Goal: Task Accomplishment & Management: Manage account settings

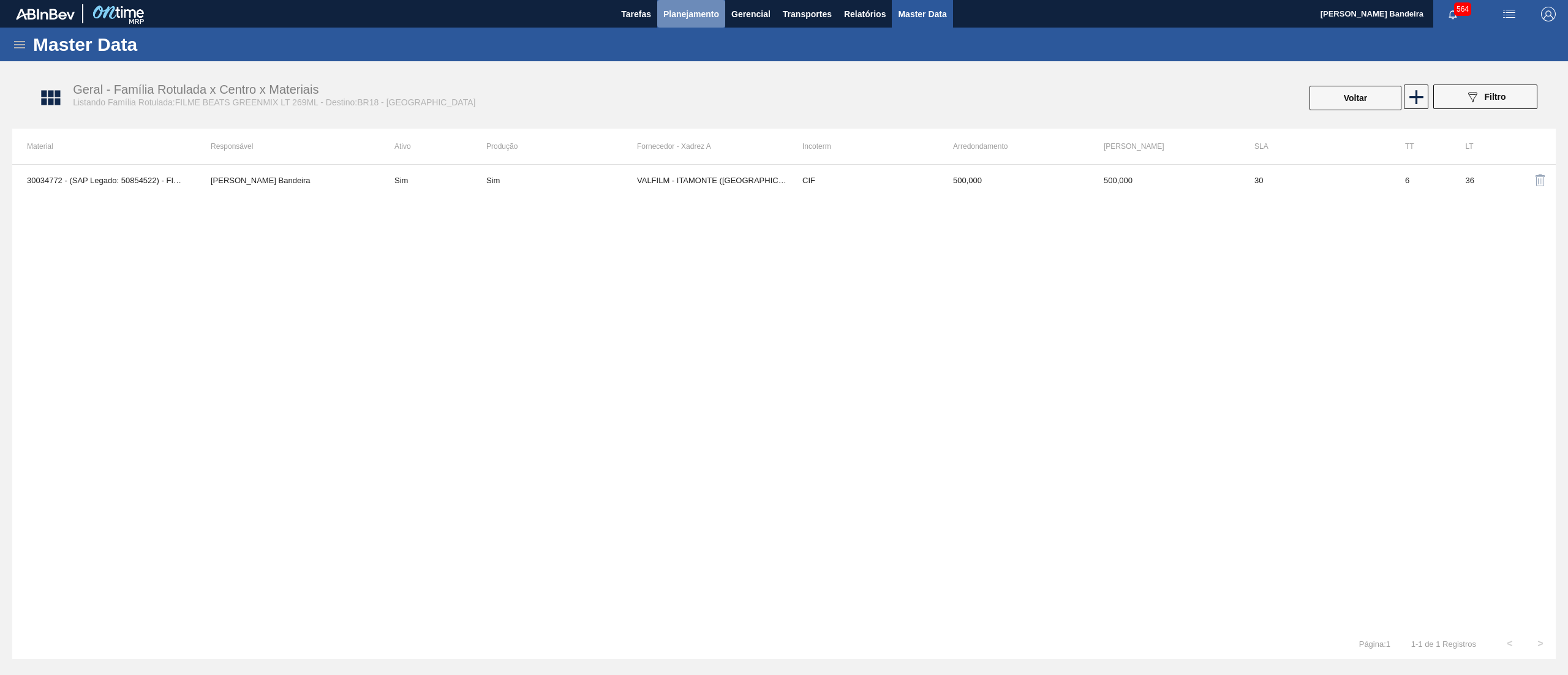
click at [680, 14] on span "Planejamento" at bounding box center [691, 14] width 56 height 15
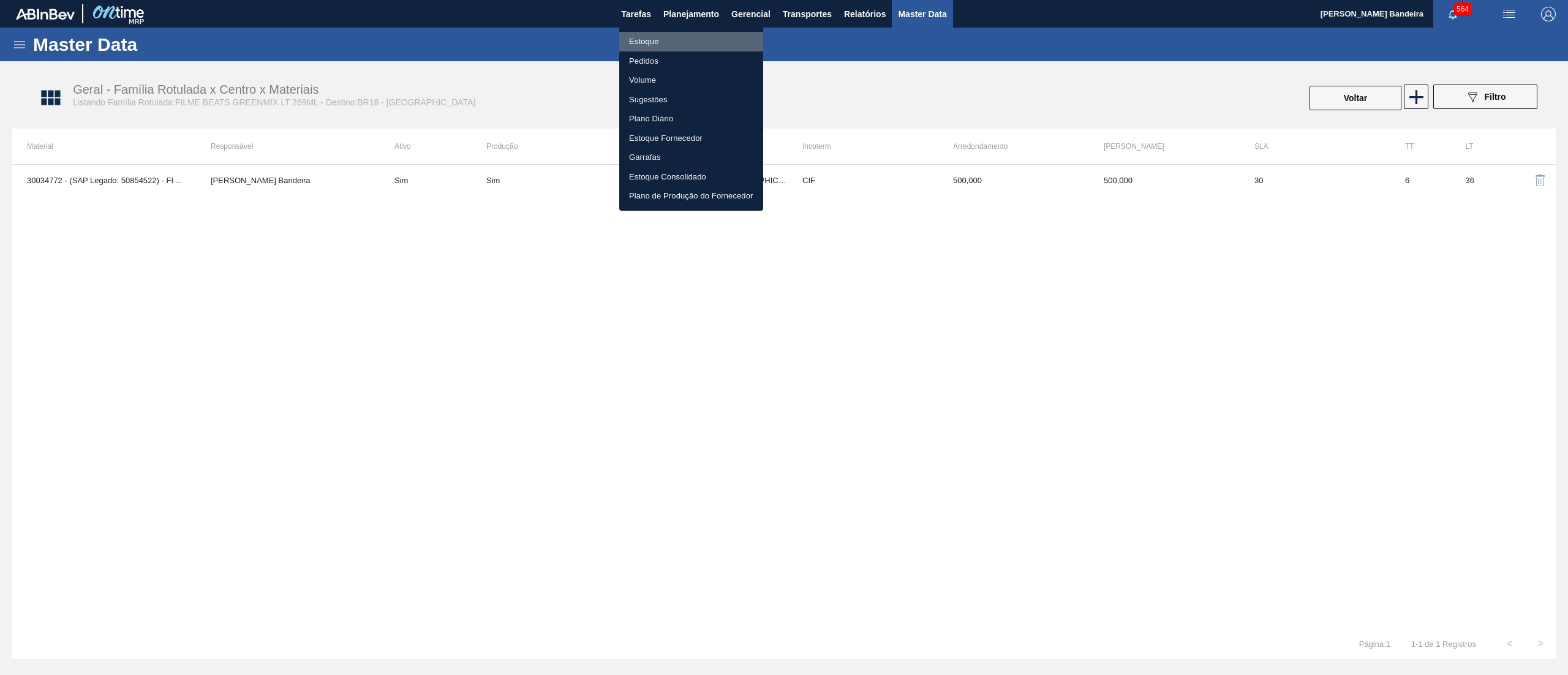
click at [677, 48] on li "Estoque" at bounding box center [691, 41] width 144 height 20
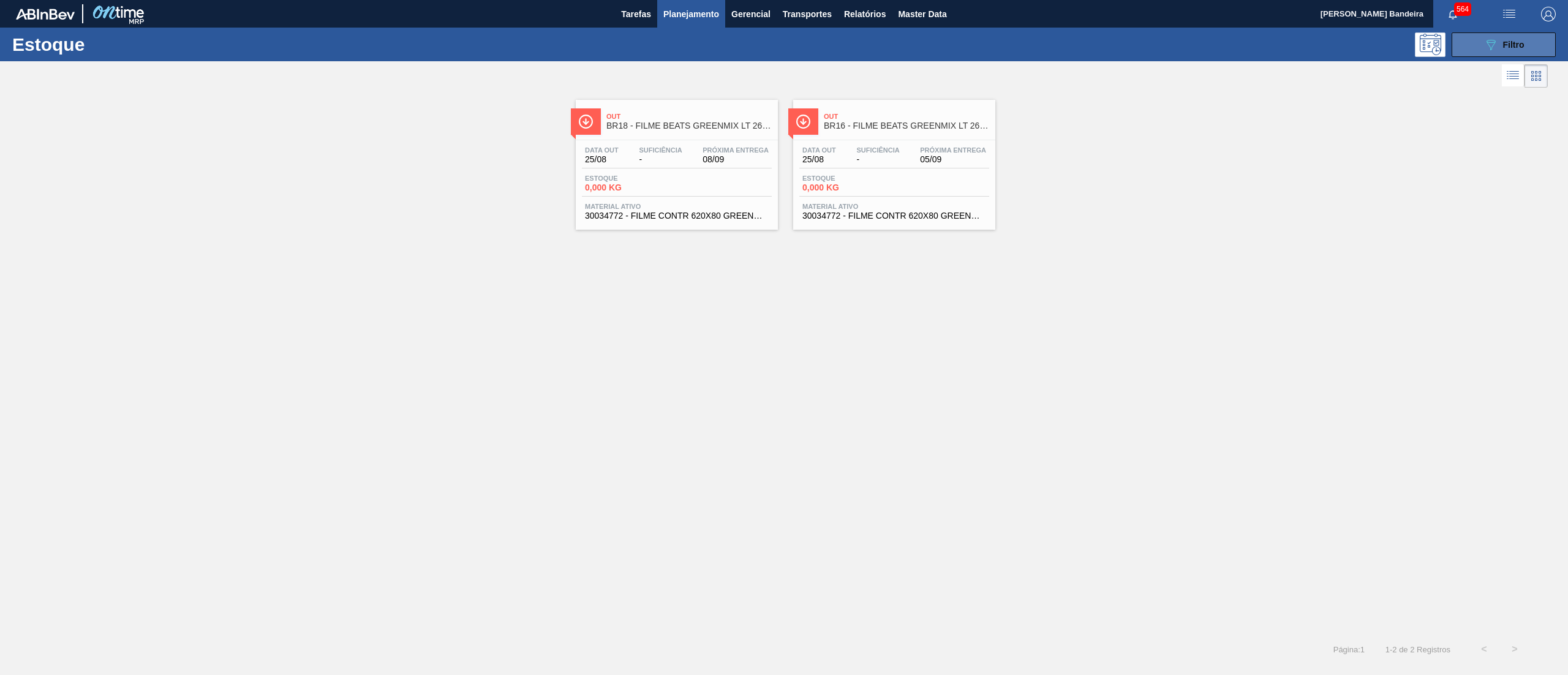
click at [1492, 37] on icon "089F7B8B-B2A5-4AFE-B5C0-19BA573D28AC" at bounding box center [1490, 45] width 15 height 15
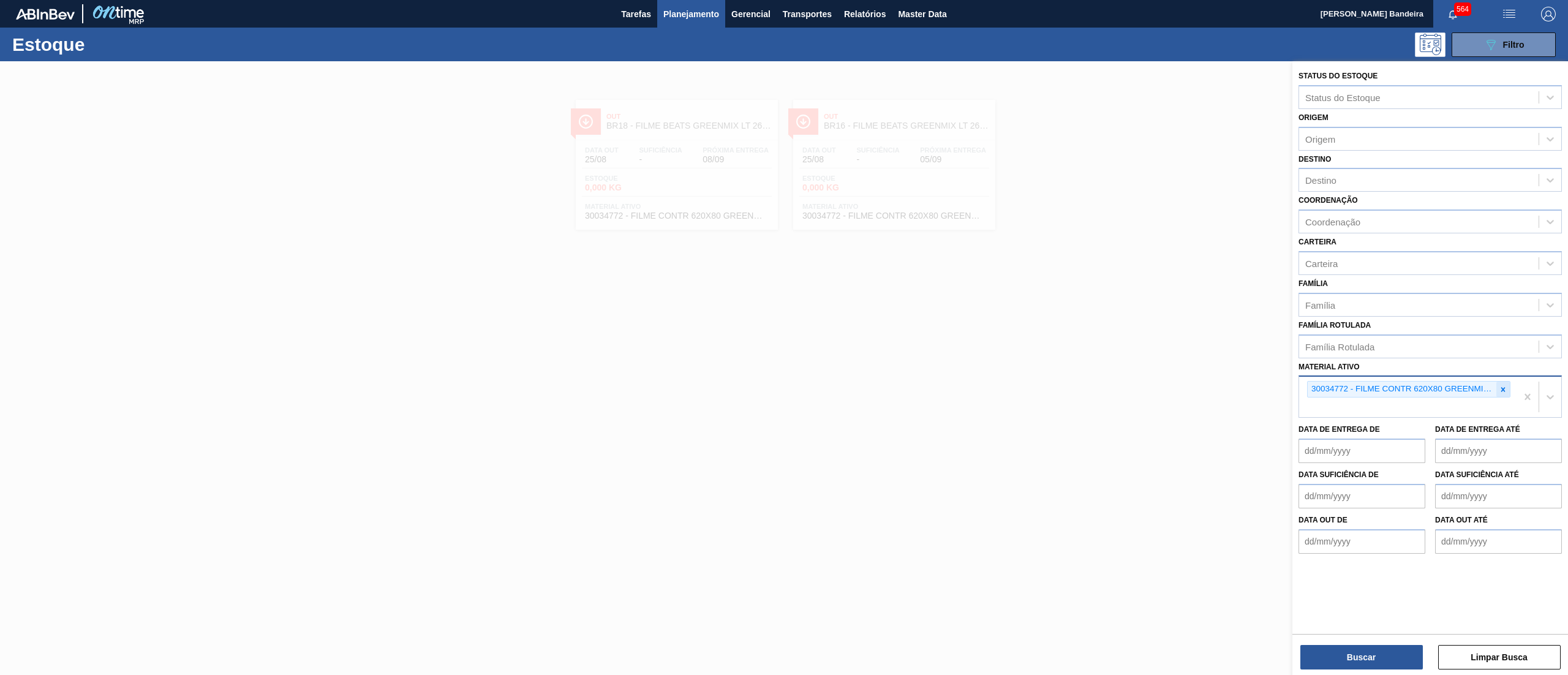
click at [1502, 389] on icon at bounding box center [1503, 389] width 5 height 5
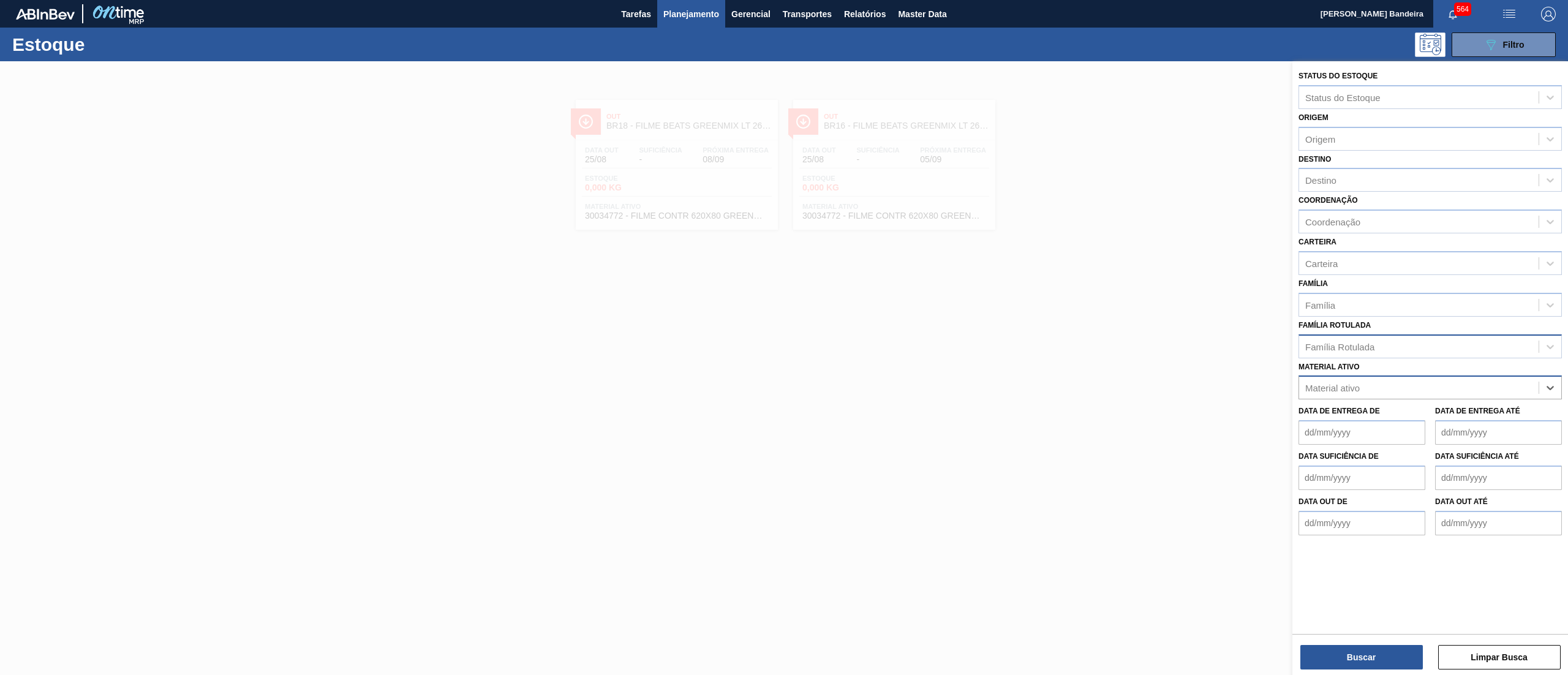
click at [1395, 350] on div "Família Rotulada" at bounding box center [1418, 346] width 239 height 18
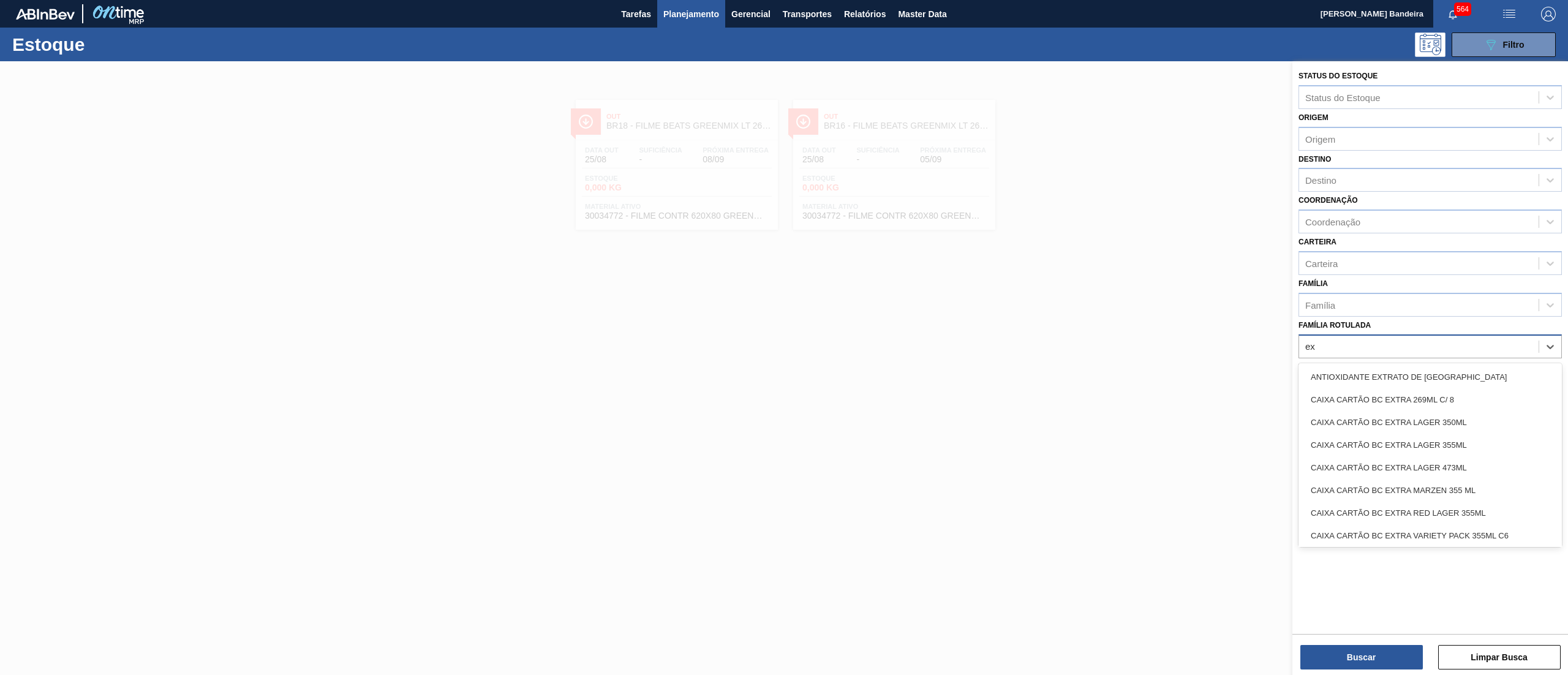
type Rotulada "e"
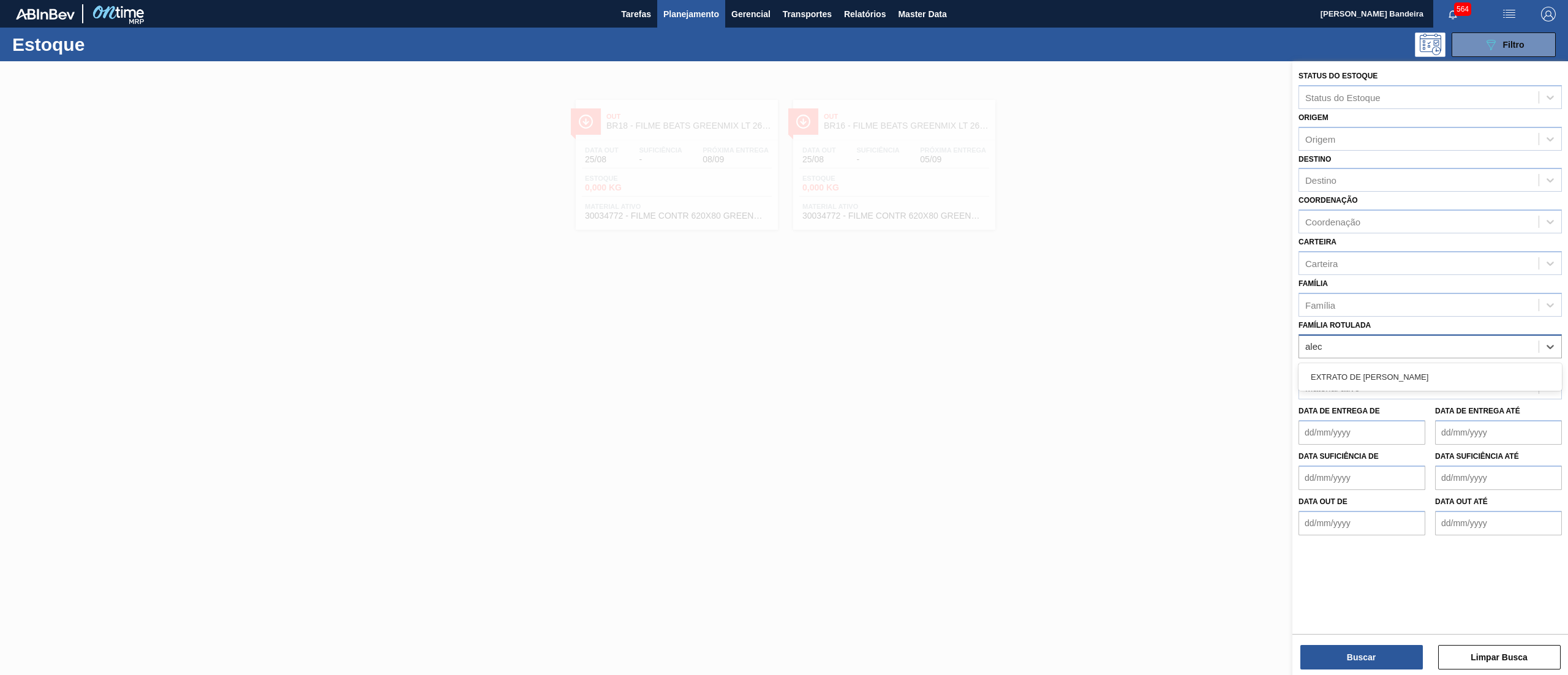
type Rotulada "alecr"
click at [1418, 371] on div "EXTRATO DE [PERSON_NAME]" at bounding box center [1430, 377] width 264 height 22
click at [1361, 653] on button "Buscar" at bounding box center [1361, 657] width 122 height 24
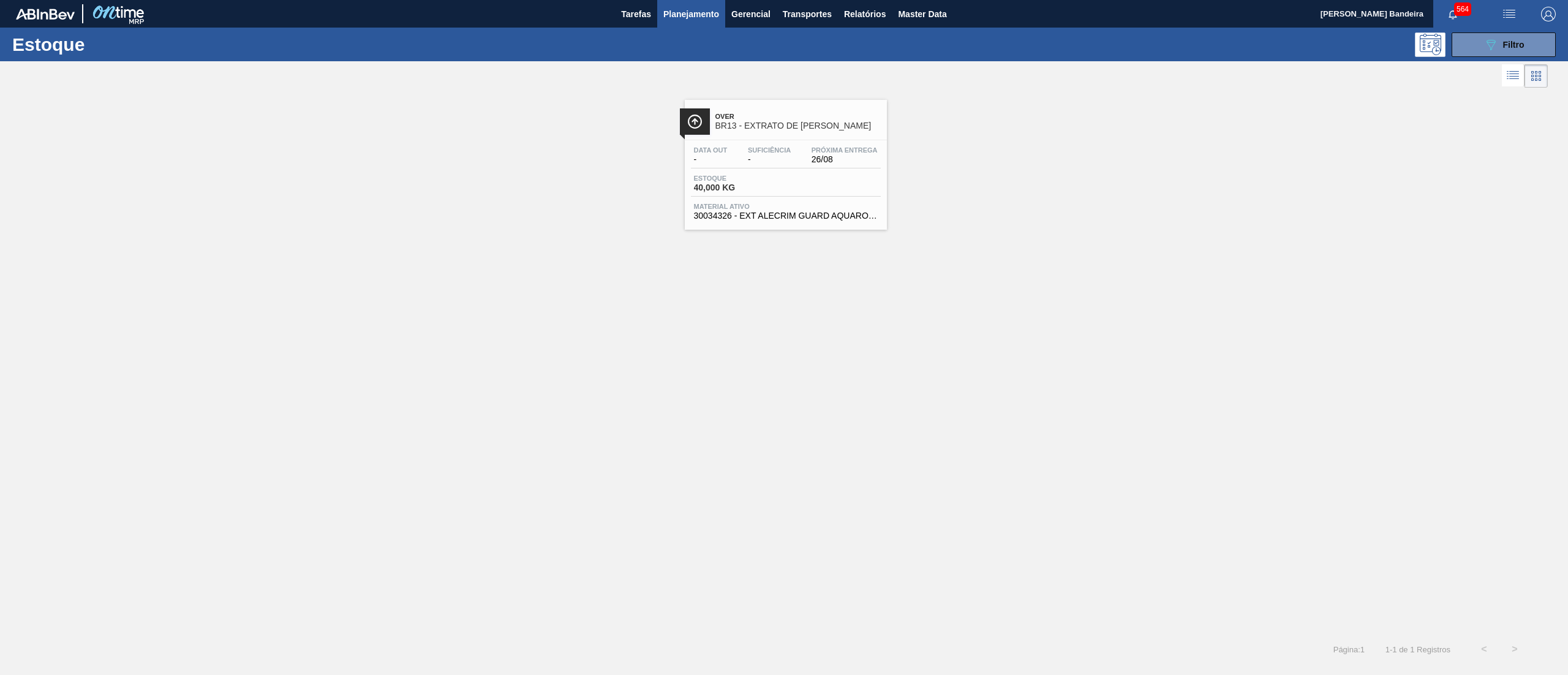
click at [779, 210] on div "Material ativo 30034326 - EXT ALECRIM GUARD AQUAROX4927 20KG" at bounding box center [785, 211] width 190 height 18
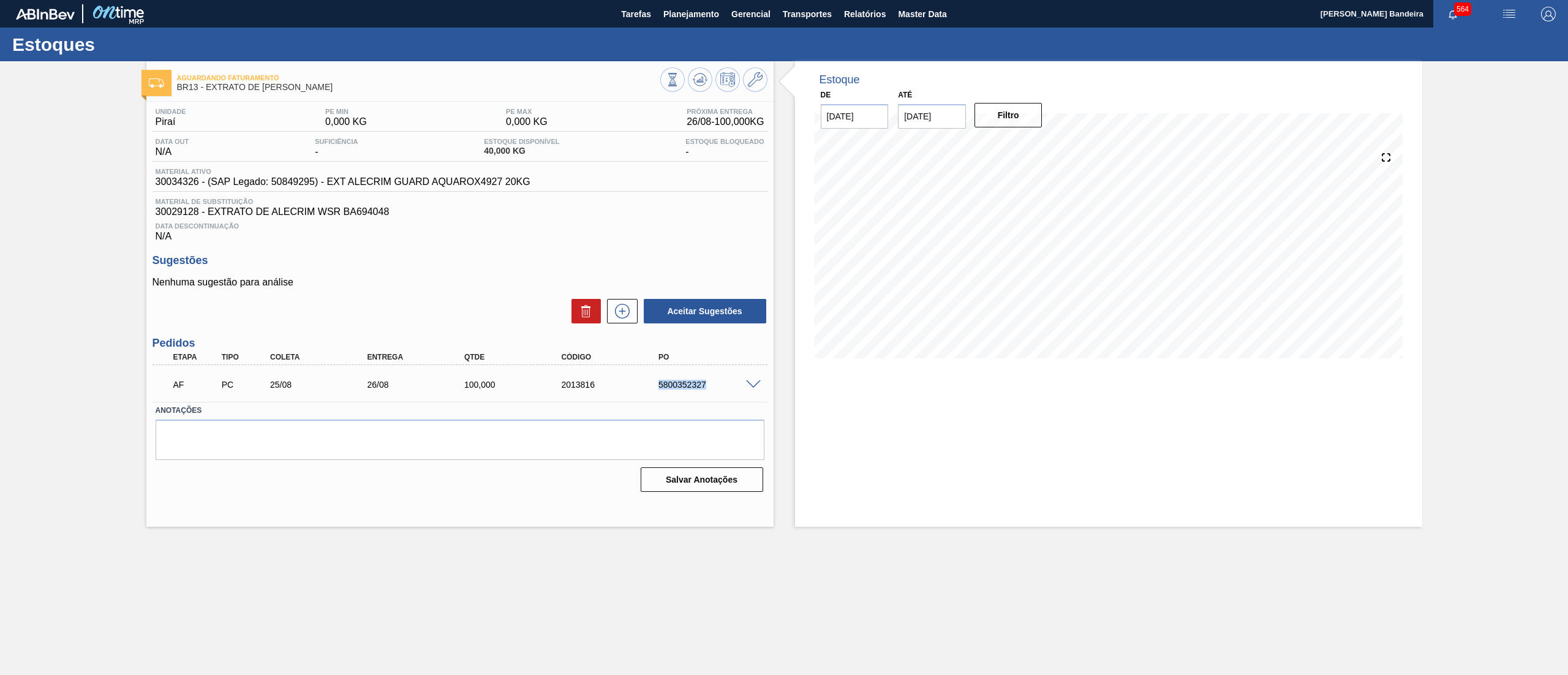
drag, startPoint x: 712, startPoint y: 395, endPoint x: 626, endPoint y: 372, distance: 89.0
click at [626, 372] on div "AF PC 25/08 26/08 100,000 2013816 5800352327" at bounding box center [456, 383] width 582 height 24
copy div "5800352327"
click at [749, 381] on span at bounding box center [753, 385] width 15 height 9
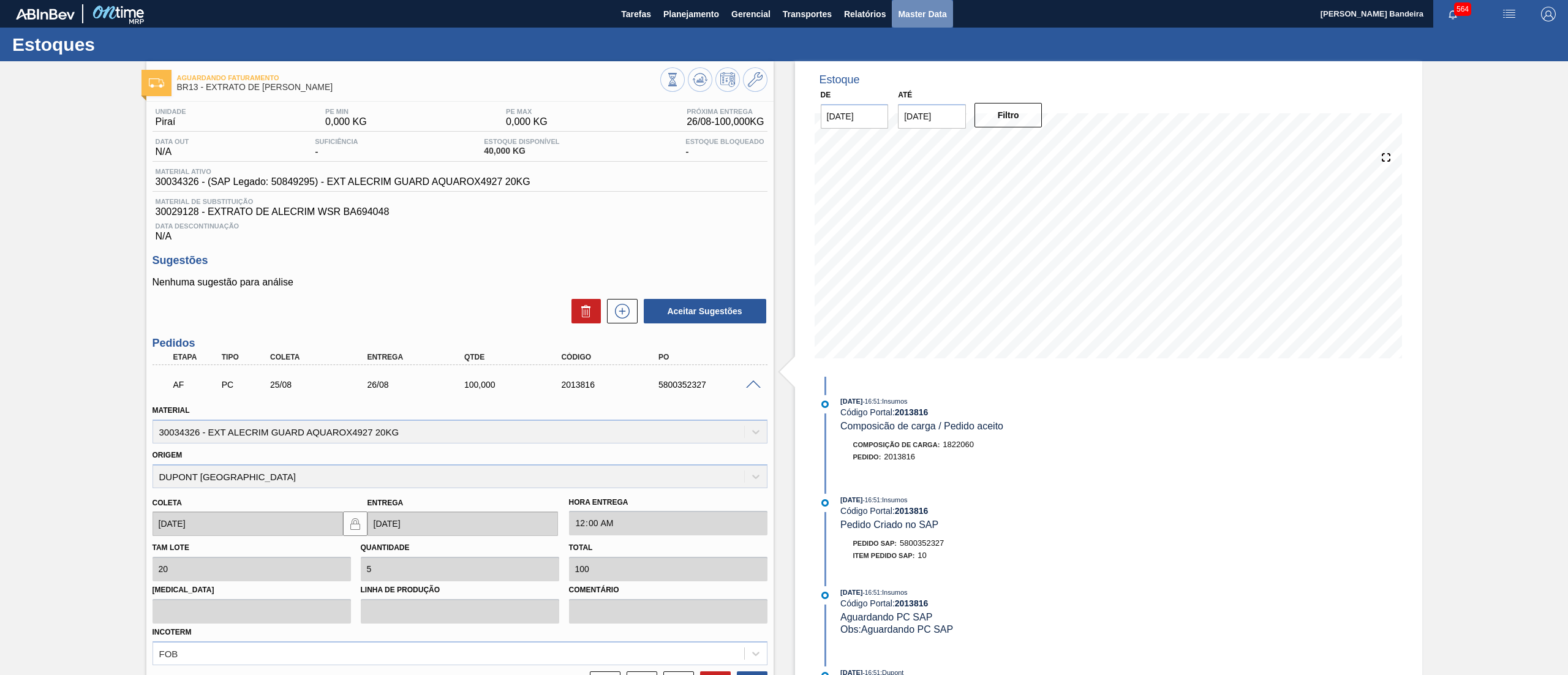
click at [931, 16] on span "Master Data" at bounding box center [922, 14] width 49 height 15
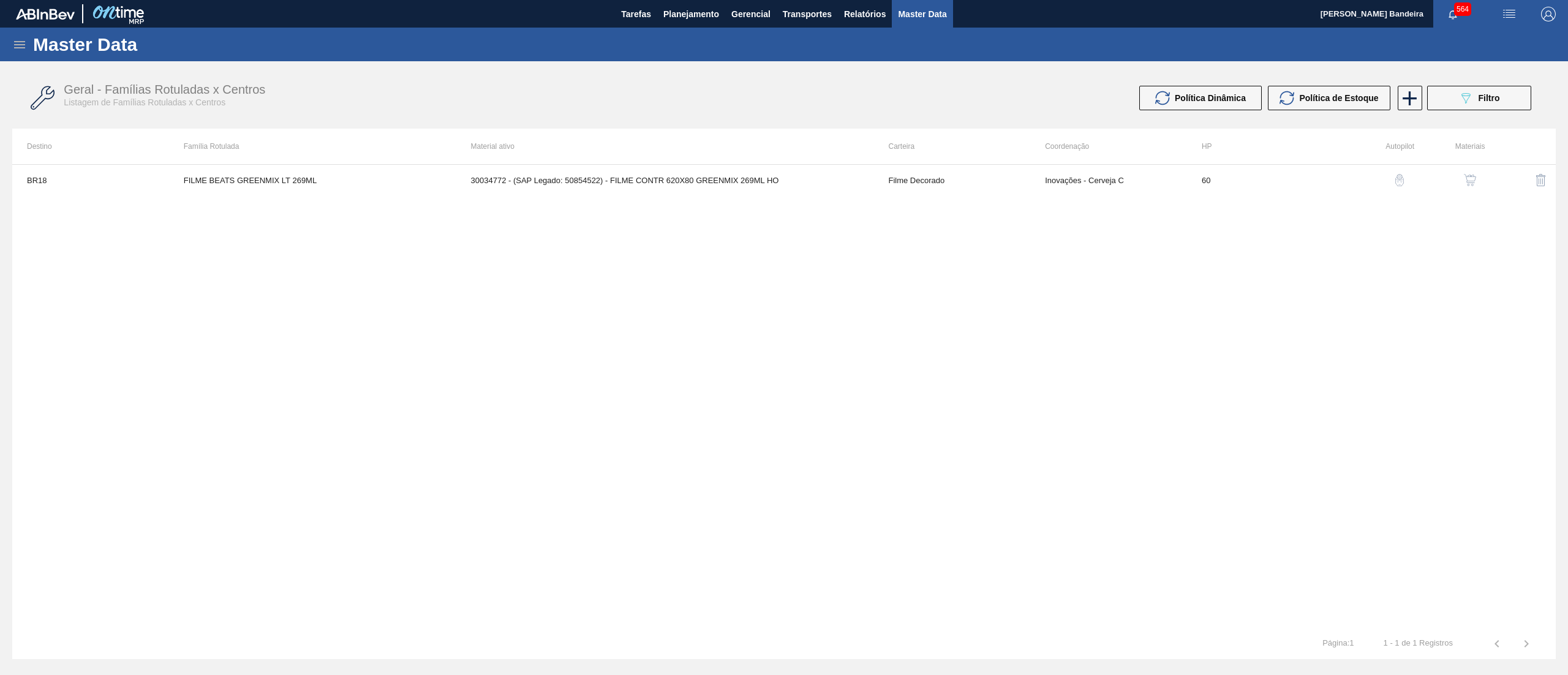
click at [18, 39] on icon at bounding box center [20, 45] width 15 height 15
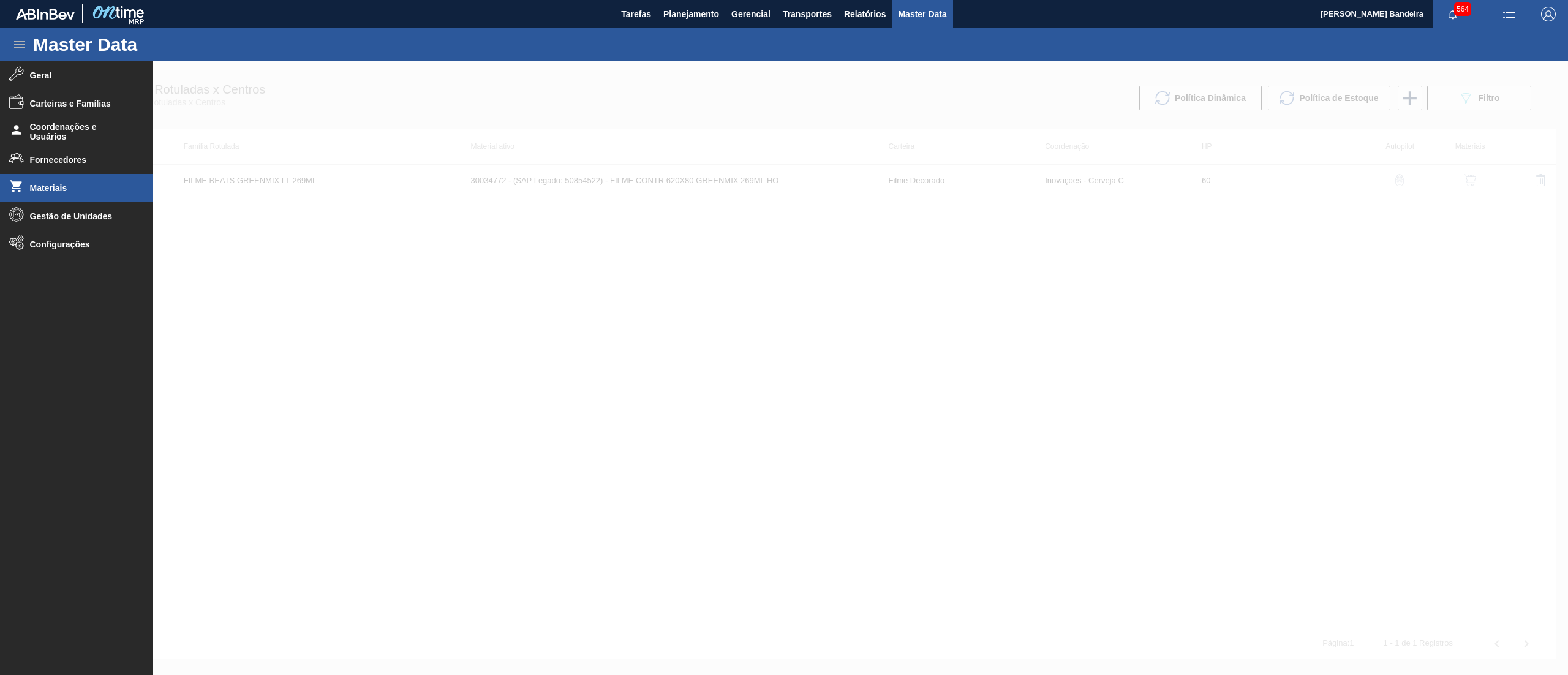
click at [37, 188] on span "Materiais" at bounding box center [80, 188] width 101 height 9
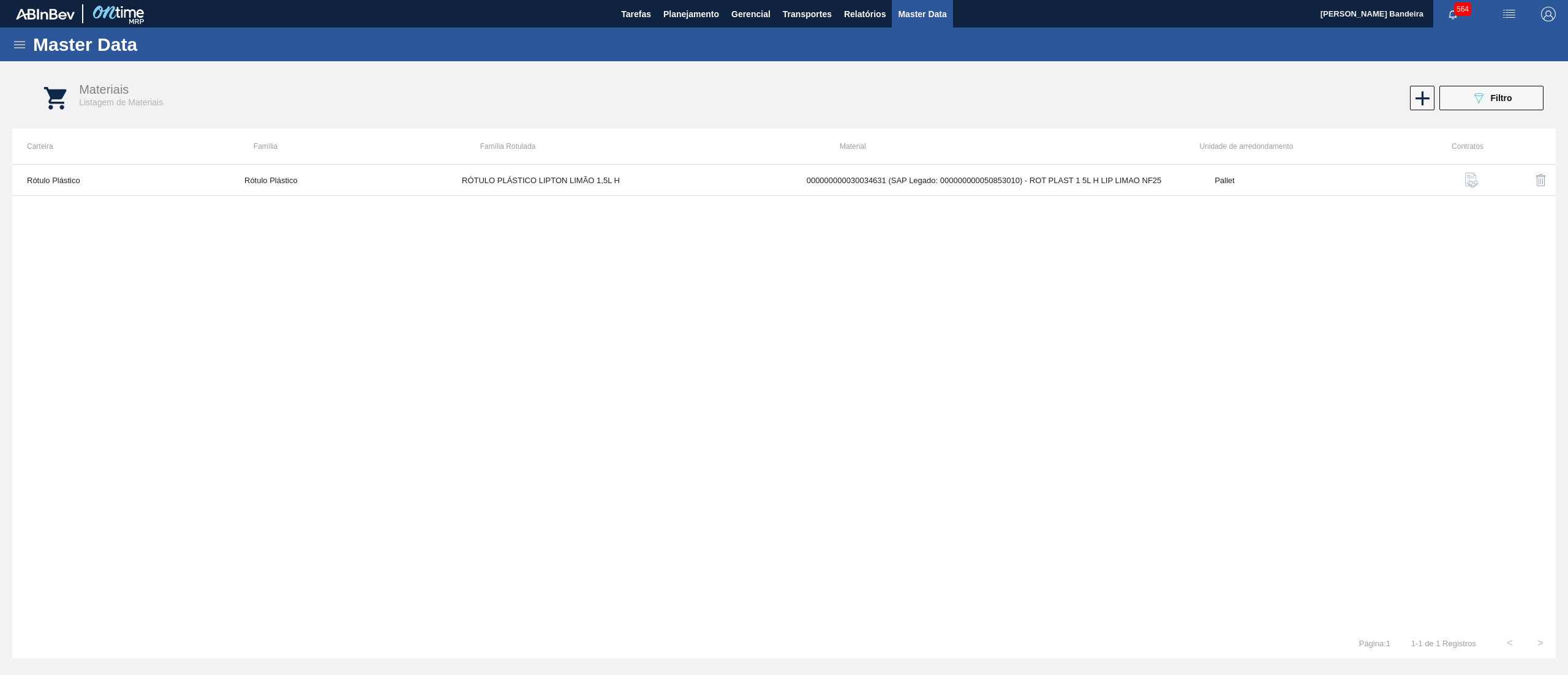
click at [21, 47] on icon at bounding box center [20, 45] width 11 height 7
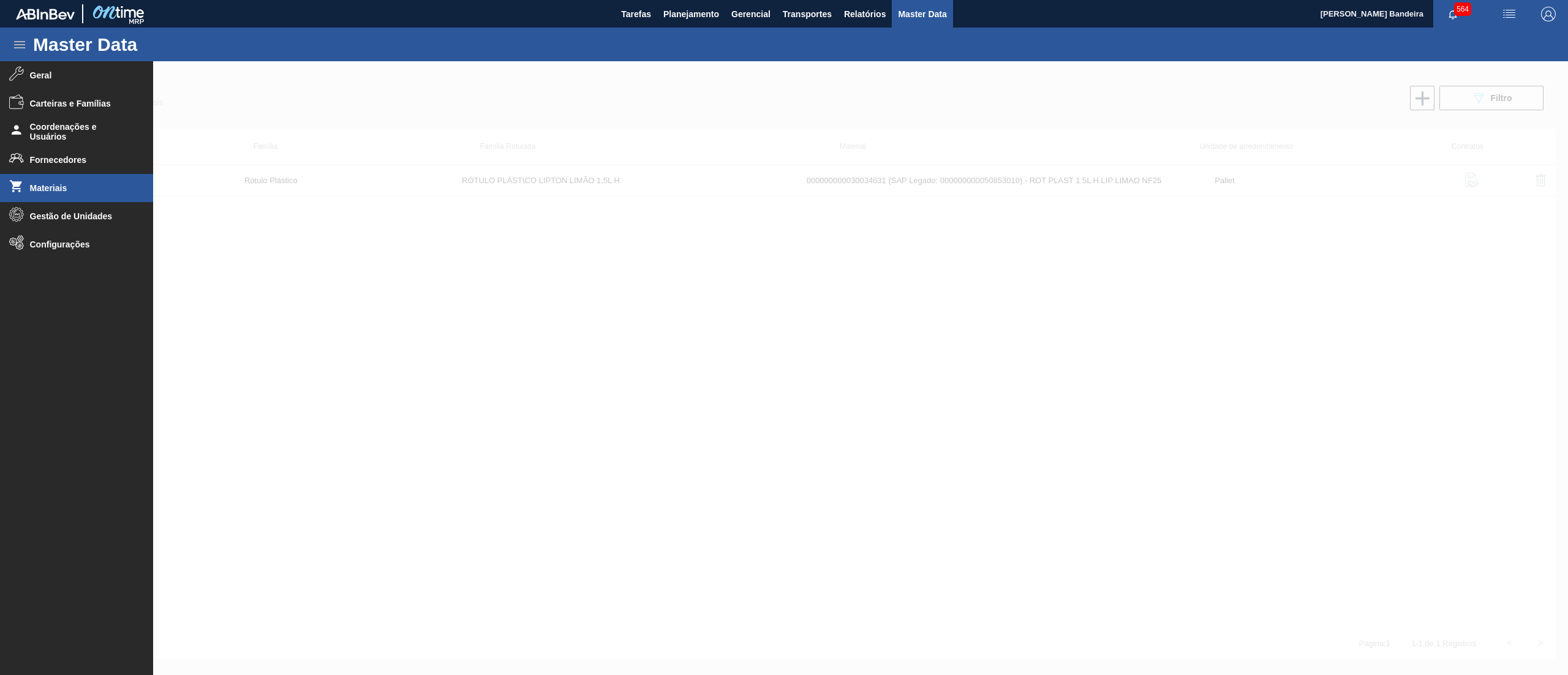
click at [550, 287] on div at bounding box center [784, 368] width 1568 height 614
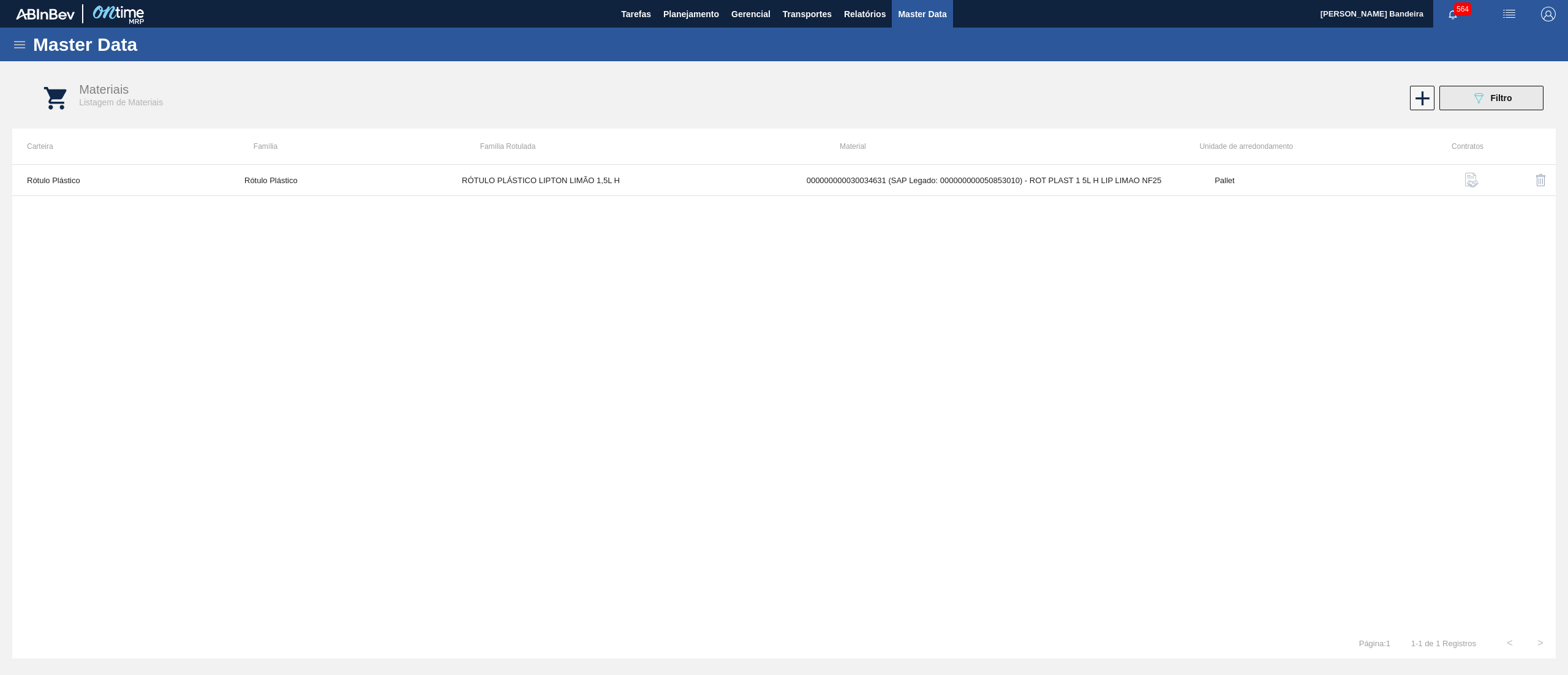
click at [1465, 100] on button "089F7B8B-B2A5-4AFE-B5C0-19BA573D28AC Filtro" at bounding box center [1490, 98] width 104 height 24
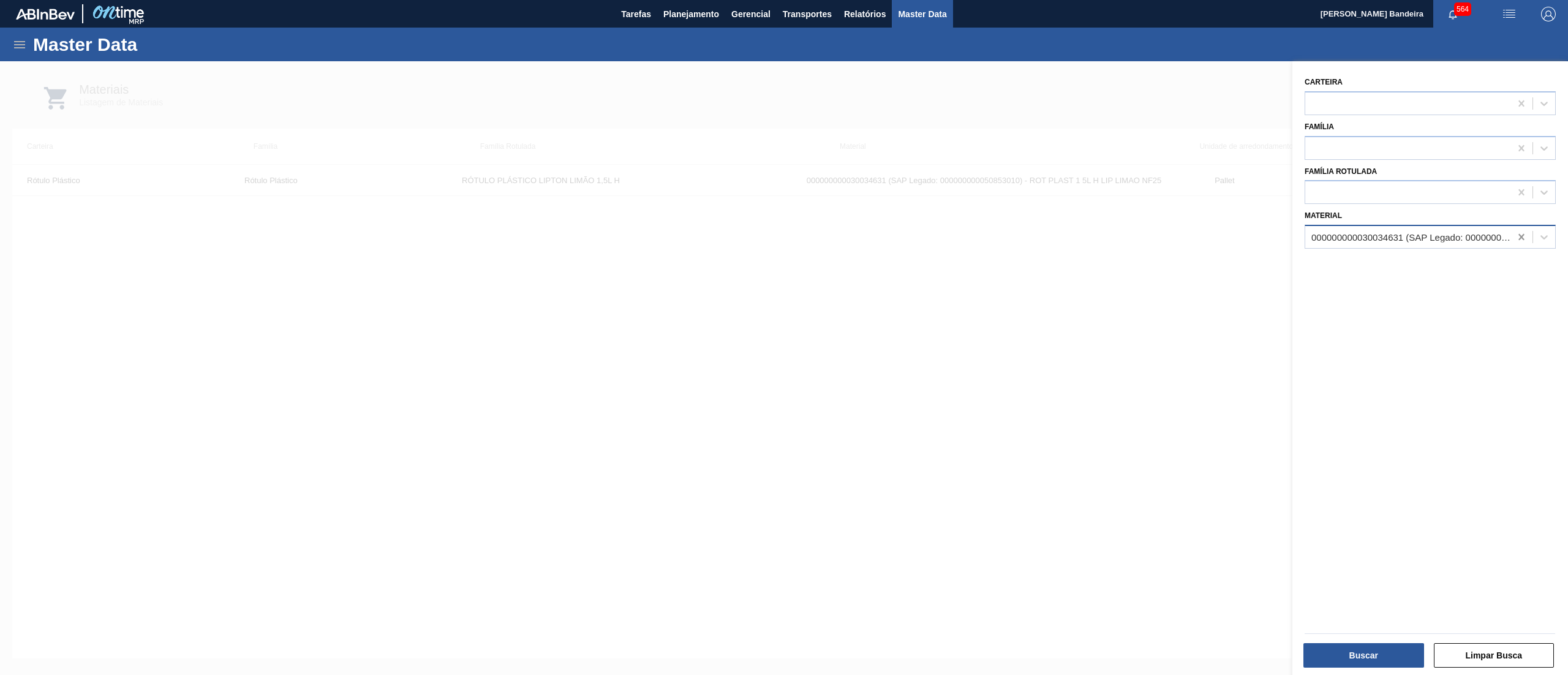
click at [1519, 237] on icon at bounding box center [1520, 237] width 12 height 12
paste input "30034310"
type input "30034310"
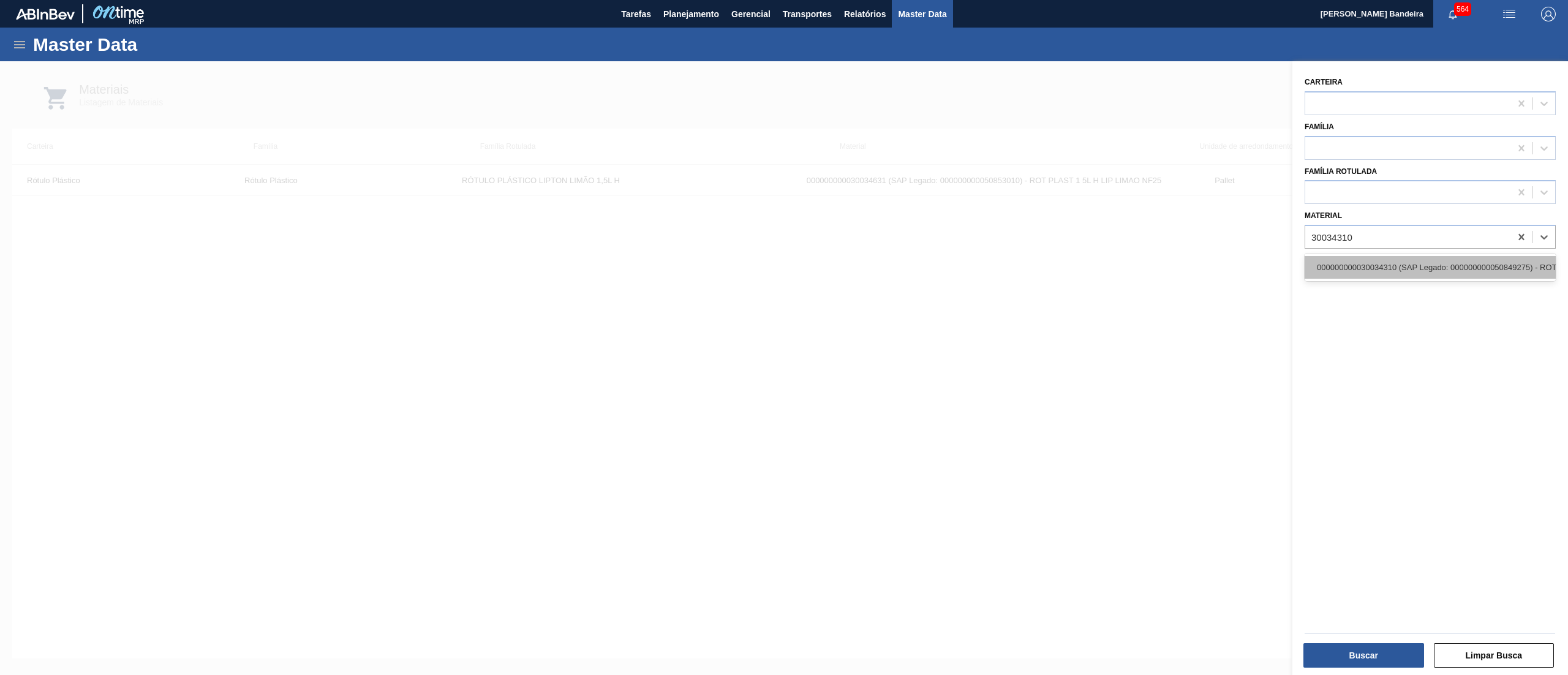
click at [1483, 259] on div "000000000030034310 (SAP Legado: 000000000050849275) - ROT PLAST 200ML H GCA S C…" at bounding box center [1430, 267] width 251 height 22
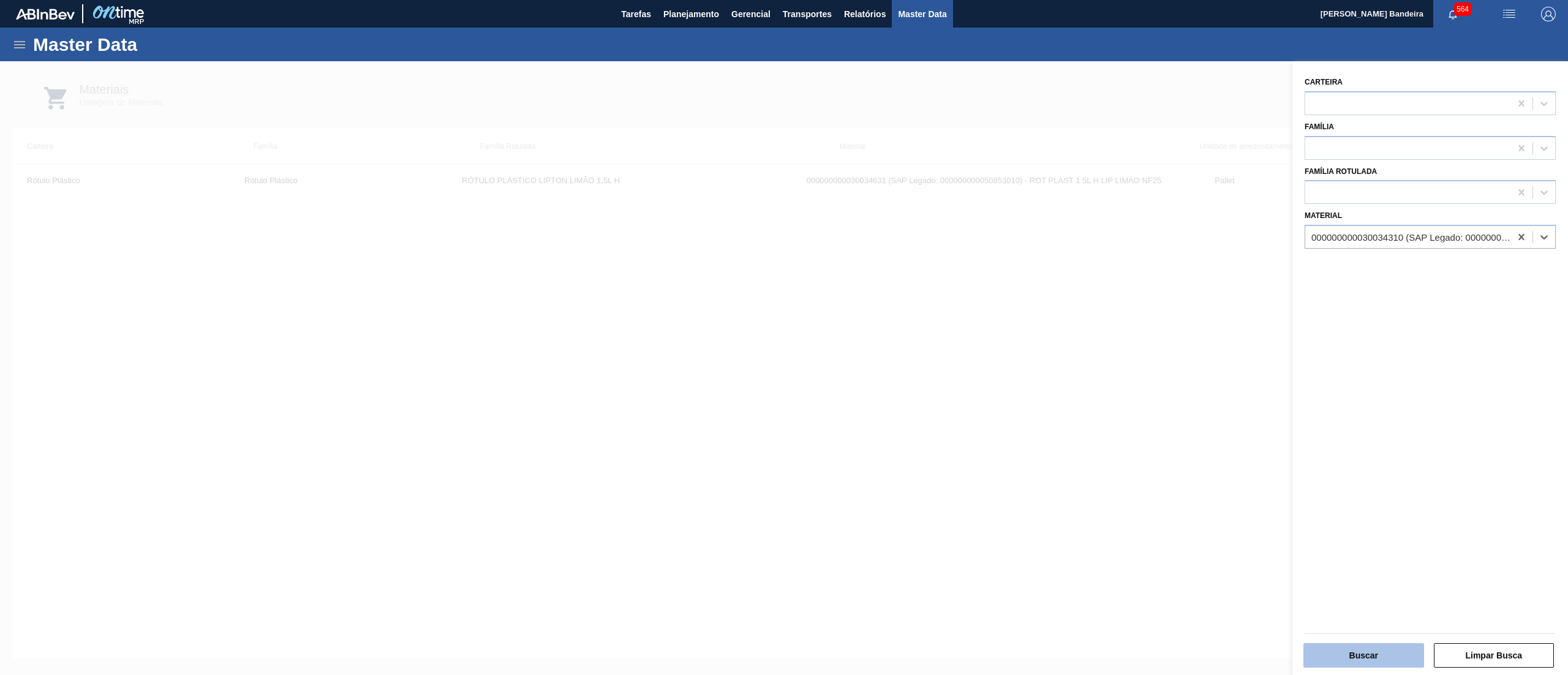
click at [1340, 652] on button "Buscar" at bounding box center [1363, 655] width 121 height 24
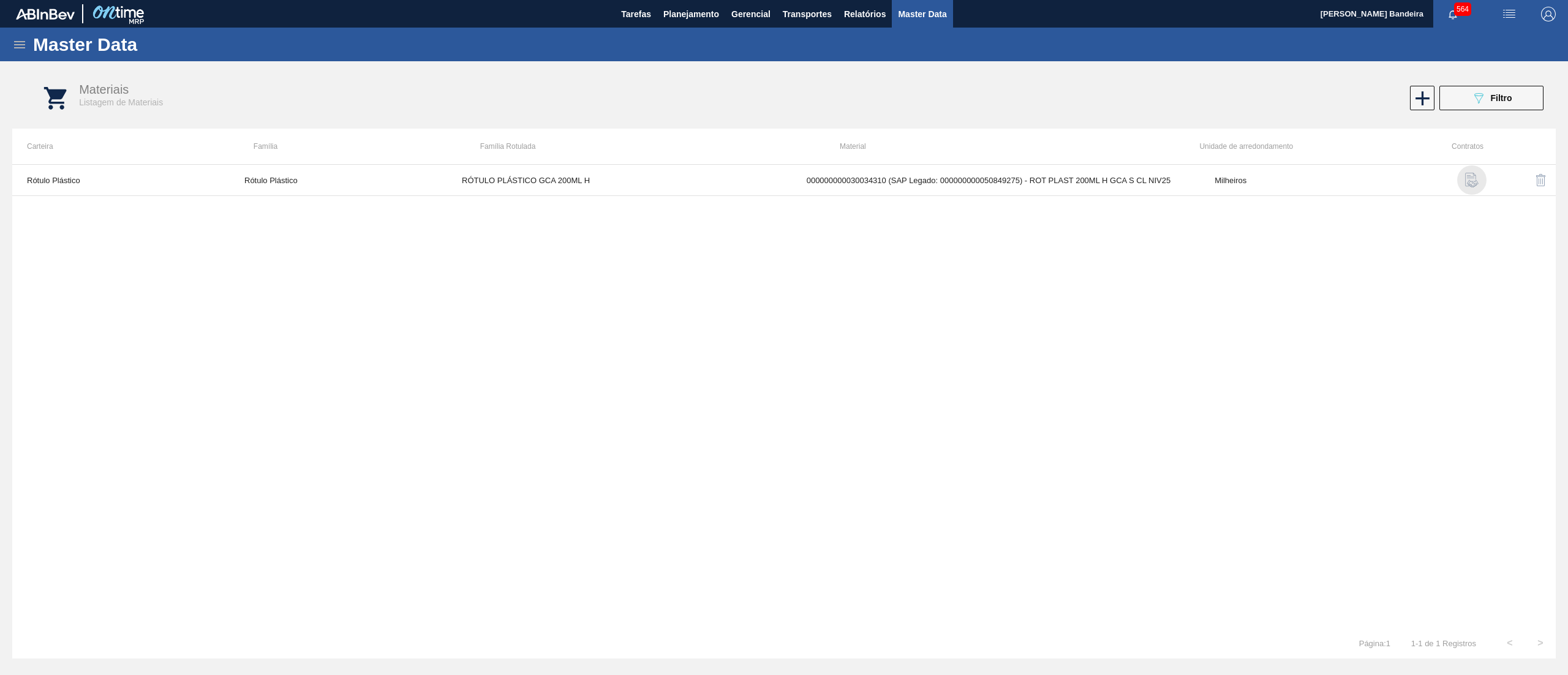
click at [1469, 183] on img "button" at bounding box center [1472, 180] width 15 height 15
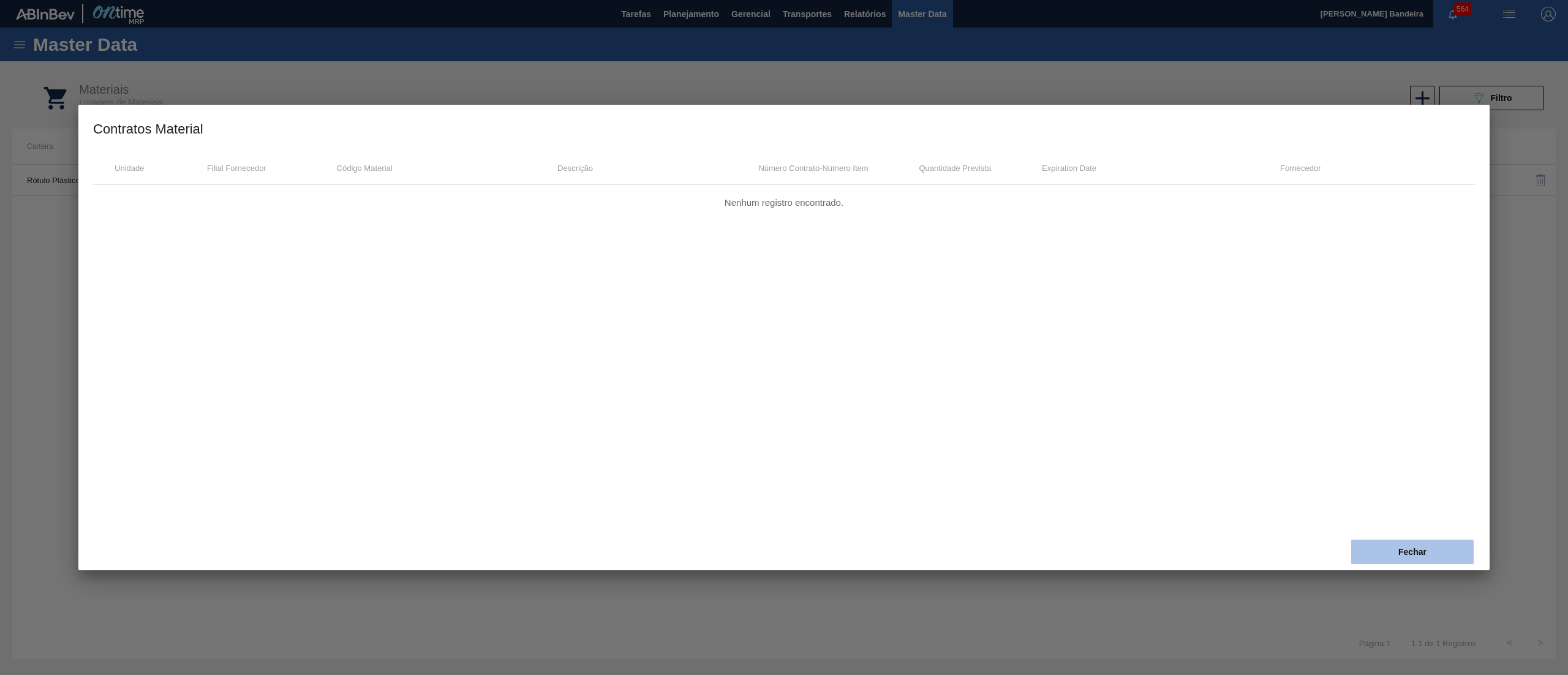
click at [1428, 563] on button "Fechar" at bounding box center [1412, 552] width 122 height 24
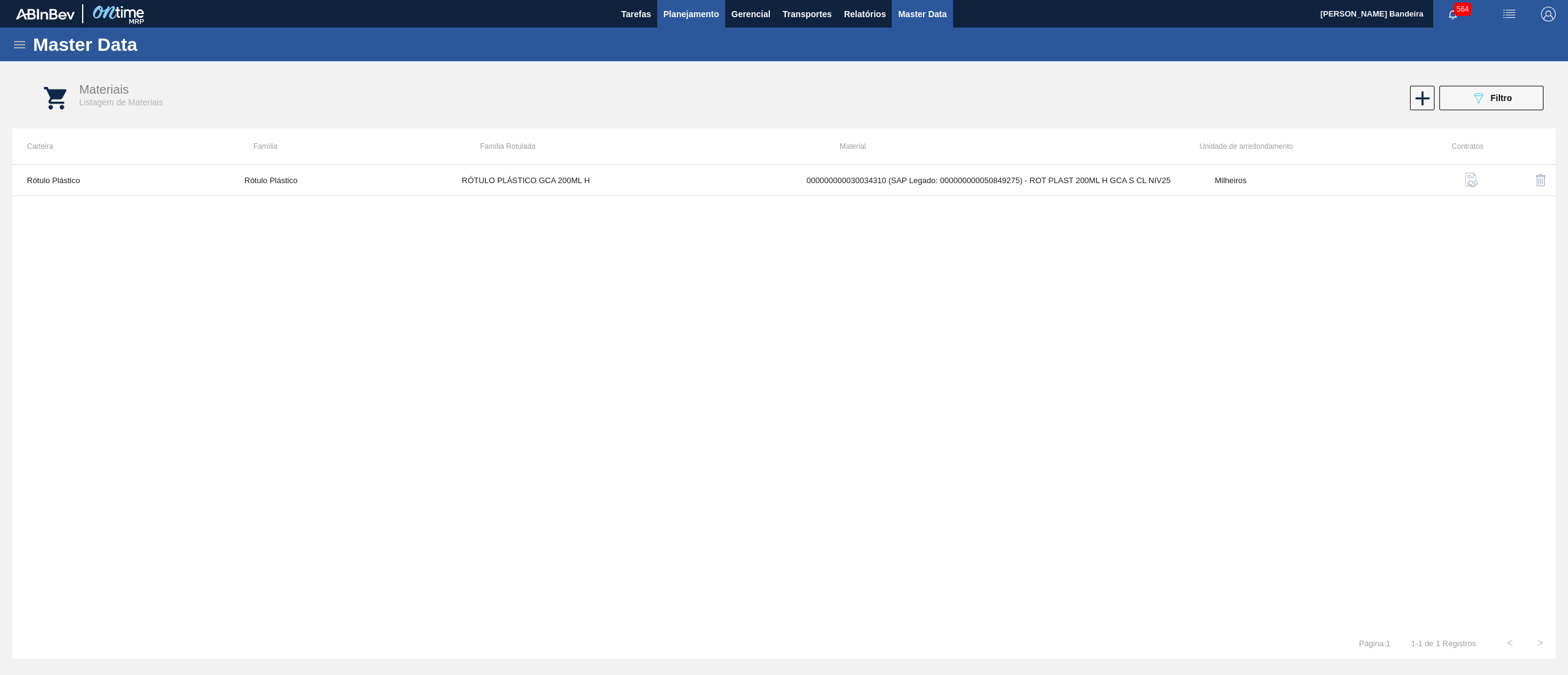
click at [711, 16] on span "Planejamento" at bounding box center [691, 14] width 56 height 15
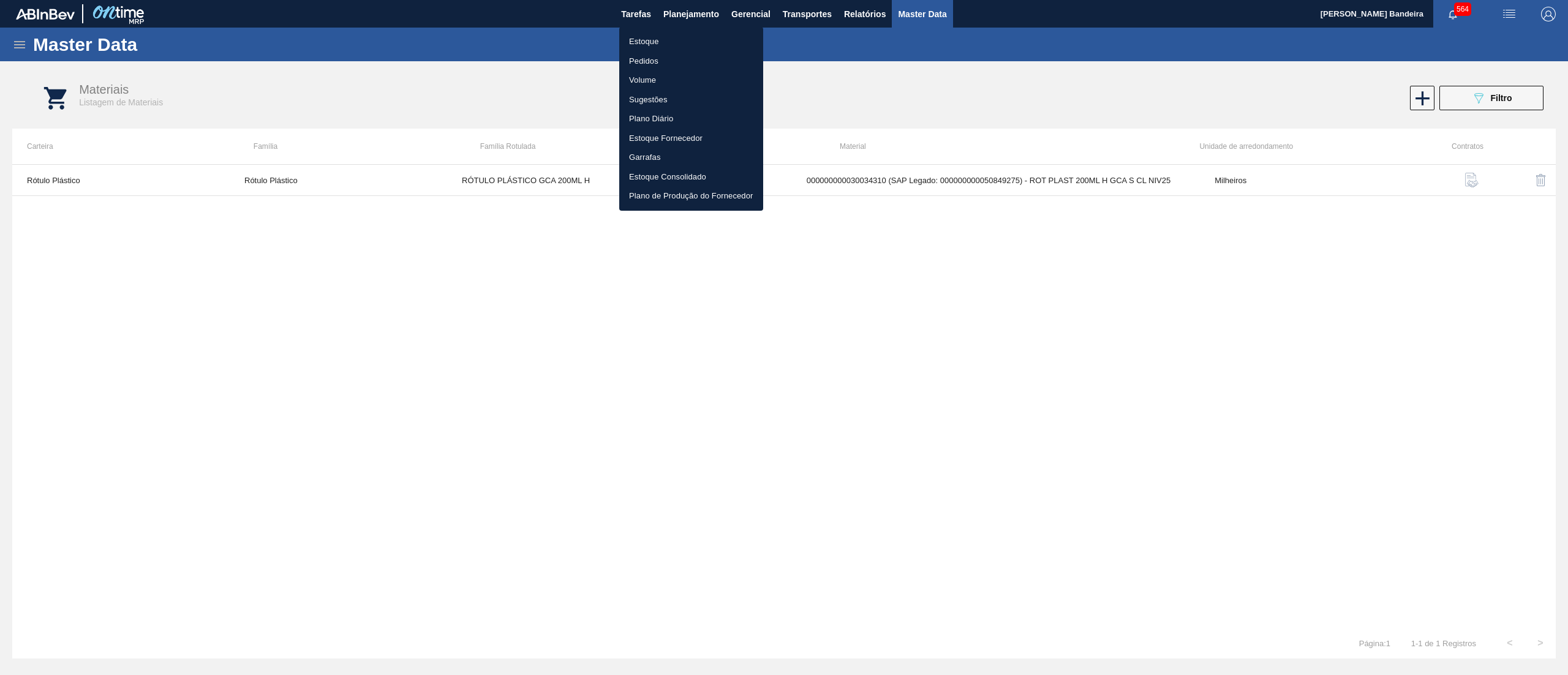
click at [897, 208] on div at bounding box center [784, 338] width 1568 height 675
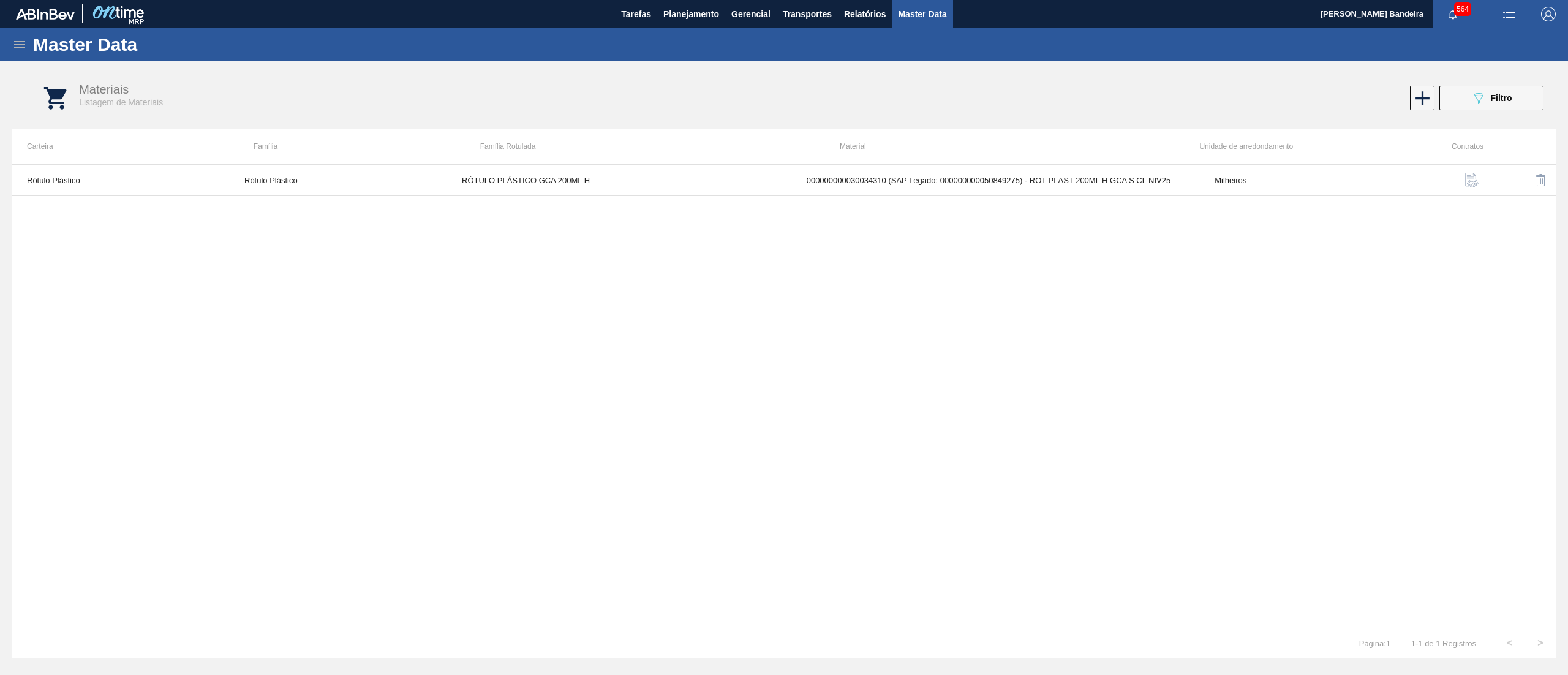
click at [890, 191] on td "000000000030034310 (SAP Legado: 000000000050849275) - ROT PLAST 200ML H GCA S C…" at bounding box center [995, 180] width 408 height 31
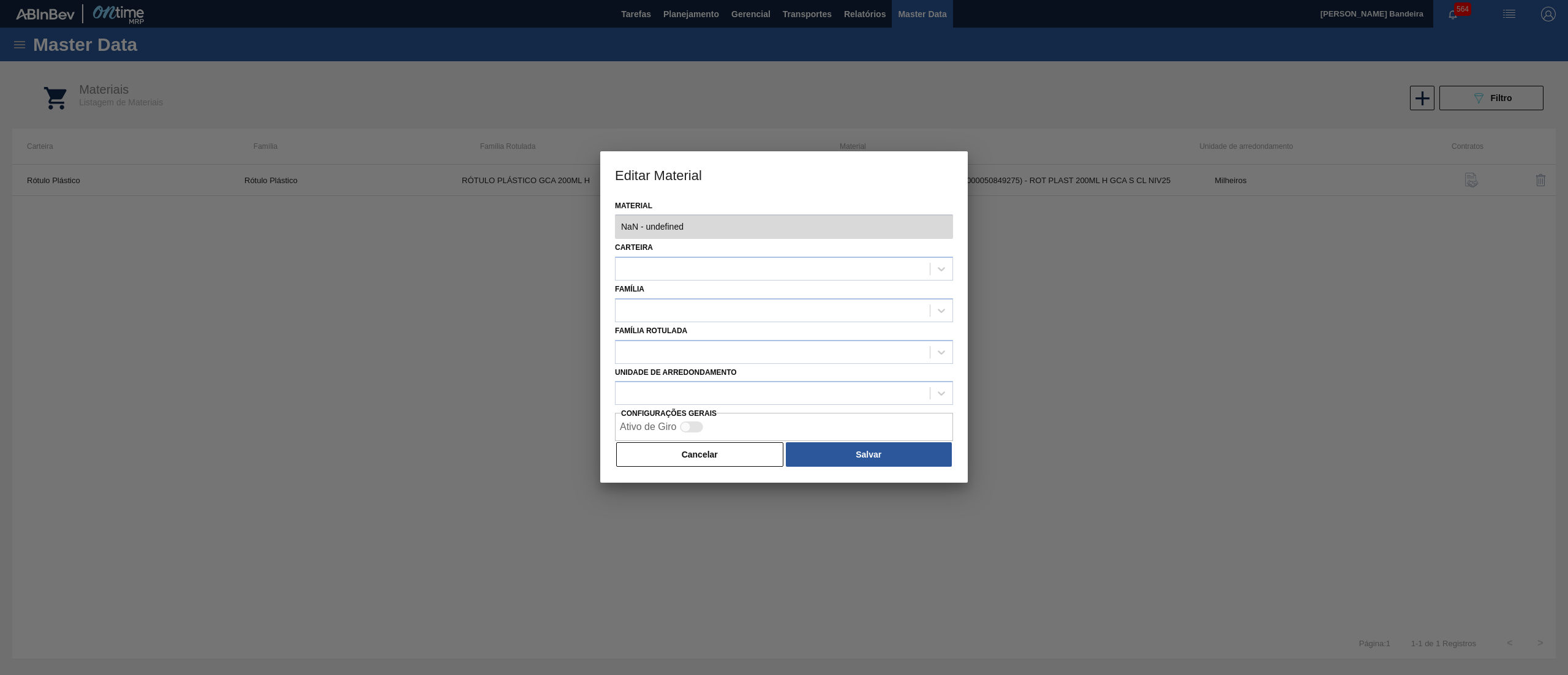
type input "30034310 - 000000000030034310 (SAP Legado: 000000000050849275) - ROT PLAST 200M…"
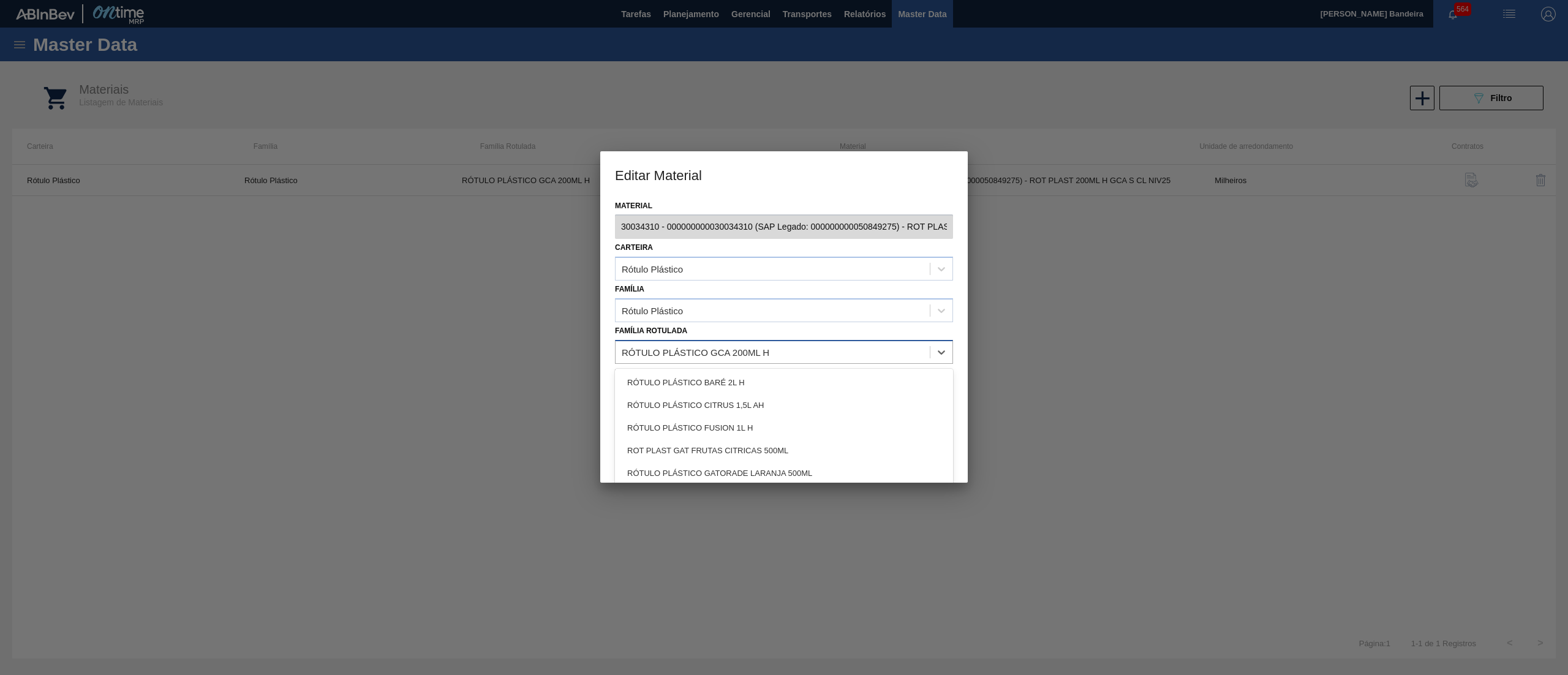
drag, startPoint x: 789, startPoint y: 348, endPoint x: 737, endPoint y: 351, distance: 52.1
click at [737, 351] on div "RÓTULO PLÁSTICO GCA 200ML H" at bounding box center [773, 352] width 314 height 18
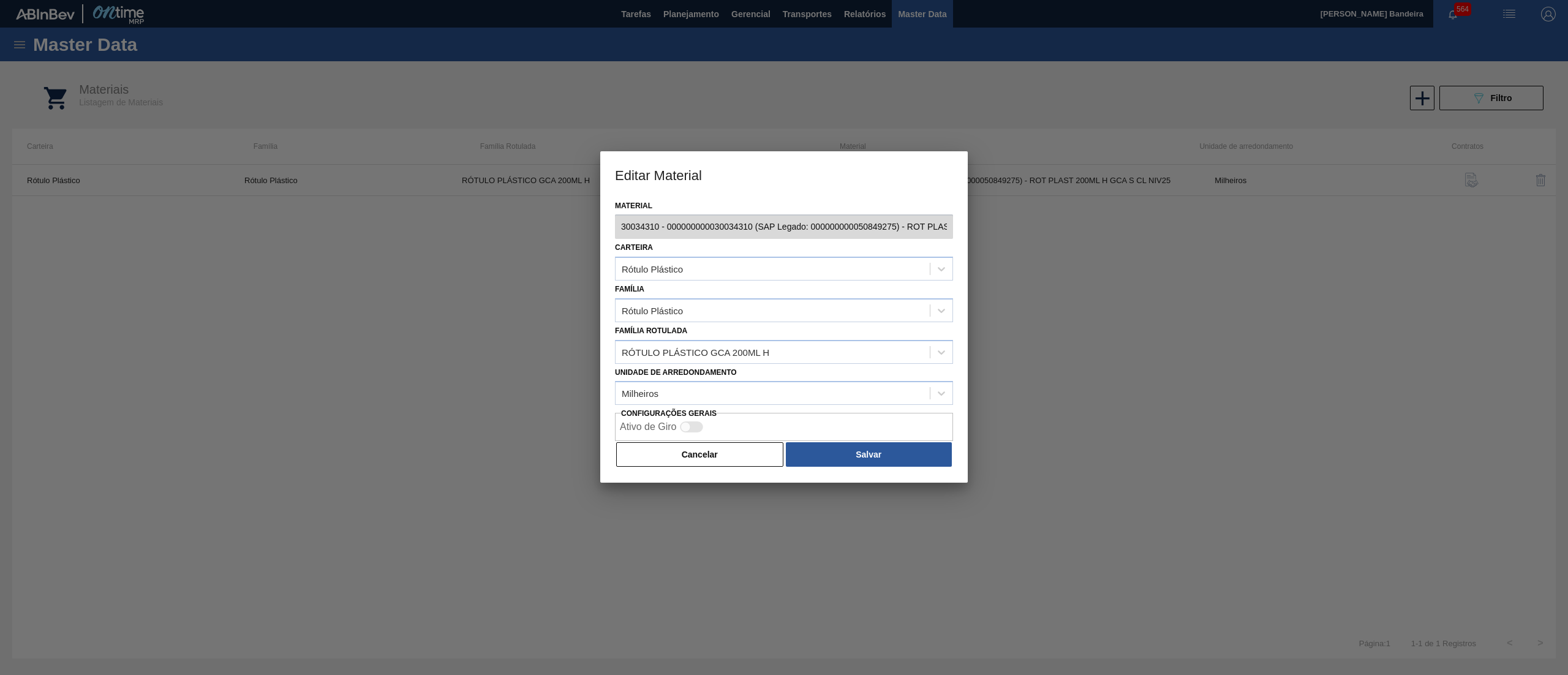
click at [1028, 340] on div at bounding box center [784, 338] width 1568 height 675
click at [740, 457] on button "Cancelar" at bounding box center [699, 454] width 167 height 24
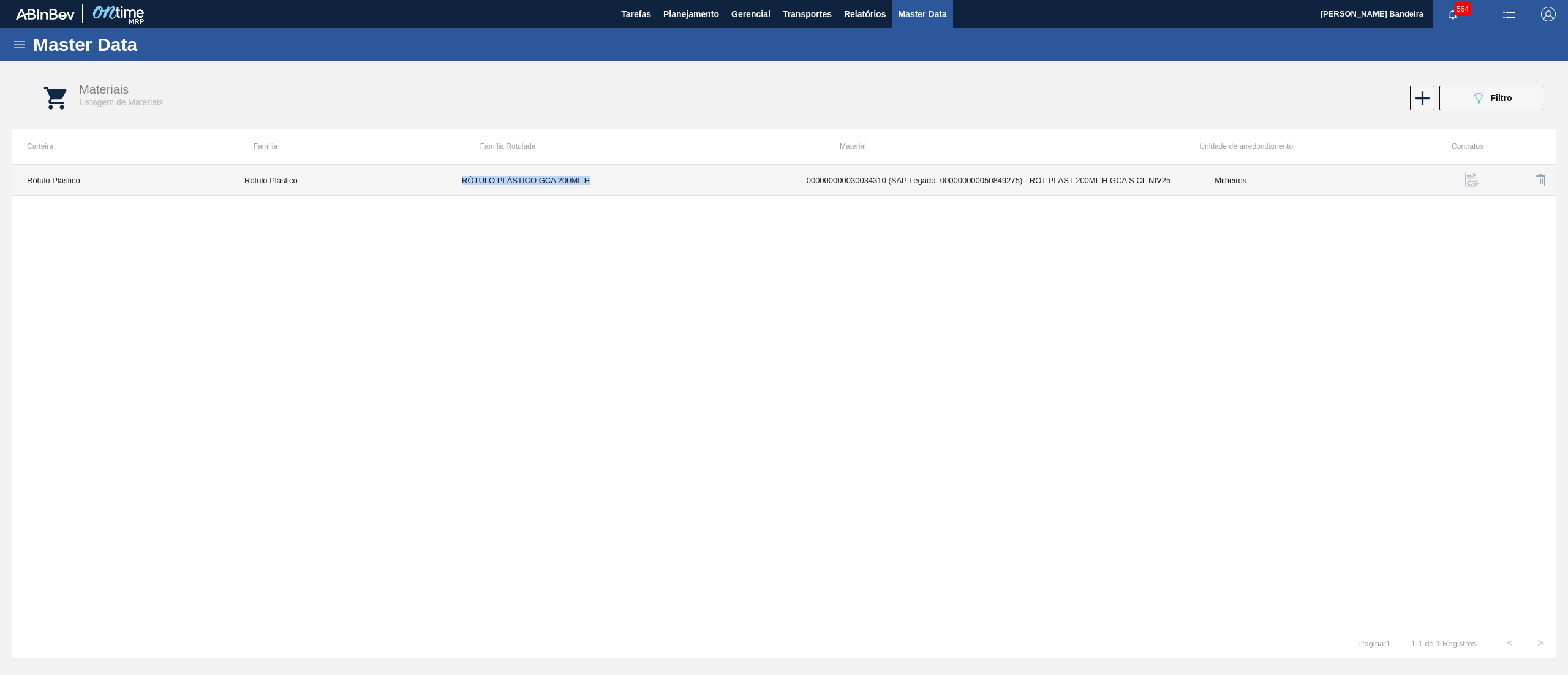
drag, startPoint x: 457, startPoint y: 174, endPoint x: 596, endPoint y: 174, distance: 139.0
click at [596, 174] on td "RÓTULO PLÁSTICO GCA 200ML H" at bounding box center [619, 180] width 345 height 31
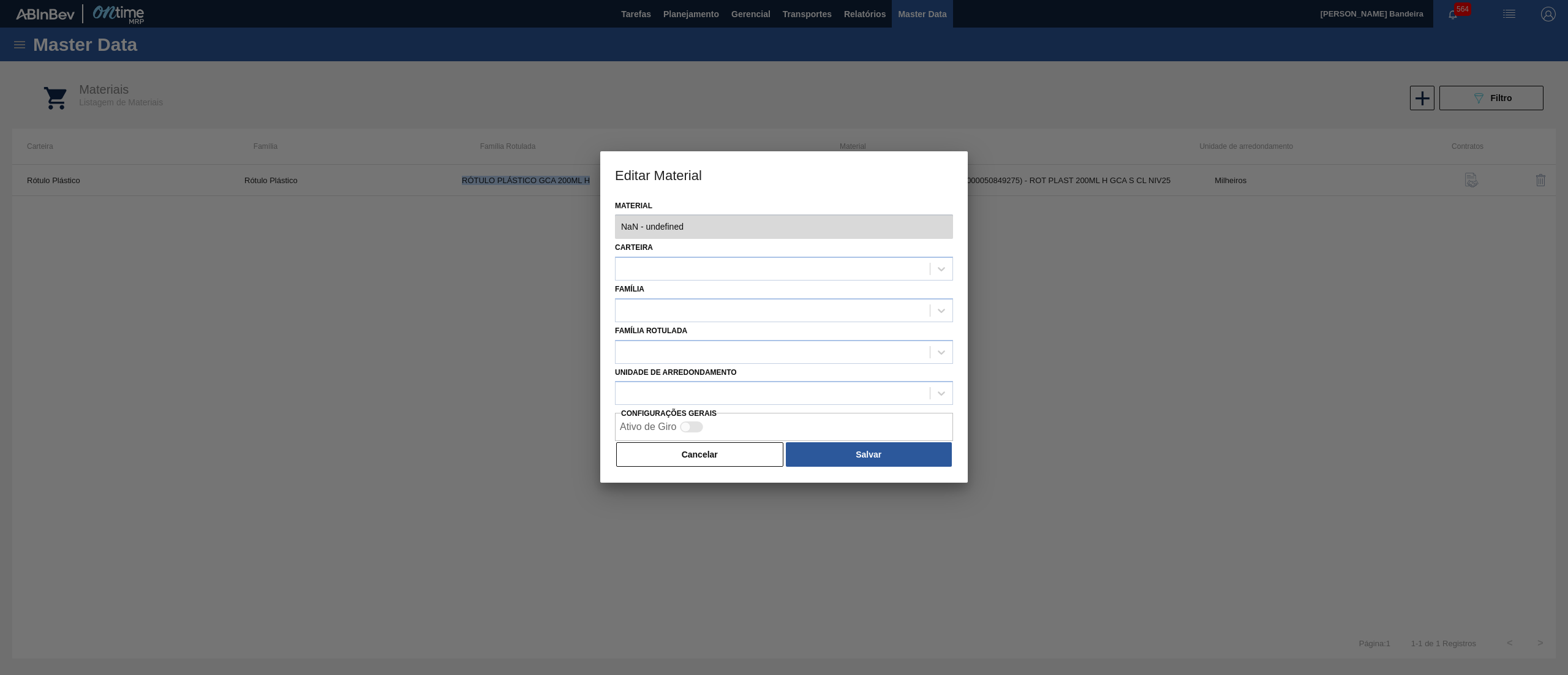
type input "30034310 - 000000000030034310 (SAP Legado: 000000000050849275) - ROT PLAST 200M…"
copy td "RÓTULO PLÁSTICO GCA 200ML H"
click at [696, 451] on button "Cancelar" at bounding box center [699, 454] width 167 height 24
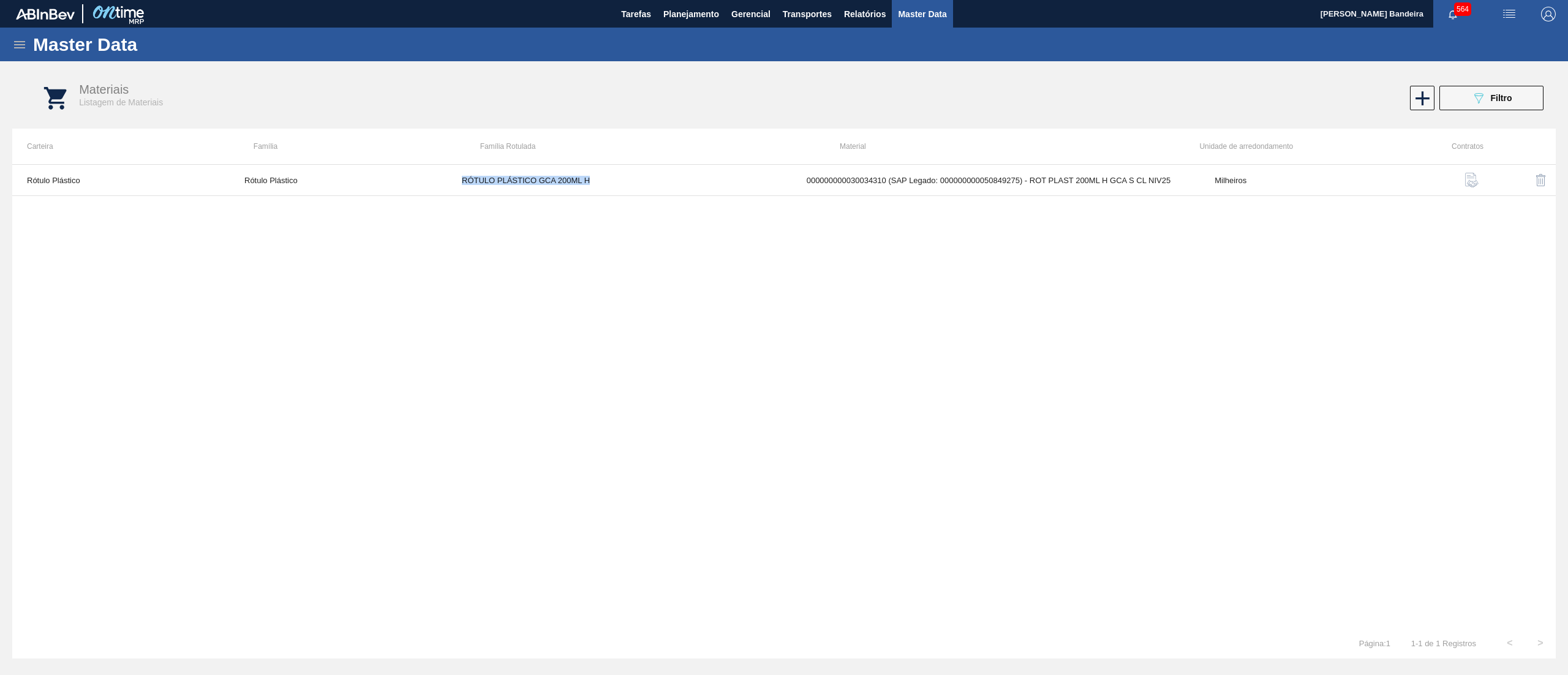
click at [18, 42] on icon at bounding box center [20, 45] width 15 height 15
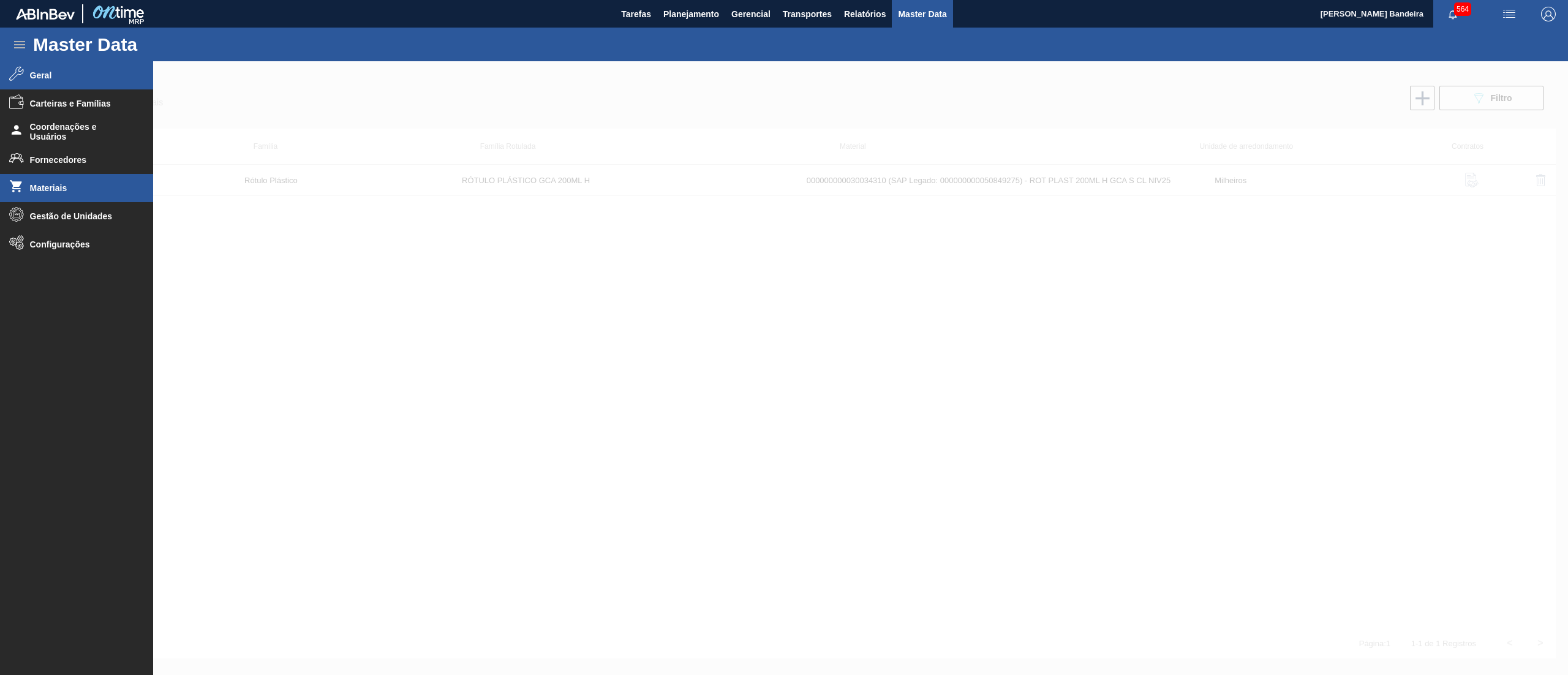
click at [64, 65] on li "Geral" at bounding box center [77, 76] width 153 height 28
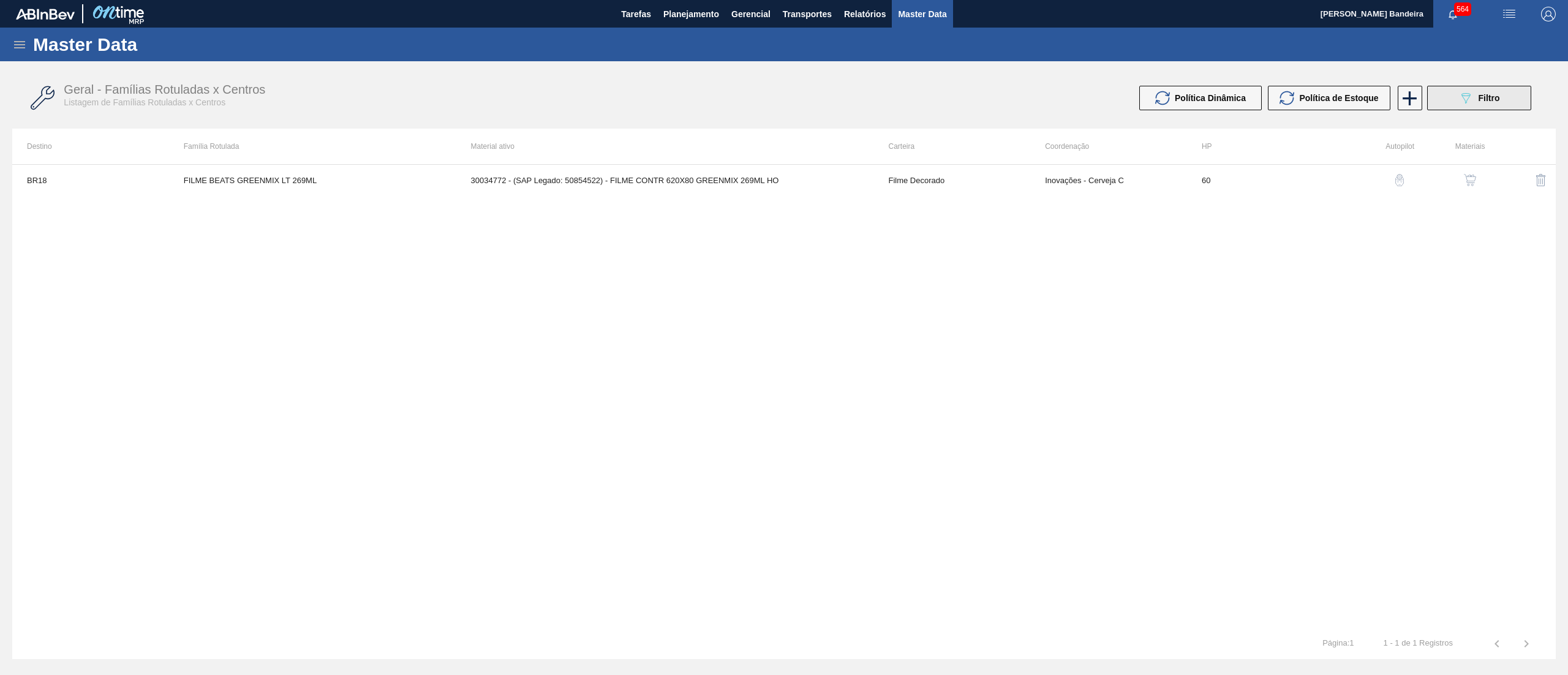
click at [1502, 100] on button "089F7B8B-B2A5-4AFE-B5C0-19BA573D28AC Filtro" at bounding box center [1478, 98] width 104 height 24
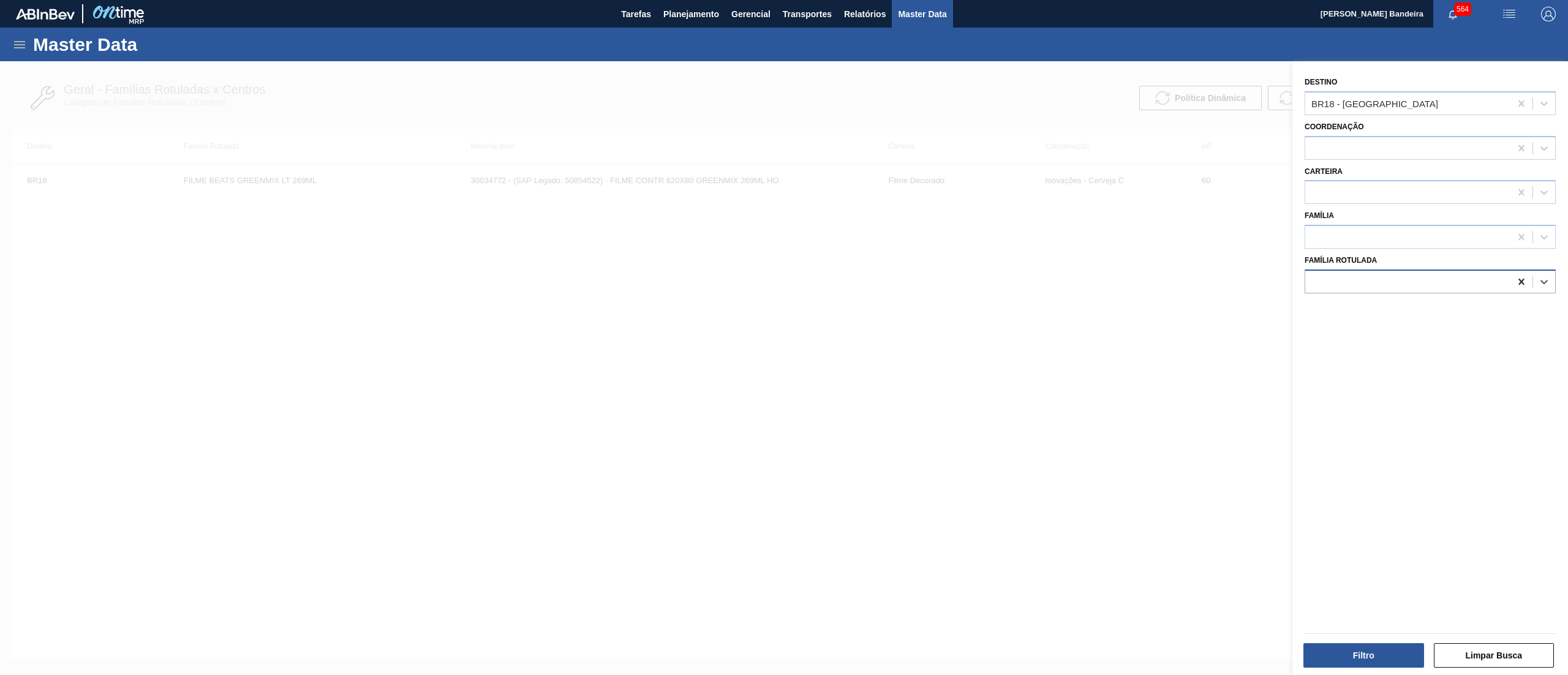
click at [1518, 280] on icon at bounding box center [1520, 281] width 12 height 12
paste Rotulada "RÓTULO PLÁSTICO GCA 200ML H"
type Rotulada "RÓTULO PLÁSTICO GCA 200ML H"
click at [1465, 305] on div "RÓTULO PLÁSTICO GCA 200ML H" at bounding box center [1430, 312] width 251 height 22
click at [1520, 95] on div at bounding box center [1521, 104] width 22 height 22
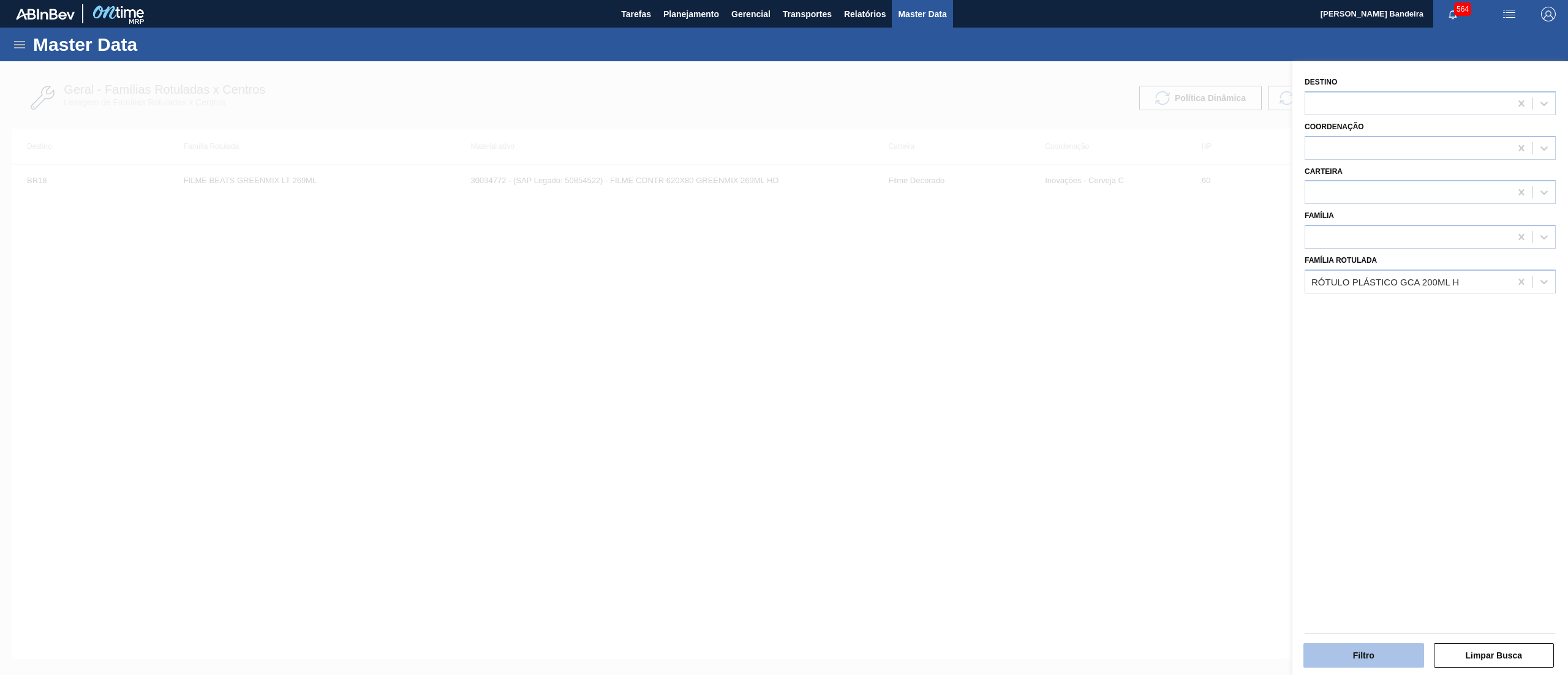
click at [1363, 654] on button "Filtro" at bounding box center [1363, 655] width 121 height 24
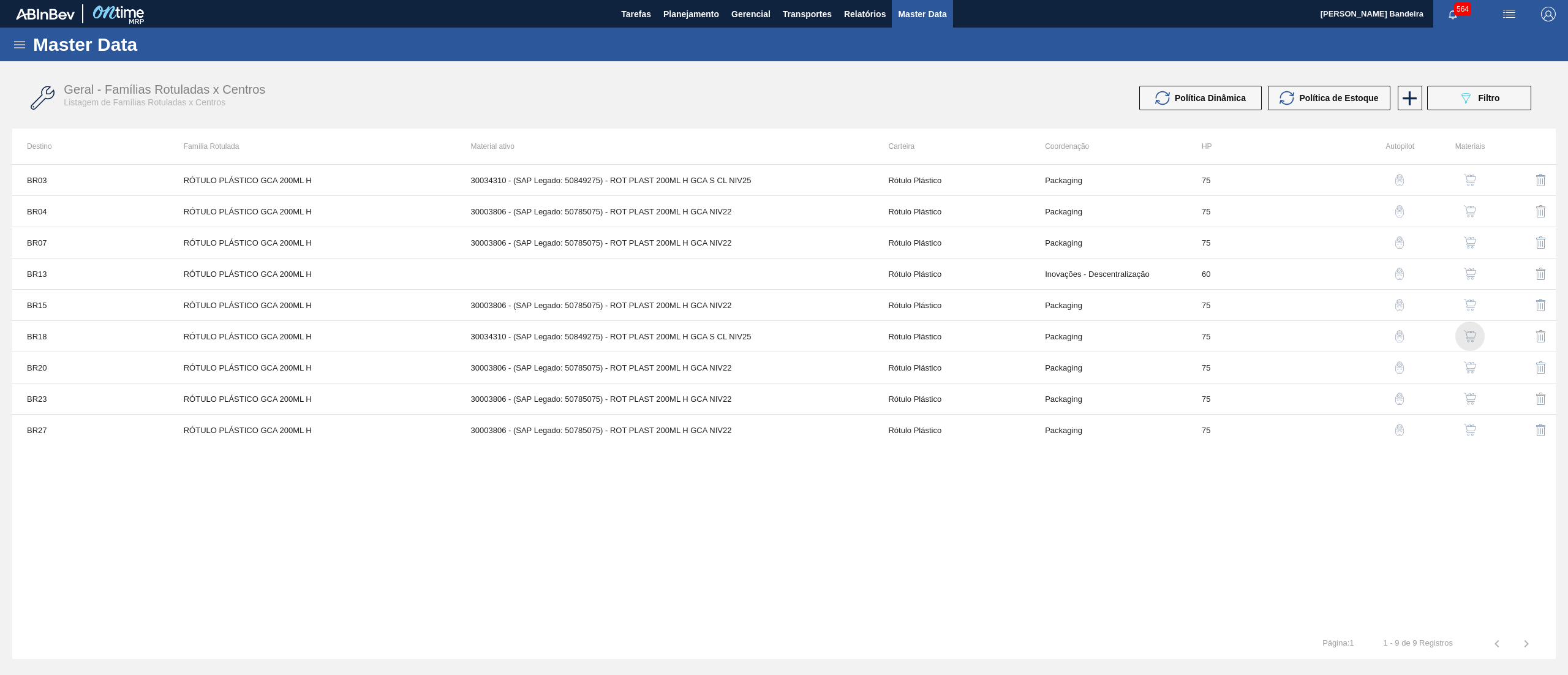
click at [1468, 335] on img "button" at bounding box center [1469, 336] width 12 height 12
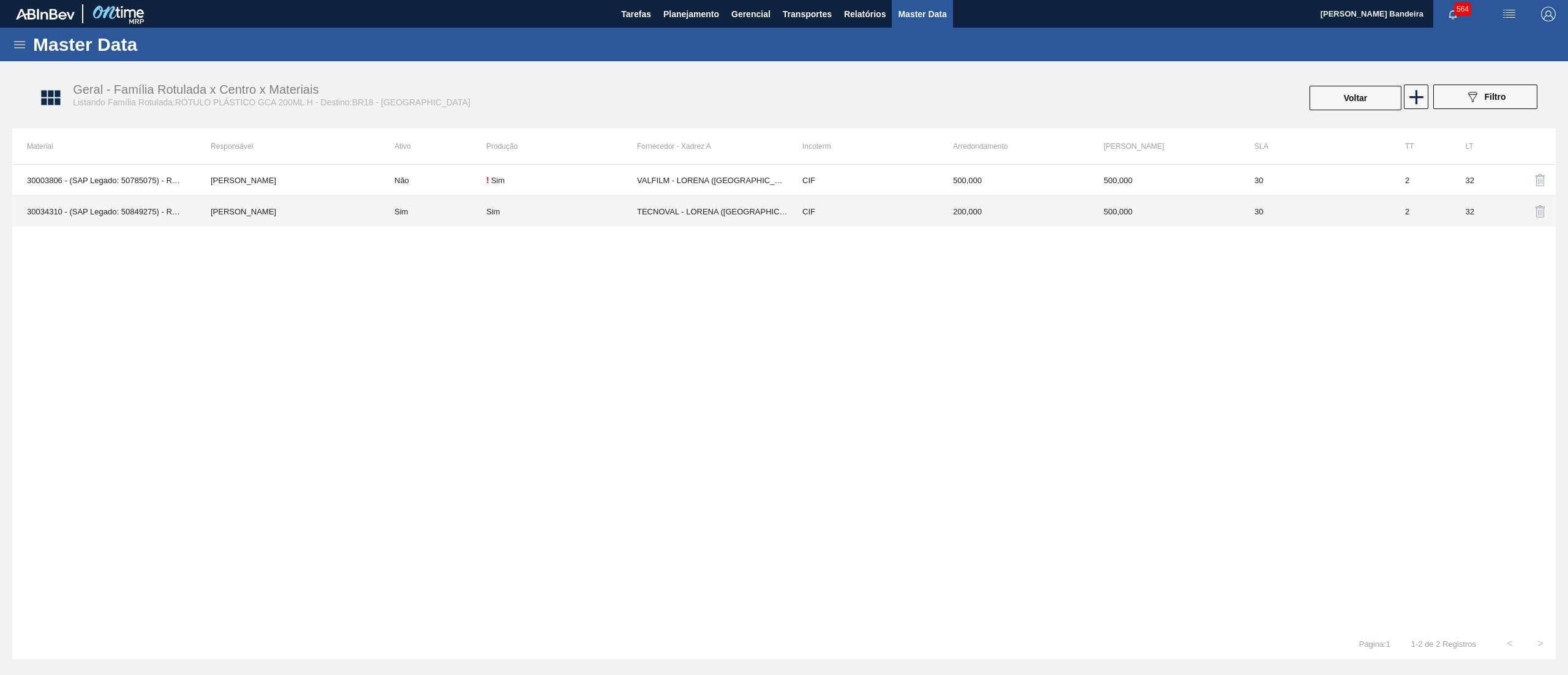
click at [838, 210] on td "CIF" at bounding box center [862, 211] width 150 height 31
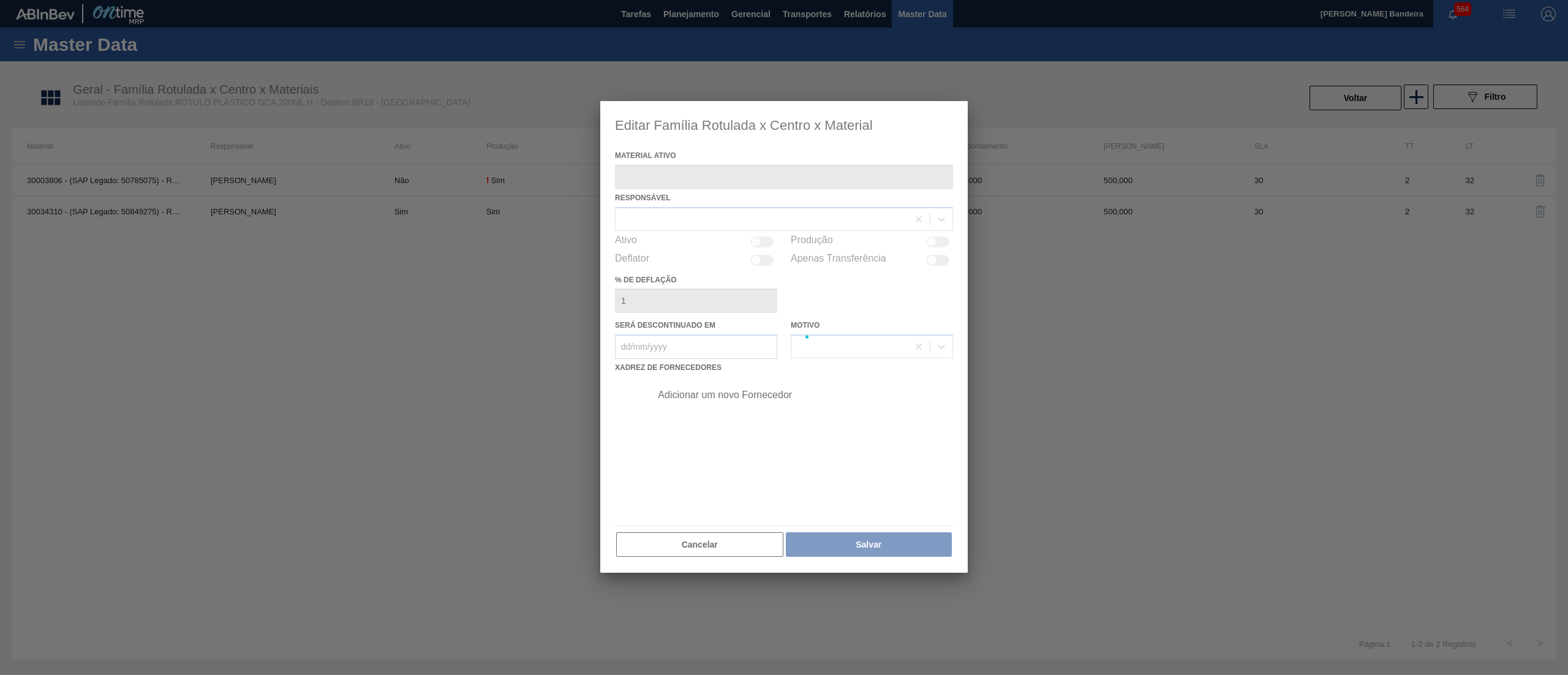
type ativo "30034310 - (SAP Legado: 50849275) - ROT PLAST 200ML H GCA S CL NIV25"
checkbox input "true"
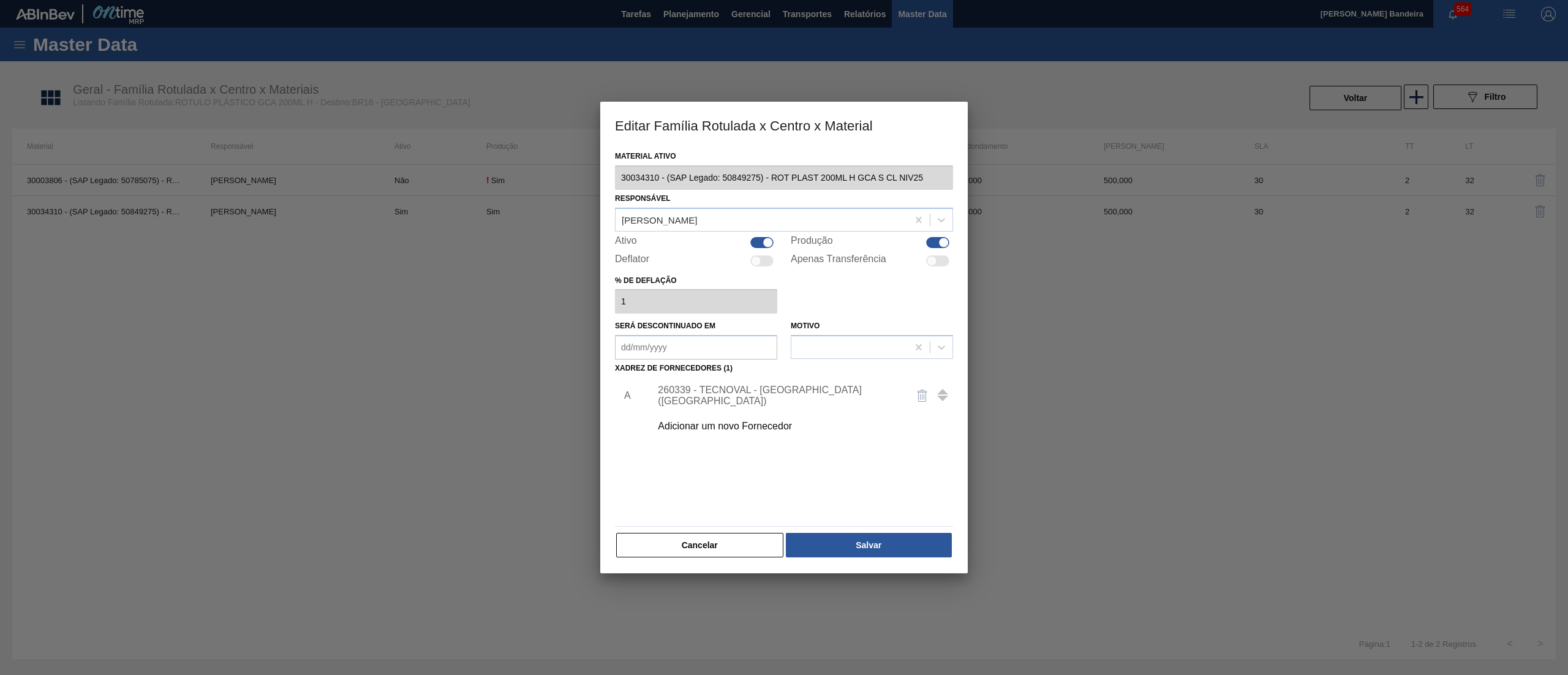
click at [726, 392] on div "260339 - TECNOVAL - [GEOGRAPHIC_DATA] ([GEOGRAPHIC_DATA])" at bounding box center [777, 396] width 240 height 22
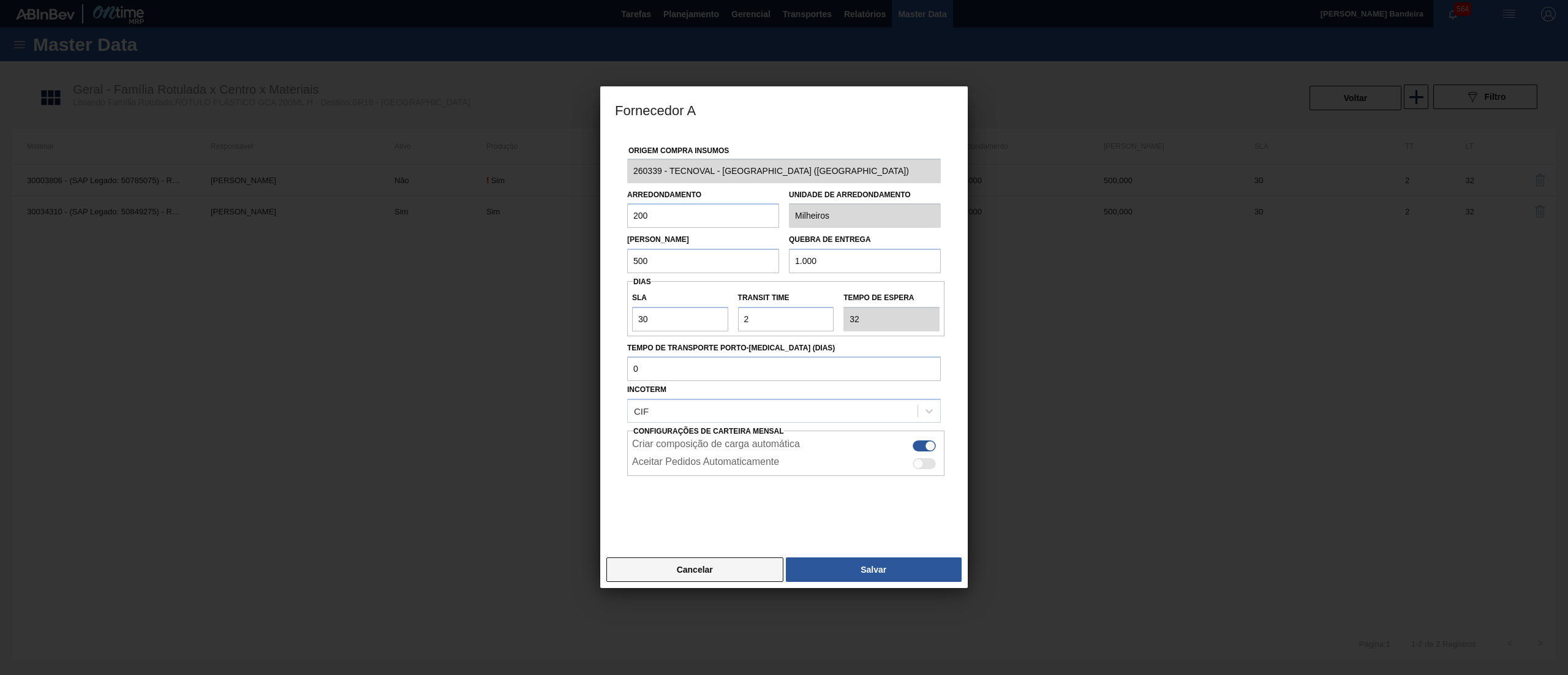
click at [698, 570] on button "Cancelar" at bounding box center [694, 569] width 177 height 24
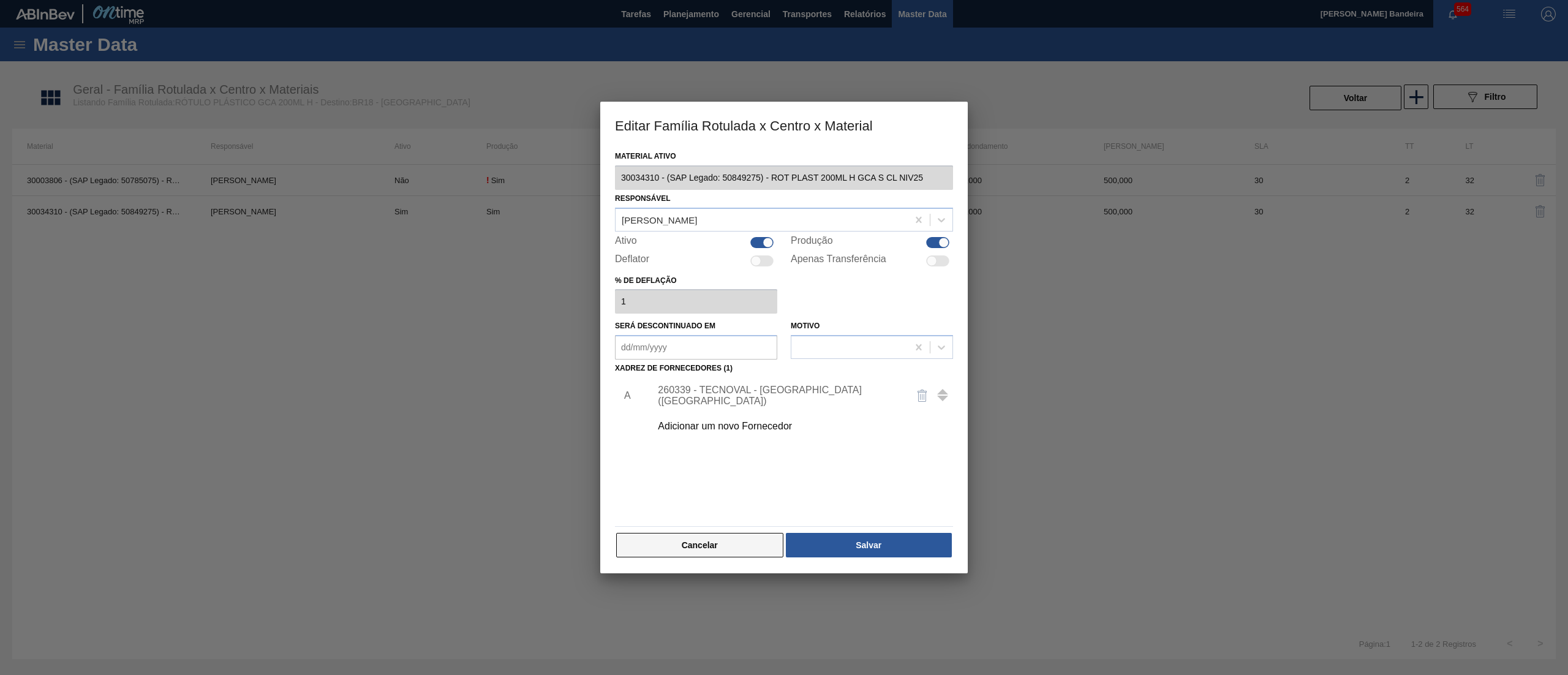
click at [734, 539] on button "Cancelar" at bounding box center [699, 545] width 167 height 24
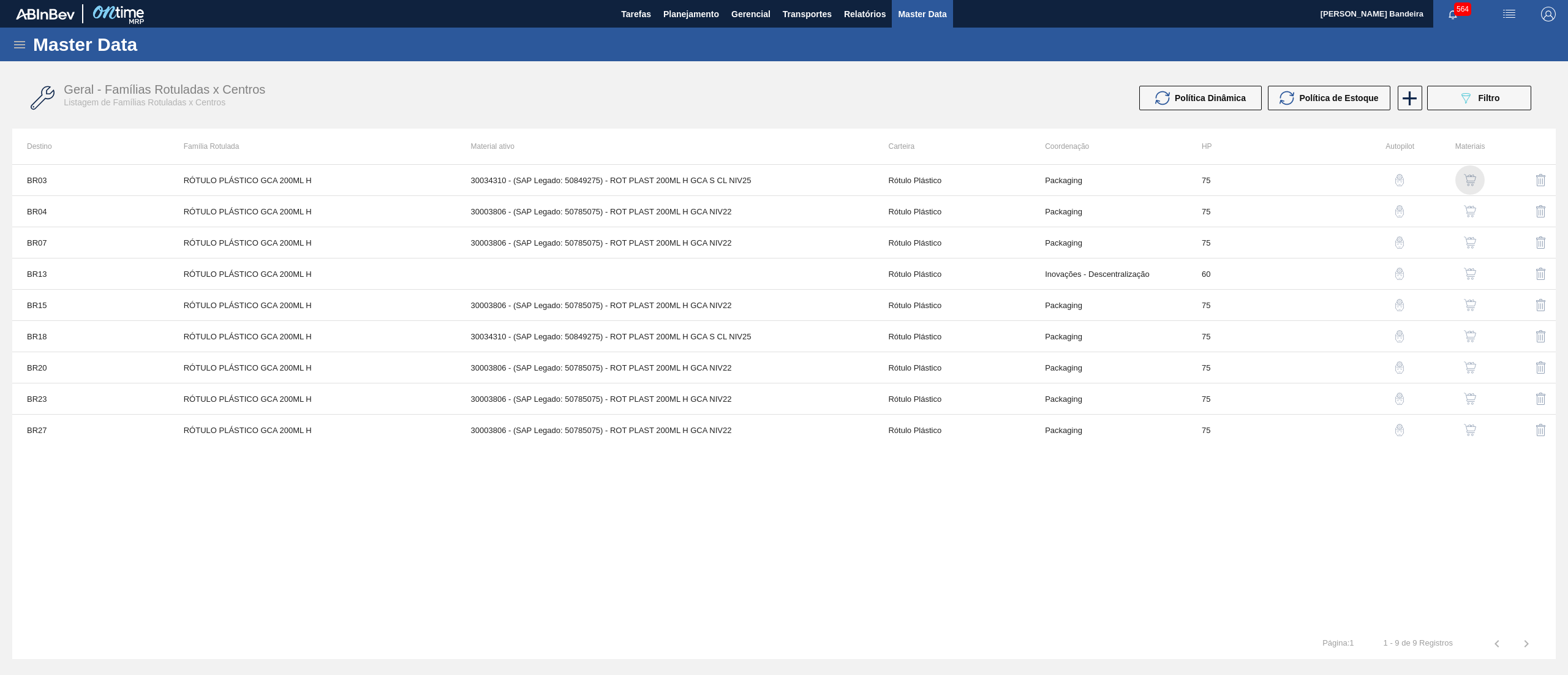
click at [1466, 178] on img "button" at bounding box center [1469, 180] width 12 height 12
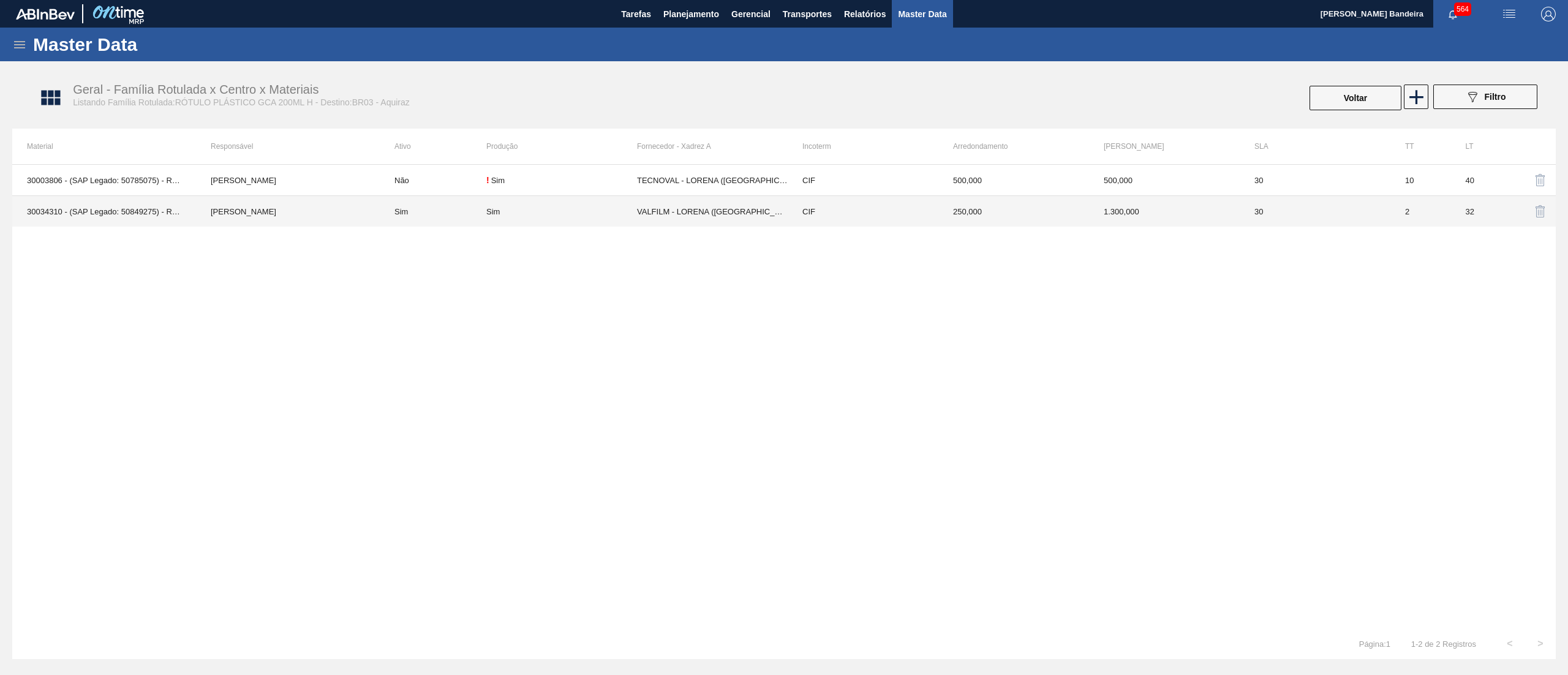
click at [708, 217] on td "VALFILM - LORENA ([GEOGRAPHIC_DATA])" at bounding box center [712, 211] width 150 height 31
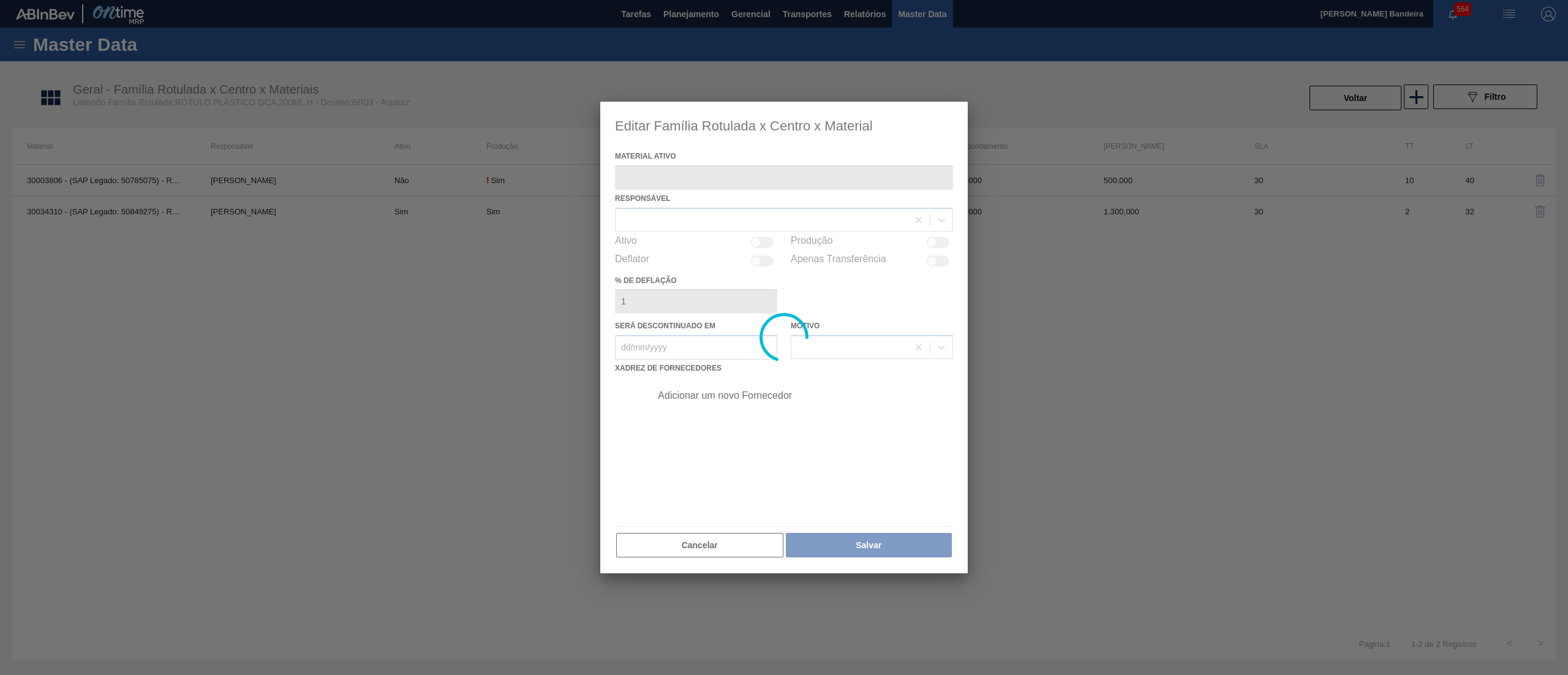
type ativo "30034310 - (SAP Legado: 50849275) - ROT PLAST 200ML H GCA S CL NIV25"
checkbox input "true"
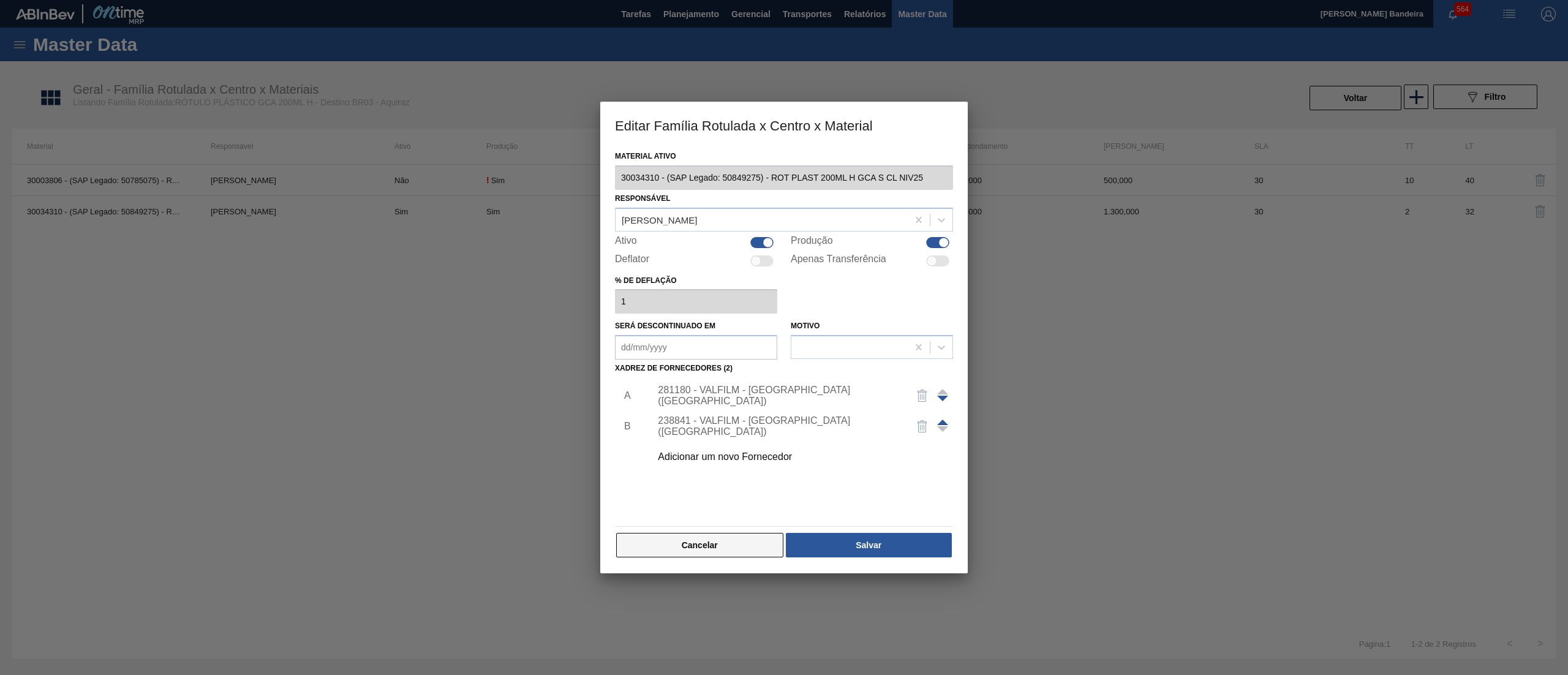
click at [735, 546] on button "Cancelar" at bounding box center [699, 545] width 167 height 24
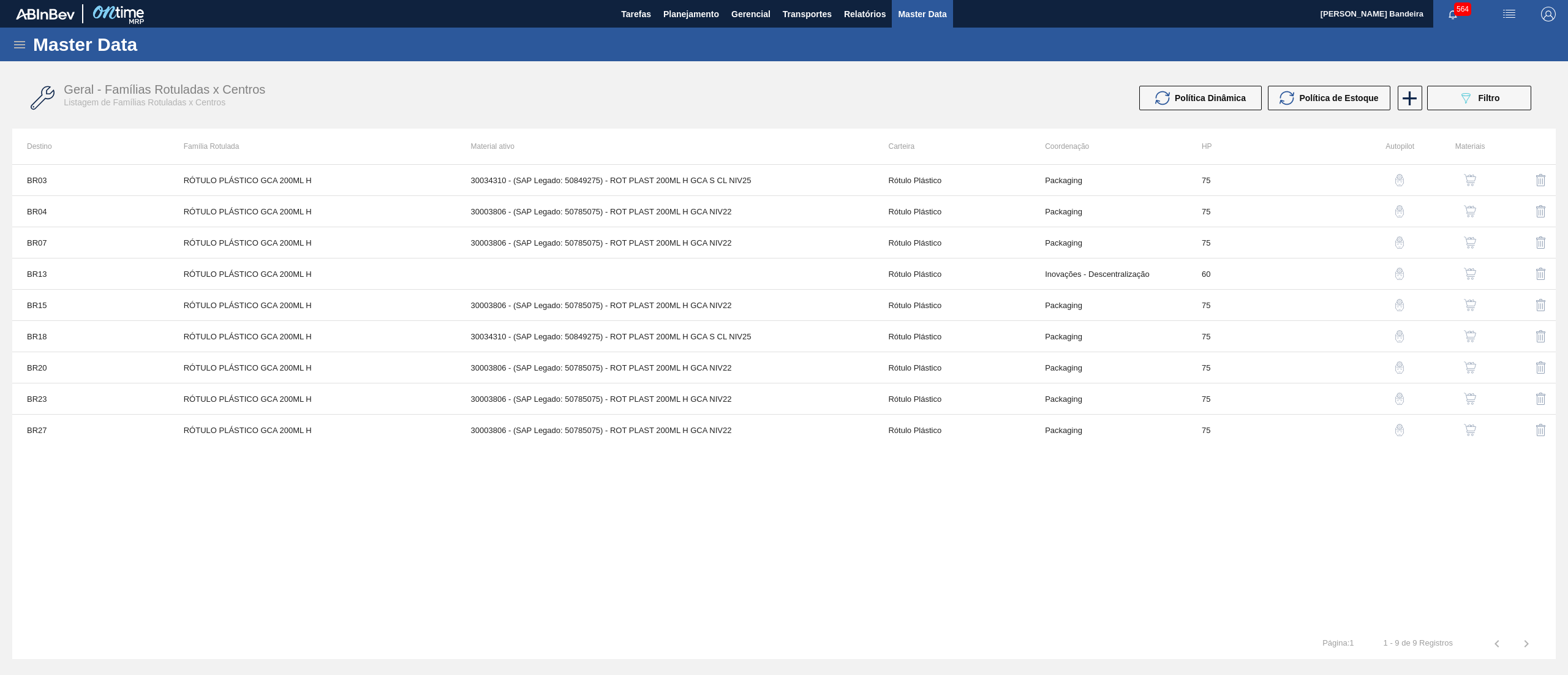
click at [1465, 212] on img "button" at bounding box center [1469, 211] width 12 height 12
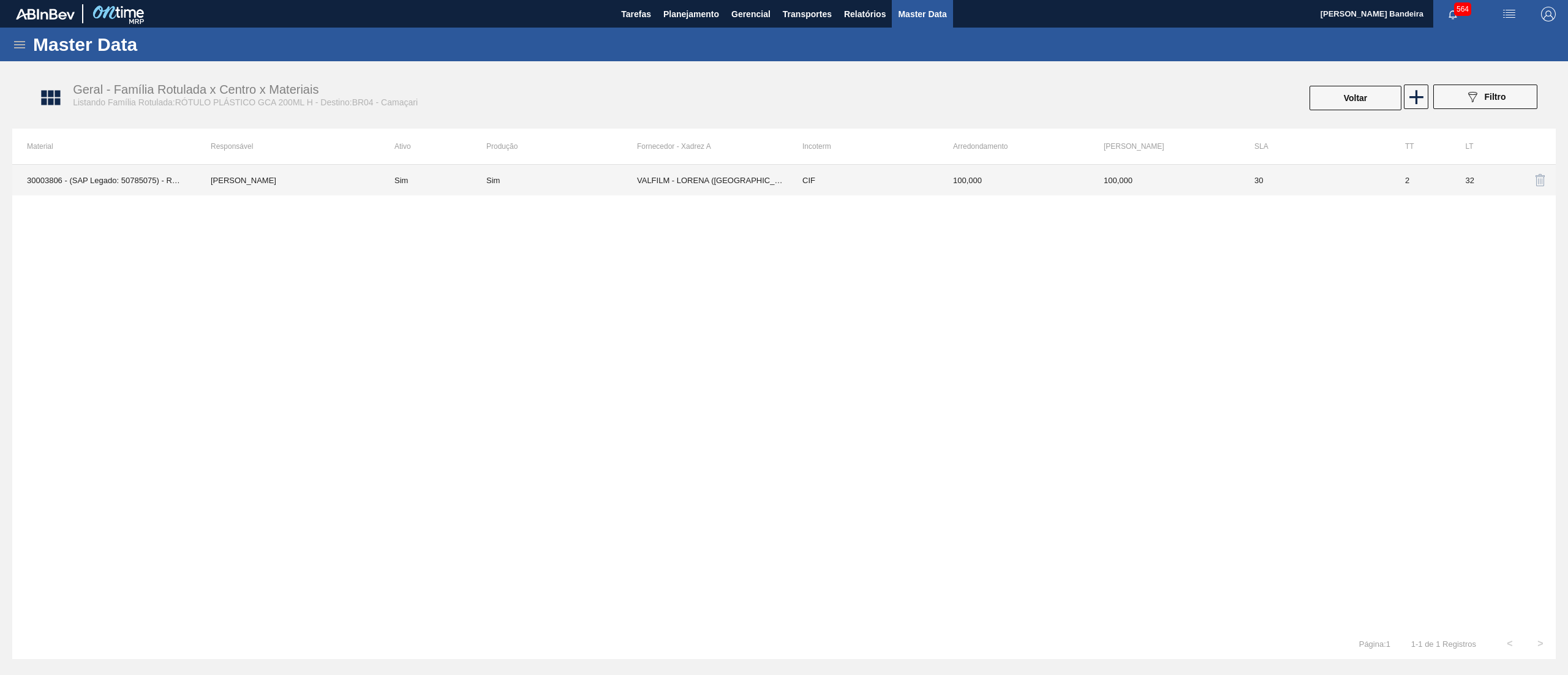
click at [808, 186] on td "CIF" at bounding box center [862, 180] width 150 height 31
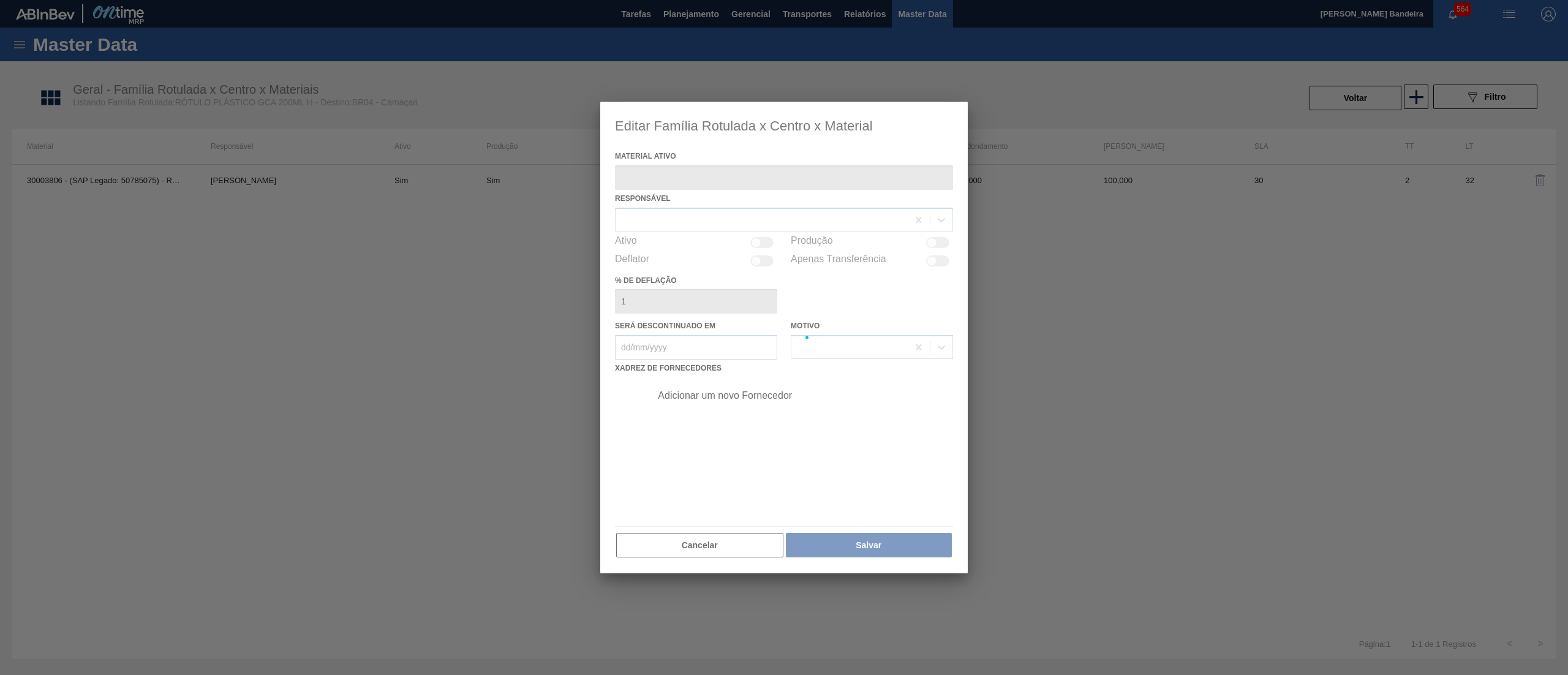
type ativo "30003806 - (SAP Legado: 50785075) - ROT PLAST 200ML H GCA NIV22"
checkbox input "true"
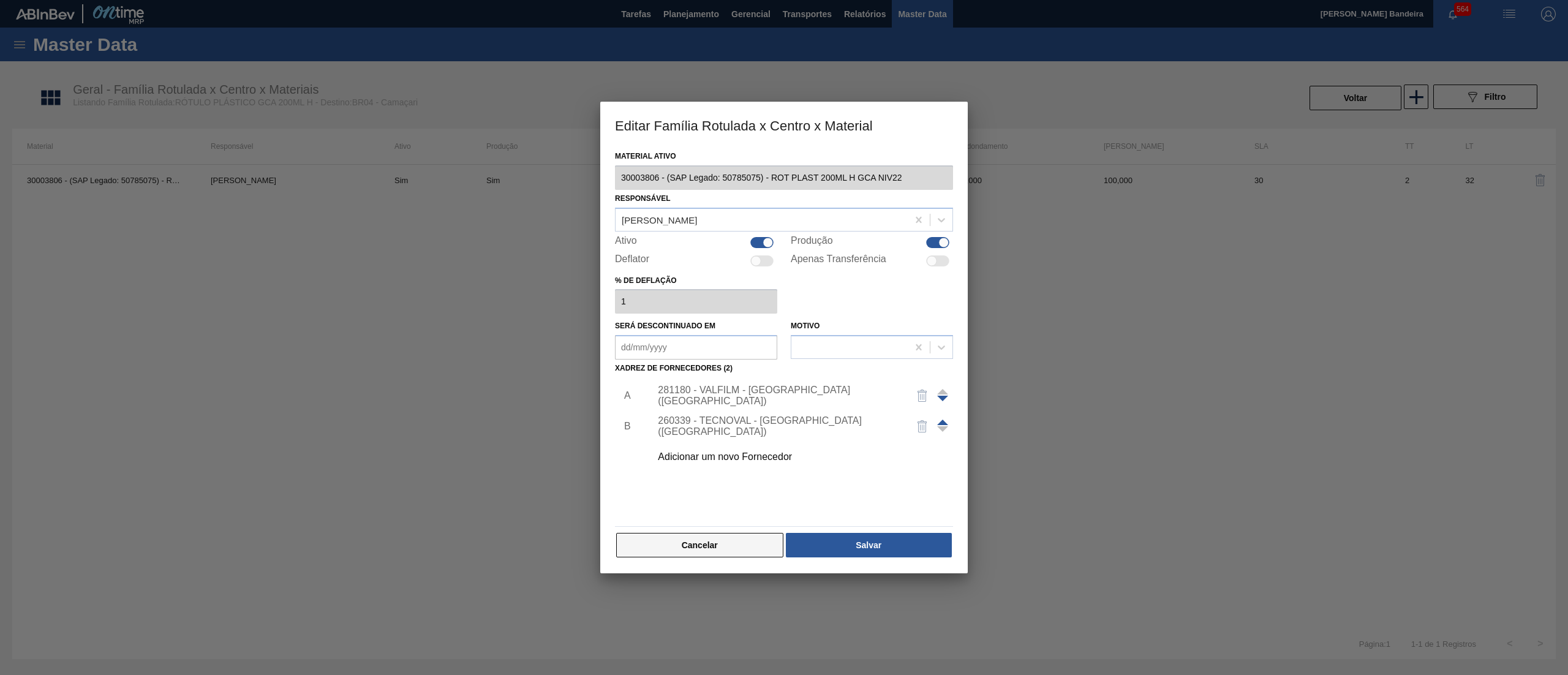
click at [762, 547] on button "Cancelar" at bounding box center [699, 545] width 167 height 24
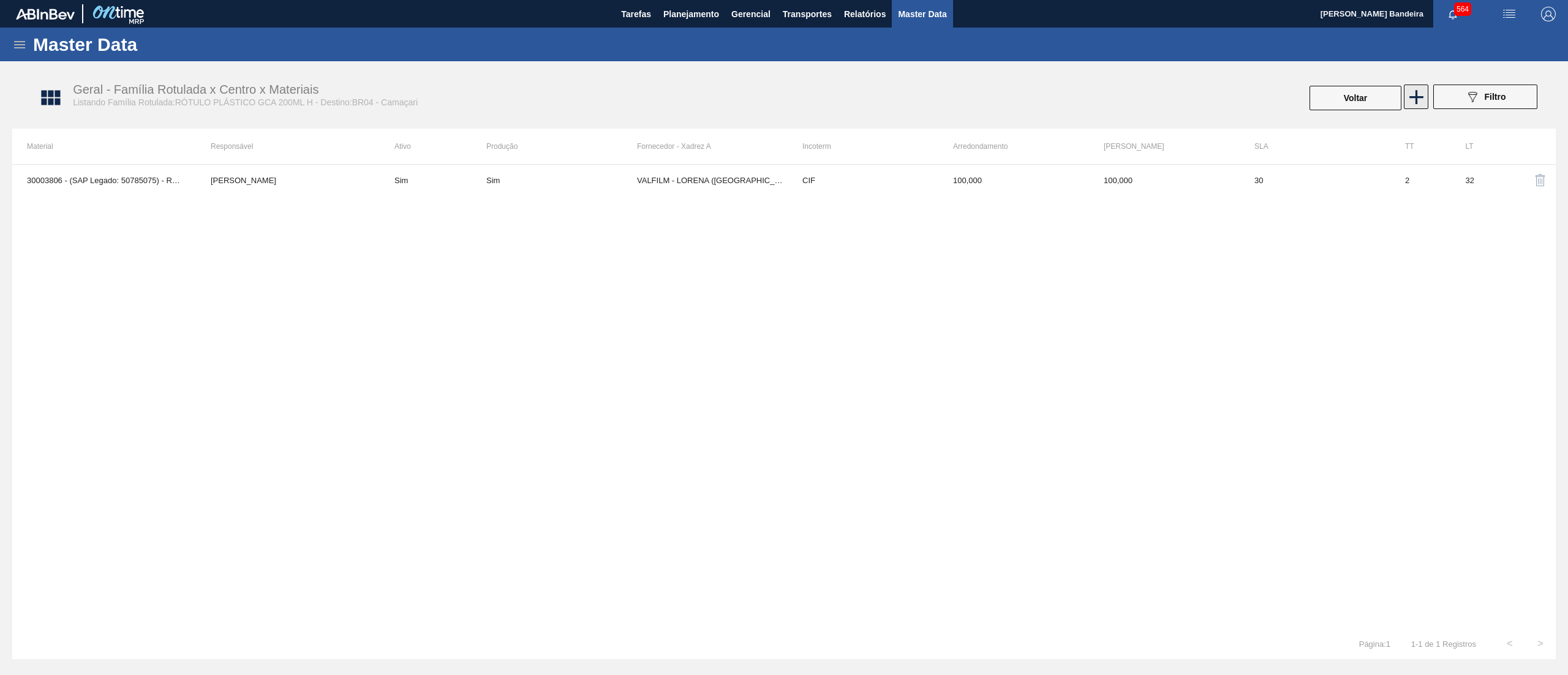
click at [1414, 95] on icon at bounding box center [1417, 97] width 24 height 24
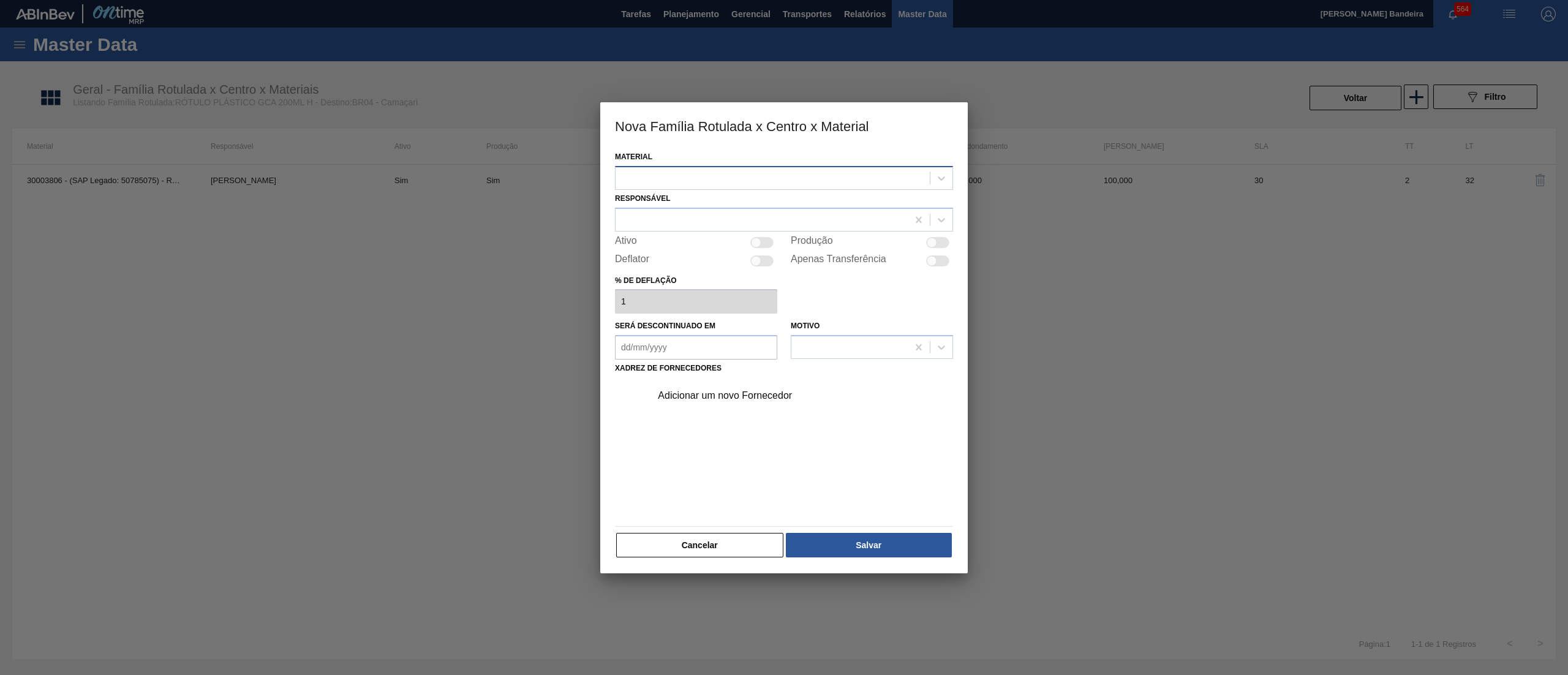
click at [767, 180] on div at bounding box center [773, 178] width 314 height 18
click at [767, 225] on div "30034310 - ROT PLAST 200ML H GCA S CL NIV25" at bounding box center [784, 231] width 338 height 22
click at [720, 223] on div at bounding box center [762, 219] width 292 height 18
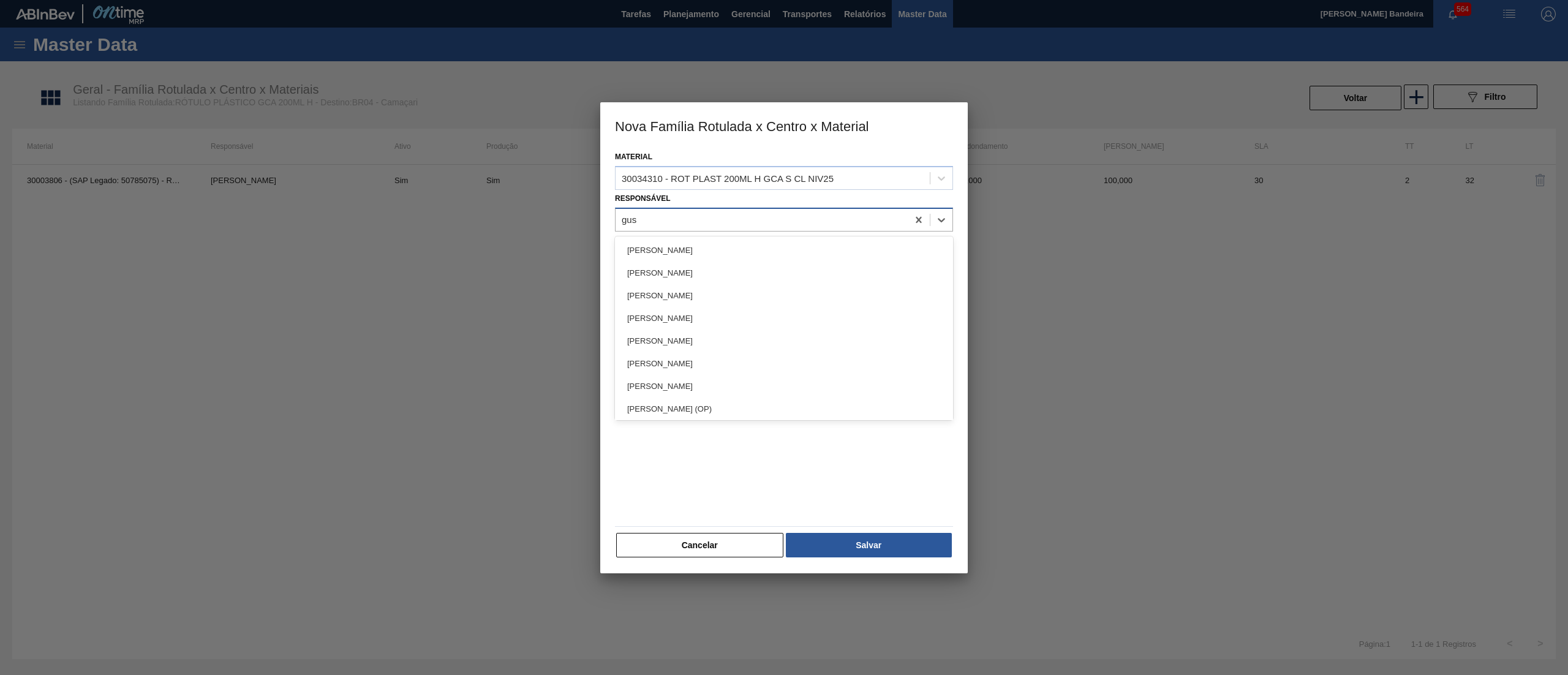
type input "gust"
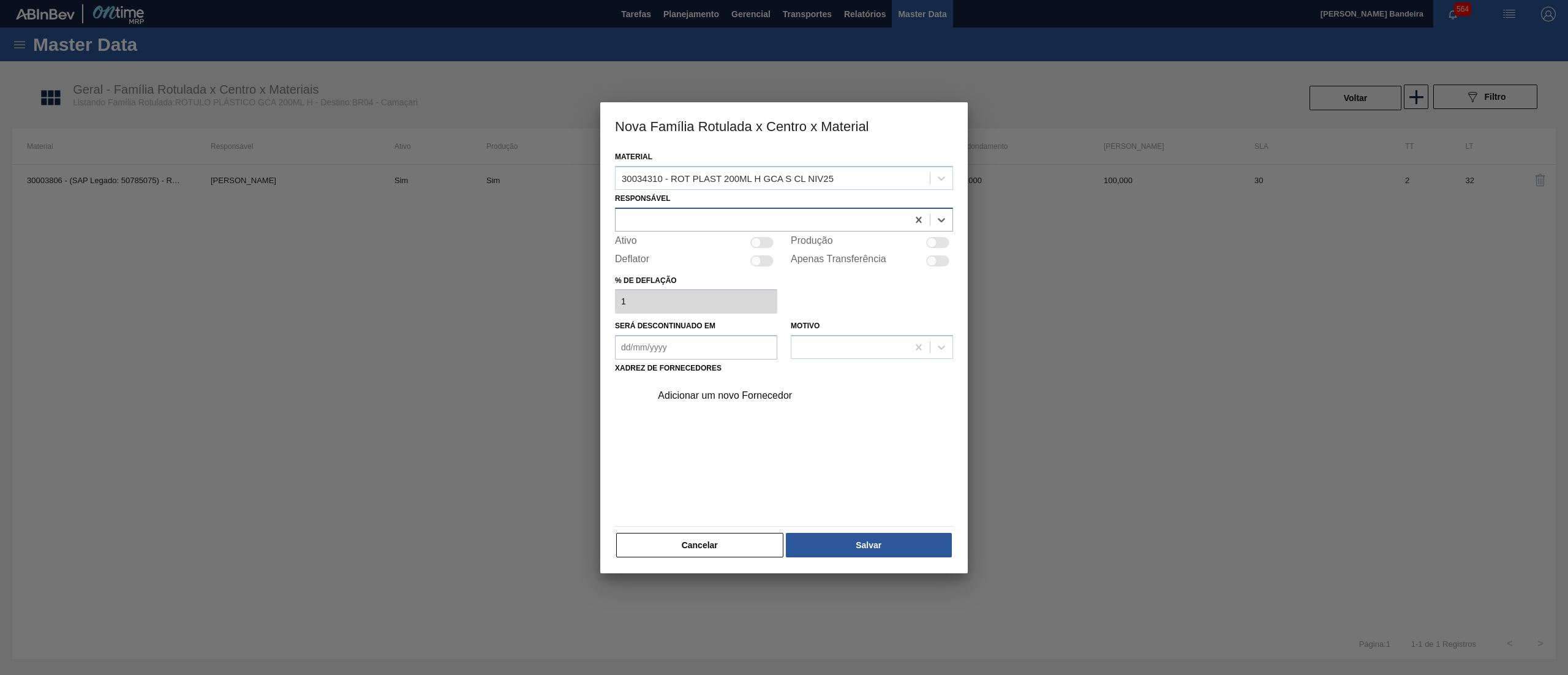
click at [658, 212] on div at bounding box center [762, 219] width 292 height 18
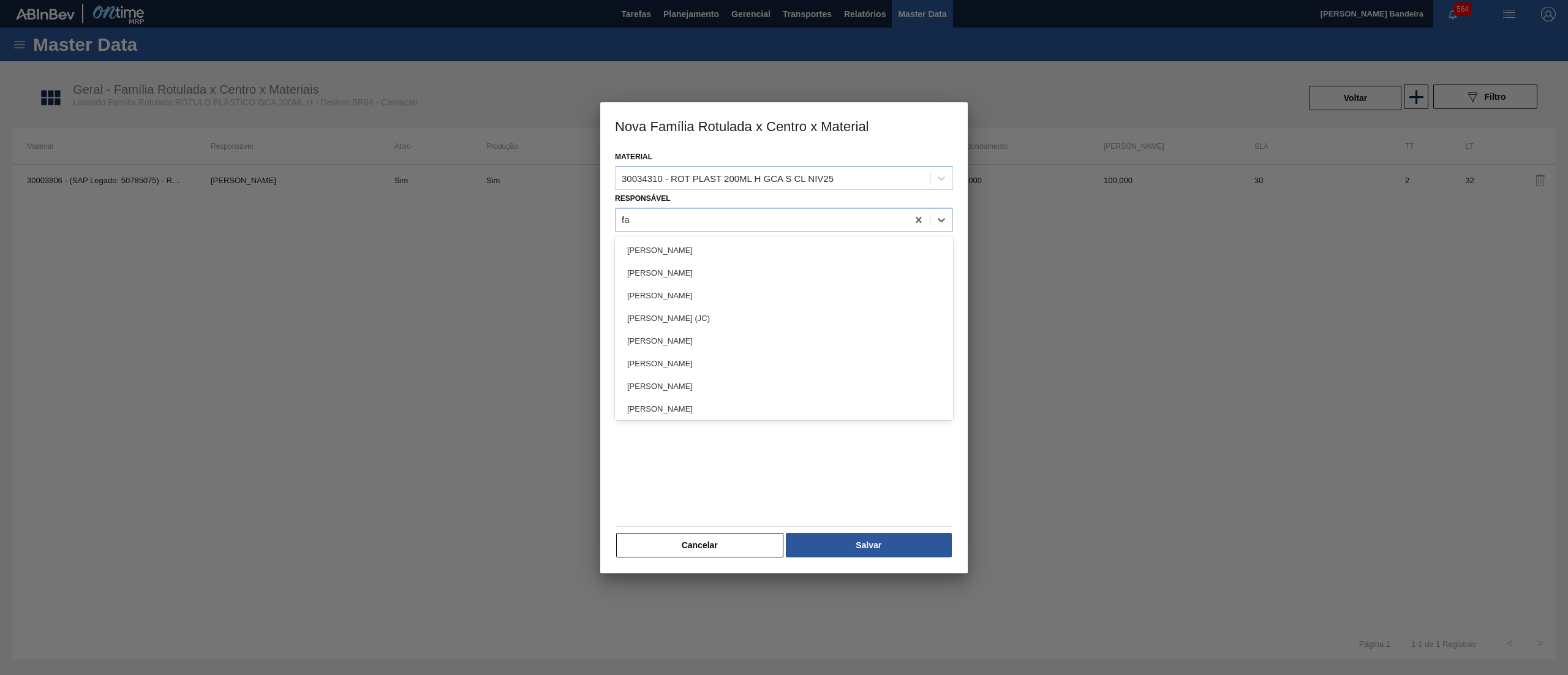
type input "far"
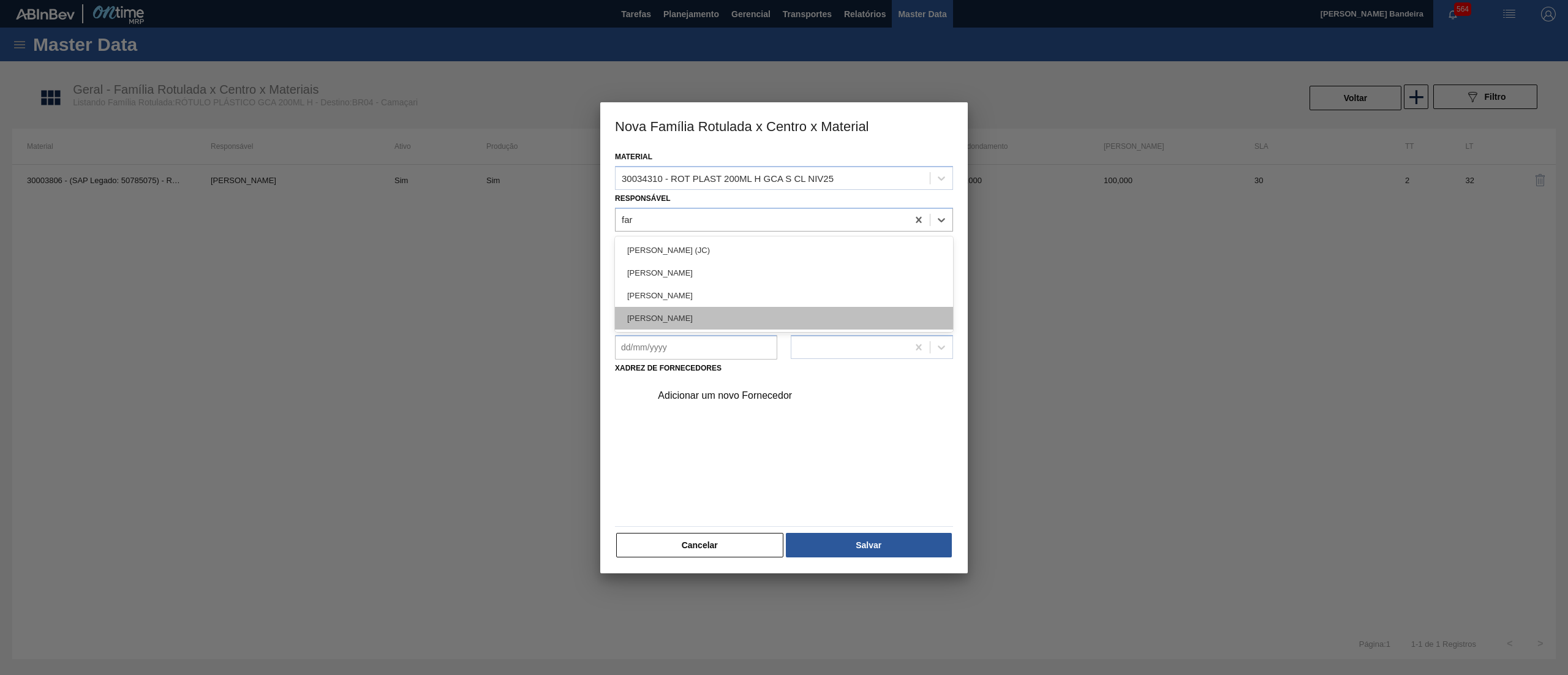
click at [730, 323] on div "[PERSON_NAME]" at bounding box center [784, 318] width 338 height 22
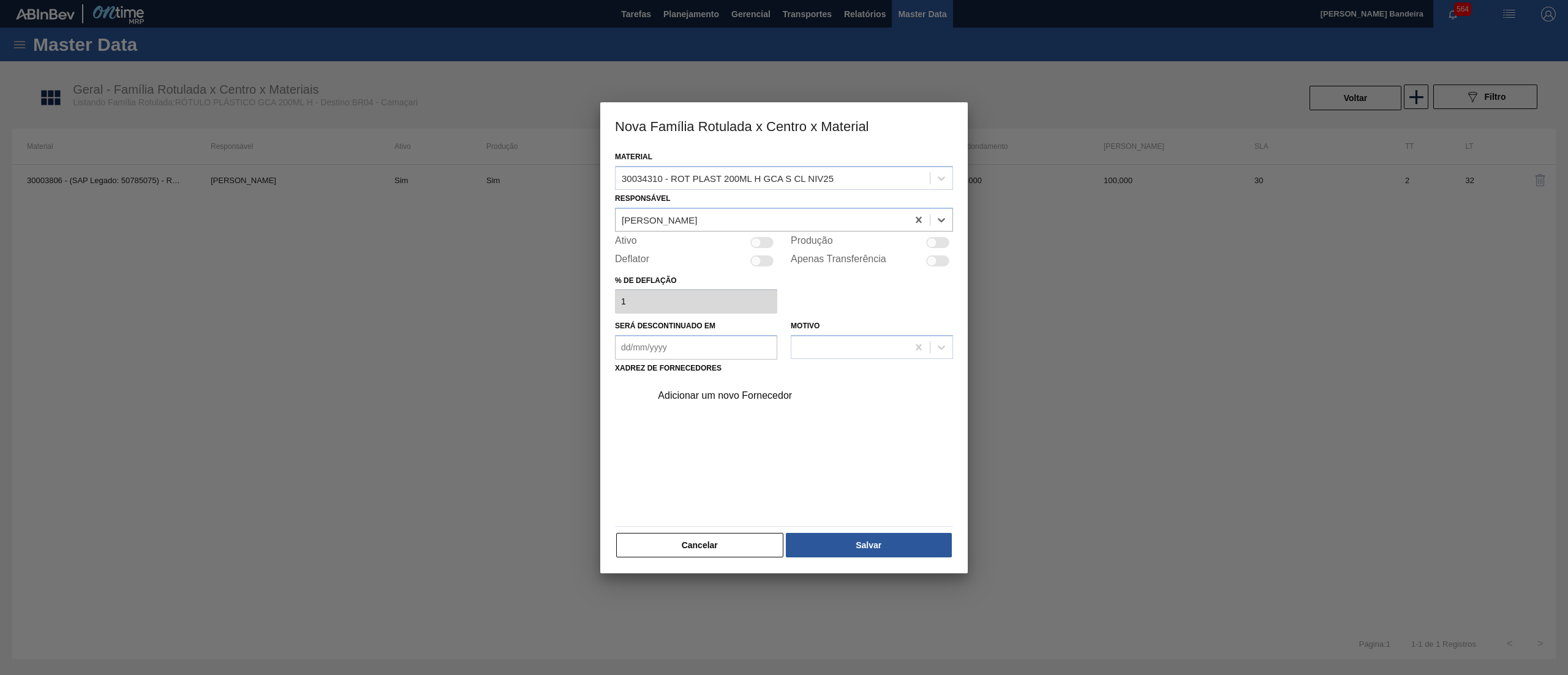
click at [933, 244] on div at bounding box center [932, 242] width 10 height 10
checkbox input "true"
click at [736, 391] on div "Adicionar um novo Fornecedor" at bounding box center [777, 395] width 240 height 11
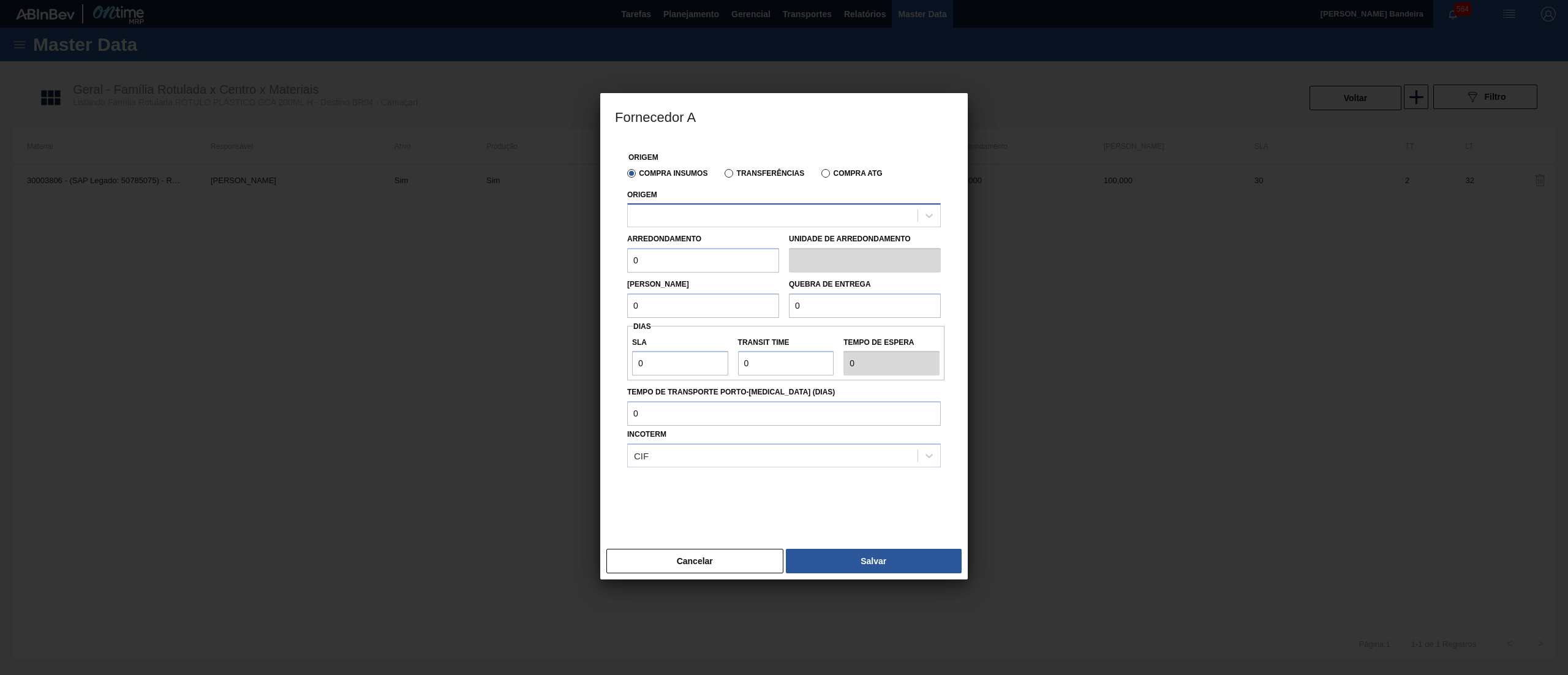
click at [677, 221] on div at bounding box center [773, 216] width 290 height 18
click at [752, 251] on div "238841 - VALFILM - [GEOGRAPHIC_DATA] ([GEOGRAPHIC_DATA])" at bounding box center [784, 246] width 314 height 22
drag, startPoint x: 723, startPoint y: 269, endPoint x: 431, endPoint y: 260, distance: 292.1
click at [431, 260] on div "Fornecedor A Origem Compra Insumos Transferências Compra ATG Origem 238841 - VA…" at bounding box center [784, 338] width 1568 height 675
drag, startPoint x: 662, startPoint y: 261, endPoint x: 582, endPoint y: 262, distance: 80.0
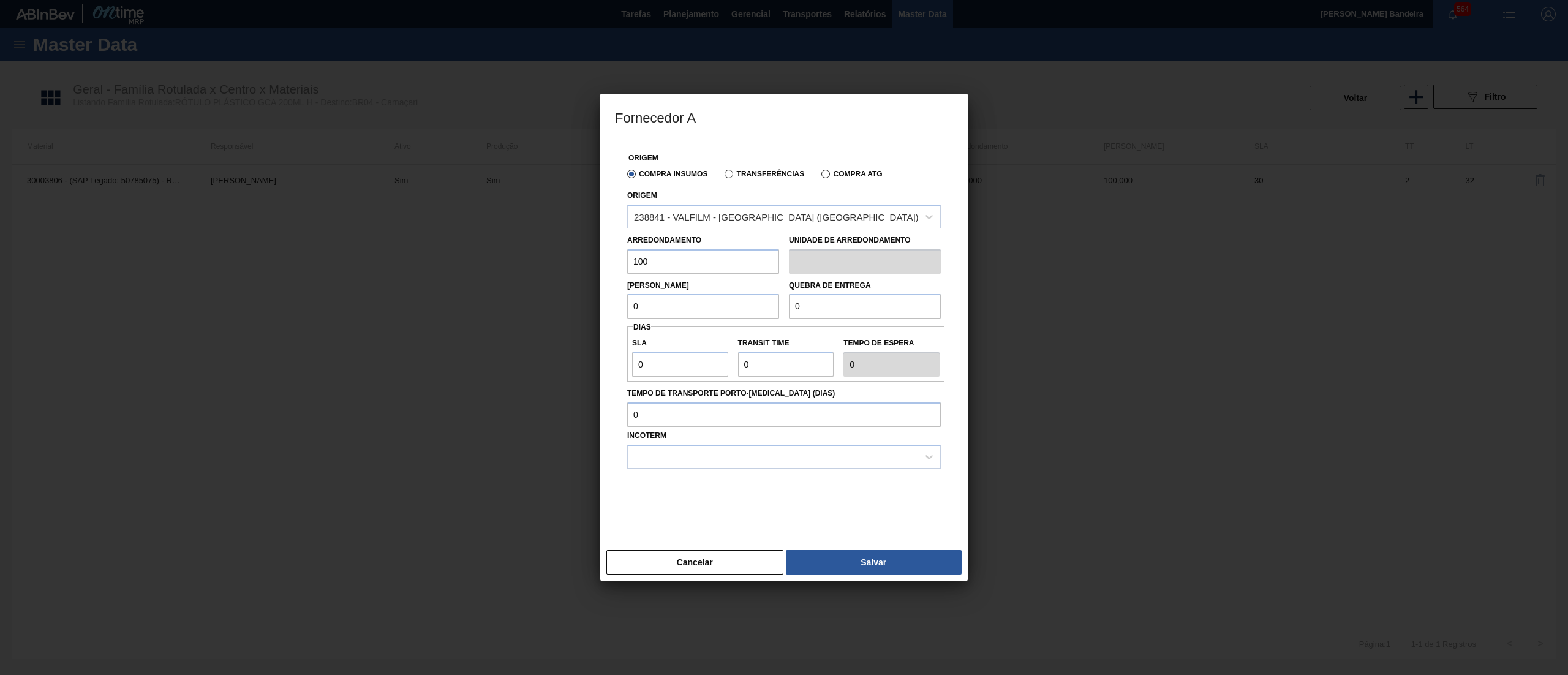
click at [582, 262] on div "Fornecedor A Origem Compra Insumos Transferências Compra ATG Origem 238841 - VA…" at bounding box center [784, 338] width 1568 height 675
type input "100"
drag, startPoint x: 671, startPoint y: 296, endPoint x: 564, endPoint y: 310, distance: 107.9
click at [535, 301] on div "Fornecedor A Origem Compra Insumos Transferências Compra ATG Origem 238841 - VA…" at bounding box center [784, 338] width 1568 height 675
paste input "10"
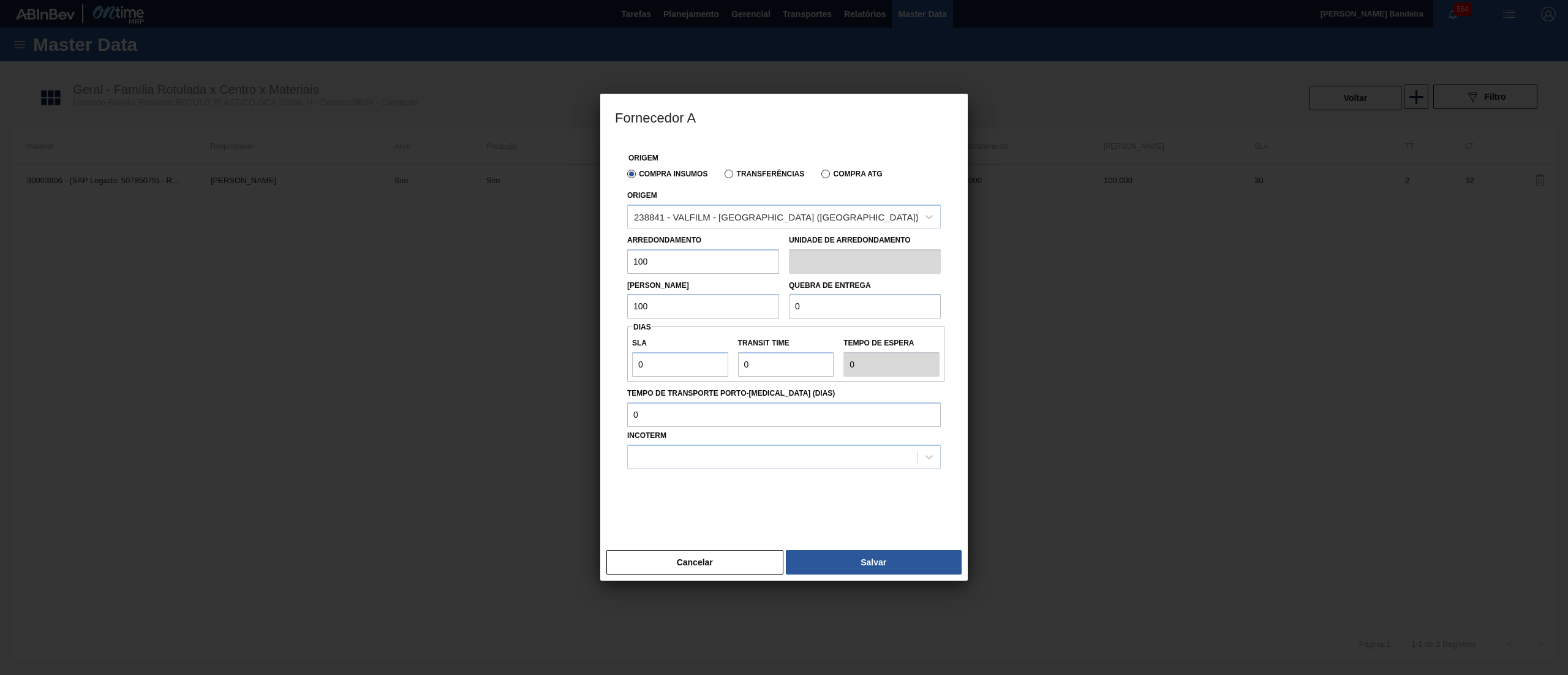
type input "100"
drag, startPoint x: 824, startPoint y: 299, endPoint x: 678, endPoint y: 319, distance: 147.4
click at [678, 319] on div "Lote Mínimo 100 Quebra de entrega 0" at bounding box center [784, 296] width 323 height 46
paste input "10"
type input "100"
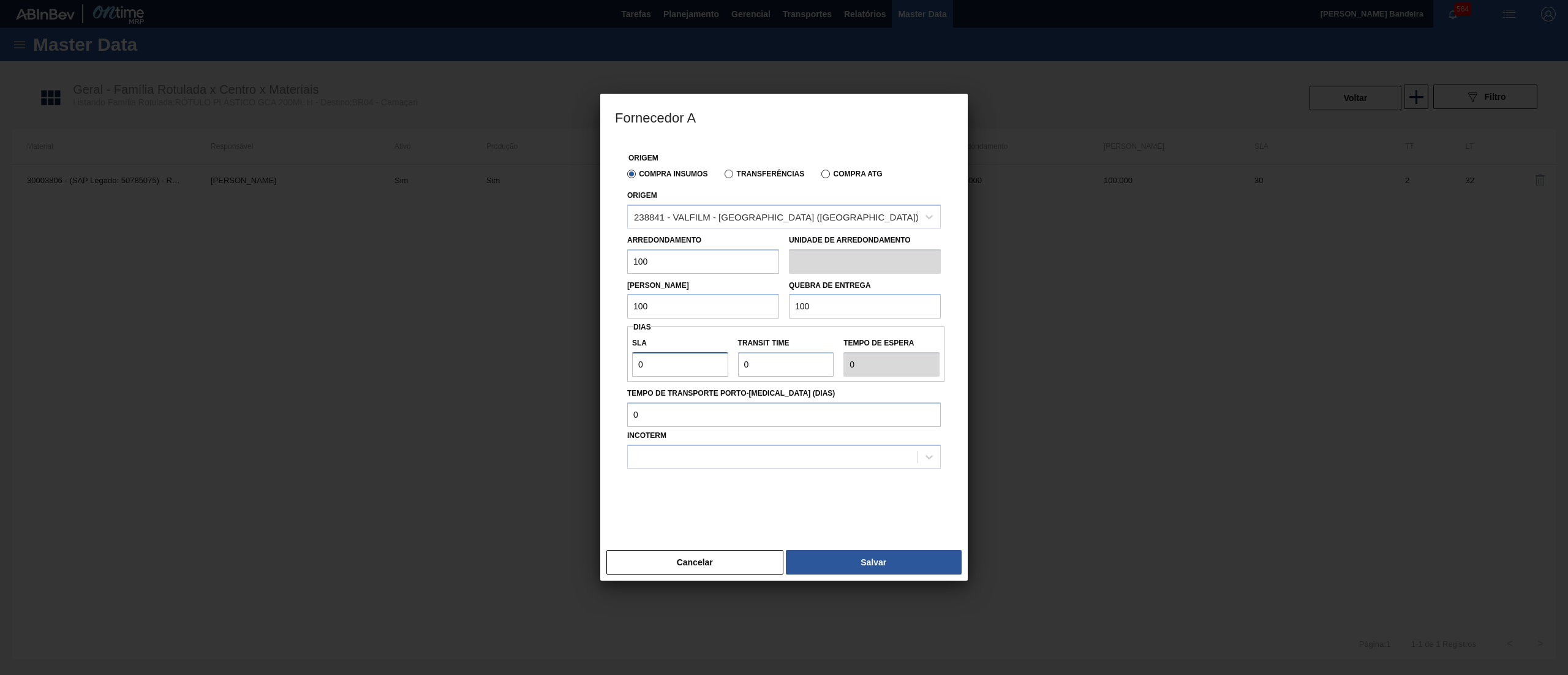
drag, startPoint x: 679, startPoint y: 367, endPoint x: 580, endPoint y: 370, distance: 99.0
click at [580, 370] on div "Fornecedor A Origem Compra Insumos Transferências Compra ATG Origem 238841 - VA…" at bounding box center [784, 338] width 1568 height 675
type input "3"
type input "30"
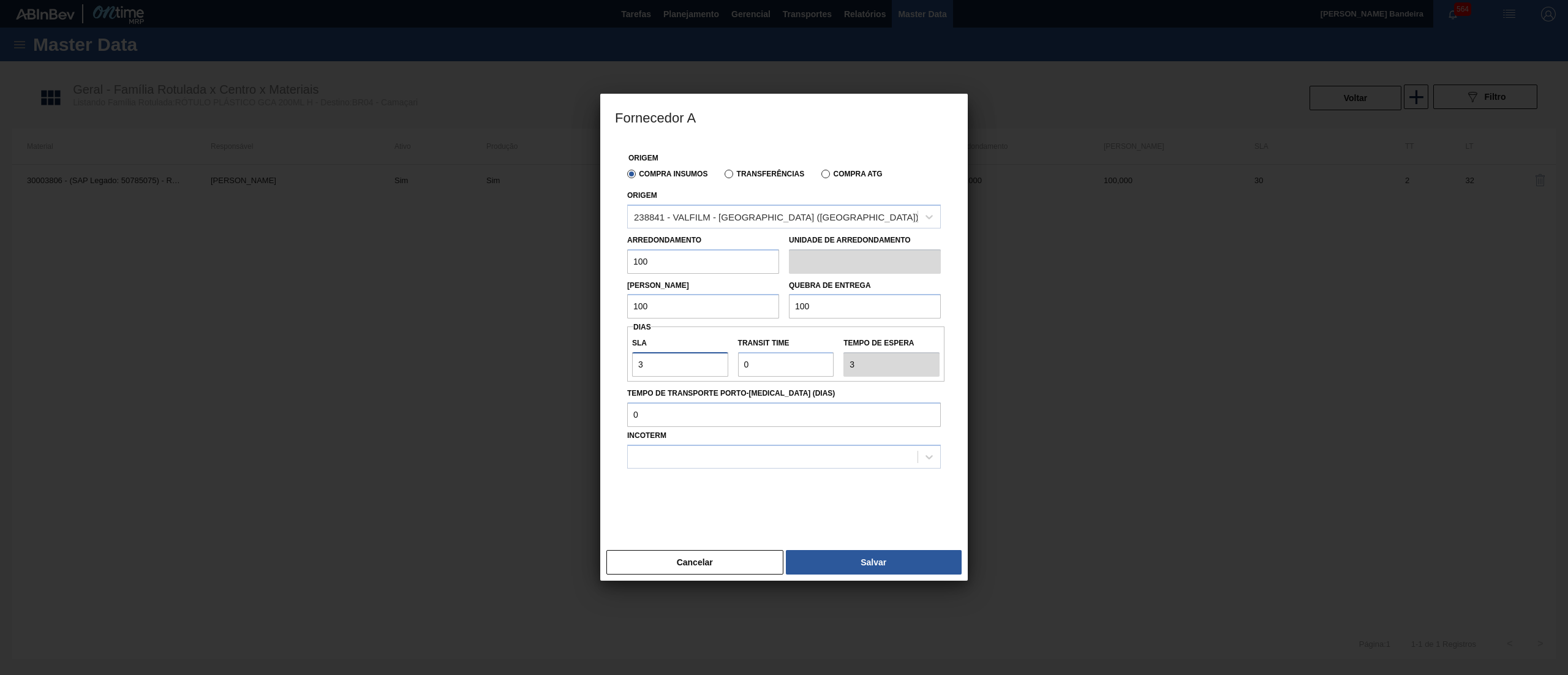
type input "30"
drag, startPoint x: 753, startPoint y: 370, endPoint x: 696, endPoint y: 355, distance: 58.9
click at [696, 355] on div "SLA 30 Transit Time Tempo de espera 30" at bounding box center [786, 354] width 318 height 46
type input "2"
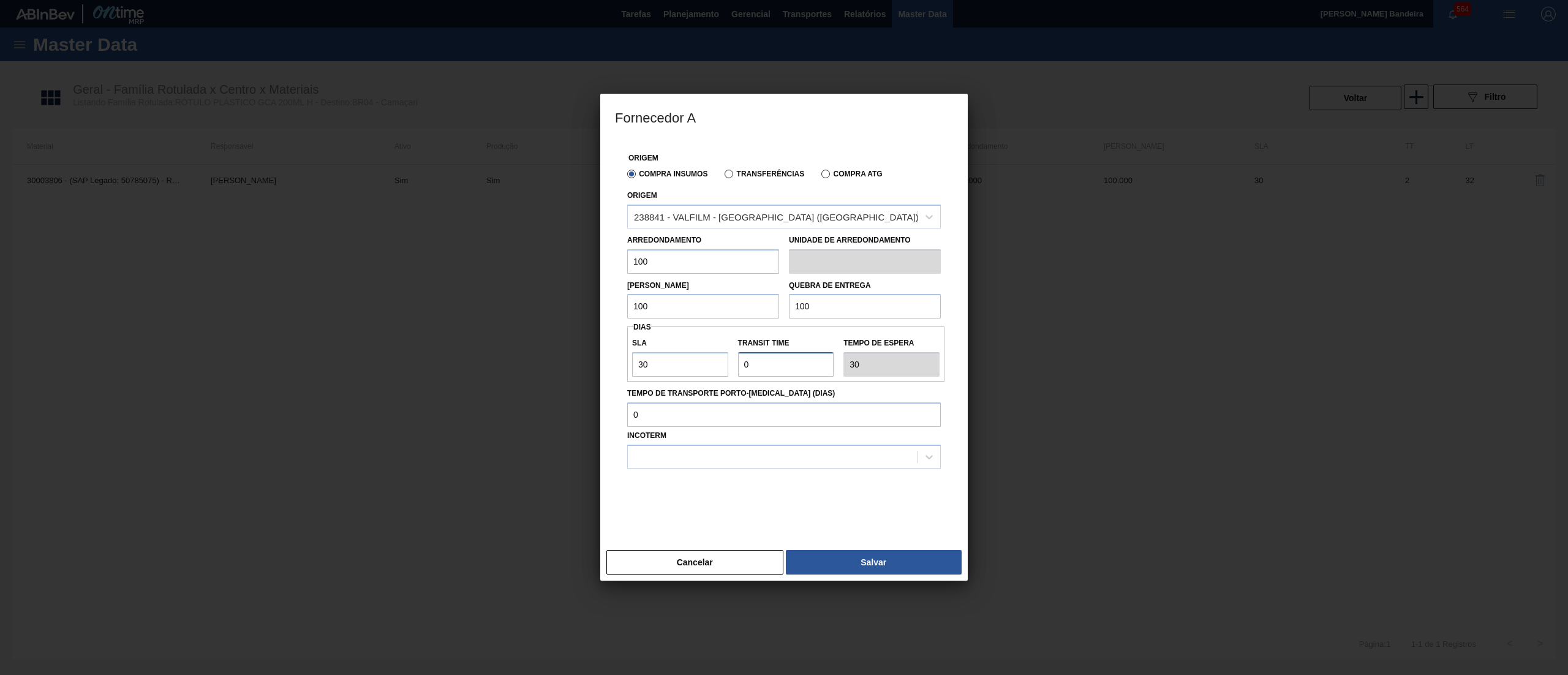
type input "32"
type input "2"
drag, startPoint x: 643, startPoint y: 495, endPoint x: 639, endPoint y: 487, distance: 8.9
click at [643, 495] on div at bounding box center [784, 499] width 314 height 62
click at [661, 444] on div "Incoterm" at bounding box center [784, 448] width 314 height 42
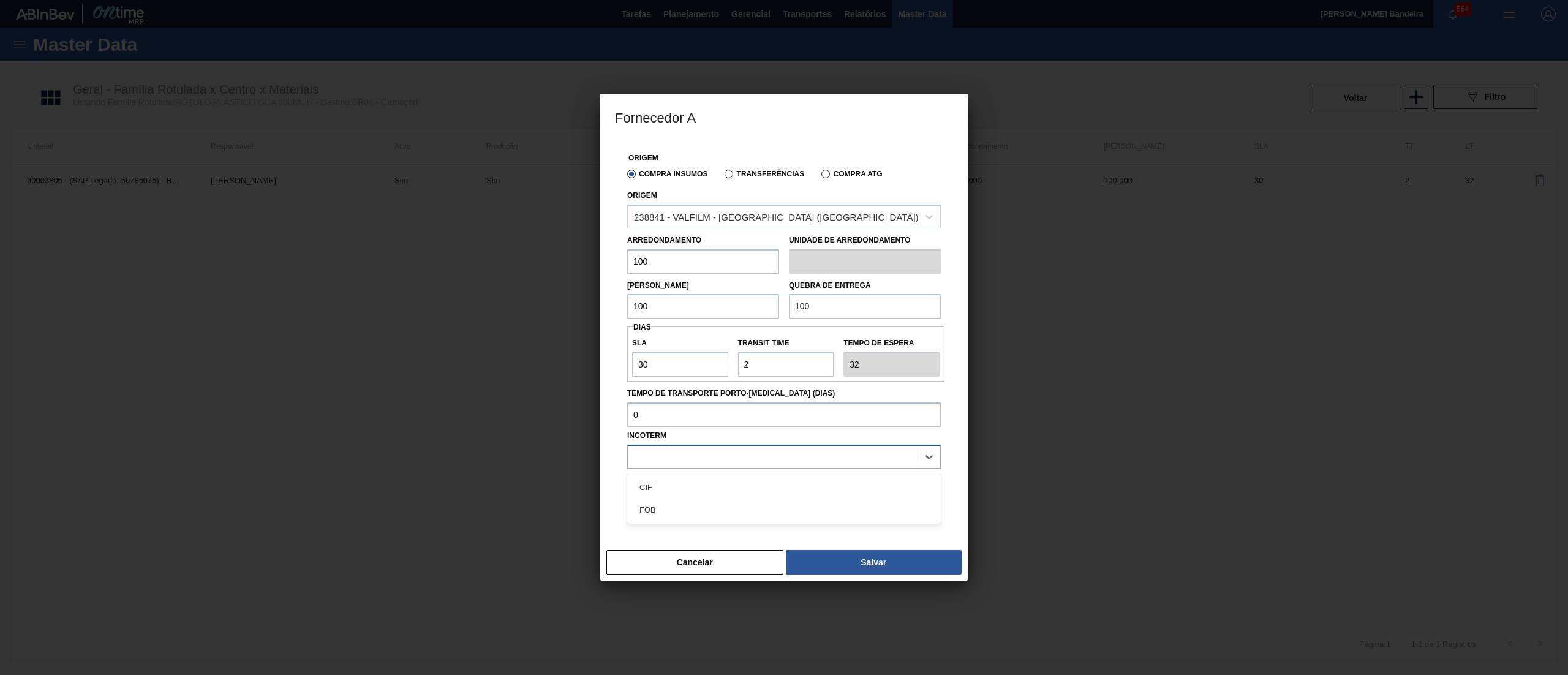
click at [675, 451] on div at bounding box center [773, 456] width 290 height 18
click at [689, 481] on div "CIF" at bounding box center [784, 487] width 314 height 22
click at [899, 567] on button "Salvar" at bounding box center [874, 563] width 176 height 24
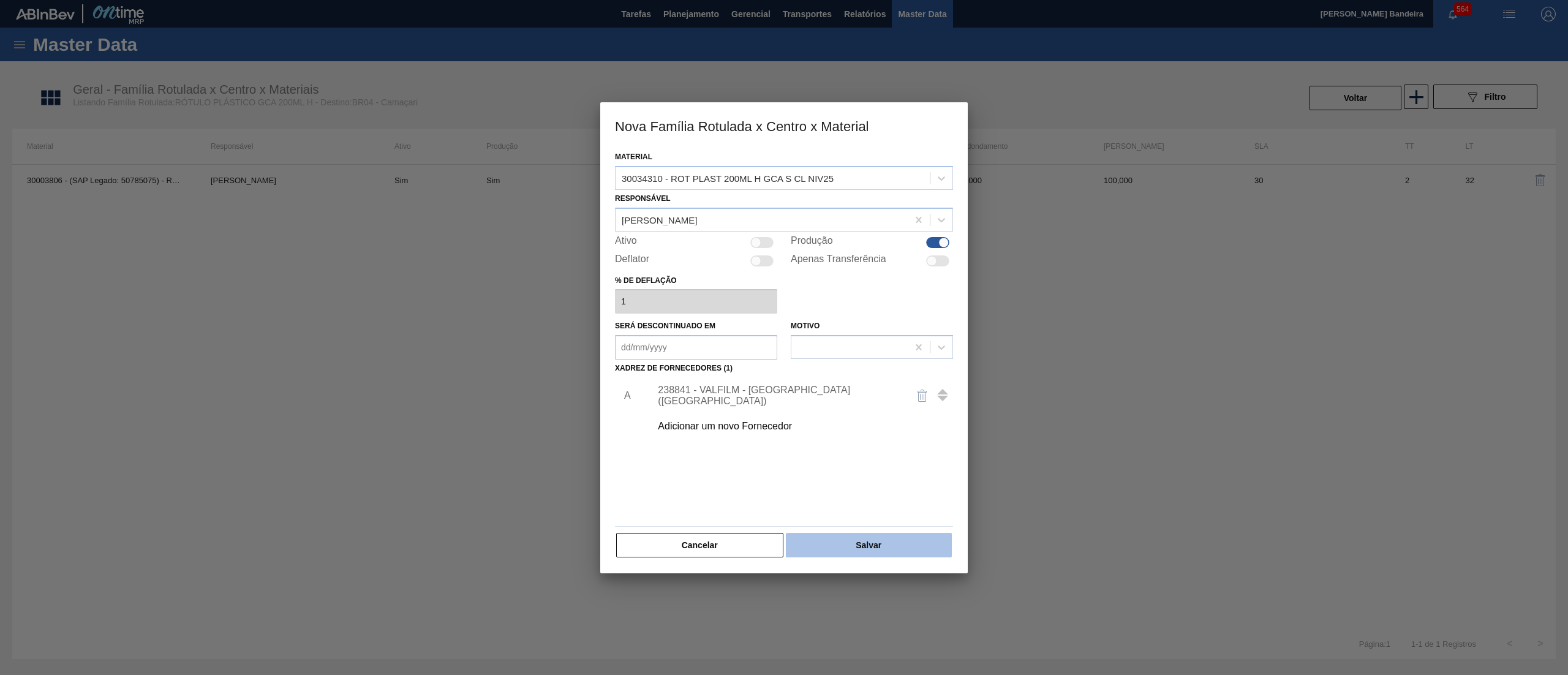
click at [848, 548] on button "Salvar" at bounding box center [869, 545] width 166 height 24
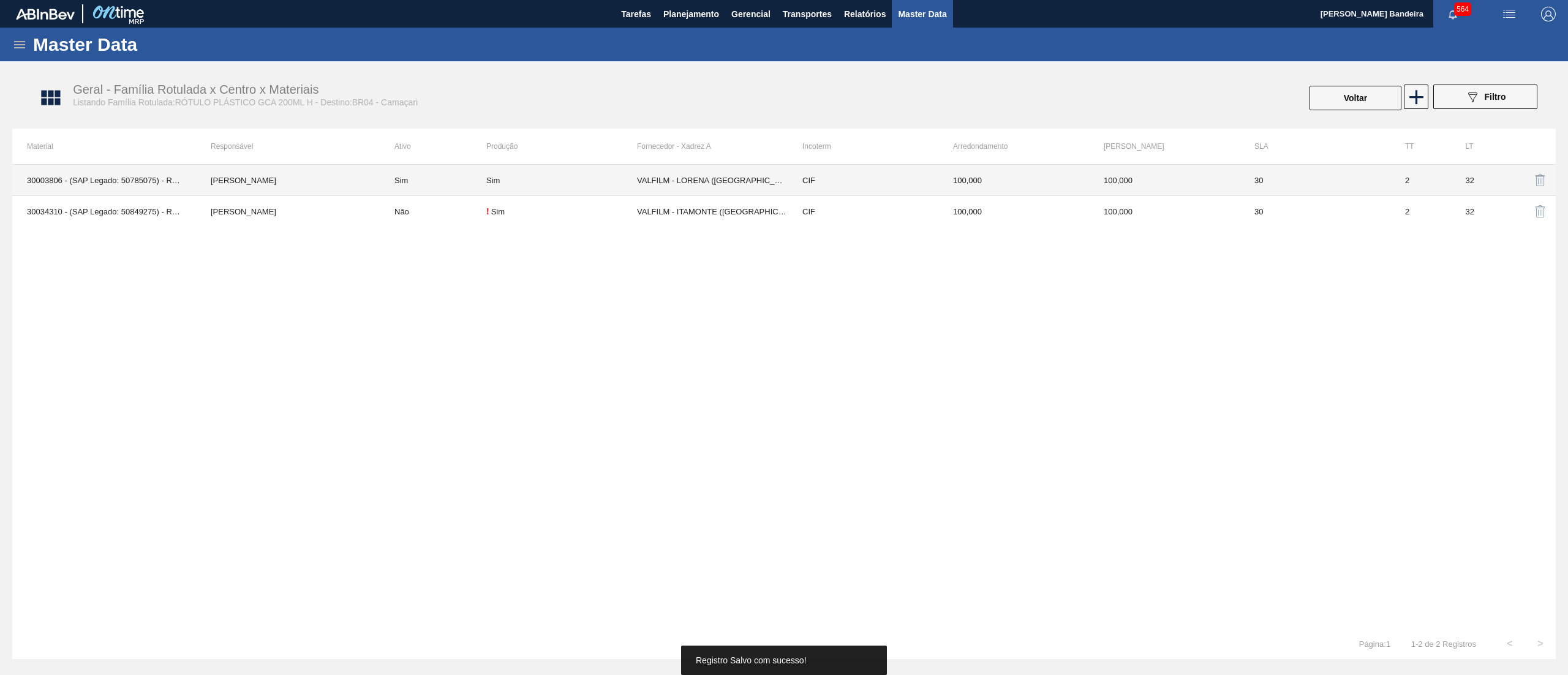
click at [539, 184] on div "Sim" at bounding box center [561, 180] width 150 height 9
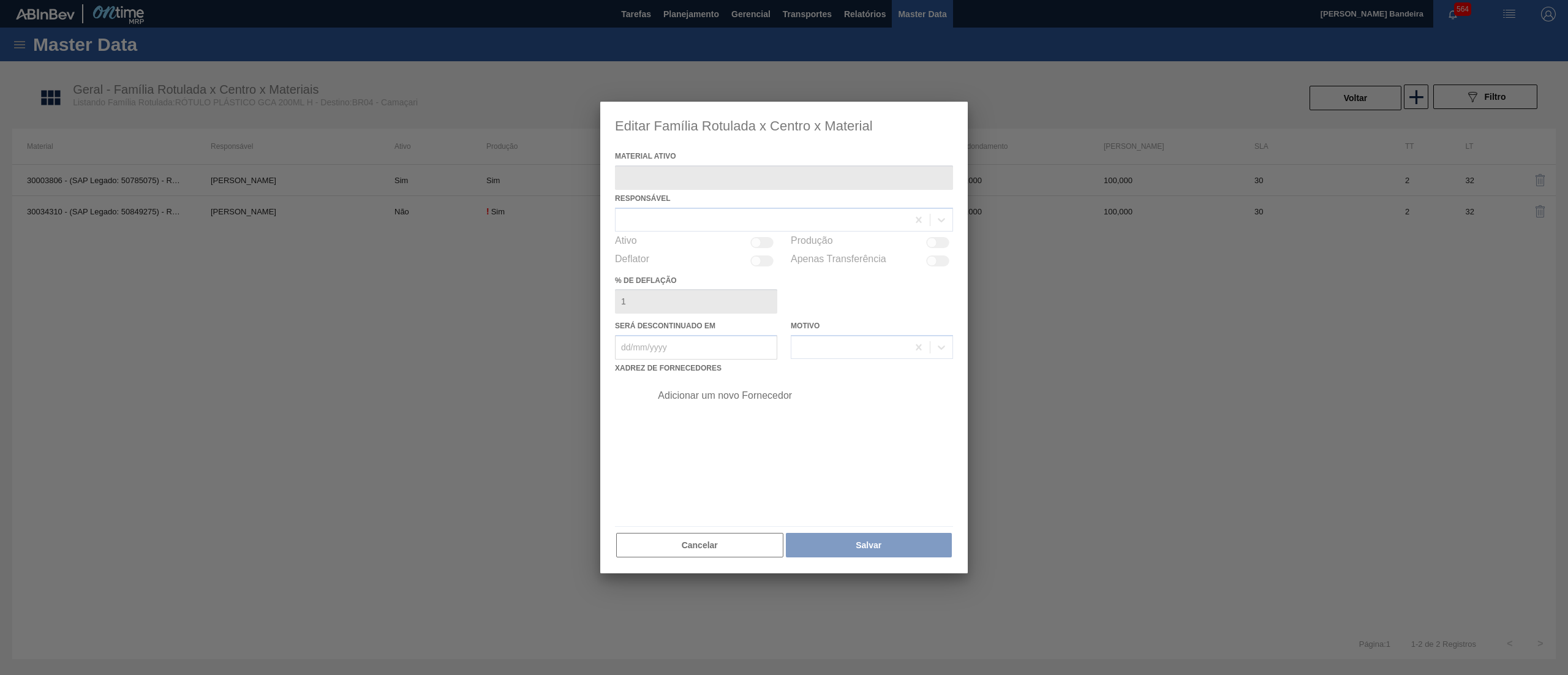
type ativo "30003806 - (SAP Legado: 50785075) - ROT PLAST 200ML H GCA NIV22"
checkbox input "true"
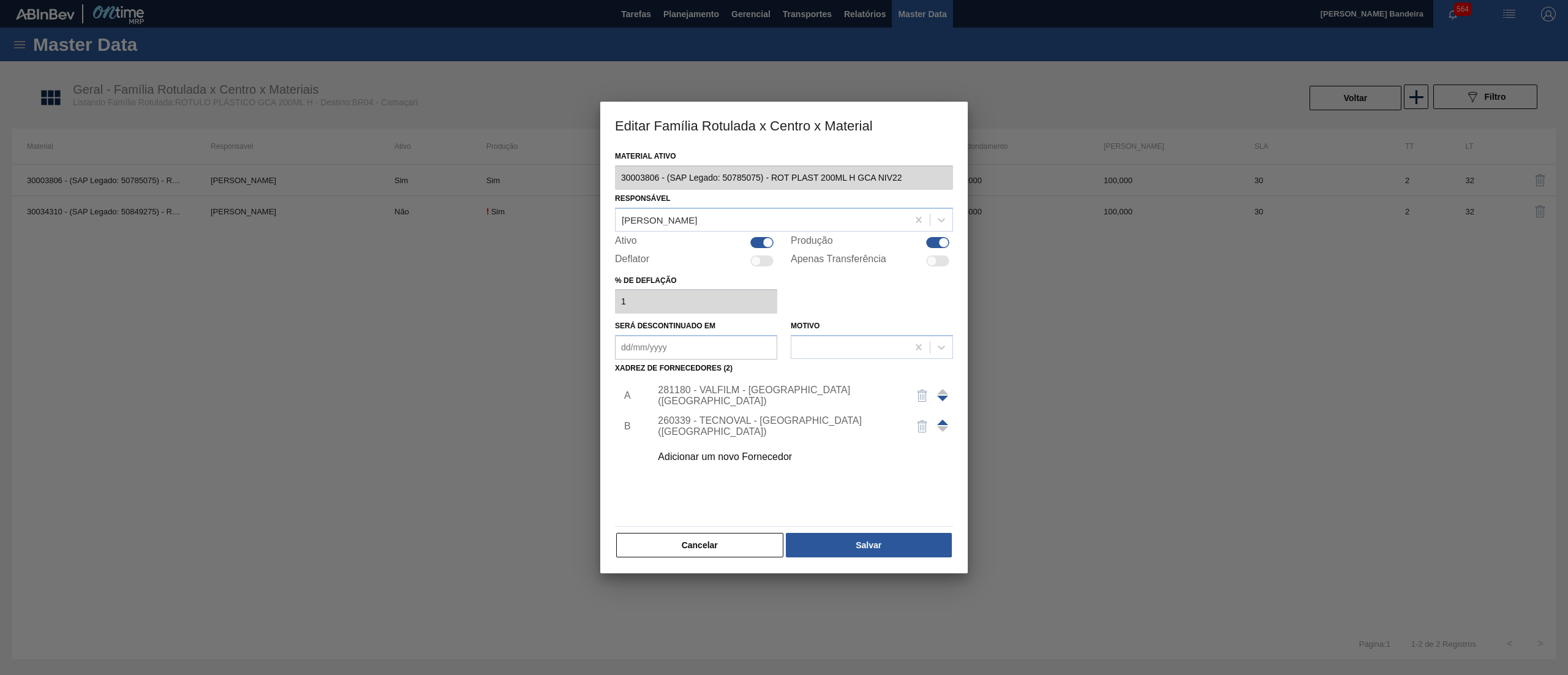
click at [750, 237] on div at bounding box center [762, 243] width 23 height 11
checkbox input "false"
click at [860, 543] on button "Salvar" at bounding box center [869, 545] width 166 height 24
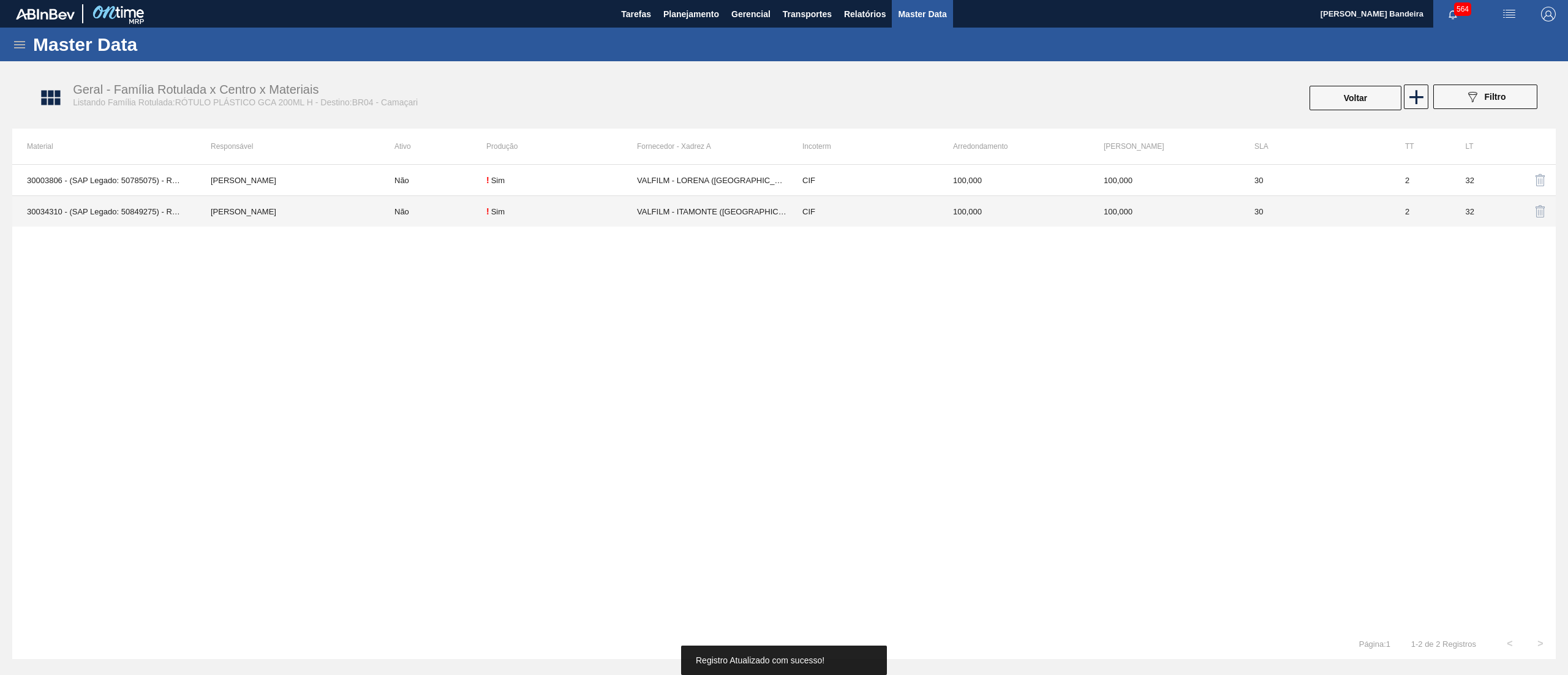
click at [559, 214] on div "! Sim" at bounding box center [561, 211] width 150 height 9
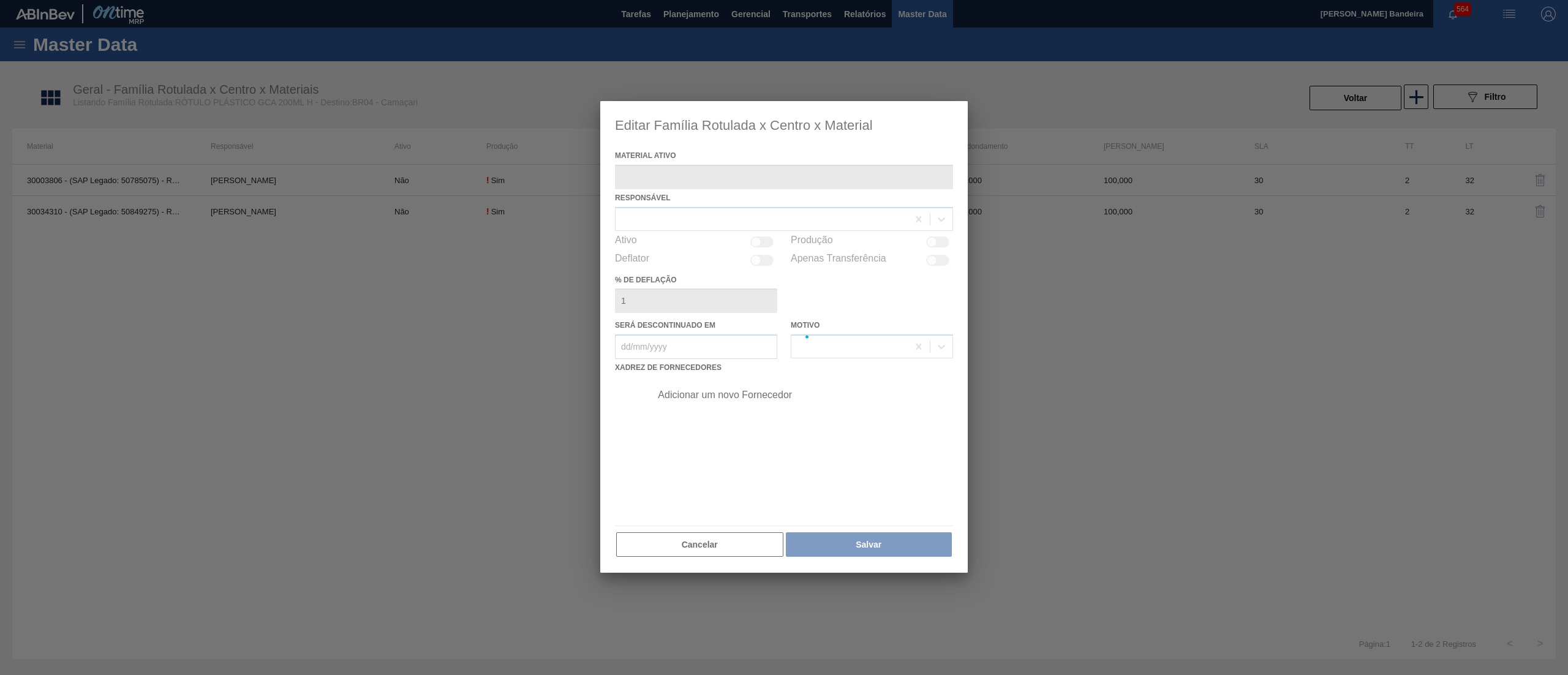
type ativo "30034310 - (SAP Legado: 50849275) - ROT PLAST 200ML H GCA S CL NIV25"
checkbox input "true"
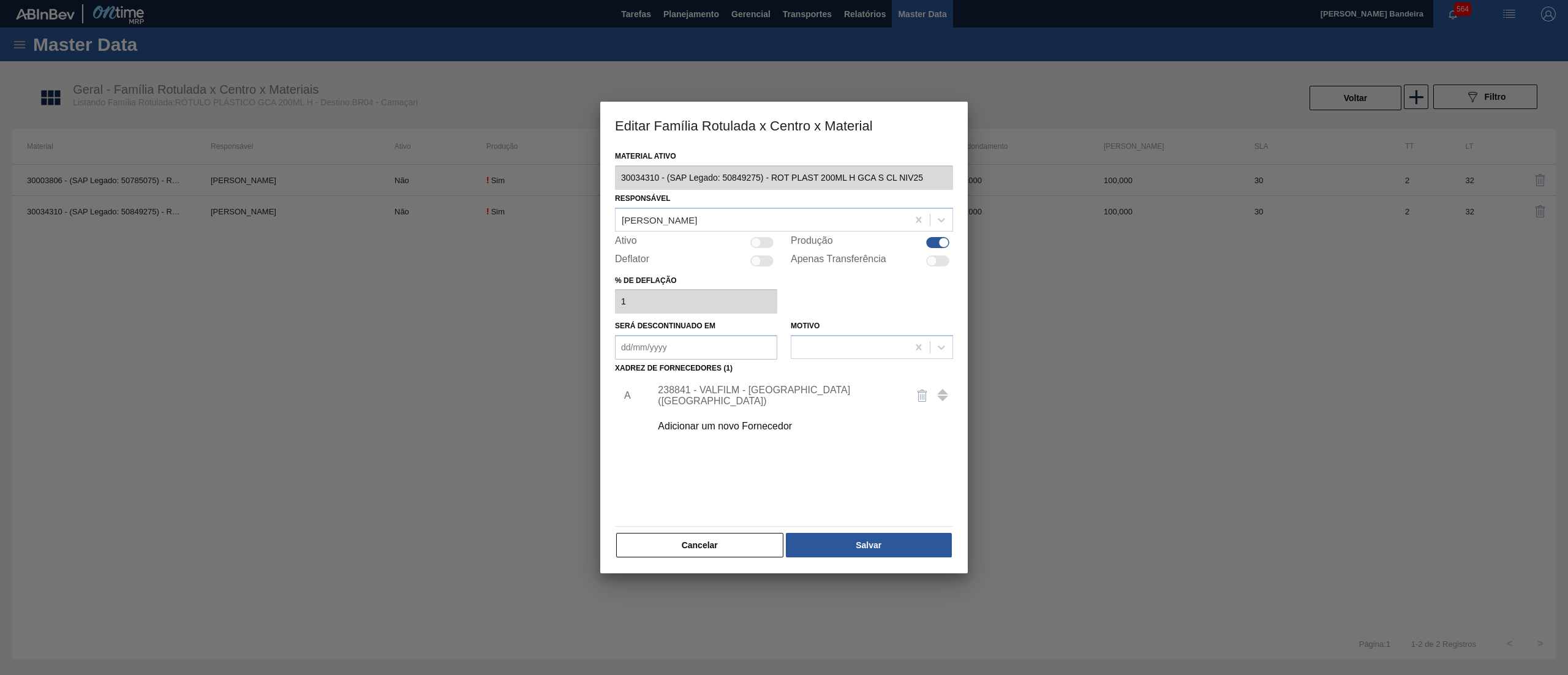
click at [760, 247] on div at bounding box center [762, 243] width 23 height 11
checkbox input "true"
click at [828, 549] on button "Salvar" at bounding box center [869, 545] width 166 height 24
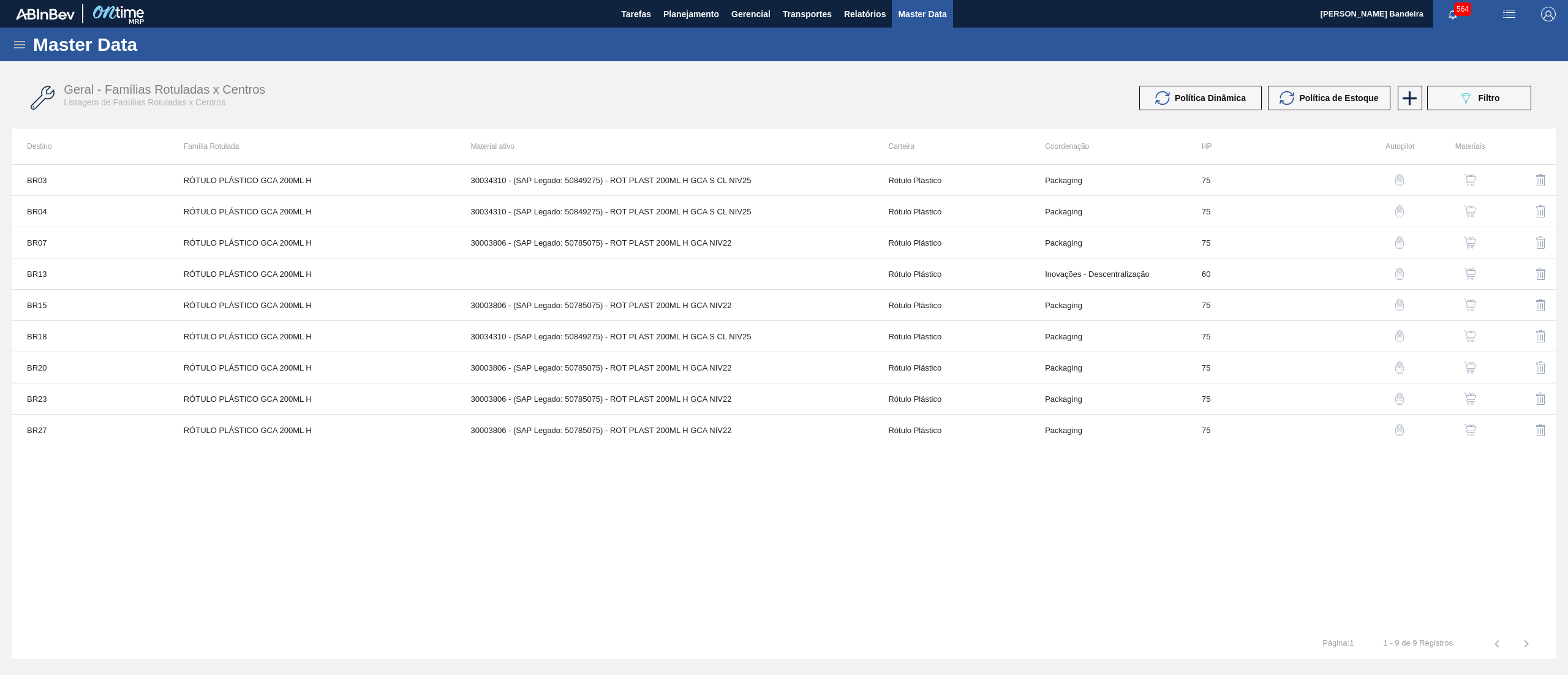
click at [1468, 241] on img "button" at bounding box center [1469, 242] width 12 height 12
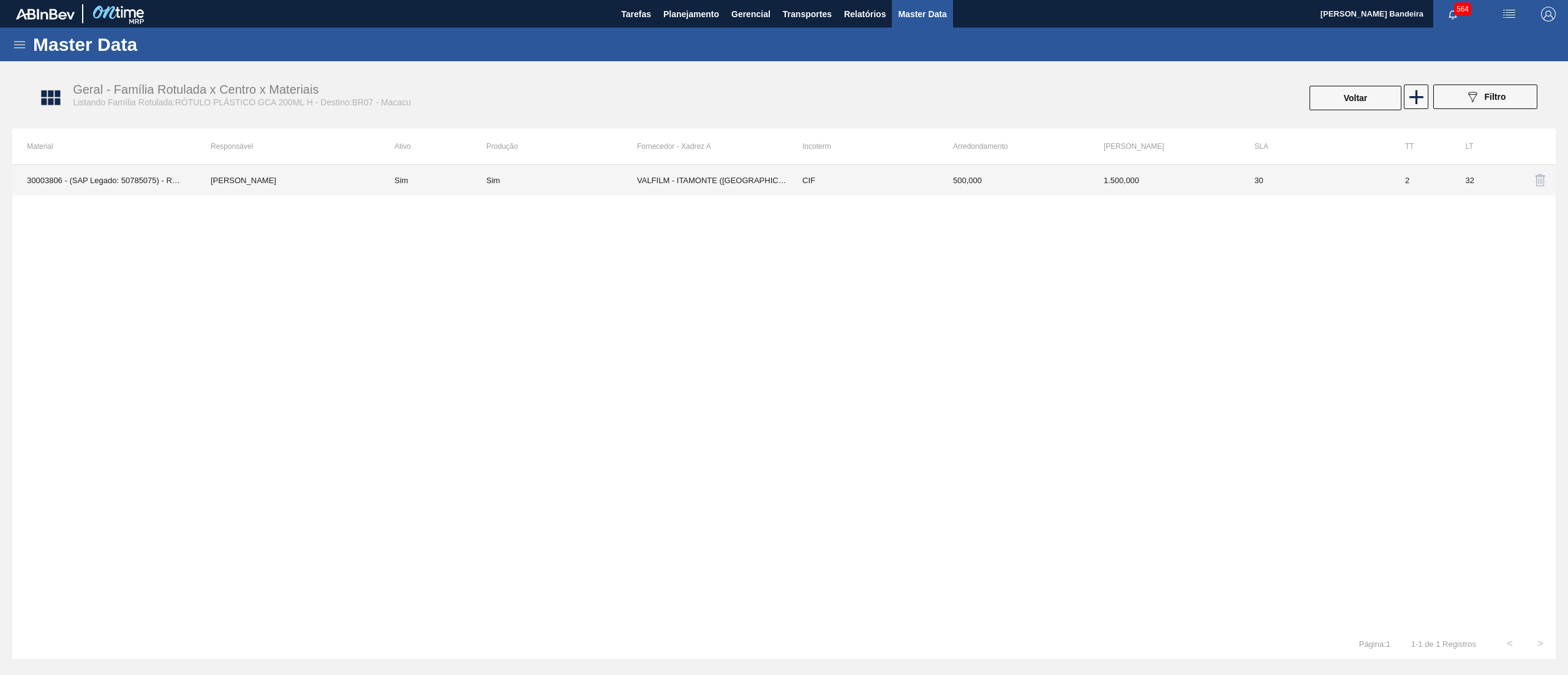
click at [743, 189] on td "VALFILM - ITAMONTE ([GEOGRAPHIC_DATA])" at bounding box center [712, 180] width 150 height 31
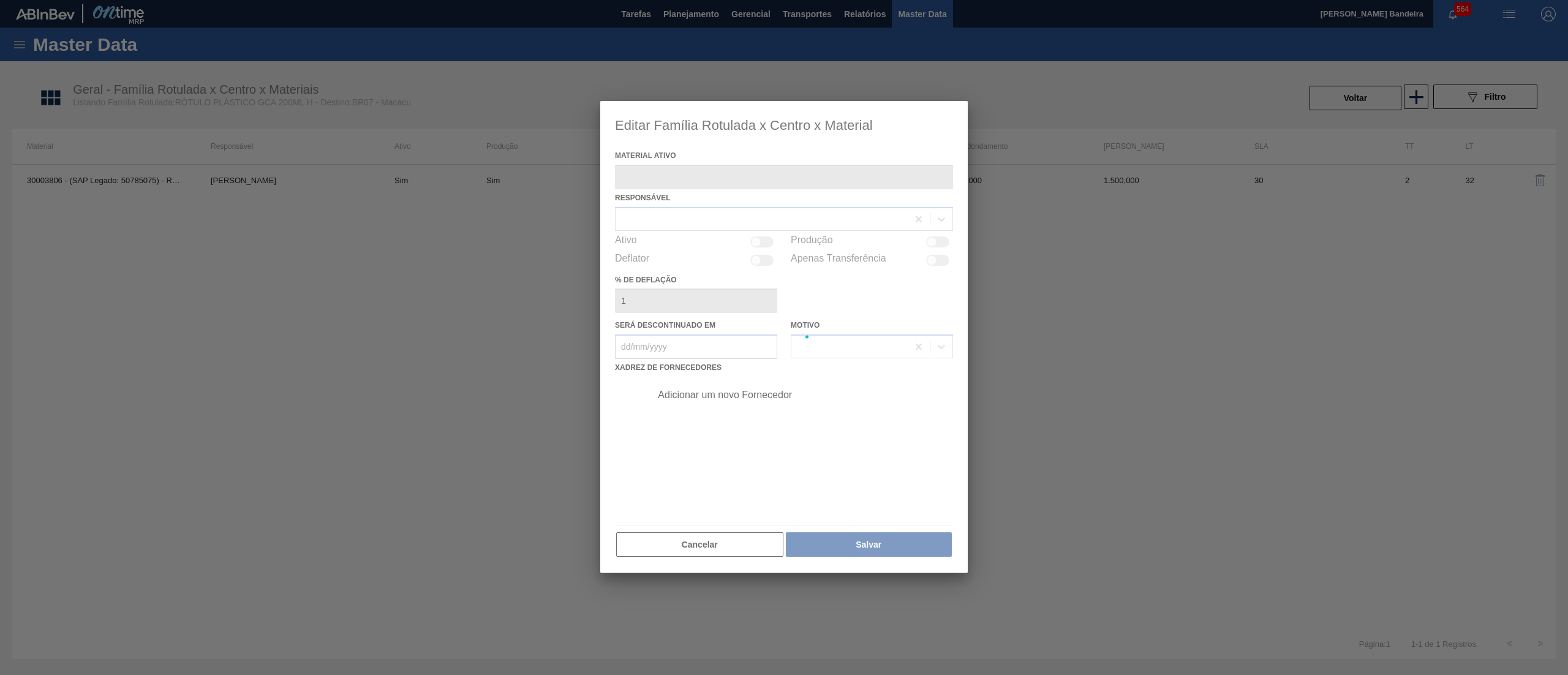
type ativo "30003806 - (SAP Legado: 50785075) - ROT PLAST 200ML H GCA NIV22"
checkbox input "true"
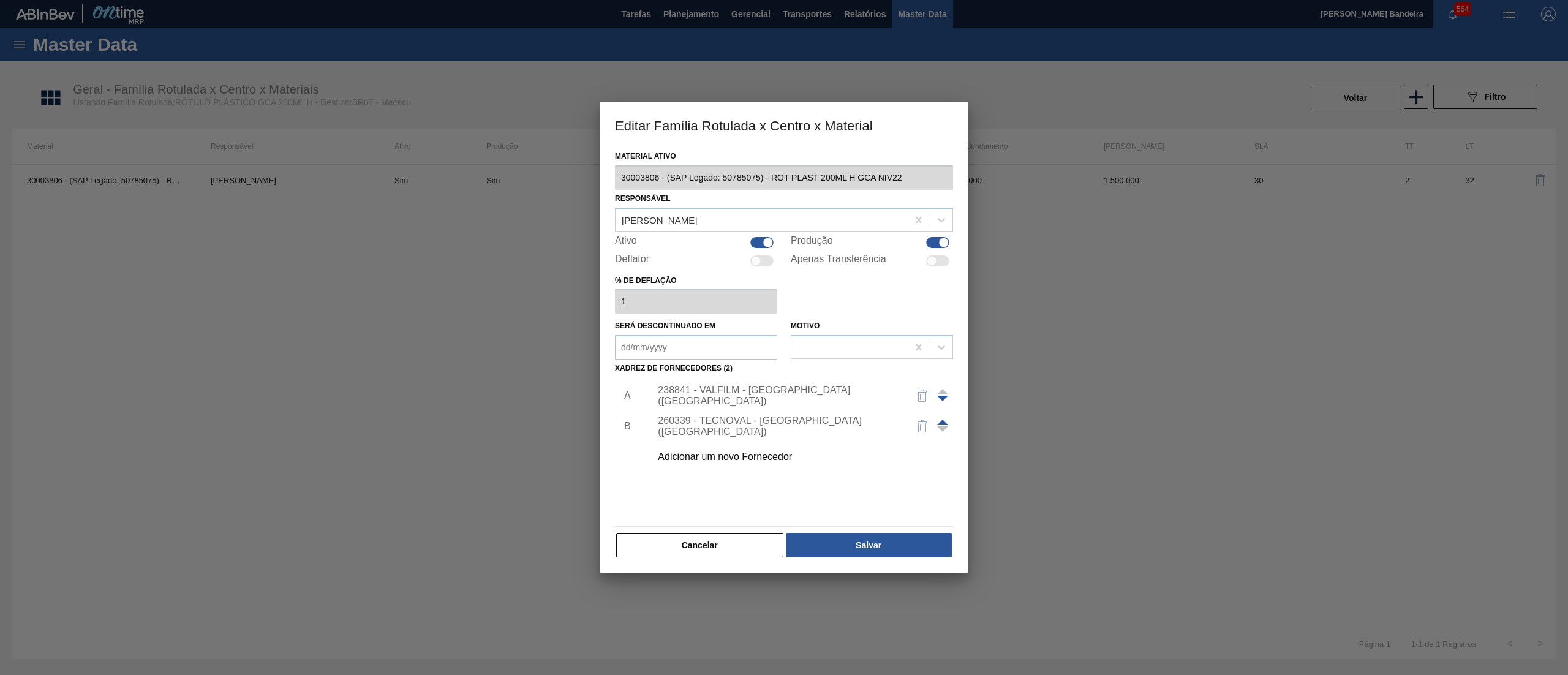
click at [761, 240] on div at bounding box center [762, 243] width 23 height 11
checkbox input "false"
click at [848, 540] on button "Salvar" at bounding box center [869, 545] width 166 height 24
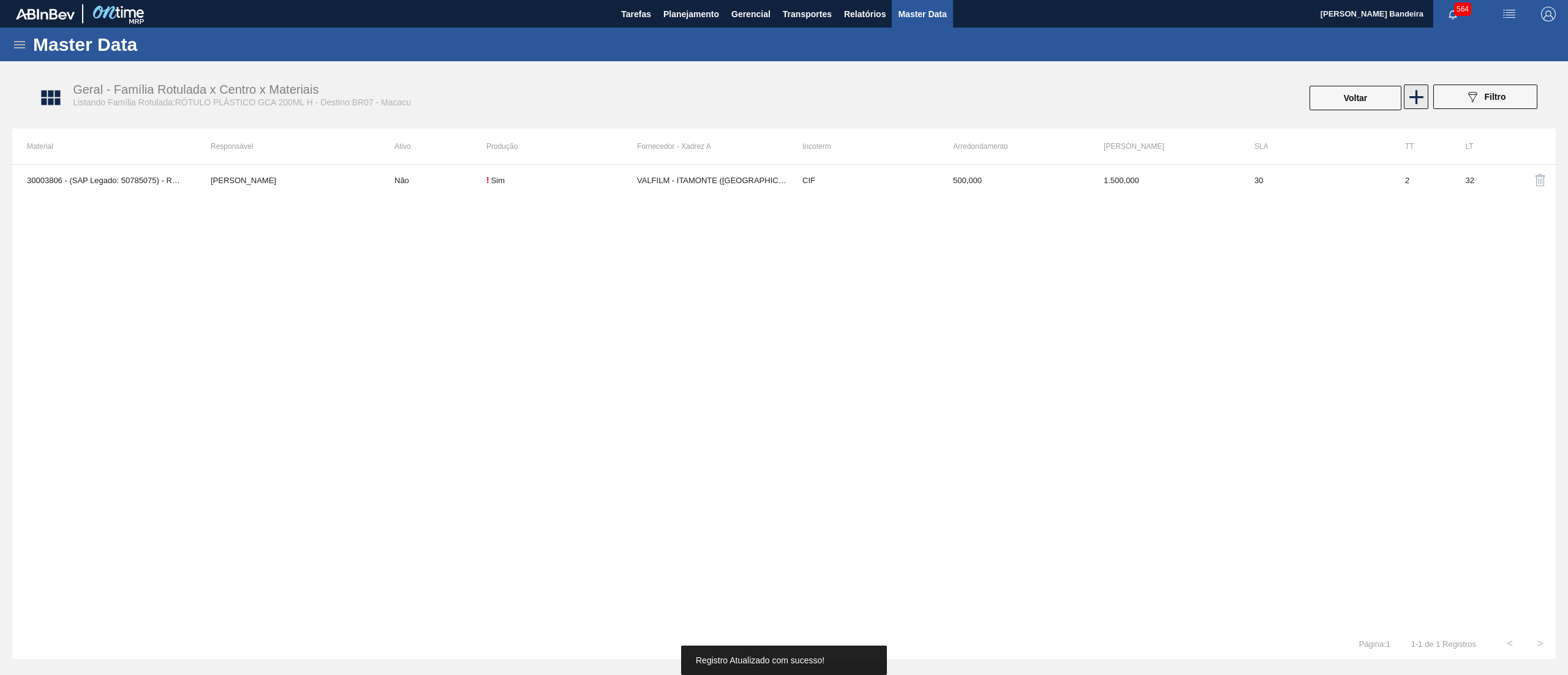
click at [1412, 98] on icon at bounding box center [1417, 97] width 24 height 24
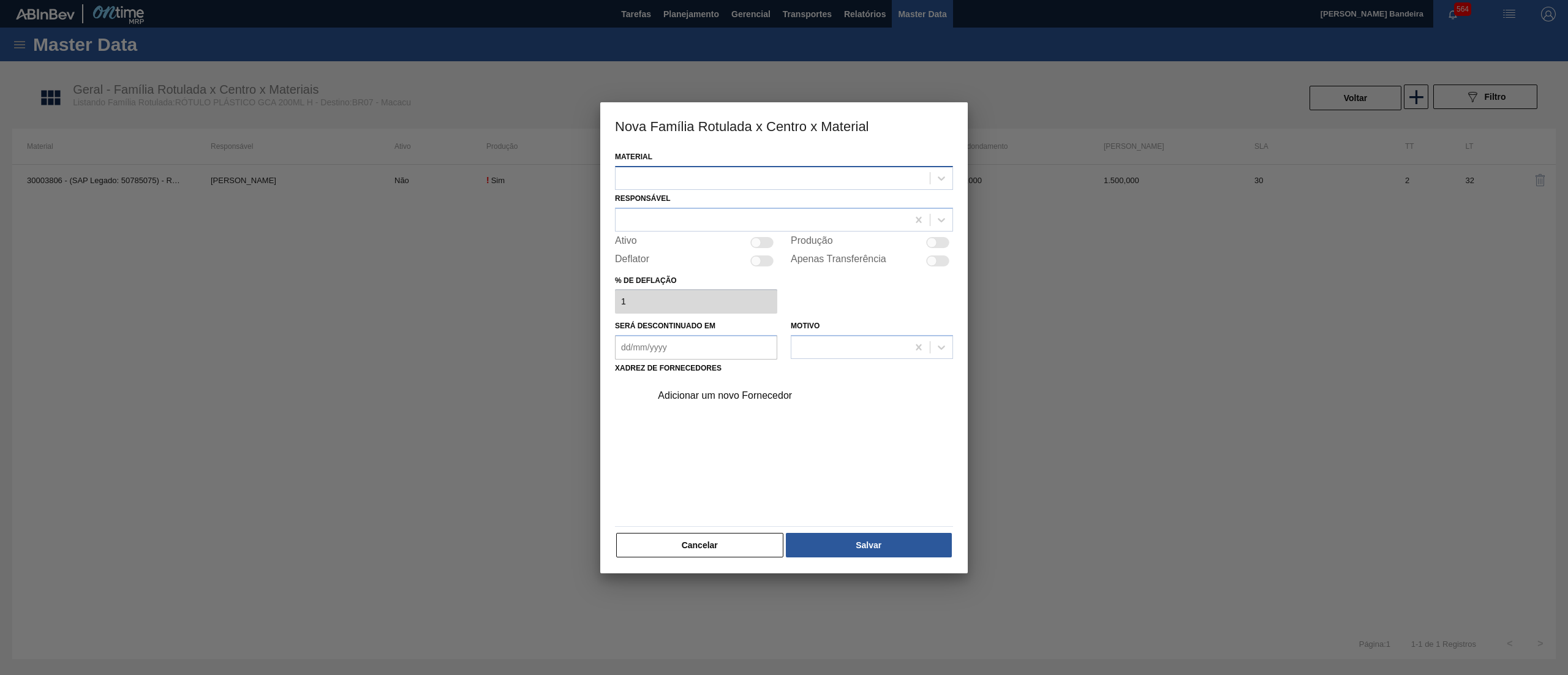
click at [651, 172] on div at bounding box center [773, 178] width 314 height 18
click at [687, 232] on div "30034310 - ROT PLAST 200ML H GCA S CL NIV25" at bounding box center [784, 231] width 338 height 22
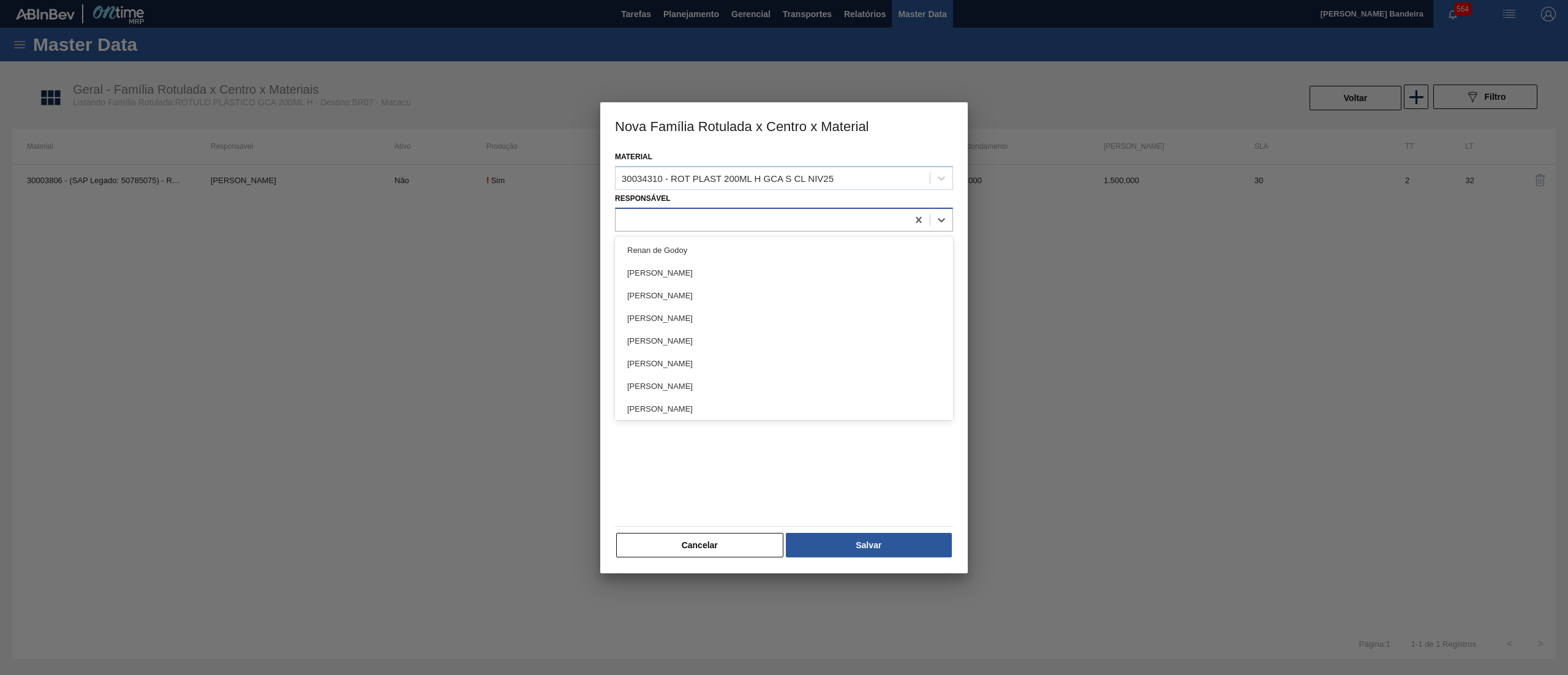
click at [672, 227] on div at bounding box center [762, 219] width 292 height 18
type input "far"
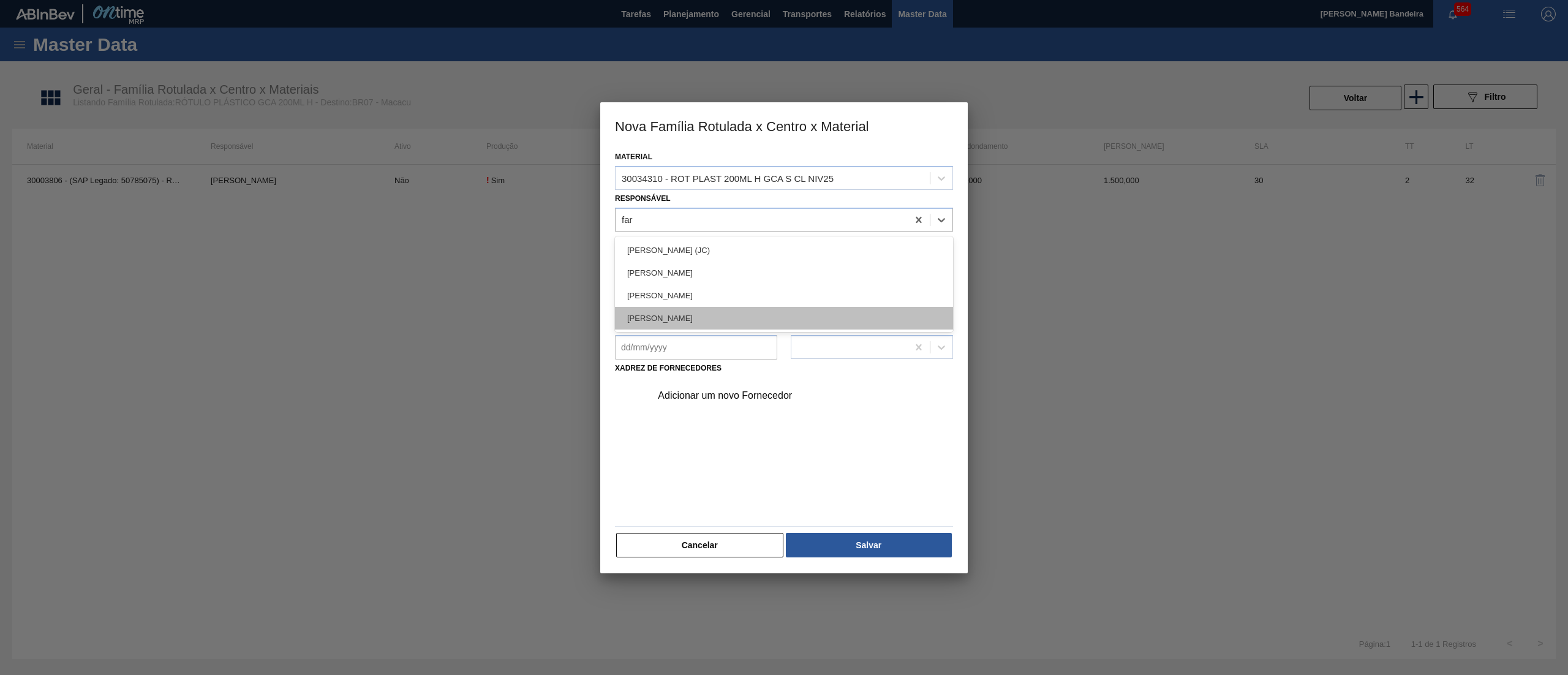
click at [722, 310] on div "[PERSON_NAME]" at bounding box center [784, 318] width 338 height 22
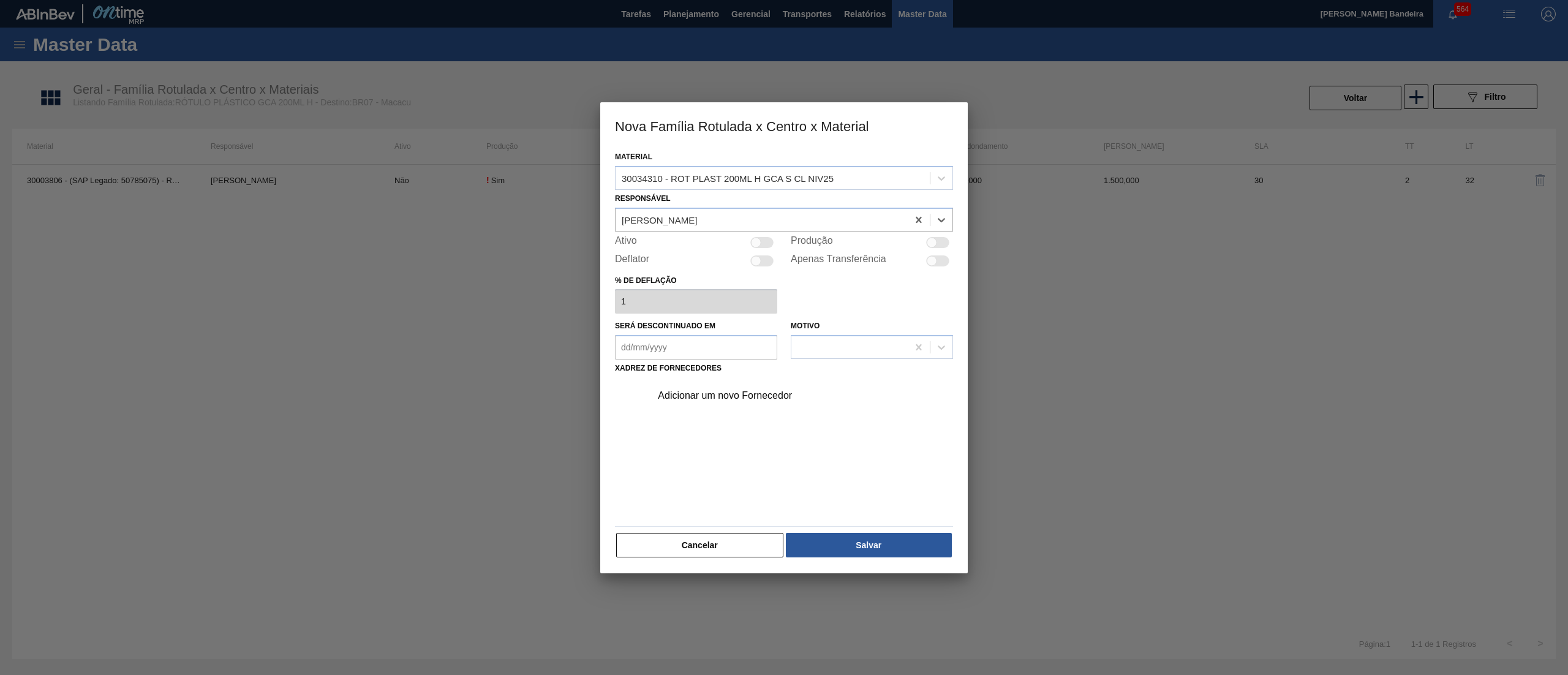
click at [762, 246] on div at bounding box center [762, 243] width 23 height 11
checkbox input "true"
click at [703, 390] on div "Adicionar um novo Fornecedor" at bounding box center [777, 395] width 240 height 11
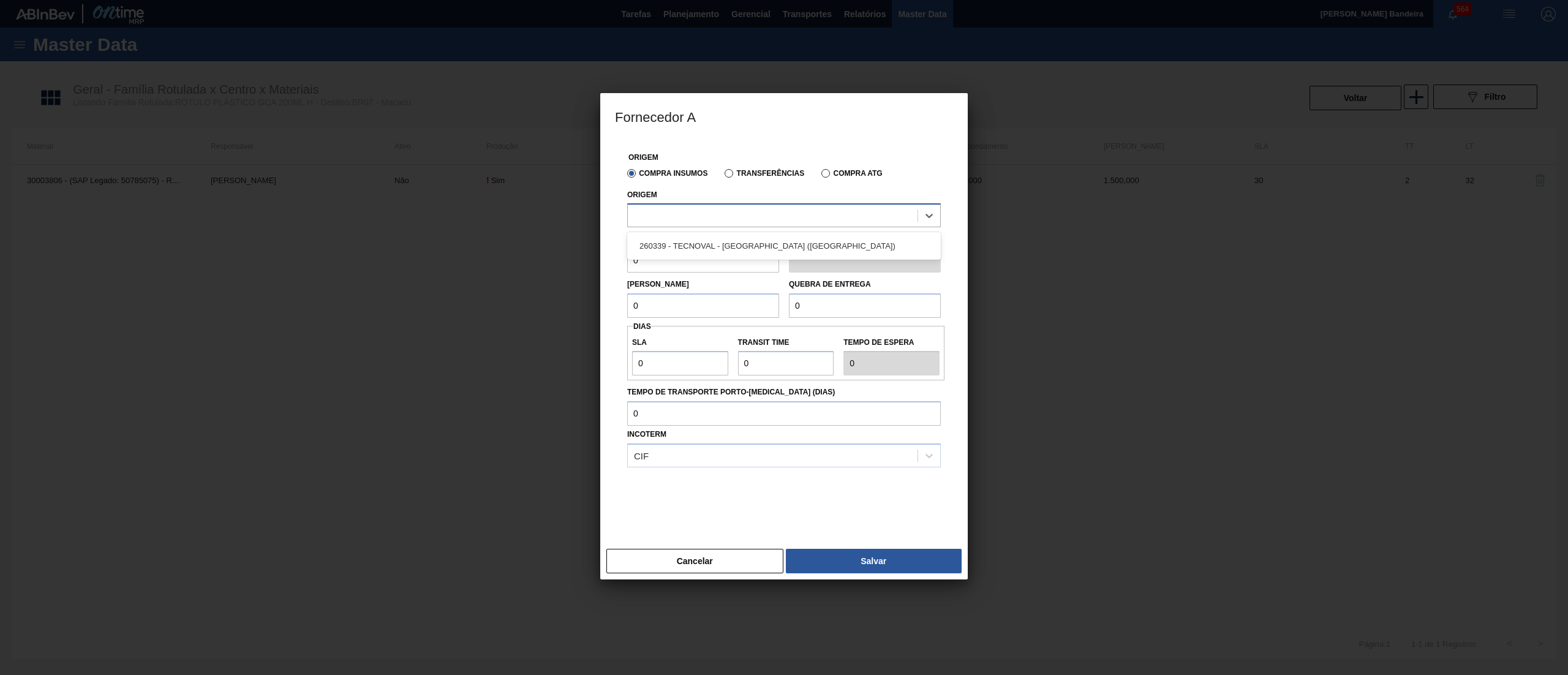
click at [685, 206] on div at bounding box center [784, 216] width 314 height 24
click at [691, 243] on div "260339 - TECNOVAL - [GEOGRAPHIC_DATA] ([GEOGRAPHIC_DATA])" at bounding box center [784, 246] width 314 height 22
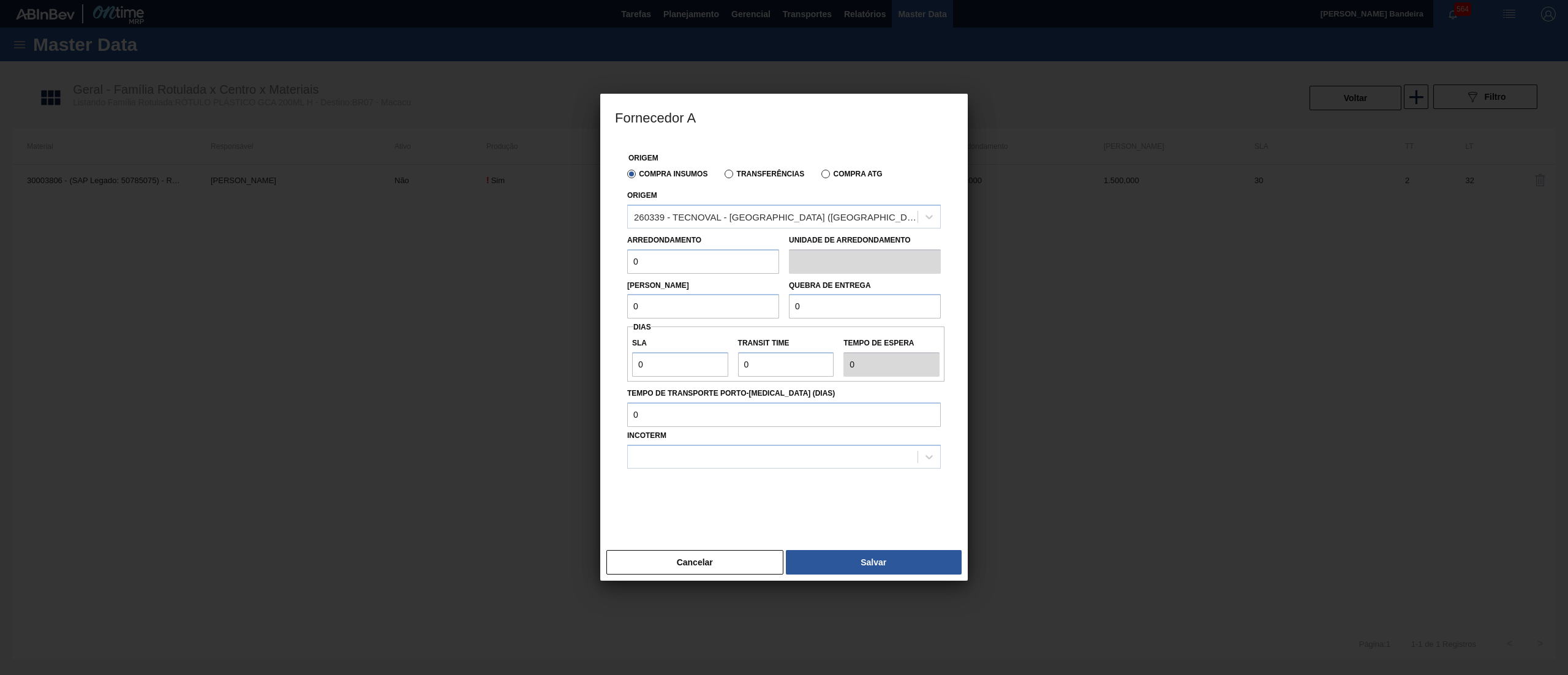
click at [677, 266] on input "0" at bounding box center [703, 262] width 152 height 24
drag, startPoint x: 677, startPoint y: 266, endPoint x: 543, endPoint y: 288, distance: 135.8
click at [543, 288] on div "Fornecedor A Origem Compra Insumos Transferências Compra ATG Origem 260339 - TE…" at bounding box center [784, 338] width 1568 height 675
drag, startPoint x: 669, startPoint y: 263, endPoint x: 577, endPoint y: 263, distance: 92.0
click at [577, 263] on div "Fornecedor A Origem Compra Insumos Transferências Compra ATG Origem 260339 - TE…" at bounding box center [784, 338] width 1568 height 675
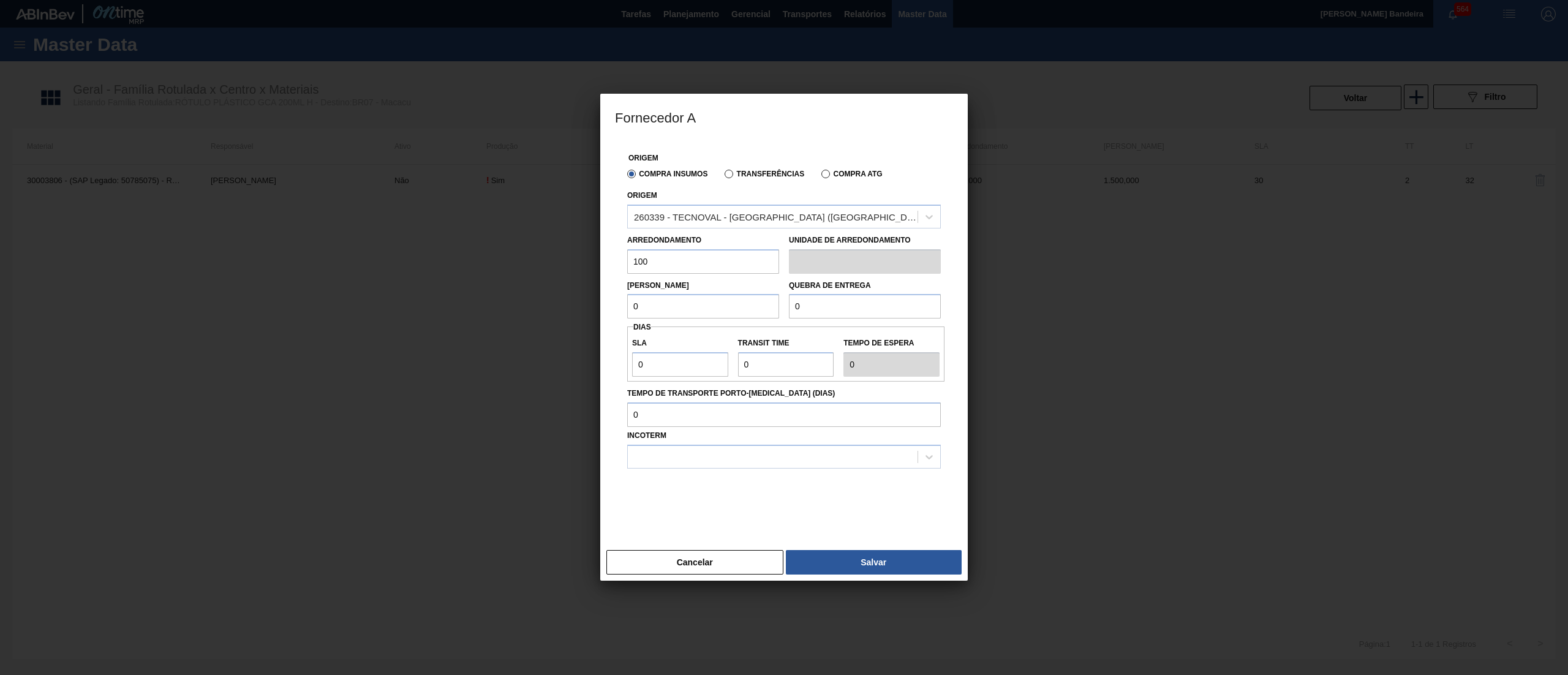
type input "100"
paste input "10"
drag, startPoint x: 662, startPoint y: 310, endPoint x: 551, endPoint y: 318, distance: 111.3
click at [551, 318] on div "Fornecedor A Origem Compra Insumos Transferências Compra ATG Origem 260339 - TE…" at bounding box center [784, 338] width 1568 height 675
type input "100"
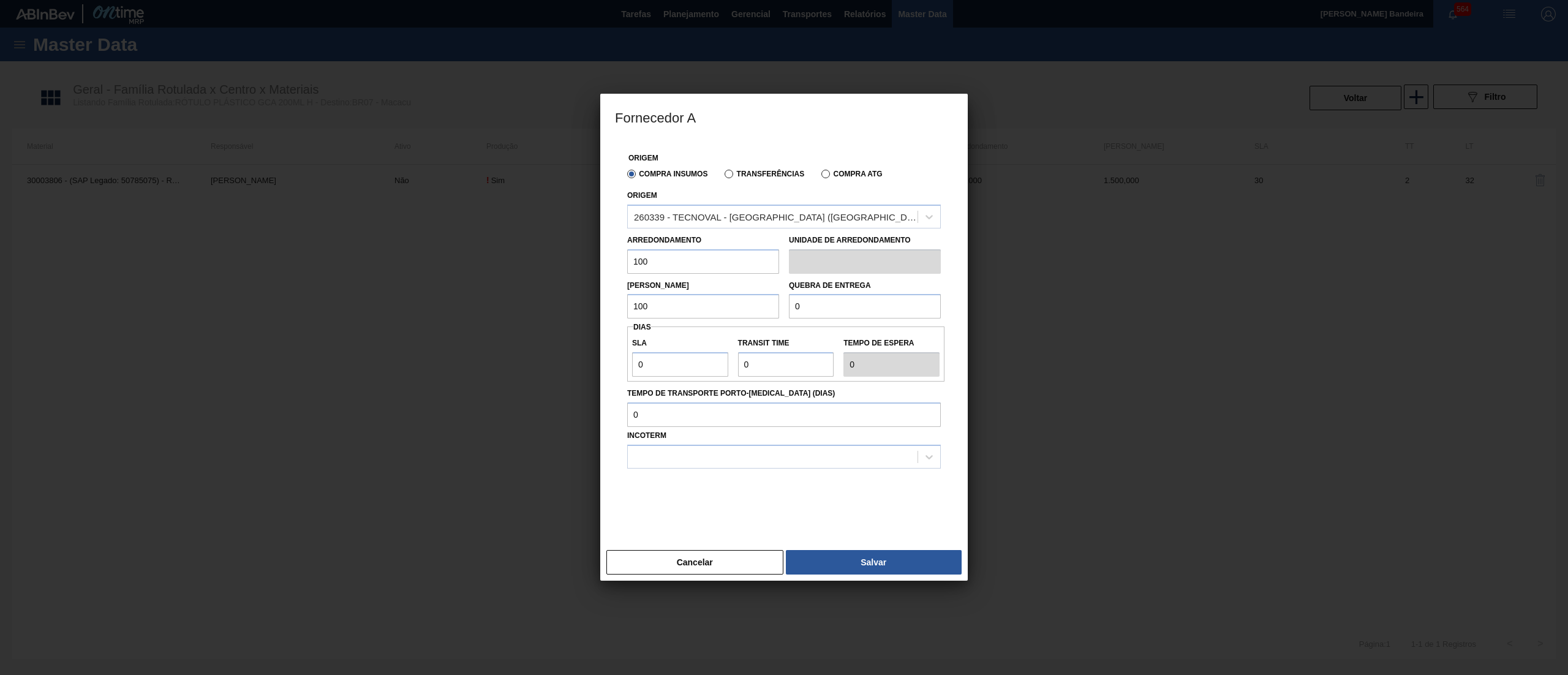
paste input "10"
drag, startPoint x: 767, startPoint y: 314, endPoint x: 733, endPoint y: 318, distance: 34.2
click at [736, 316] on div "Lote Mínimo 100 Quebra de entrega 100" at bounding box center [784, 296] width 323 height 46
type input "100"
drag, startPoint x: 643, startPoint y: 367, endPoint x: 507, endPoint y: 372, distance: 136.1
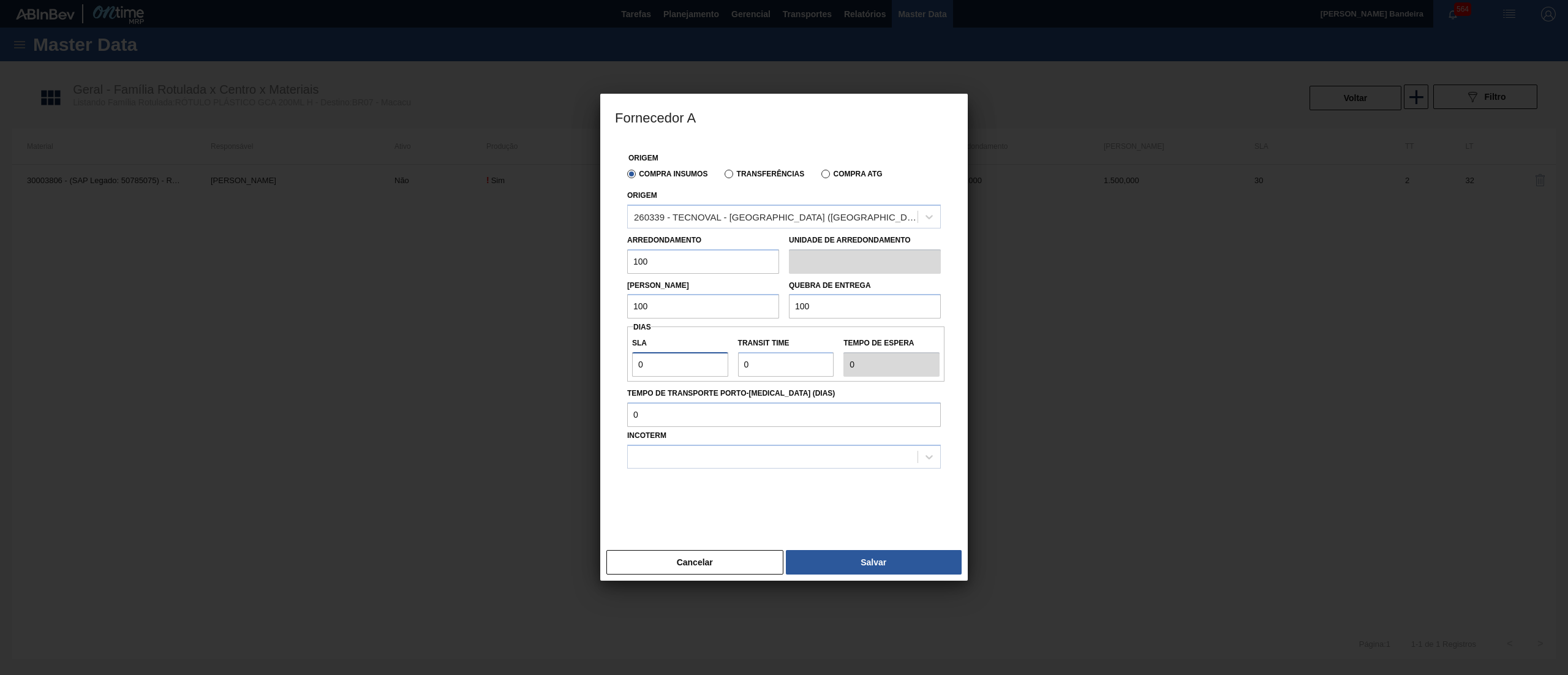
click at [507, 372] on div "Fornecedor A Origem Compra Insumos Transferências Compra ATG Origem 260339 - TE…" at bounding box center [784, 338] width 1568 height 675
type input "3"
type input "30"
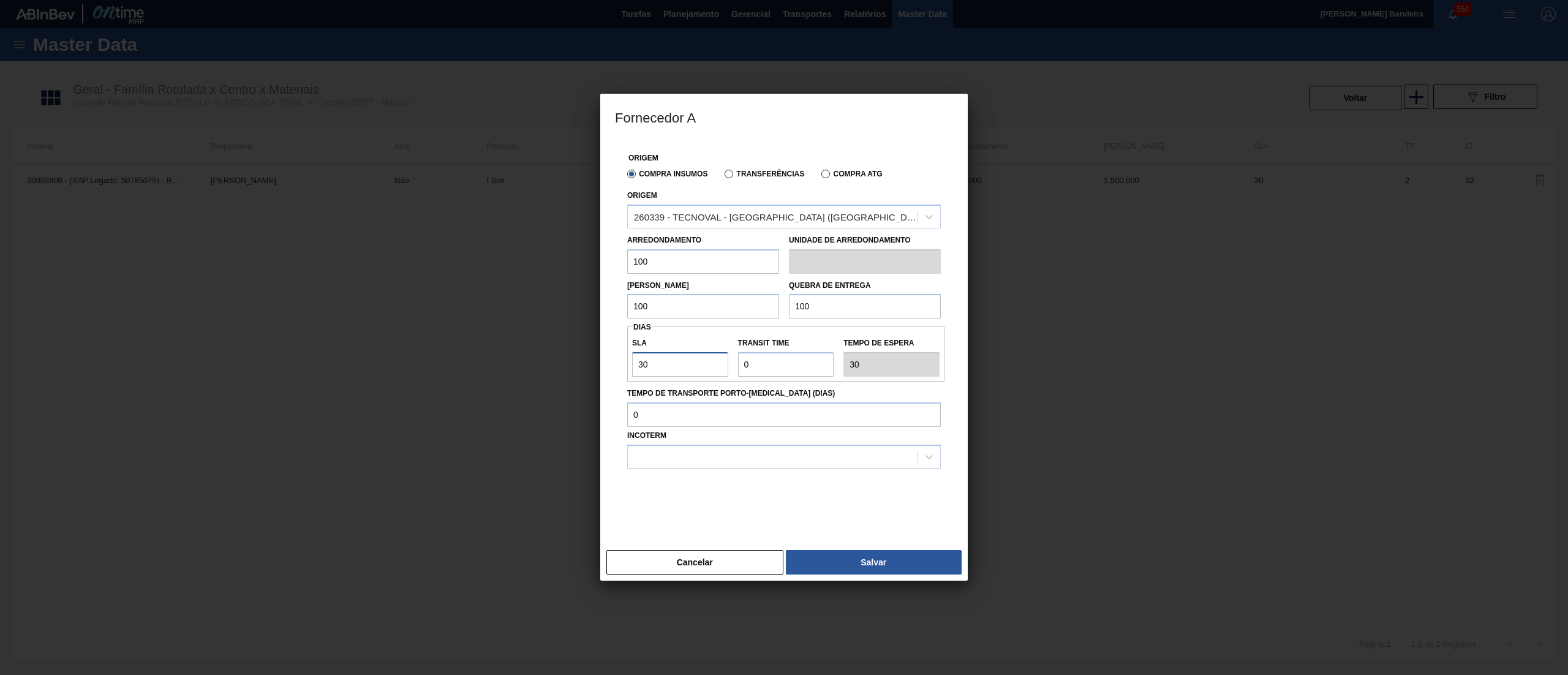
type input "30"
drag, startPoint x: 758, startPoint y: 363, endPoint x: 647, endPoint y: 370, distance: 111.2
click at [647, 370] on div "SLA 30 Transit Time Tempo de espera 30" at bounding box center [786, 354] width 318 height 46
type input "2"
type input "32"
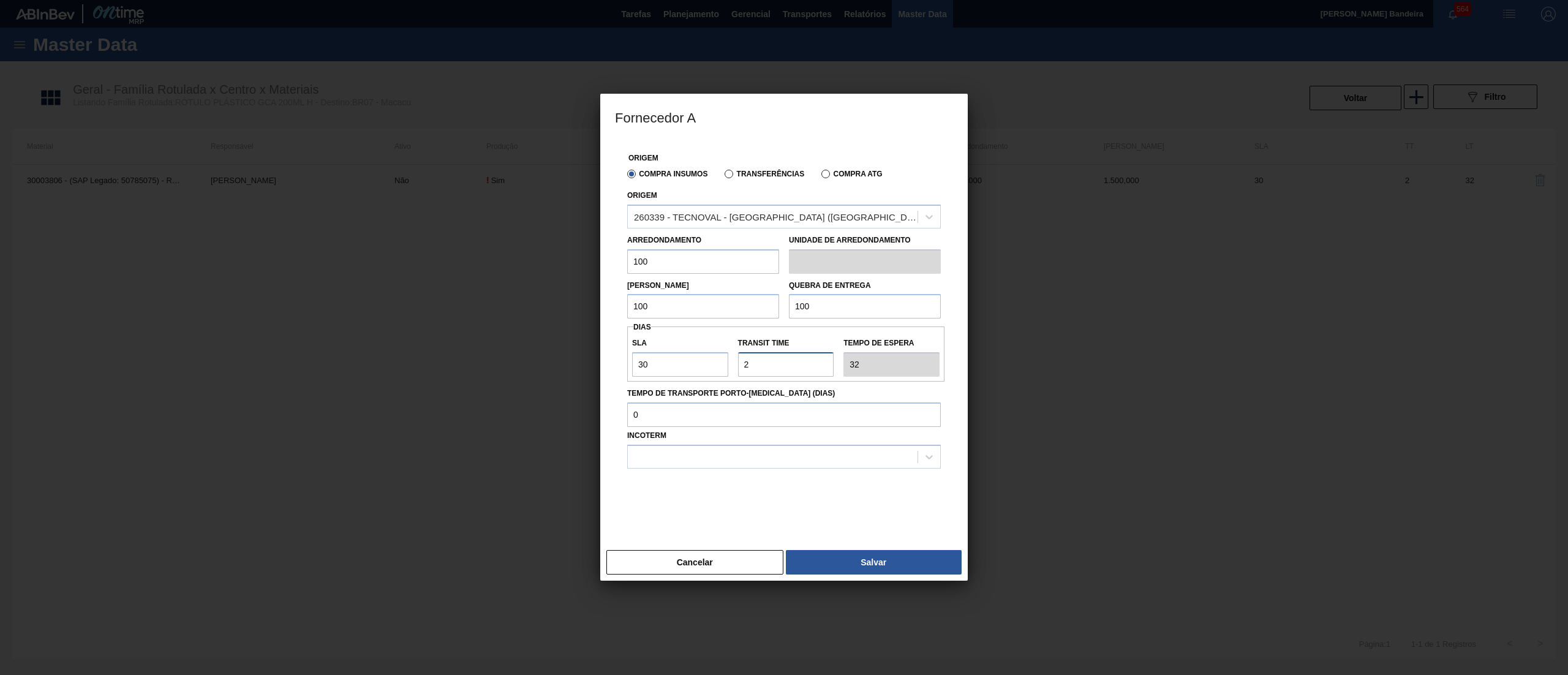
type input "2"
click at [687, 442] on div "Incoterm" at bounding box center [784, 448] width 314 height 42
click at [674, 466] on div at bounding box center [784, 457] width 314 height 24
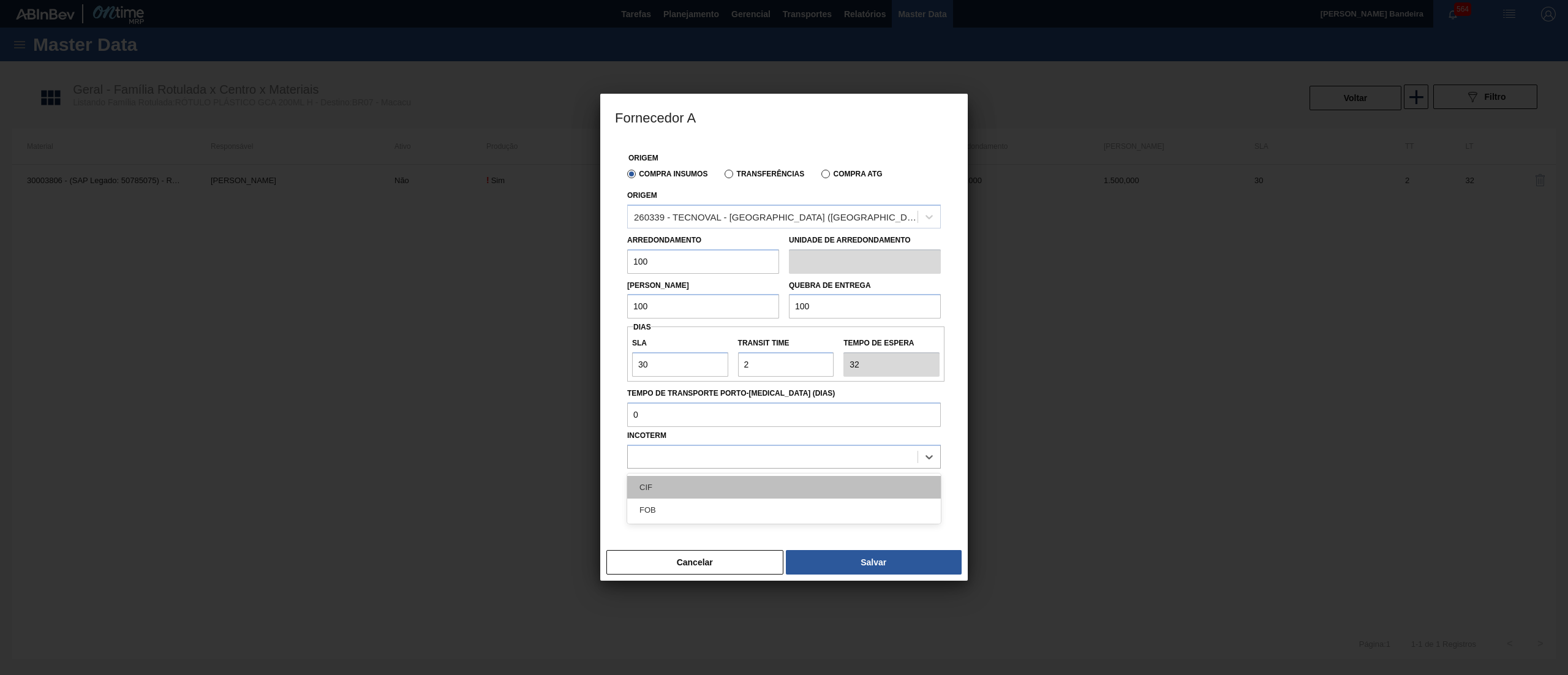
click at [677, 481] on div "CIF" at bounding box center [784, 487] width 314 height 22
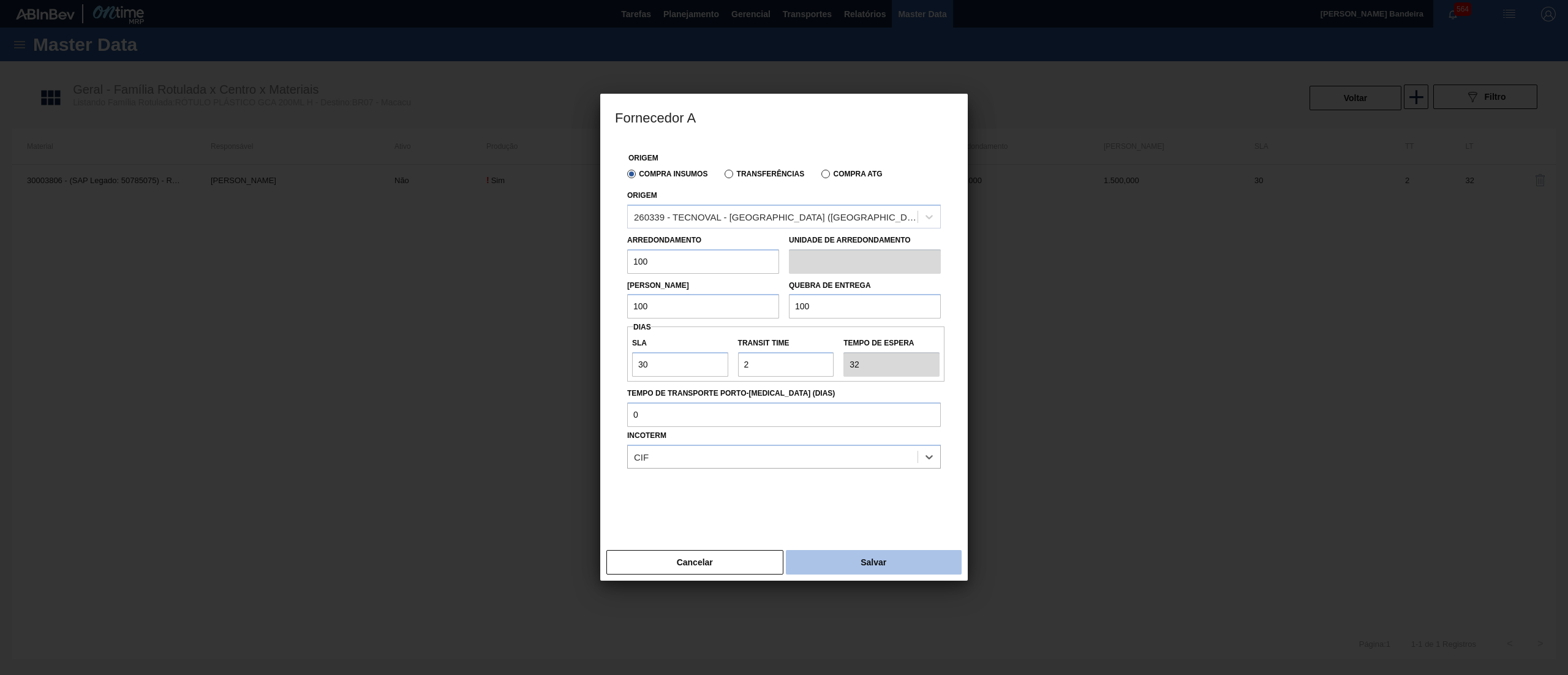
click at [835, 553] on button "Salvar" at bounding box center [874, 563] width 176 height 24
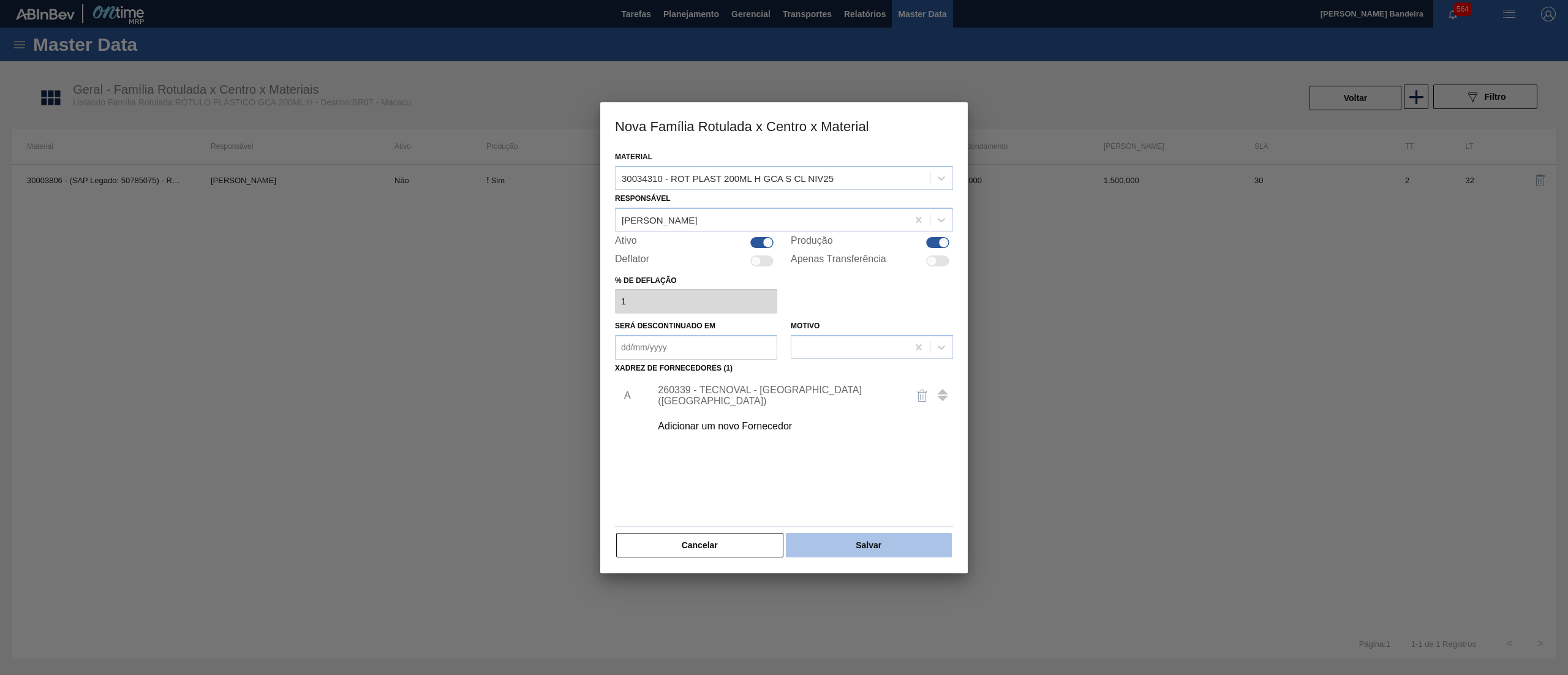
click at [843, 551] on button "Salvar" at bounding box center [869, 545] width 166 height 24
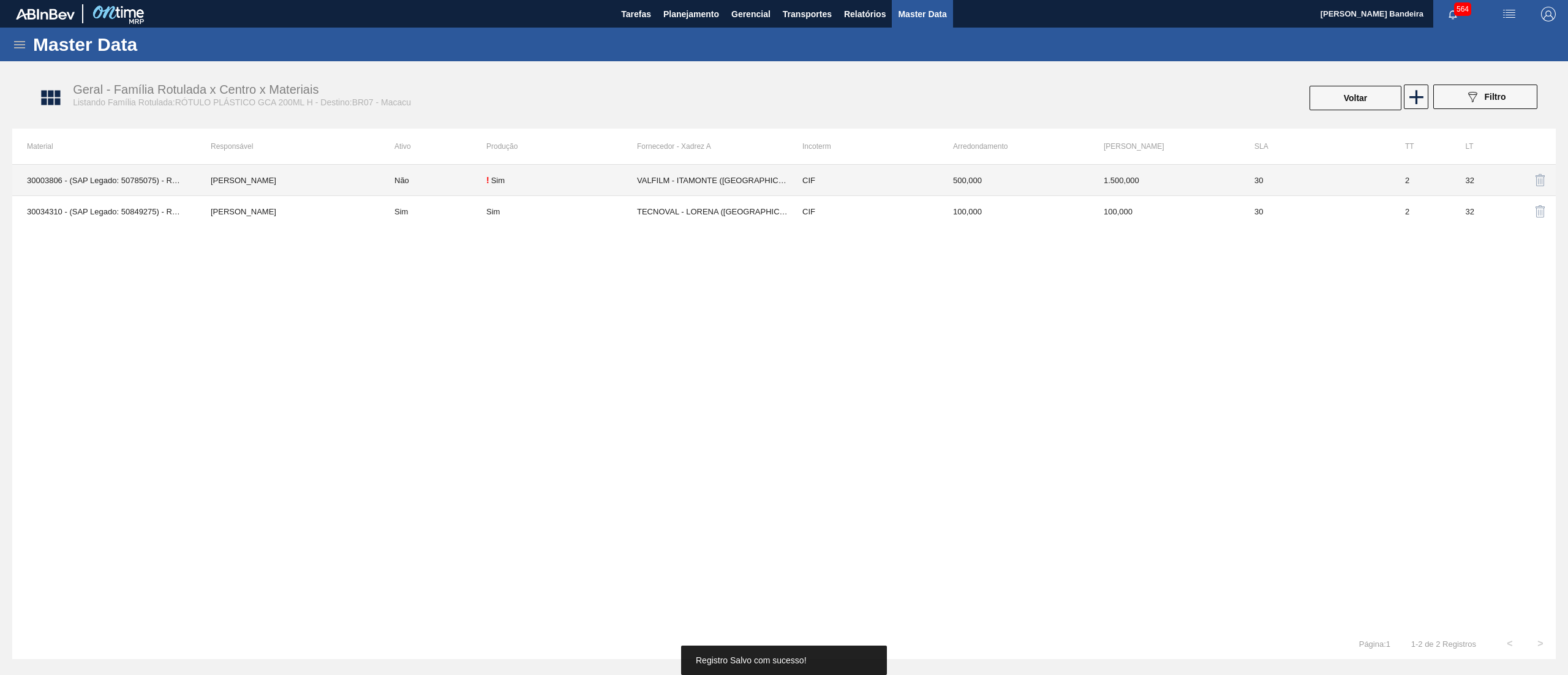
click at [541, 168] on td "! Sim" at bounding box center [561, 180] width 150 height 31
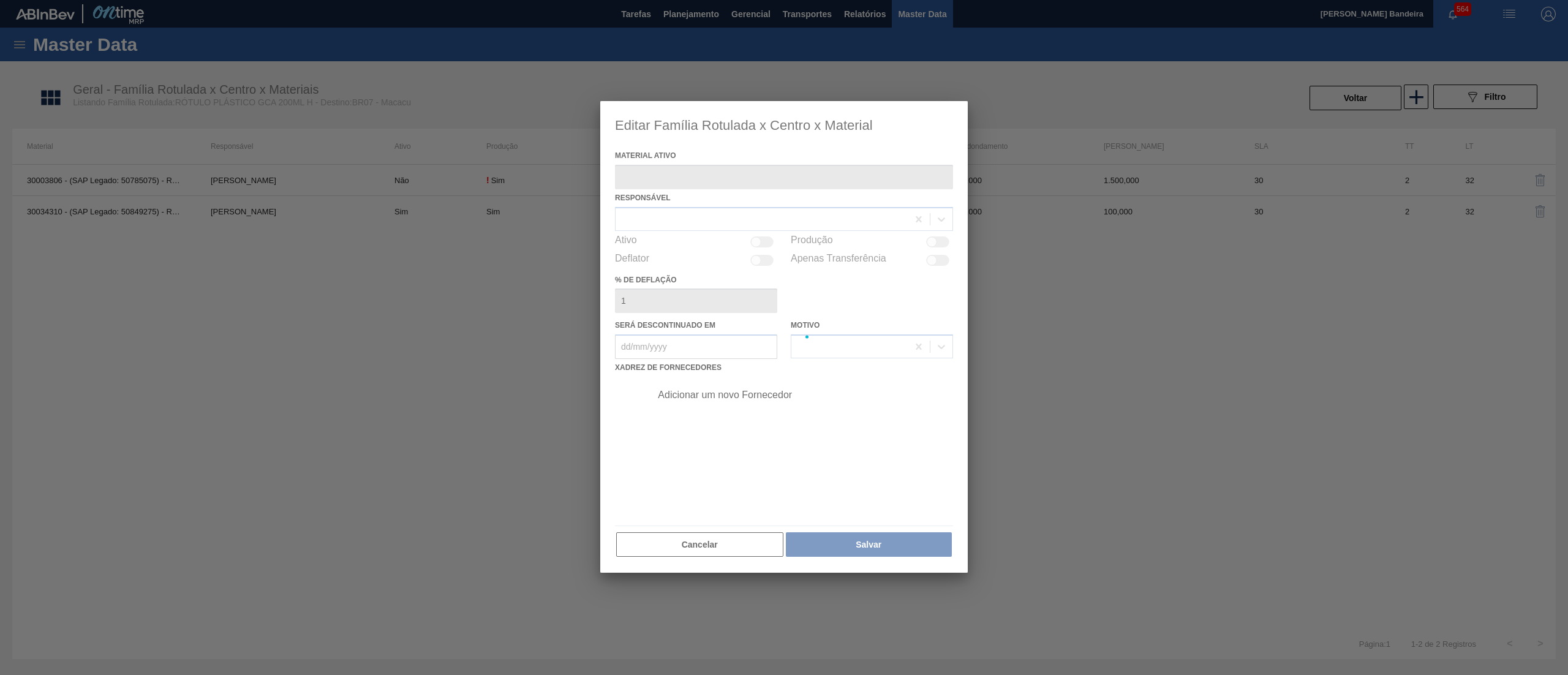
type ativo "30003806 - (SAP Legado: 50785075) - ROT PLAST 200ML H GCA NIV22"
checkbox input "true"
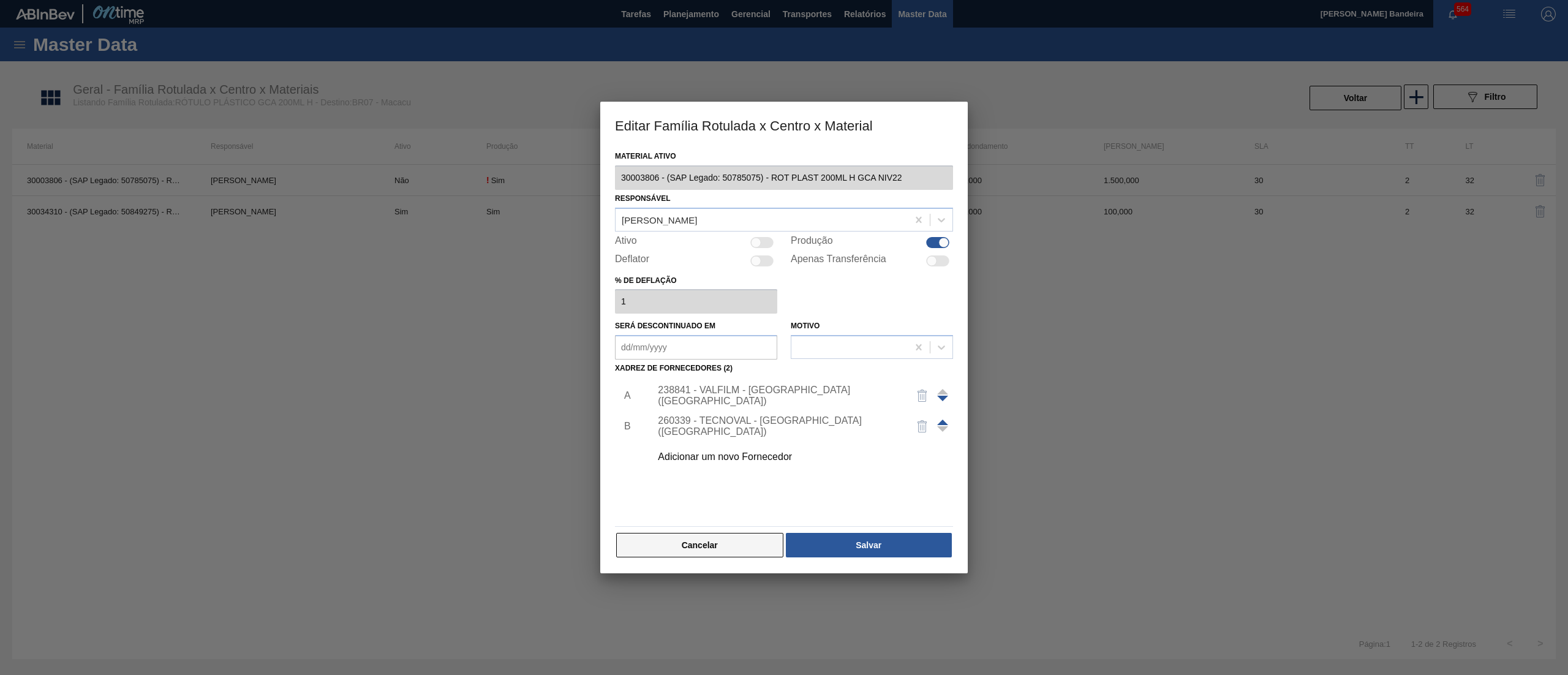
click at [716, 548] on button "Cancelar" at bounding box center [699, 545] width 167 height 24
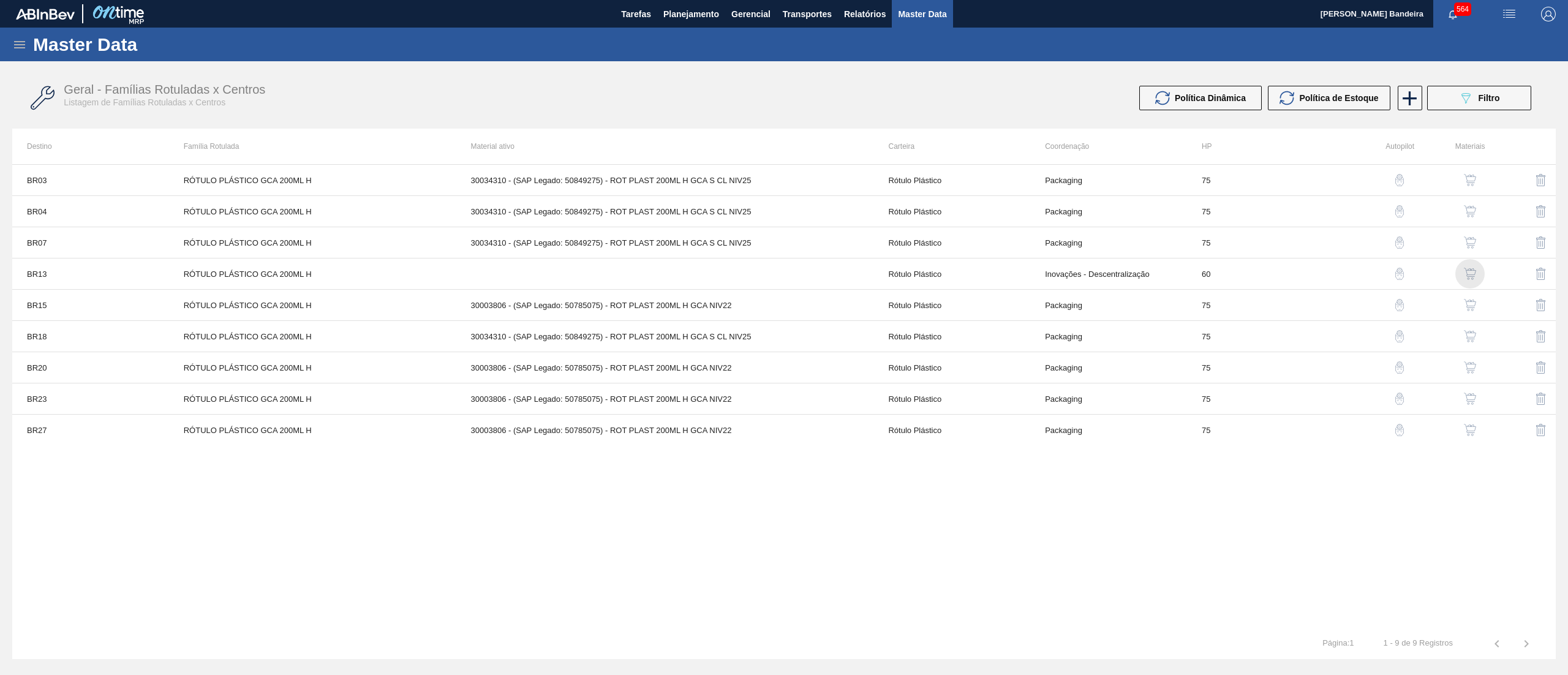
click at [1471, 271] on img "button" at bounding box center [1469, 273] width 12 height 12
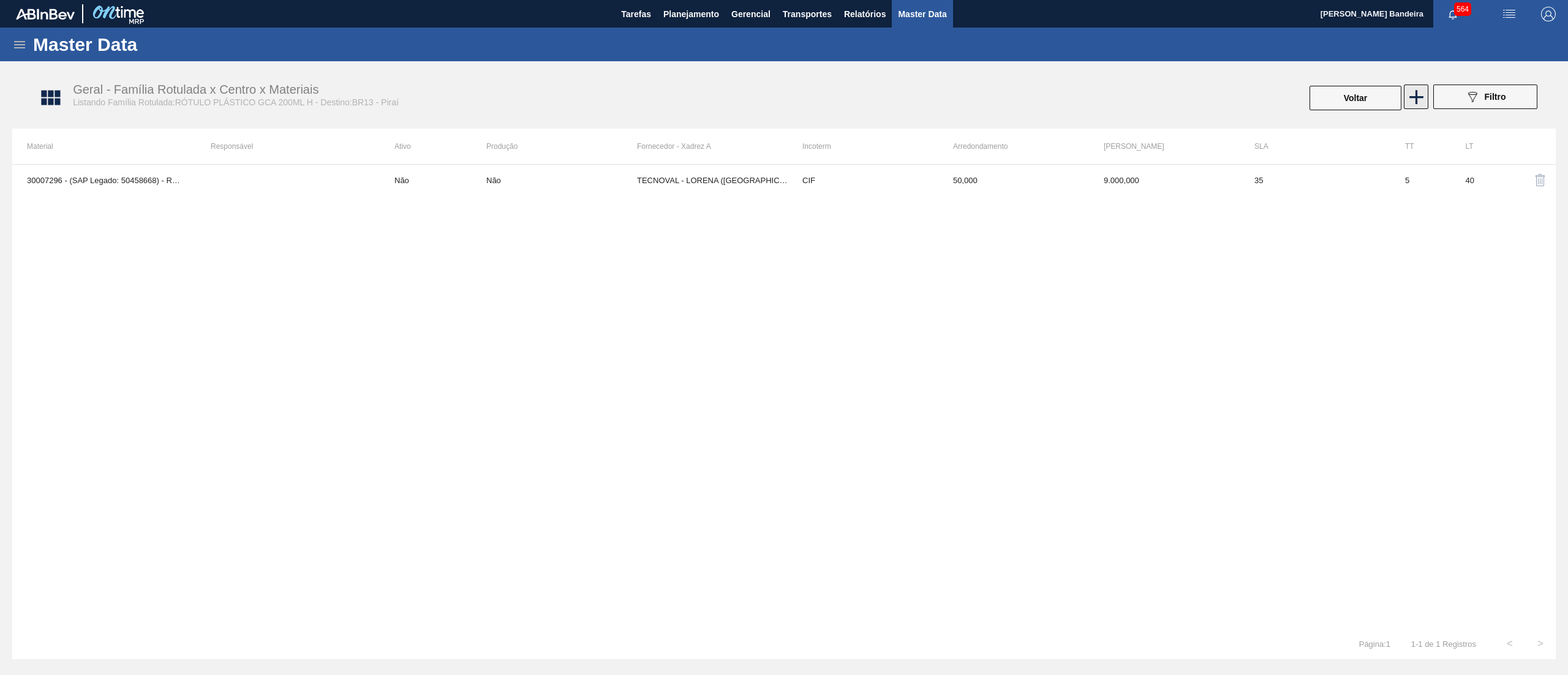
click at [1421, 100] on icon at bounding box center [1417, 97] width 24 height 24
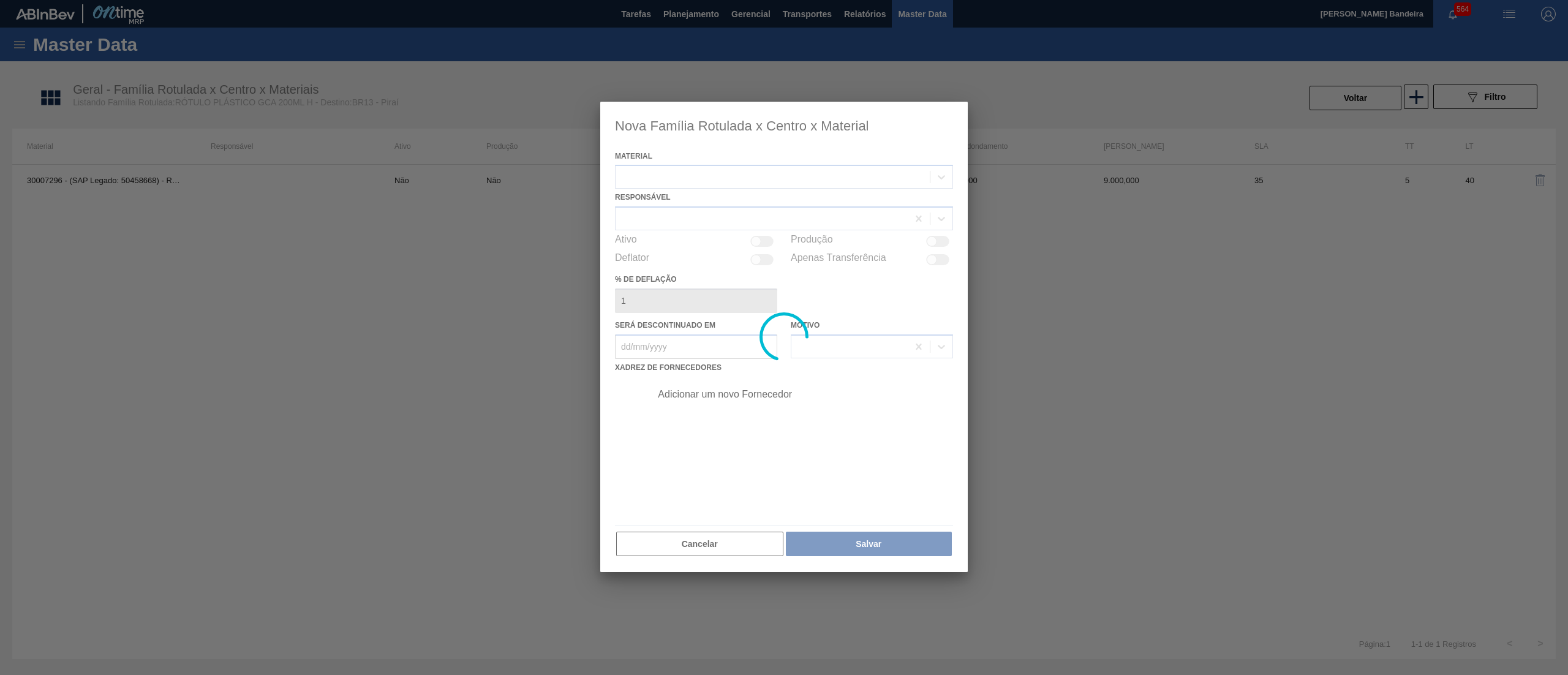
click at [805, 176] on div at bounding box center [783, 338] width 367 height 471
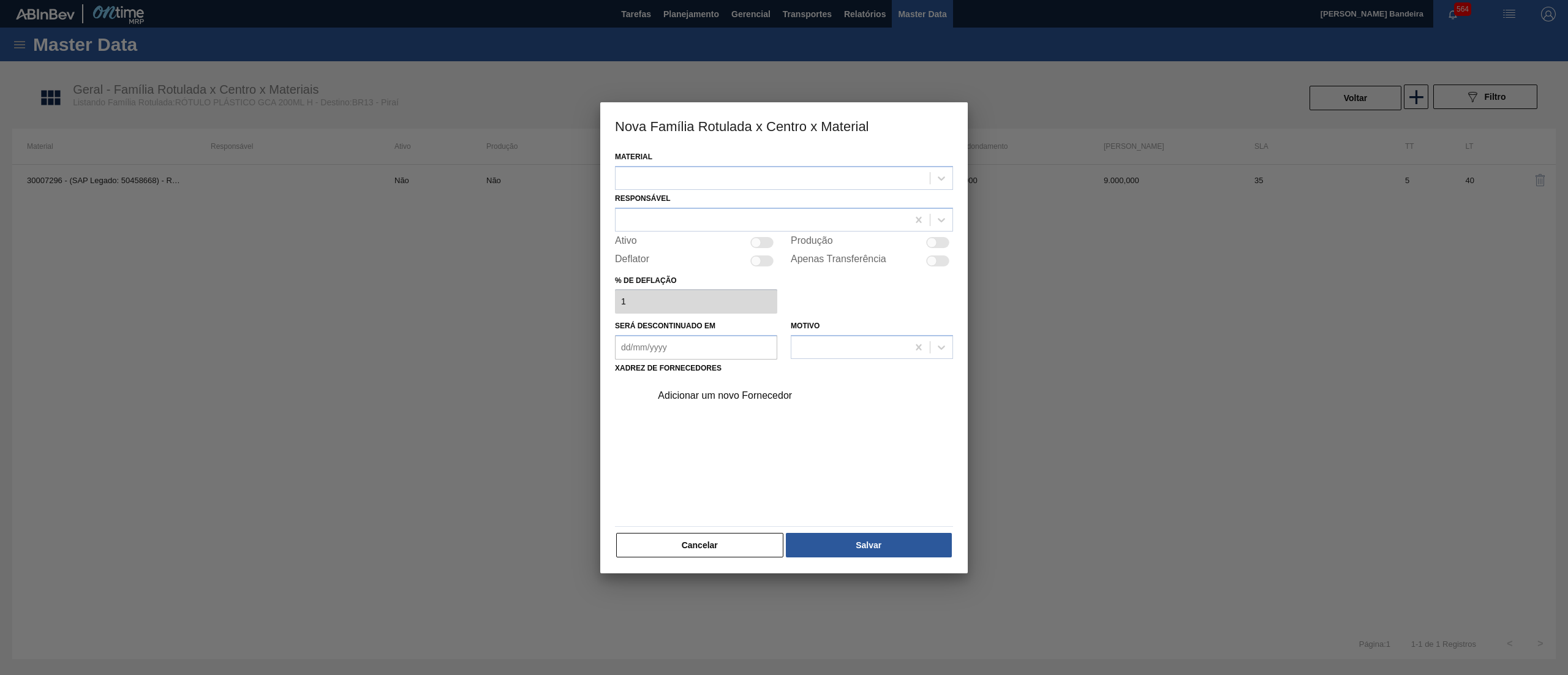
click at [805, 176] on div at bounding box center [773, 178] width 314 height 18
click at [807, 230] on div "30034310 - ROT PLAST 200ML H GCA S CL NIV25" at bounding box center [784, 231] width 338 height 22
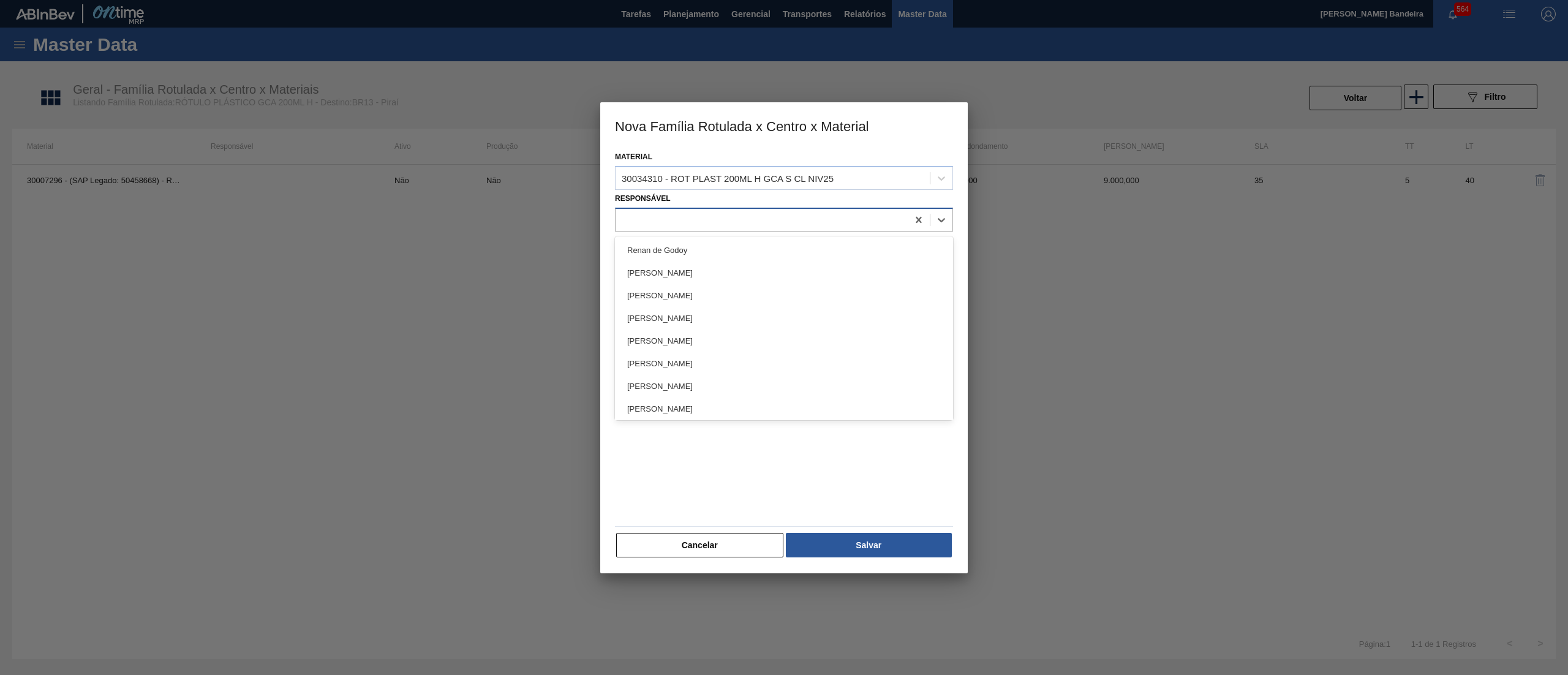
click at [716, 222] on div at bounding box center [762, 219] width 292 height 18
type input "lea"
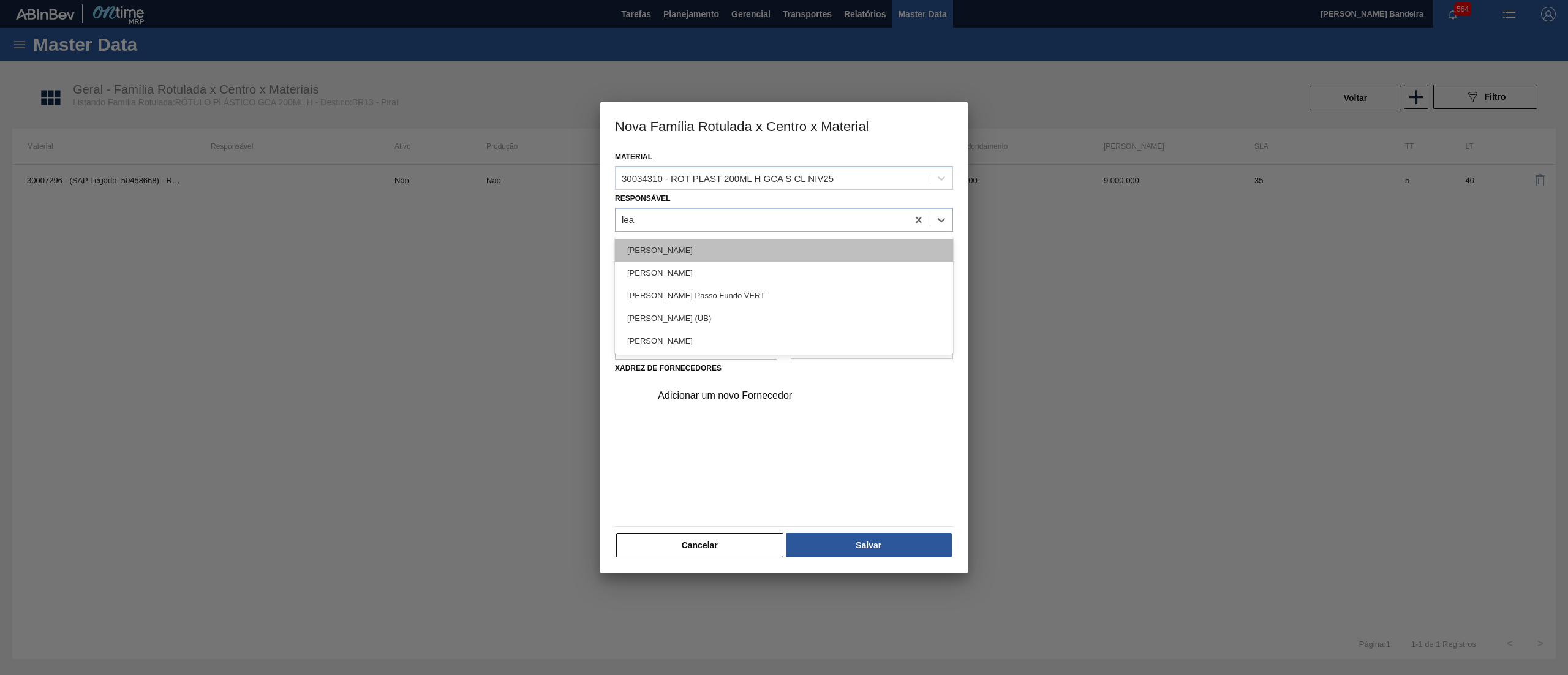
click at [712, 247] on div "[PERSON_NAME]" at bounding box center [784, 251] width 338 height 22
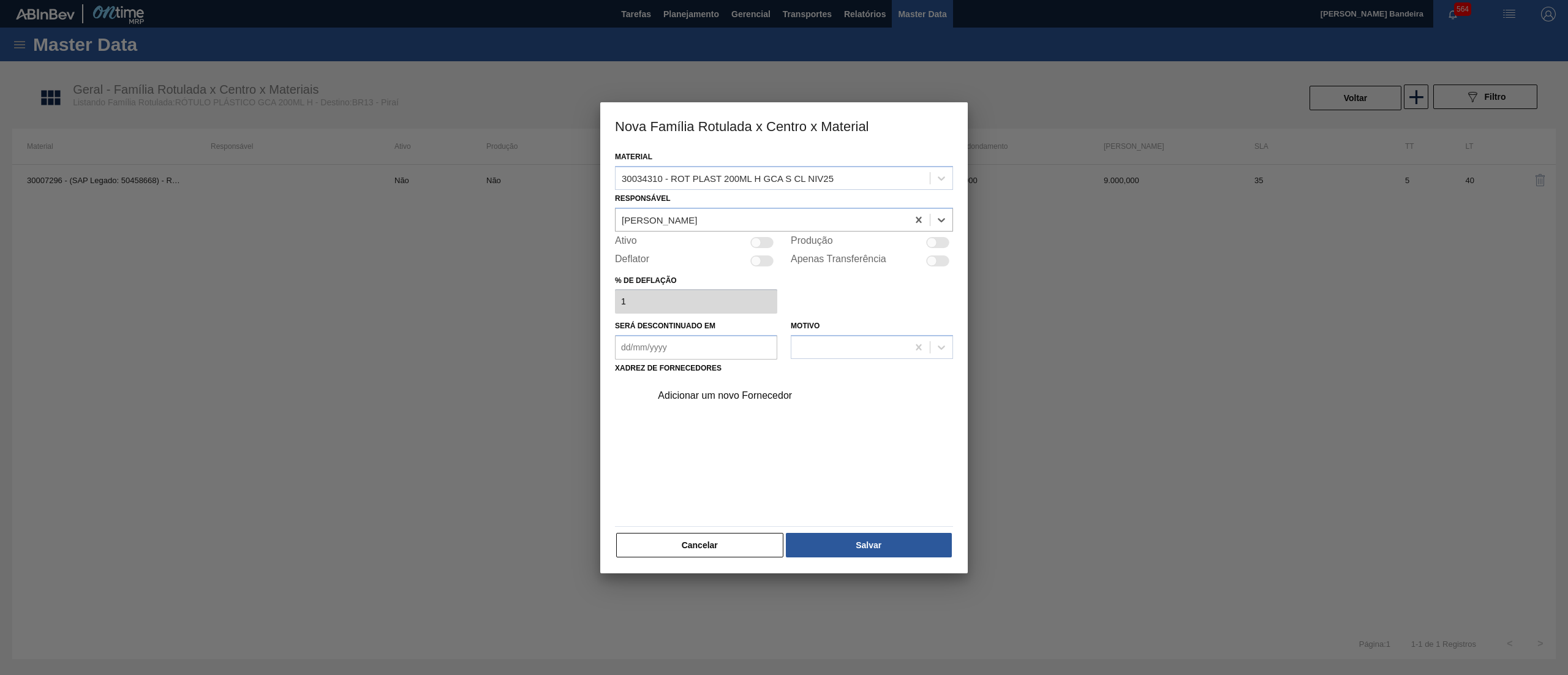
click at [760, 241] on div at bounding box center [756, 242] width 10 height 10
checkbox input "true"
click at [712, 392] on div "Adicionar um novo Fornecedor" at bounding box center [777, 395] width 240 height 11
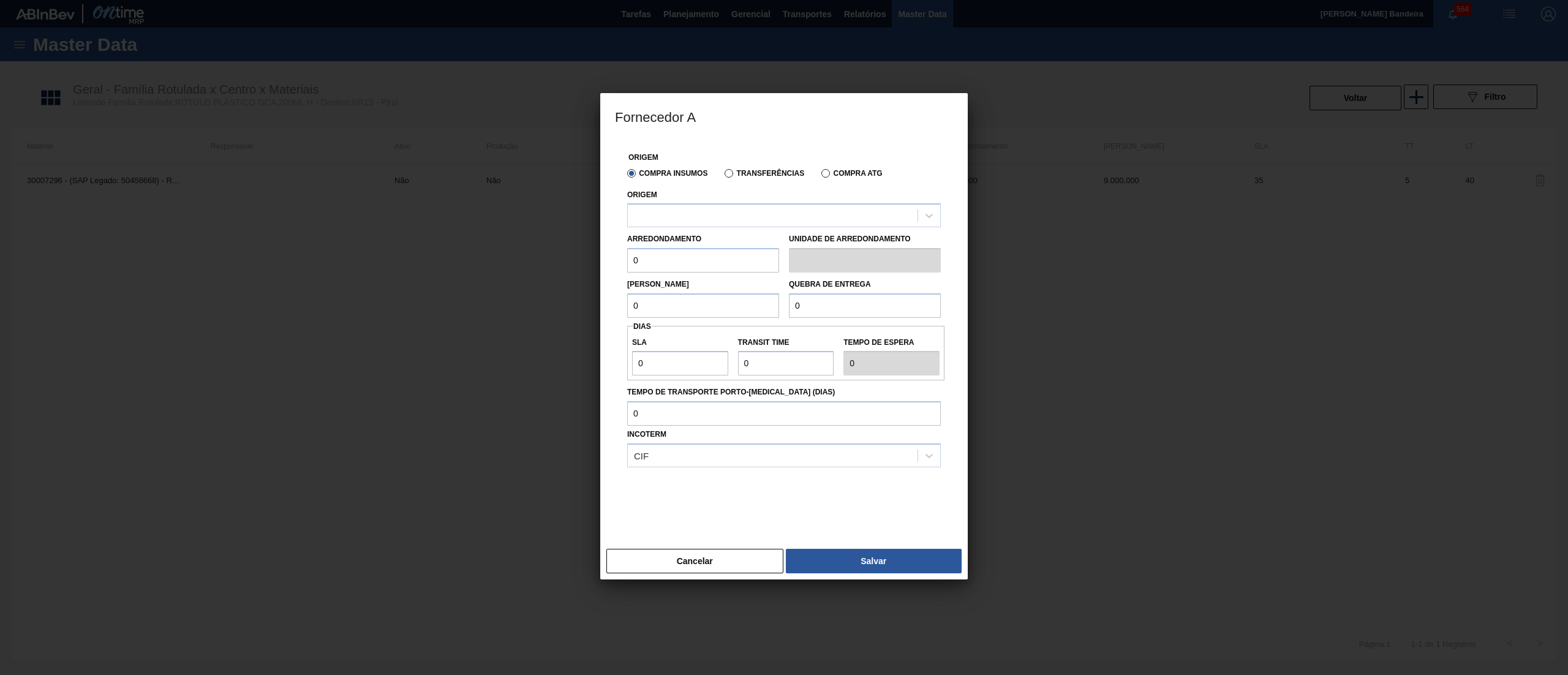
click at [699, 195] on div "Origem" at bounding box center [784, 207] width 314 height 42
click at [710, 214] on div at bounding box center [773, 216] width 290 height 18
click at [696, 225] on div at bounding box center [784, 216] width 314 height 24
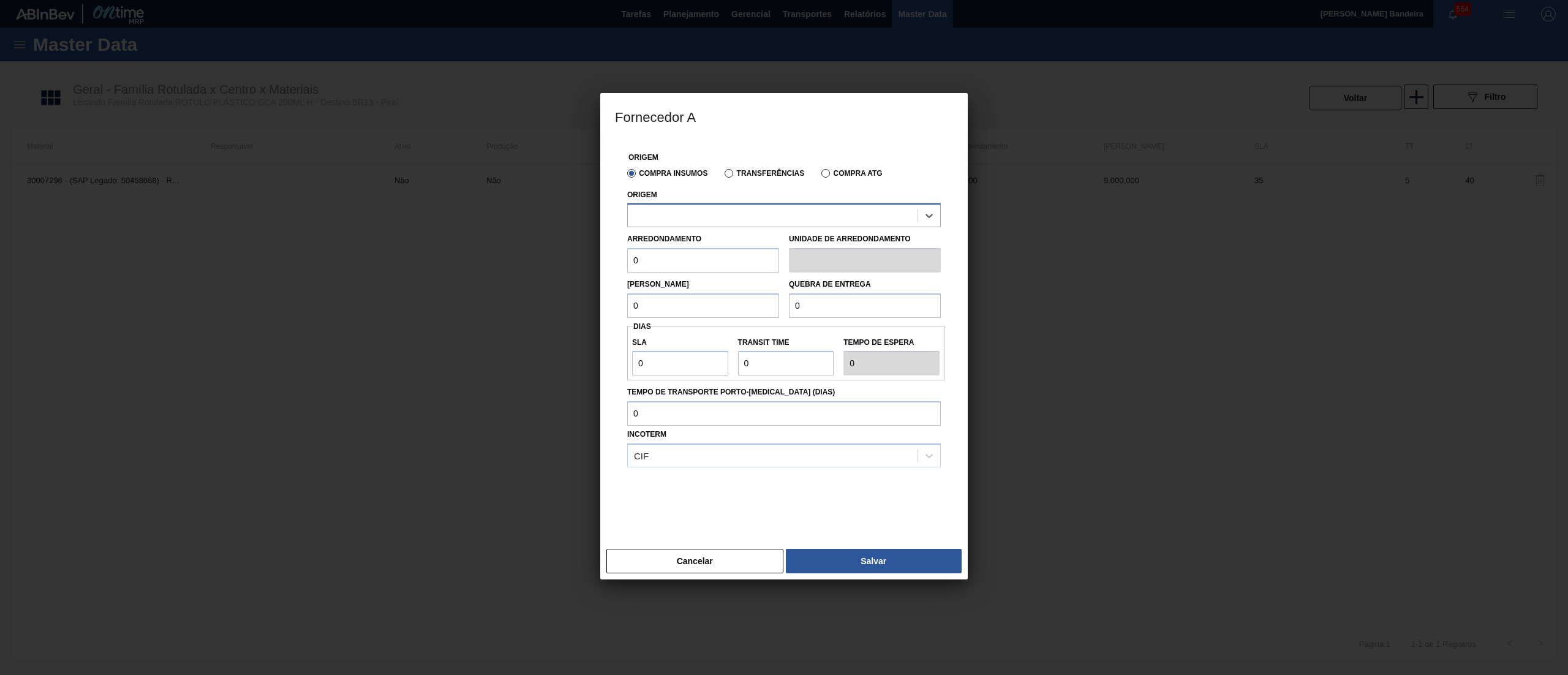
click at [696, 225] on div at bounding box center [784, 216] width 314 height 24
click at [718, 223] on div at bounding box center [773, 216] width 290 height 18
click at [709, 561] on button "Cancelar" at bounding box center [694, 561] width 177 height 24
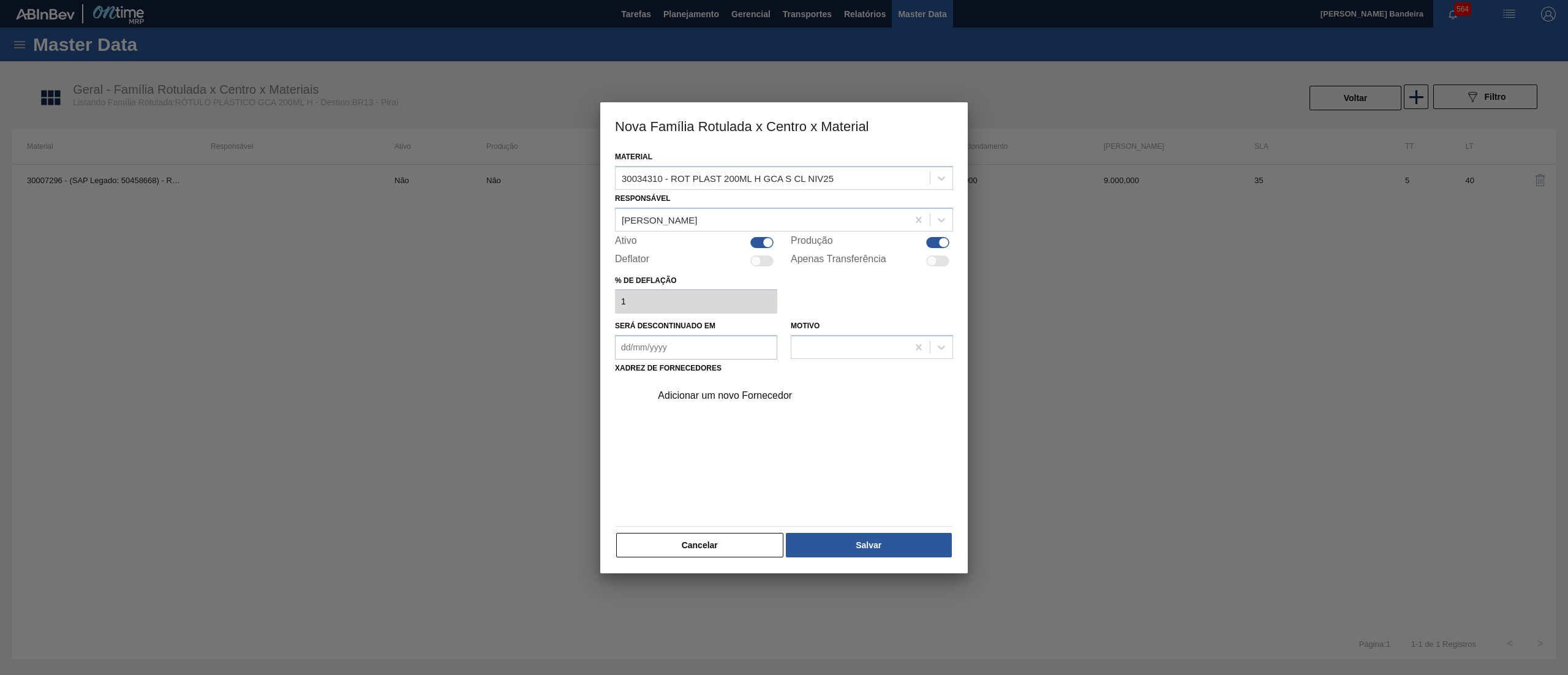
click at [756, 237] on div at bounding box center [762, 243] width 23 height 11
checkbox input "false"
click at [880, 557] on div "Cancelar Salvar" at bounding box center [784, 545] width 338 height 27
click at [868, 544] on button "Salvar" at bounding box center [869, 545] width 166 height 24
click at [720, 539] on button "Cancelar" at bounding box center [699, 545] width 167 height 24
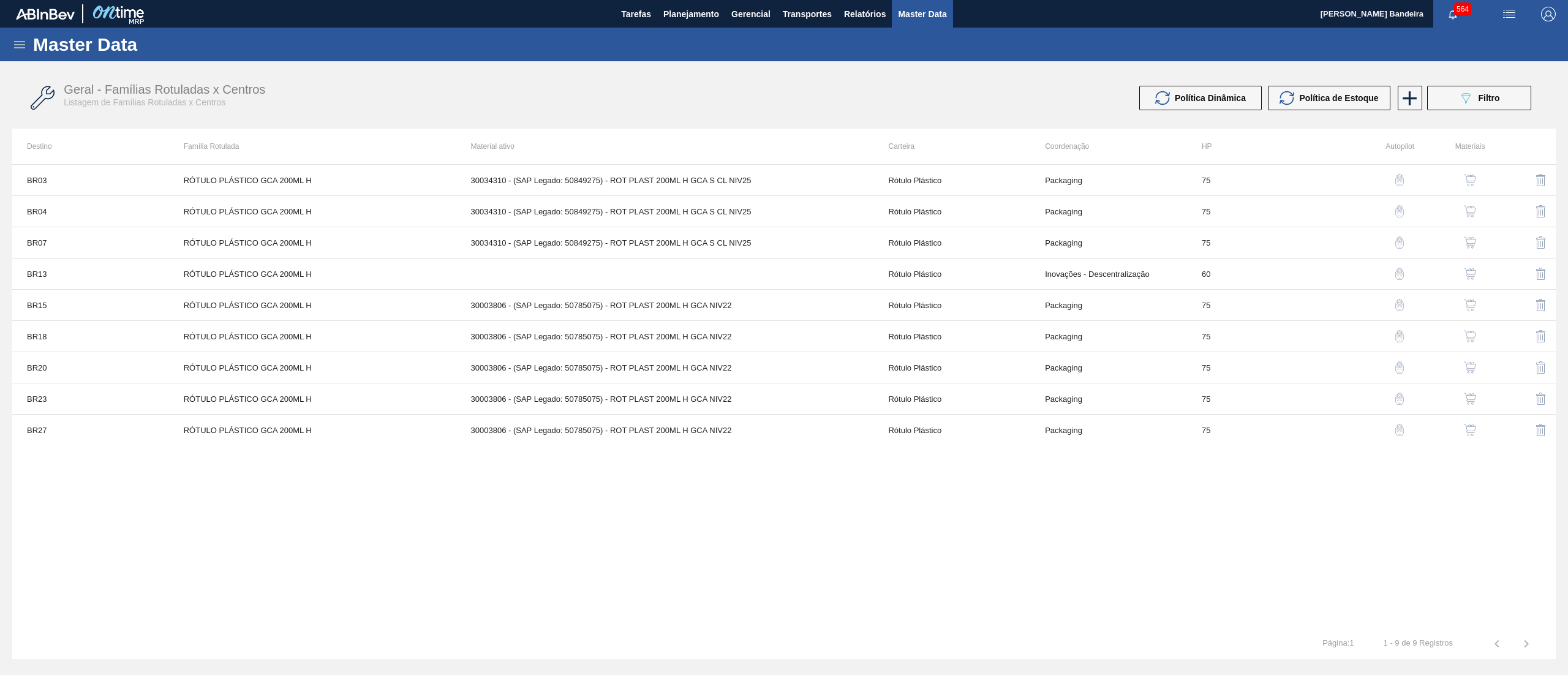
click at [1467, 307] on img "button" at bounding box center [1469, 305] width 12 height 12
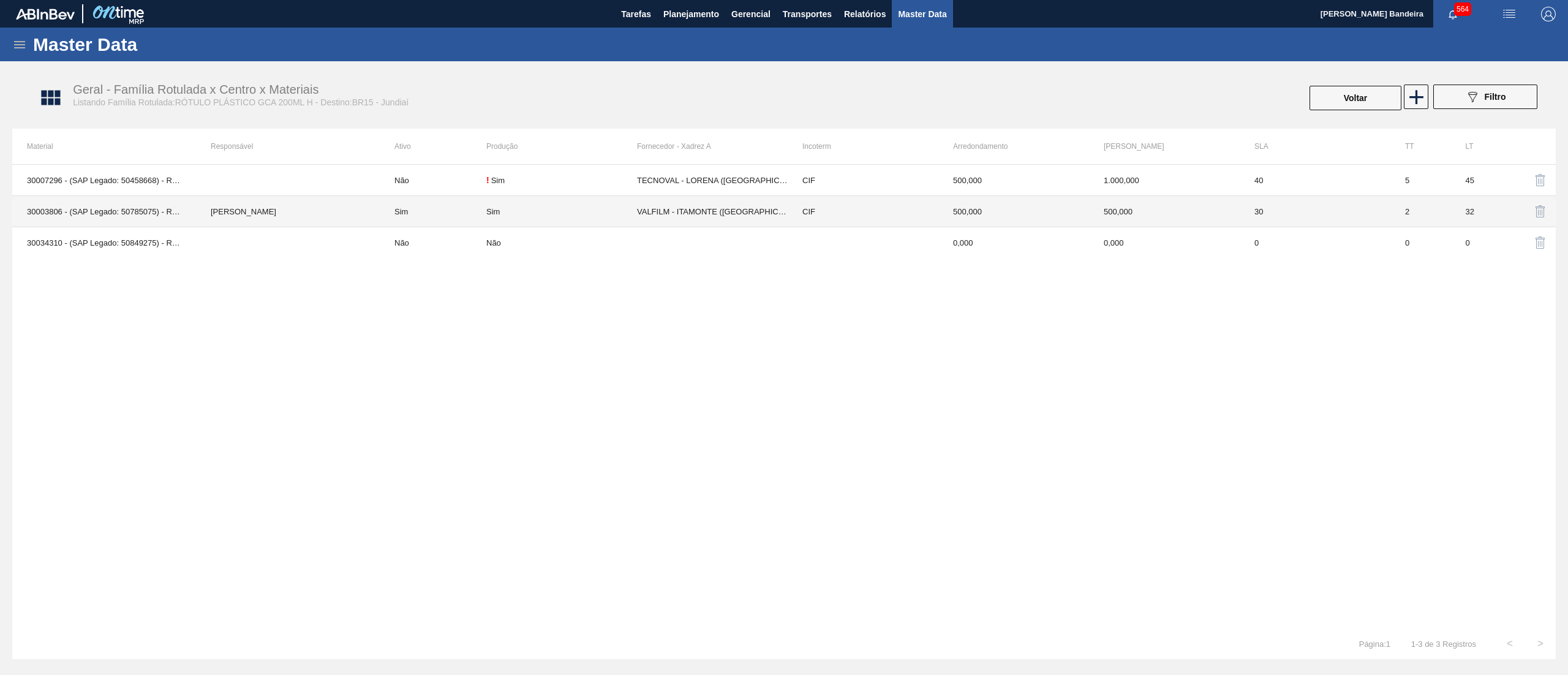
click at [692, 214] on td "VALFILM - ITAMONTE ([GEOGRAPHIC_DATA])" at bounding box center [712, 211] width 150 height 31
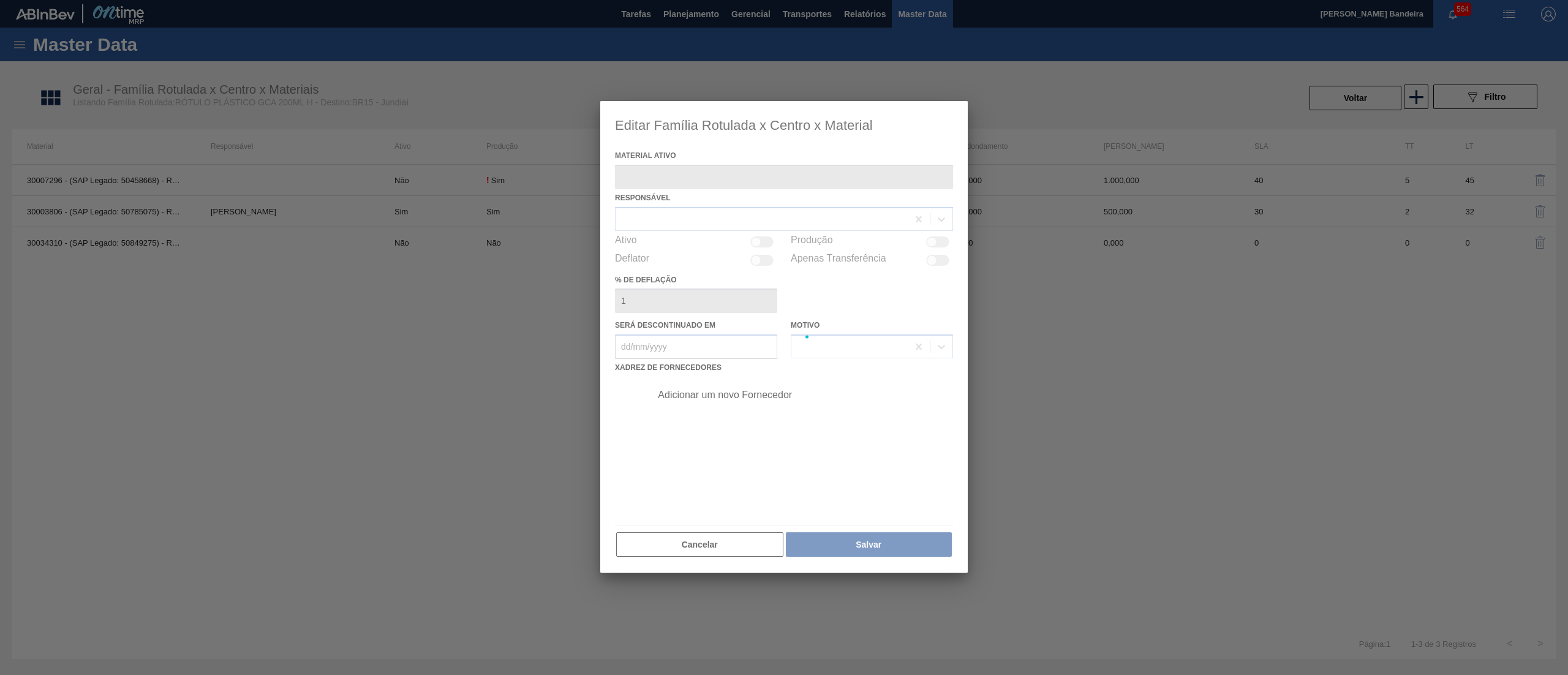
type ativo "30003806 - (SAP Legado: 50785075) - ROT PLAST 200ML H GCA NIV22"
checkbox input "true"
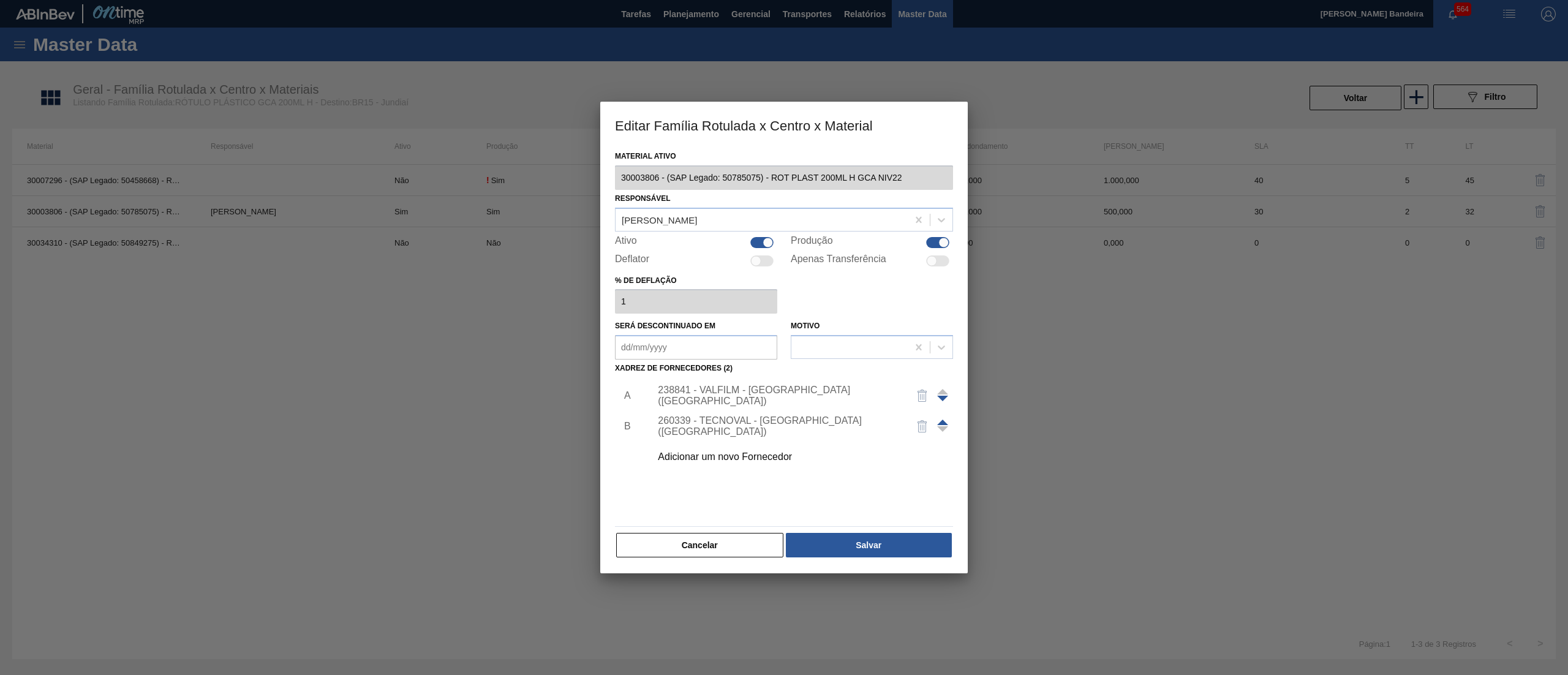
click at [760, 239] on div at bounding box center [762, 243] width 23 height 11
checkbox input "false"
click at [855, 541] on button "Salvar" at bounding box center [869, 545] width 166 height 24
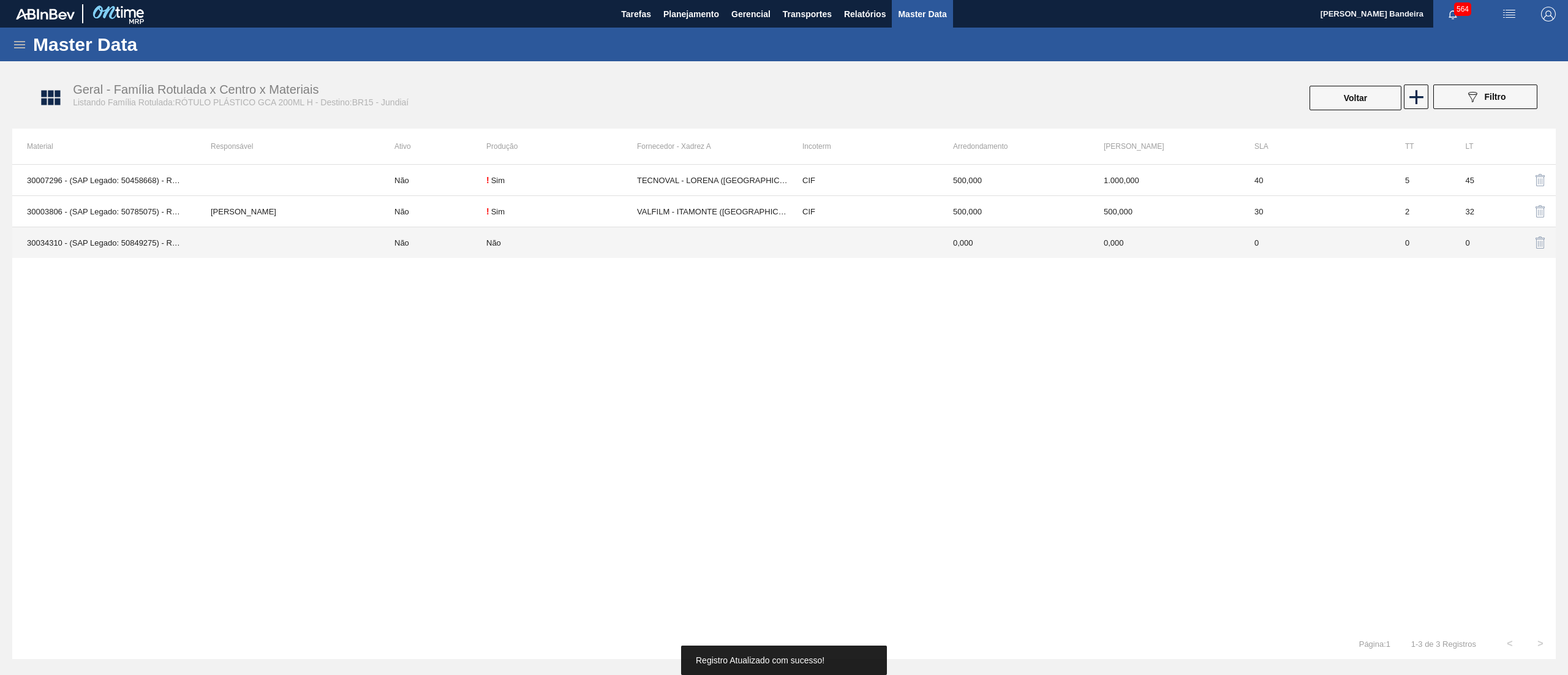
click at [635, 245] on div "Não" at bounding box center [561, 243] width 150 height 9
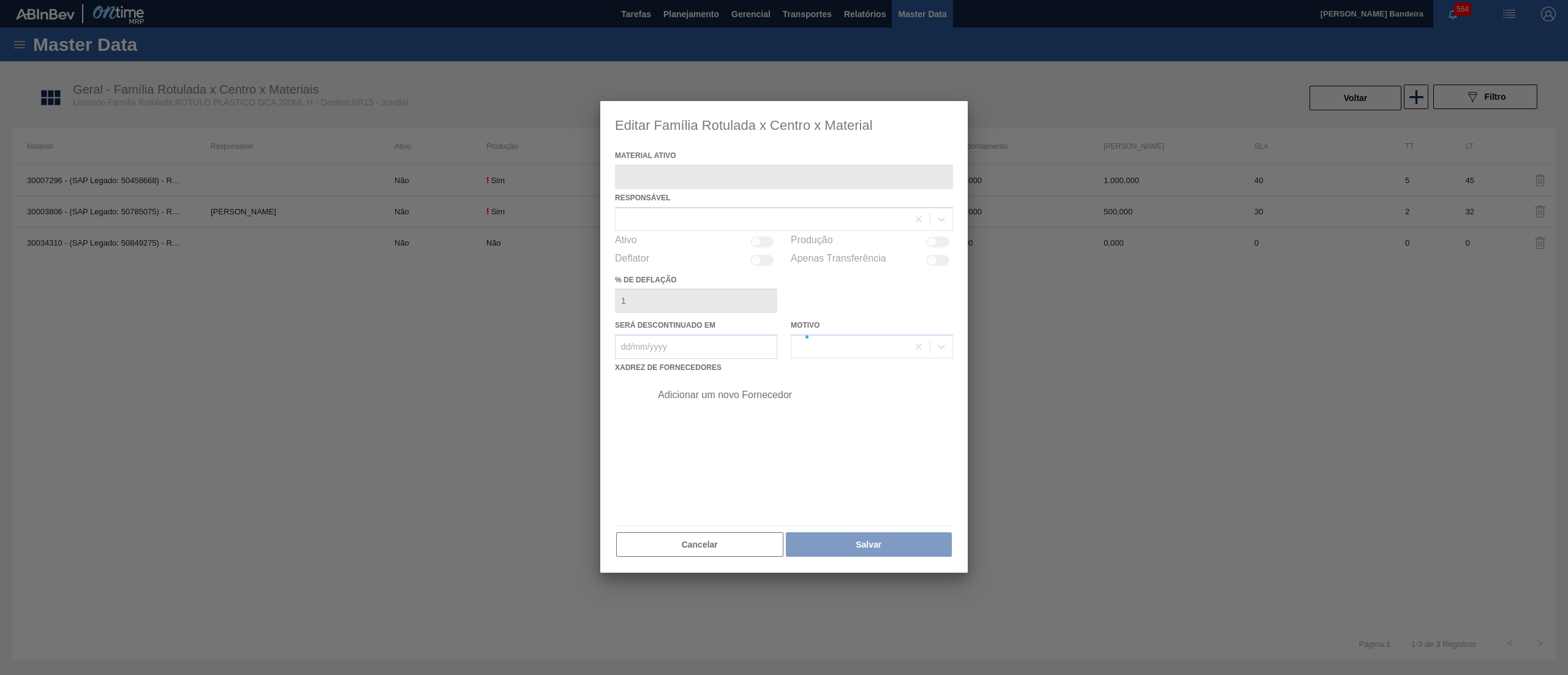
type ativo "30034310 - (SAP Legado: 50849275) - ROT PLAST 200ML H GCA S CL NIV25"
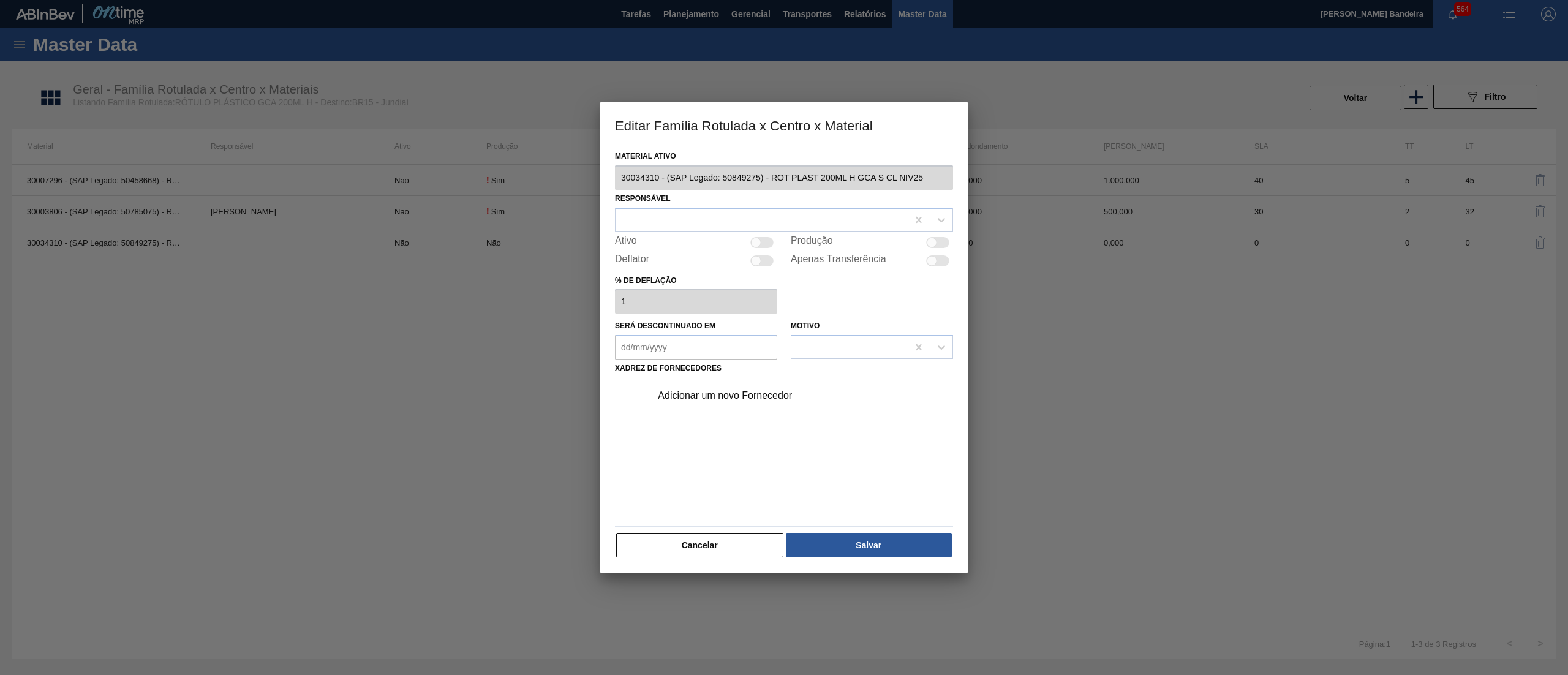
click at [761, 245] on div at bounding box center [762, 243] width 23 height 11
checkbox input "true"
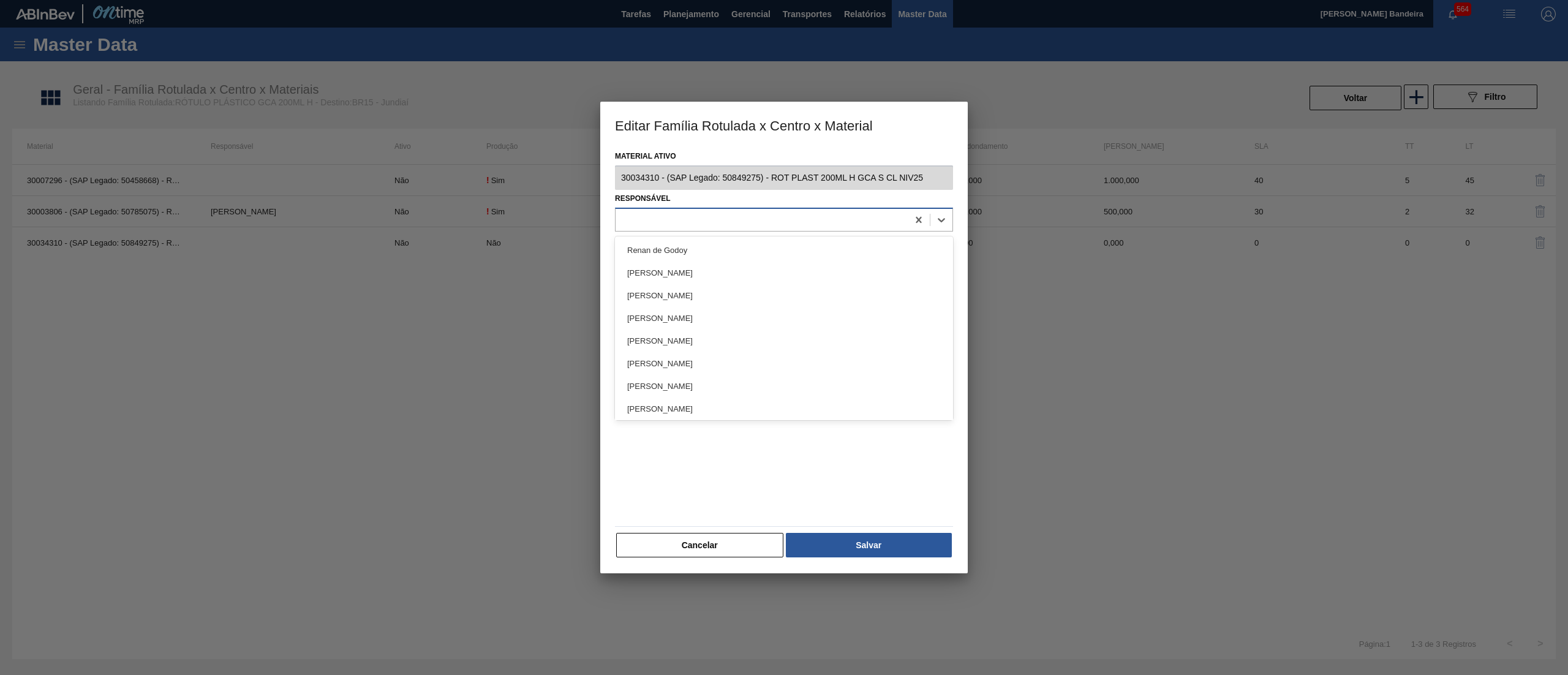
click at [720, 228] on div at bounding box center [784, 220] width 338 height 24
type input "far"
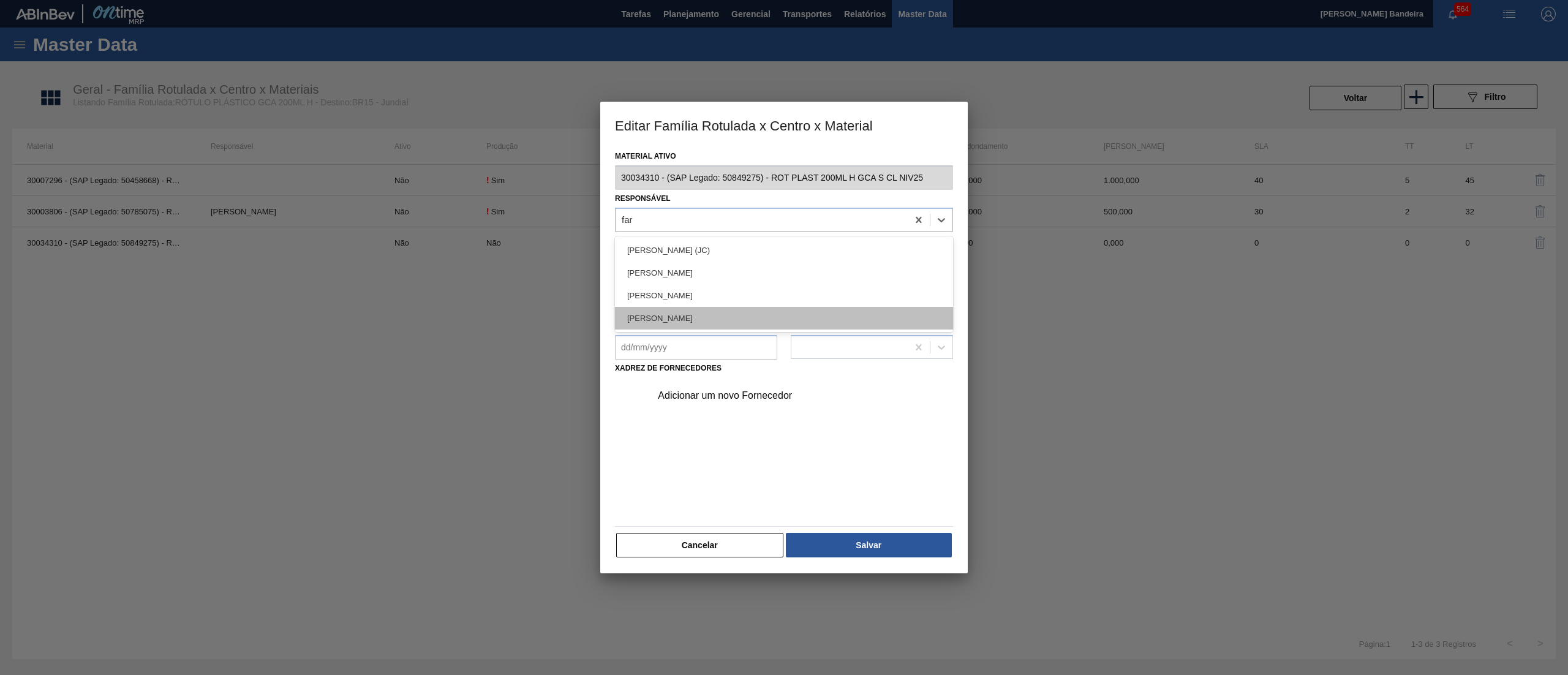
click at [750, 321] on div "[PERSON_NAME]" at bounding box center [784, 318] width 338 height 22
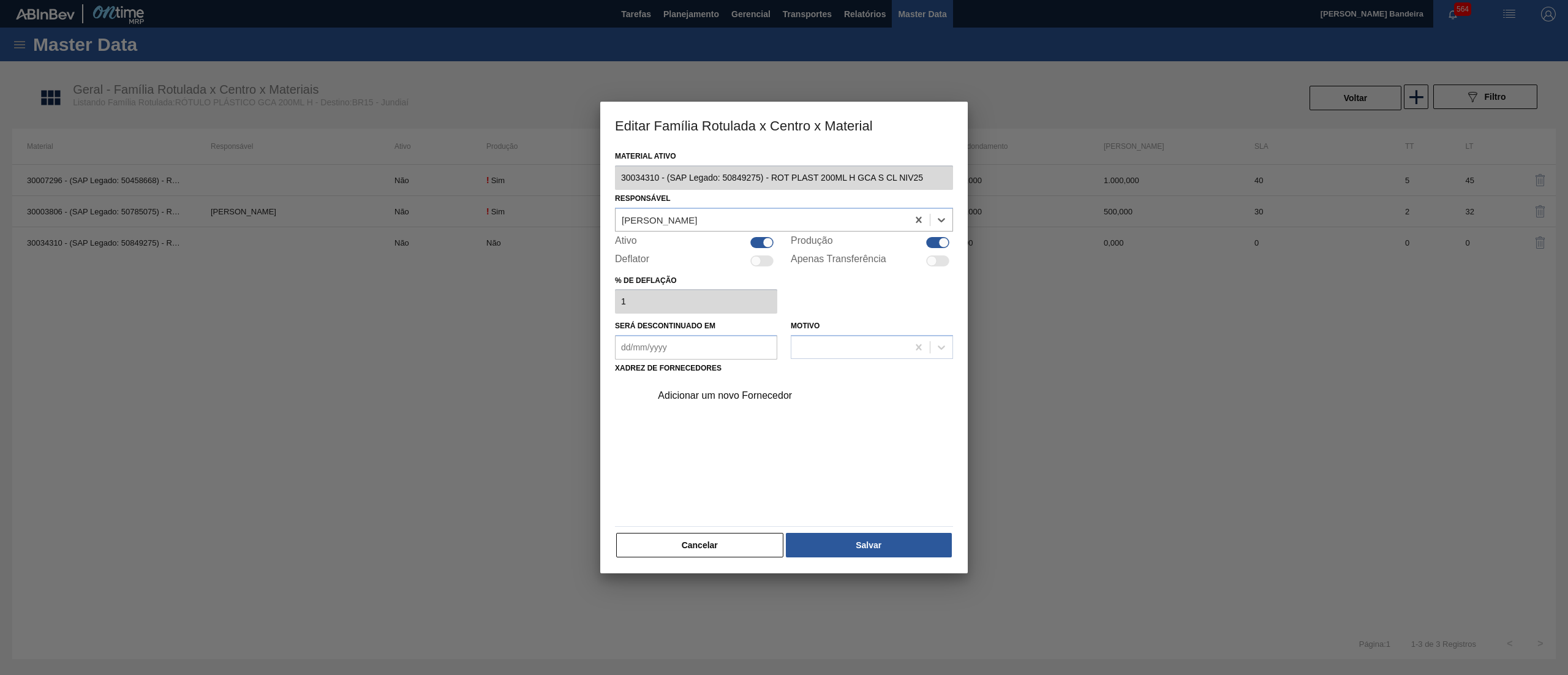
click at [741, 392] on div "Adicionar um novo Fornecedor" at bounding box center [777, 395] width 240 height 11
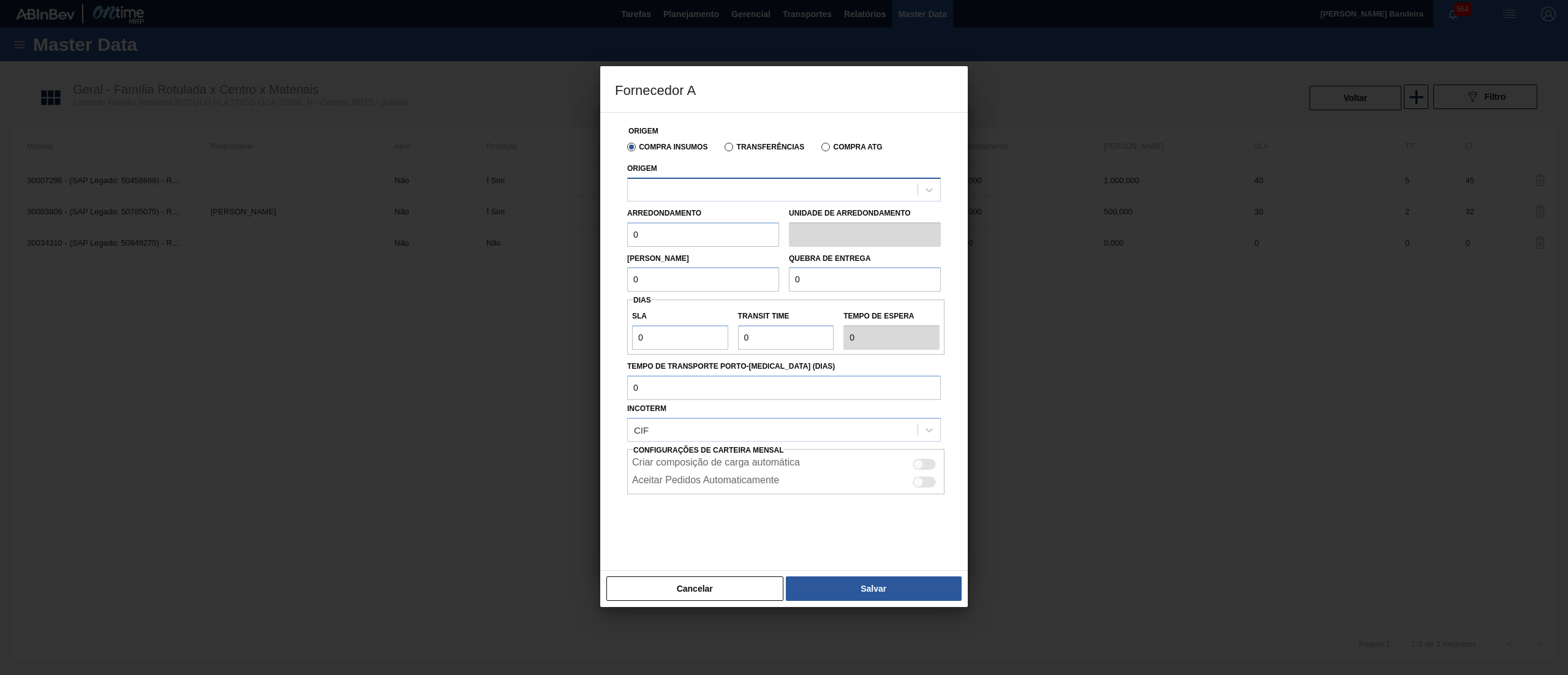
click at [686, 191] on div at bounding box center [773, 189] width 290 height 18
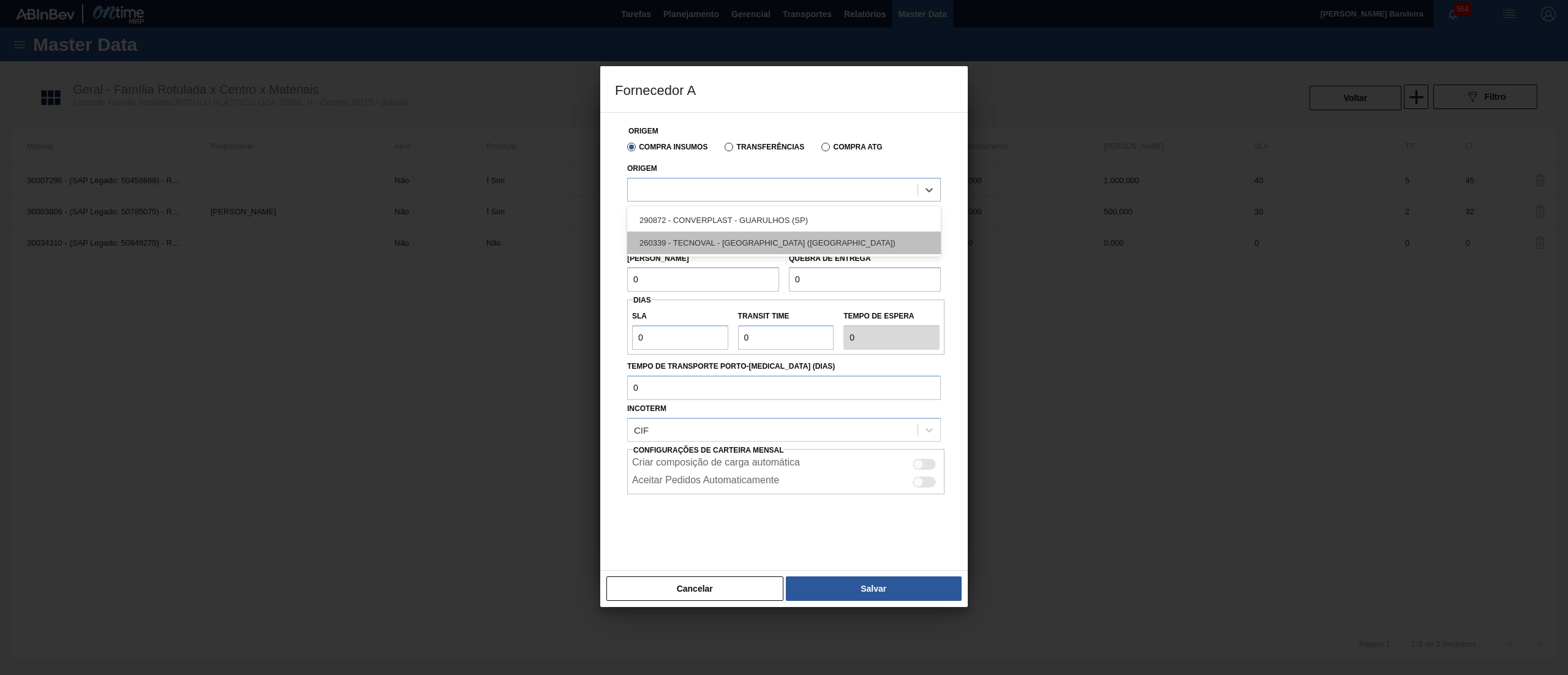
click at [728, 237] on div "260339 - TECNOVAL - [GEOGRAPHIC_DATA] ([GEOGRAPHIC_DATA])" at bounding box center [784, 243] width 314 height 22
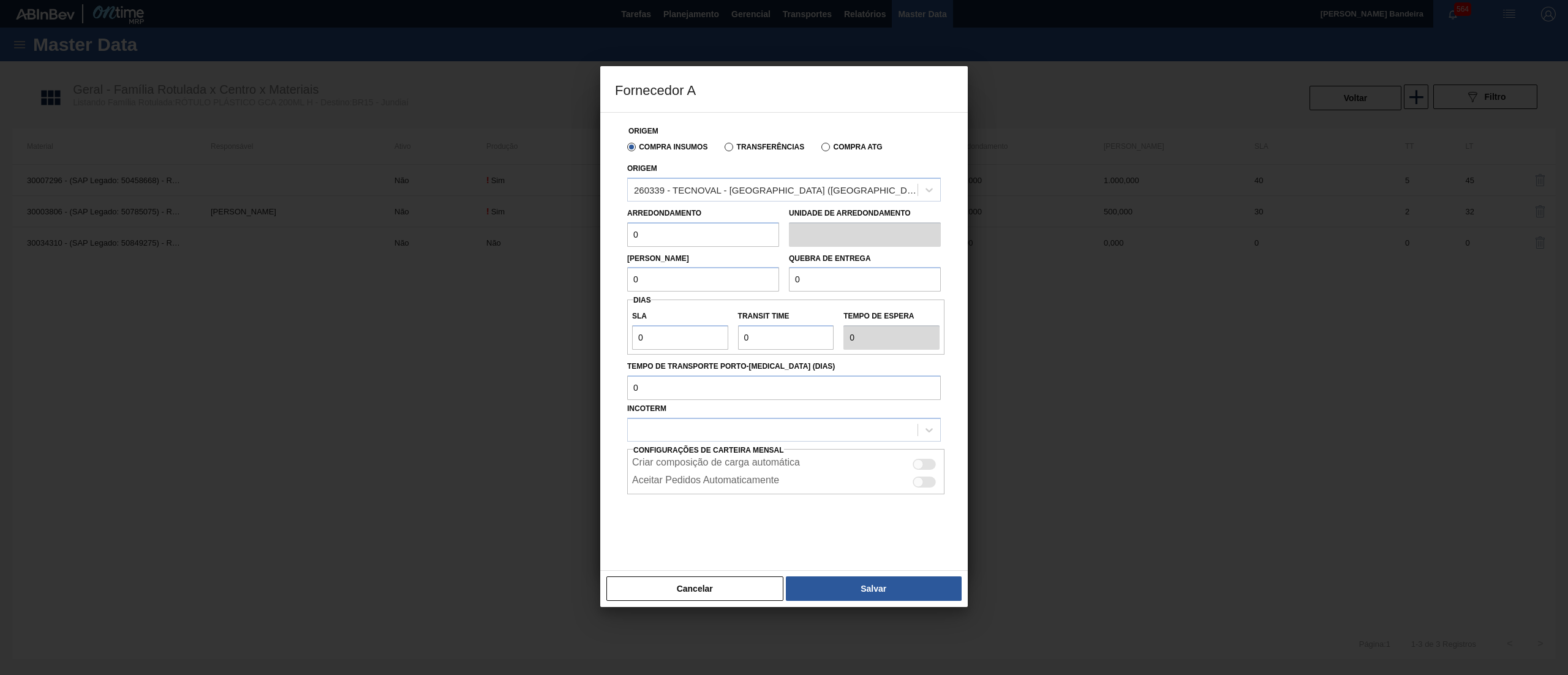
drag, startPoint x: 702, startPoint y: 237, endPoint x: 561, endPoint y: 240, distance: 141.0
click at [561, 240] on div "Fornecedor A Origem Compra Insumos Transferências Compra ATG Origem 260339 - TE…" at bounding box center [784, 338] width 1568 height 675
drag, startPoint x: 652, startPoint y: 227, endPoint x: 574, endPoint y: 228, distance: 78.0
click at [574, 228] on div "Fornecedor A Origem Compra Insumos Transferências Compra ATG Origem 260339 - TE…" at bounding box center [784, 338] width 1568 height 675
drag, startPoint x: 610, startPoint y: 234, endPoint x: 557, endPoint y: 232, distance: 53.0
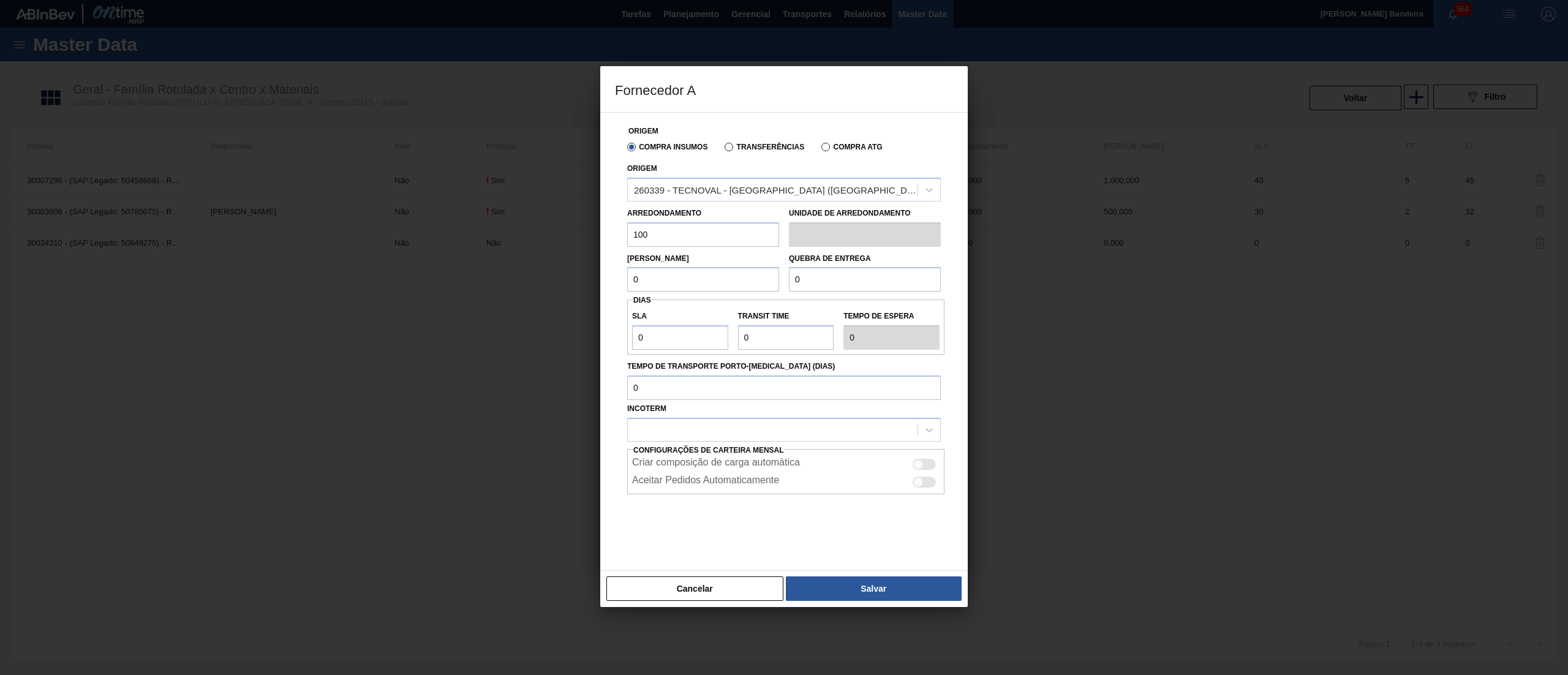
click at [557, 232] on div "Fornecedor A Origem Compra Insumos Transferências Compra ATG Origem 260339 - TE…" at bounding box center [784, 338] width 1568 height 675
type input "100"
drag, startPoint x: 608, startPoint y: 281, endPoint x: 673, endPoint y: 281, distance: 65.0
click at [595, 280] on div "Fornecedor A Origem Compra Insumos Transferências Compra ATG Origem 260339 - TE…" at bounding box center [784, 338] width 1568 height 675
paste input "10"
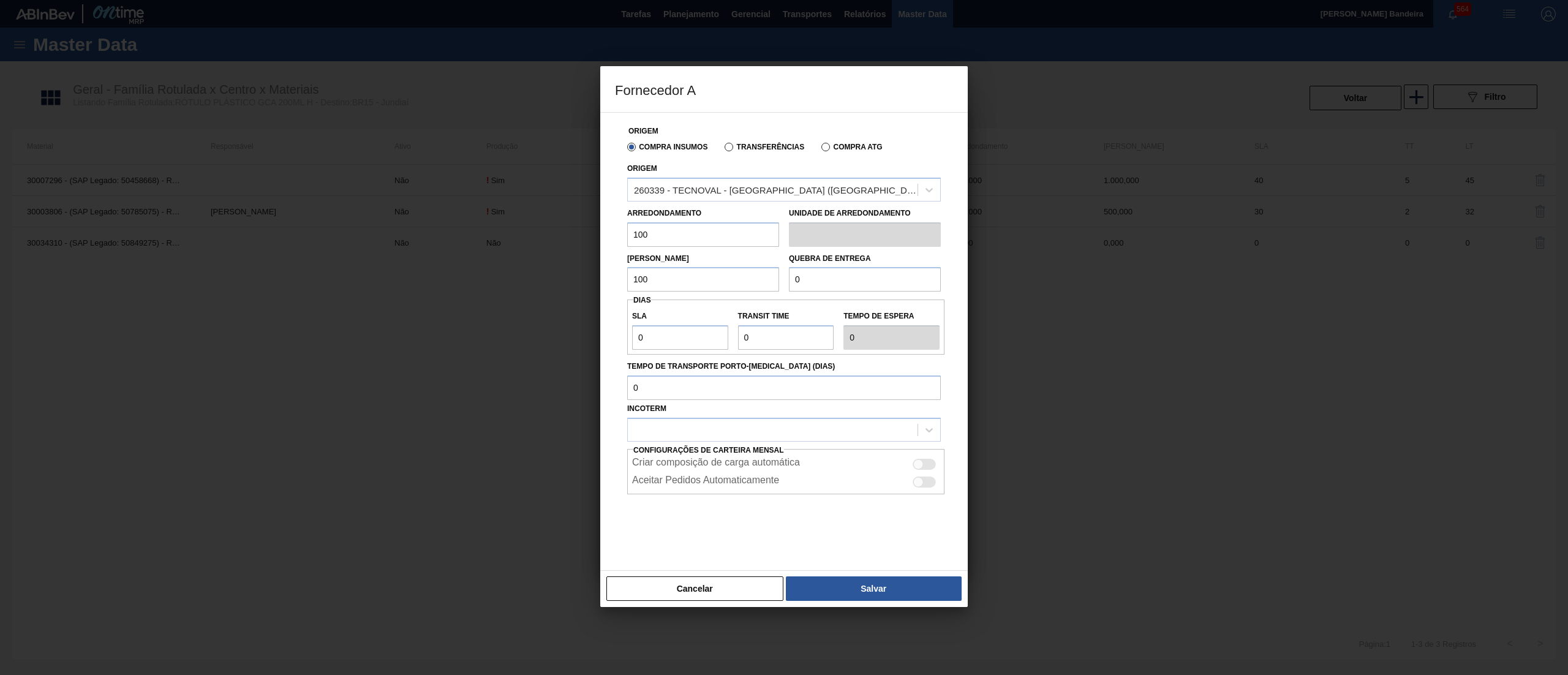
type input "100"
paste input "10"
drag, startPoint x: 738, startPoint y: 280, endPoint x: 709, endPoint y: 280, distance: 29.0
click at [709, 280] on div "Lote Mínimo 100 Quebra de entrega 100" at bounding box center [784, 269] width 323 height 46
type input "100"
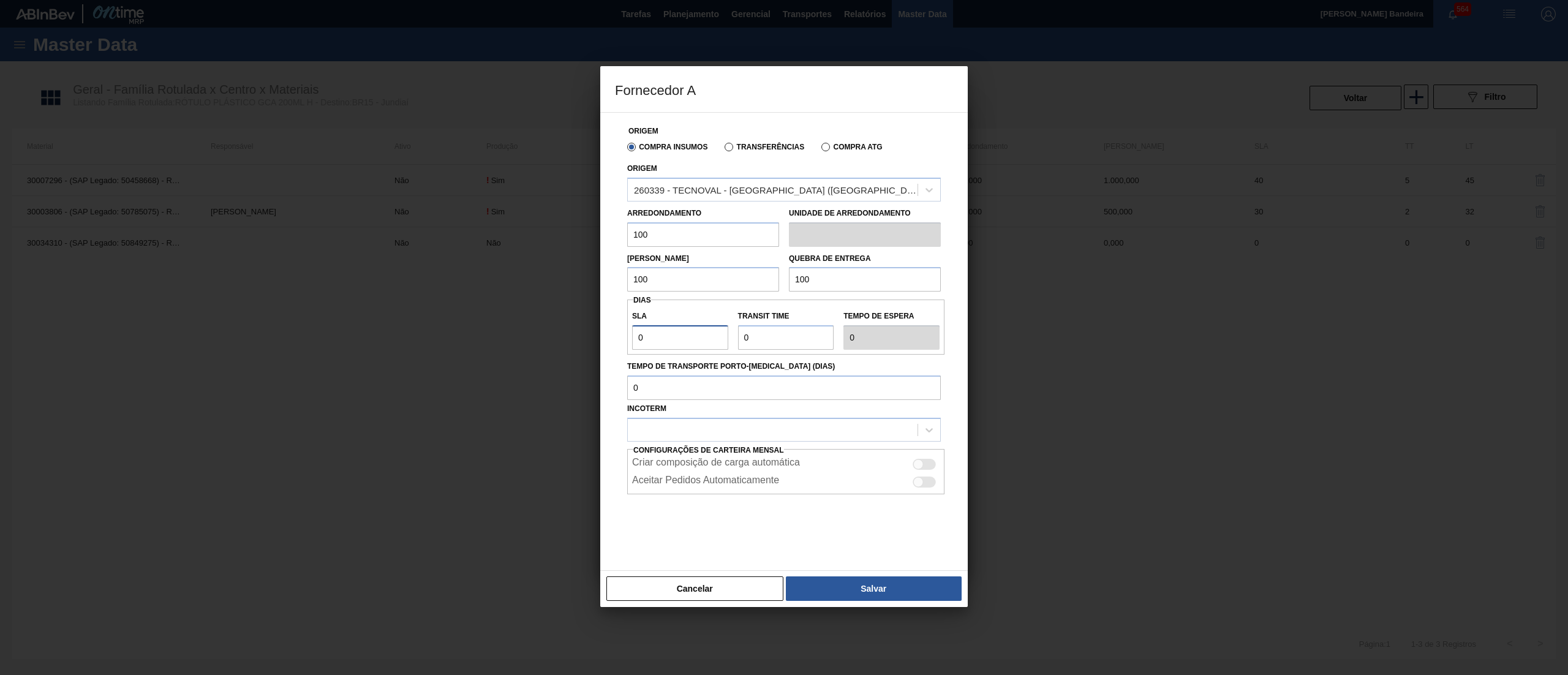
drag, startPoint x: 596, startPoint y: 323, endPoint x: 568, endPoint y: 319, distance: 28.3
click at [568, 319] on div "Fornecedor A Origem Compra Insumos Transferências Compra ATG Origem 260339 - TE…" at bounding box center [784, 338] width 1568 height 675
type input "3"
type input "30"
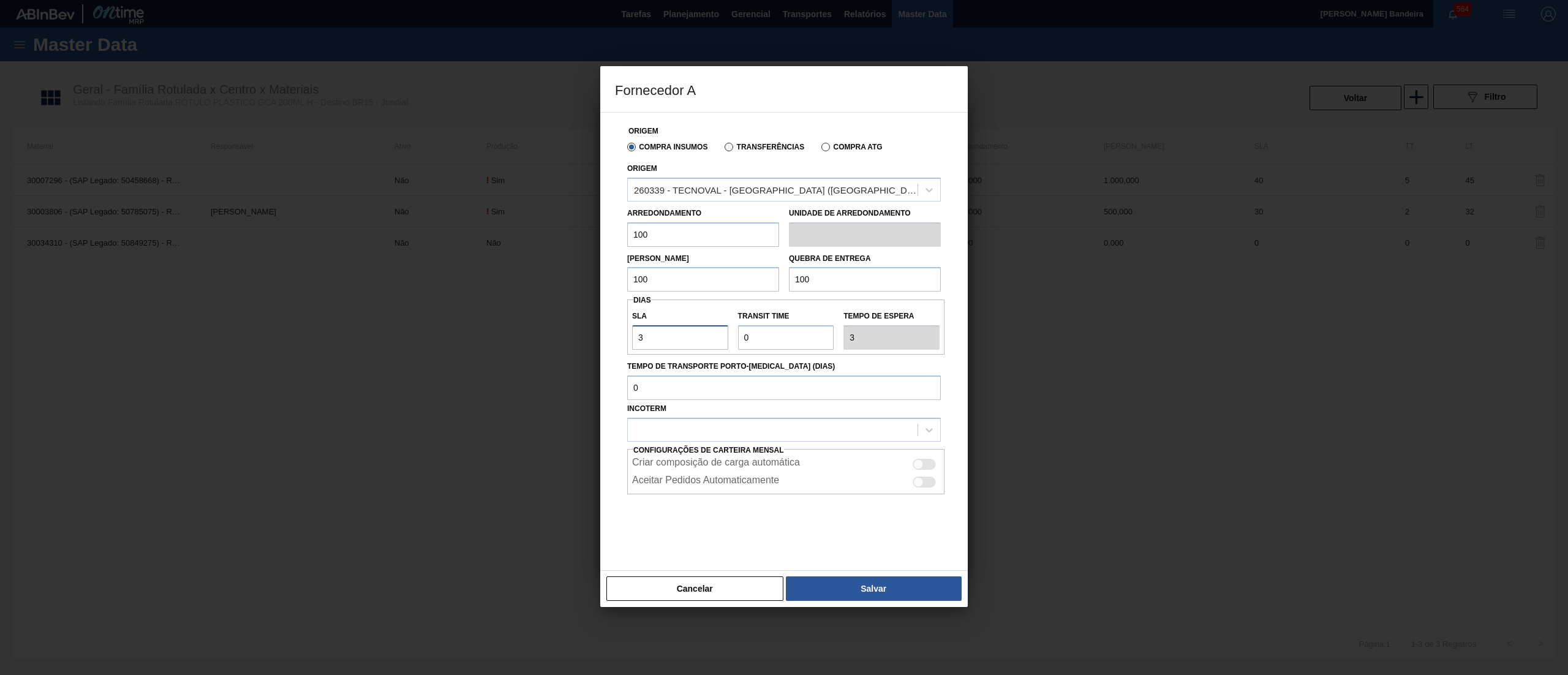
type input "30"
drag, startPoint x: 742, startPoint y: 340, endPoint x: 694, endPoint y: 335, distance: 48.3
click at [694, 335] on div "SLA 30 Transit Time Tempo de espera 30" at bounding box center [786, 327] width 318 height 46
type input "2"
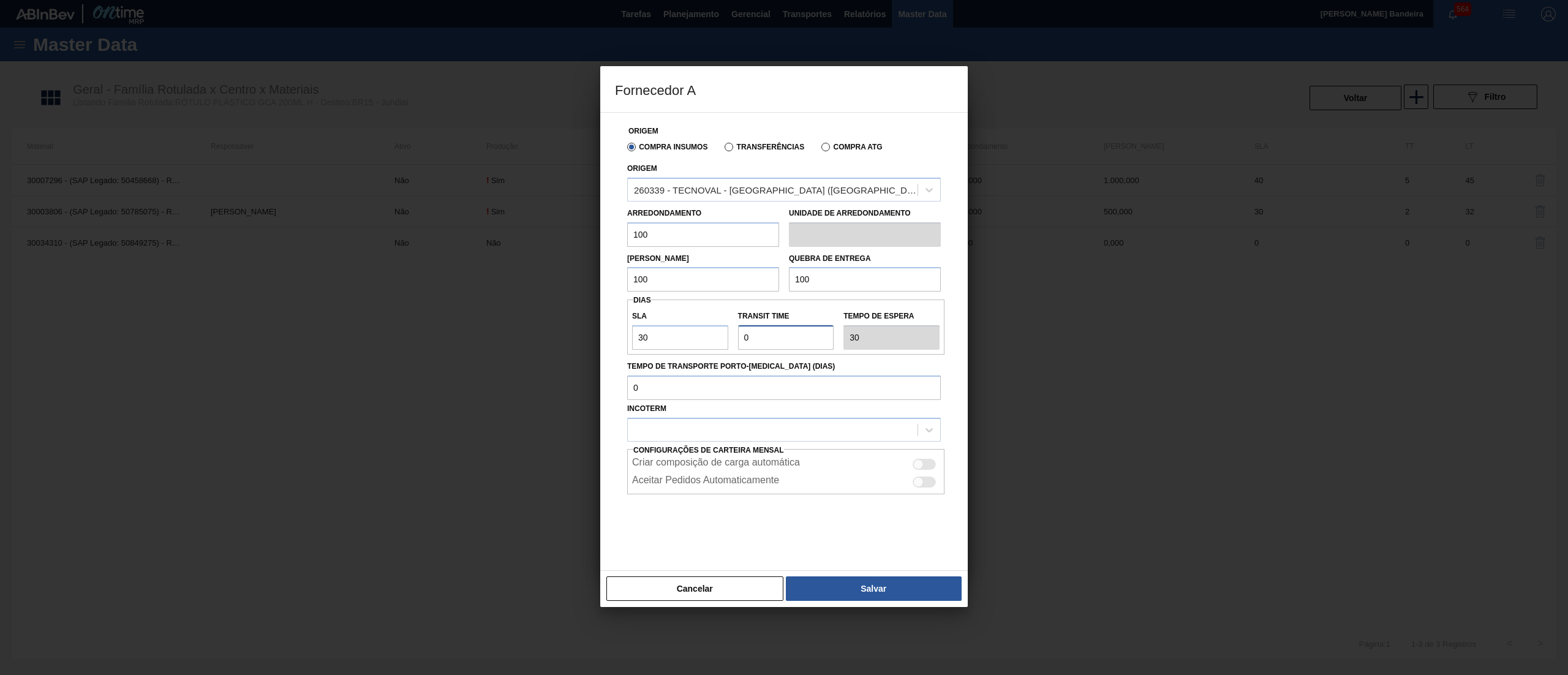
type input "32"
type input "2"
click at [729, 541] on div at bounding box center [784, 525] width 314 height 62
click at [681, 433] on div at bounding box center [773, 429] width 290 height 18
click at [667, 461] on div "CIF" at bounding box center [784, 460] width 314 height 22
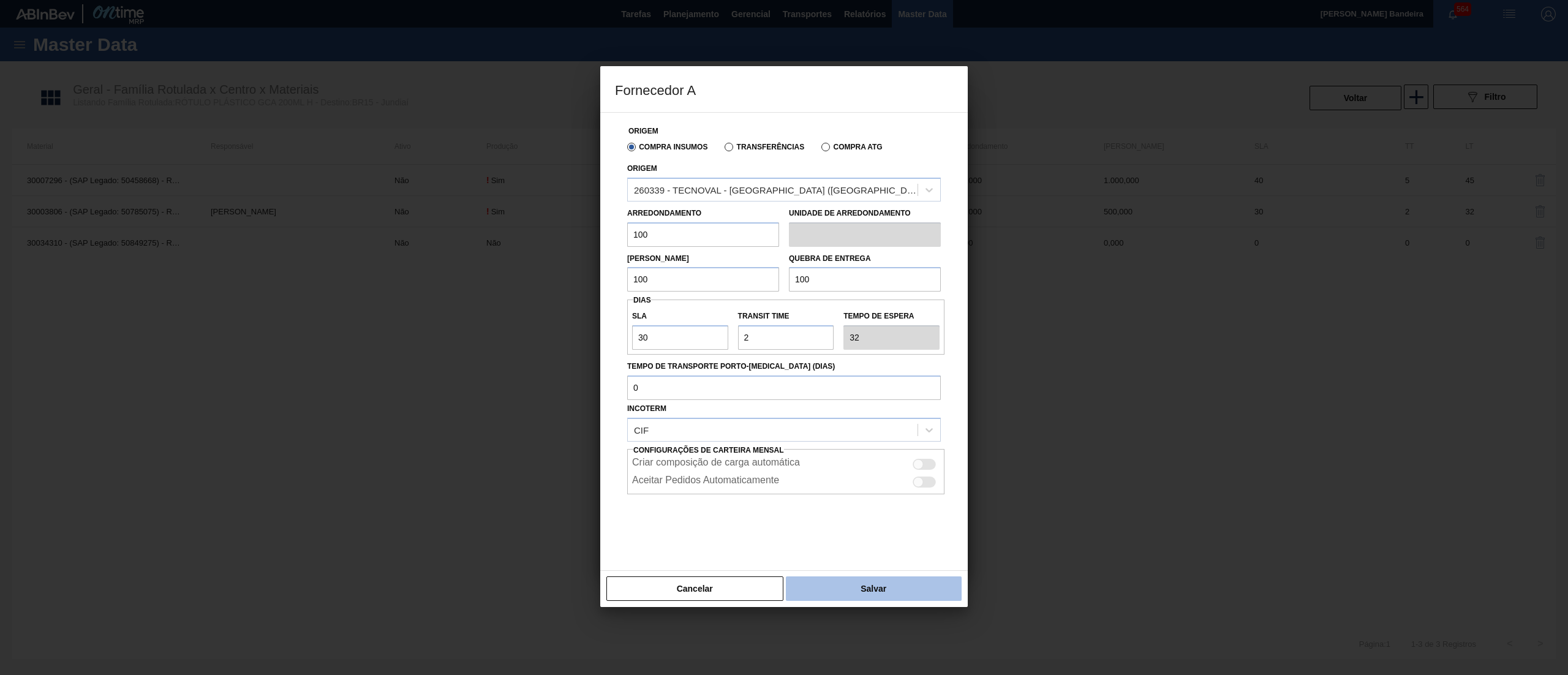
click at [833, 586] on button "Salvar" at bounding box center [874, 589] width 176 height 24
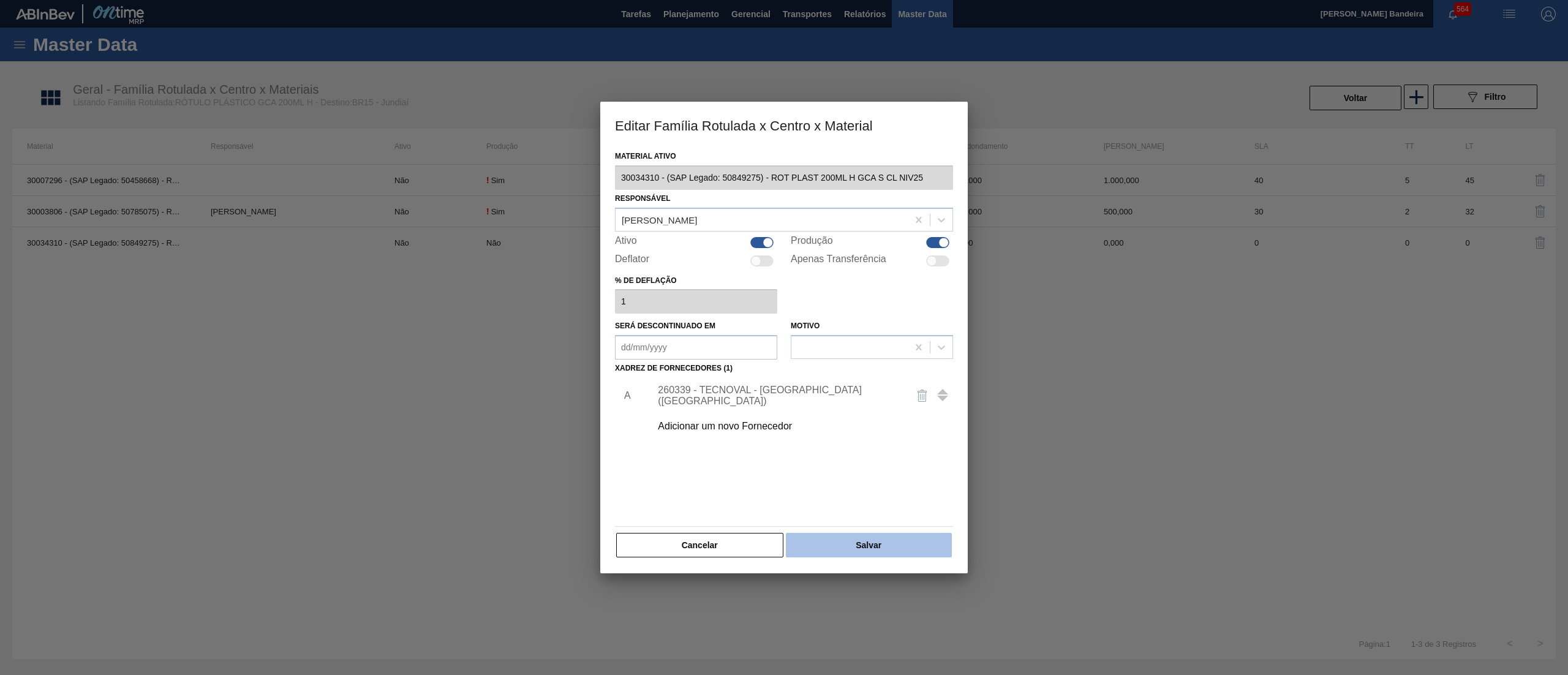
click at [856, 543] on button "Salvar" at bounding box center [869, 545] width 166 height 24
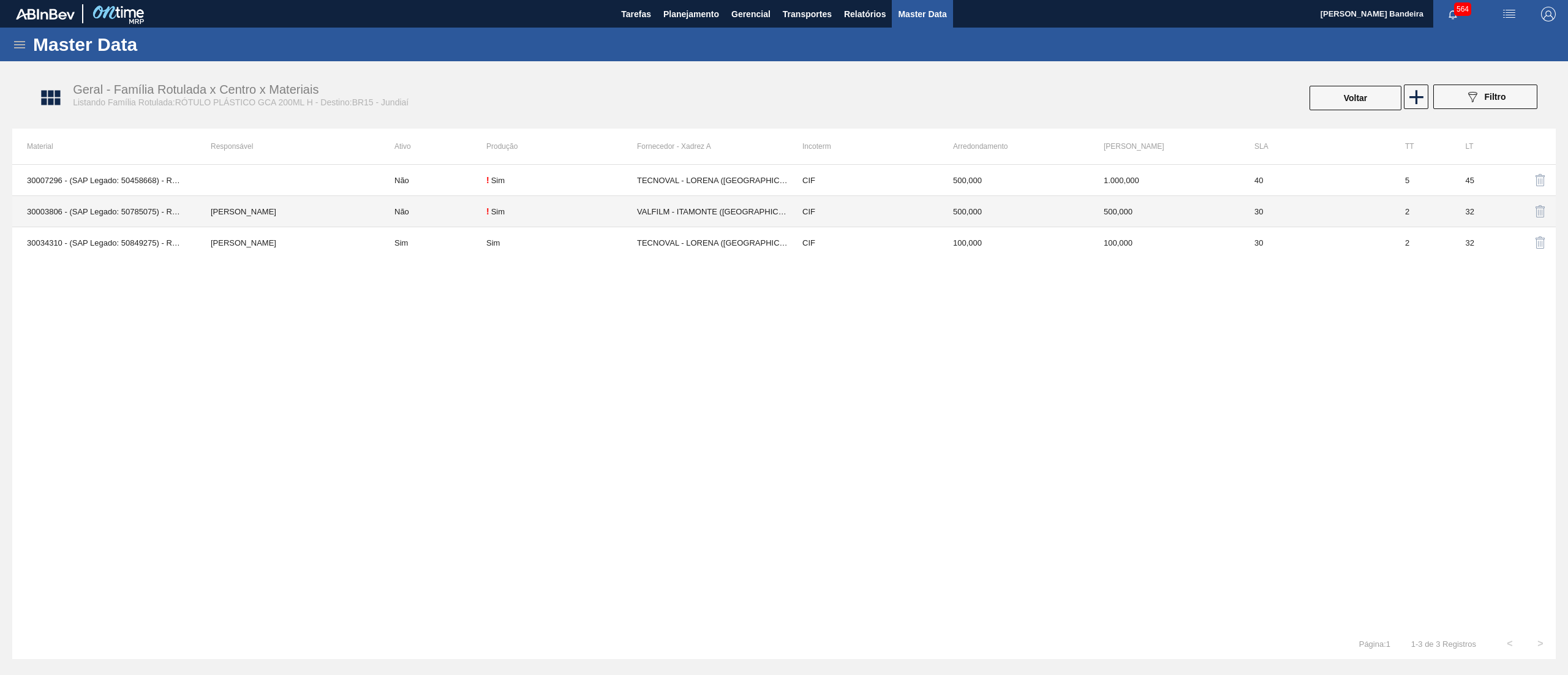
click at [669, 213] on td "VALFILM - ITAMONTE ([GEOGRAPHIC_DATA])" at bounding box center [712, 211] width 150 height 31
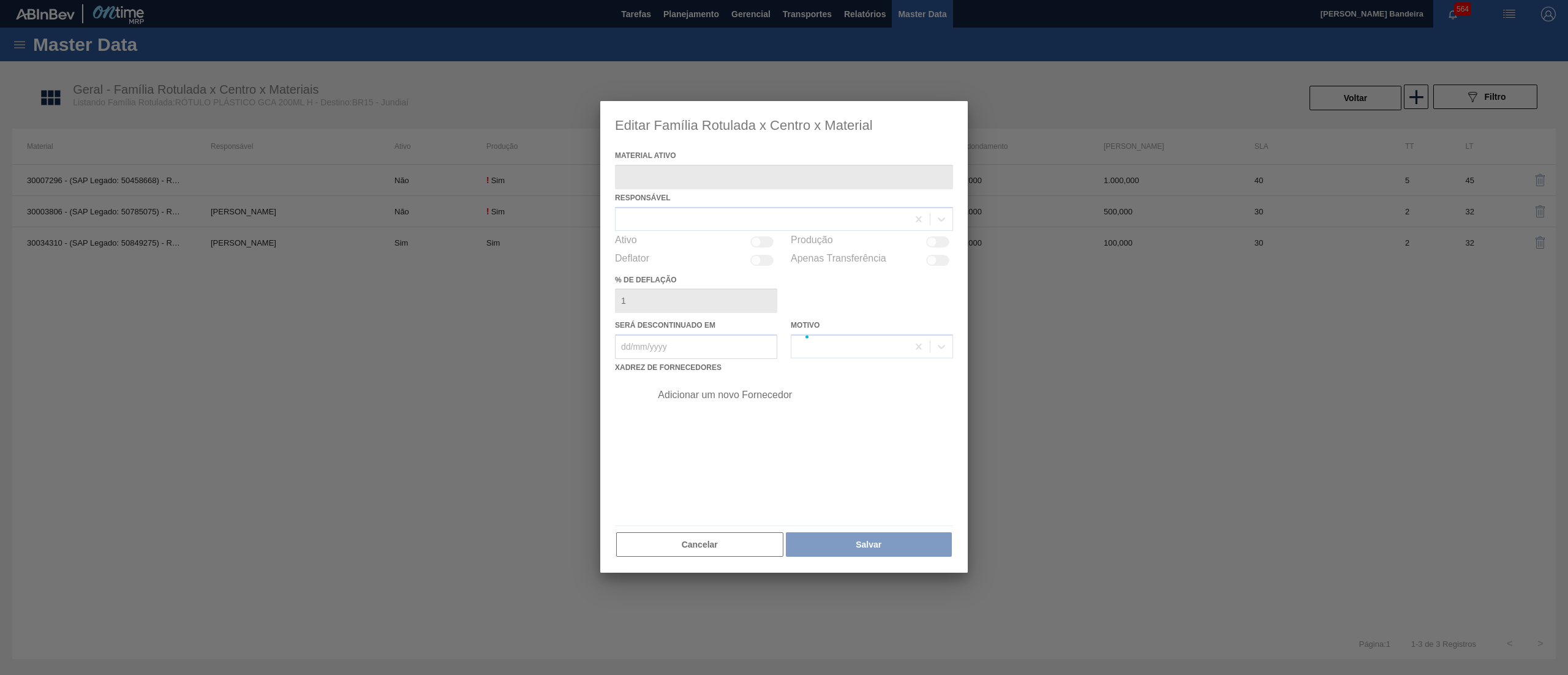
type ativo "30003806 - (SAP Legado: 50785075) - ROT PLAST 200ML H GCA NIV22"
checkbox input "true"
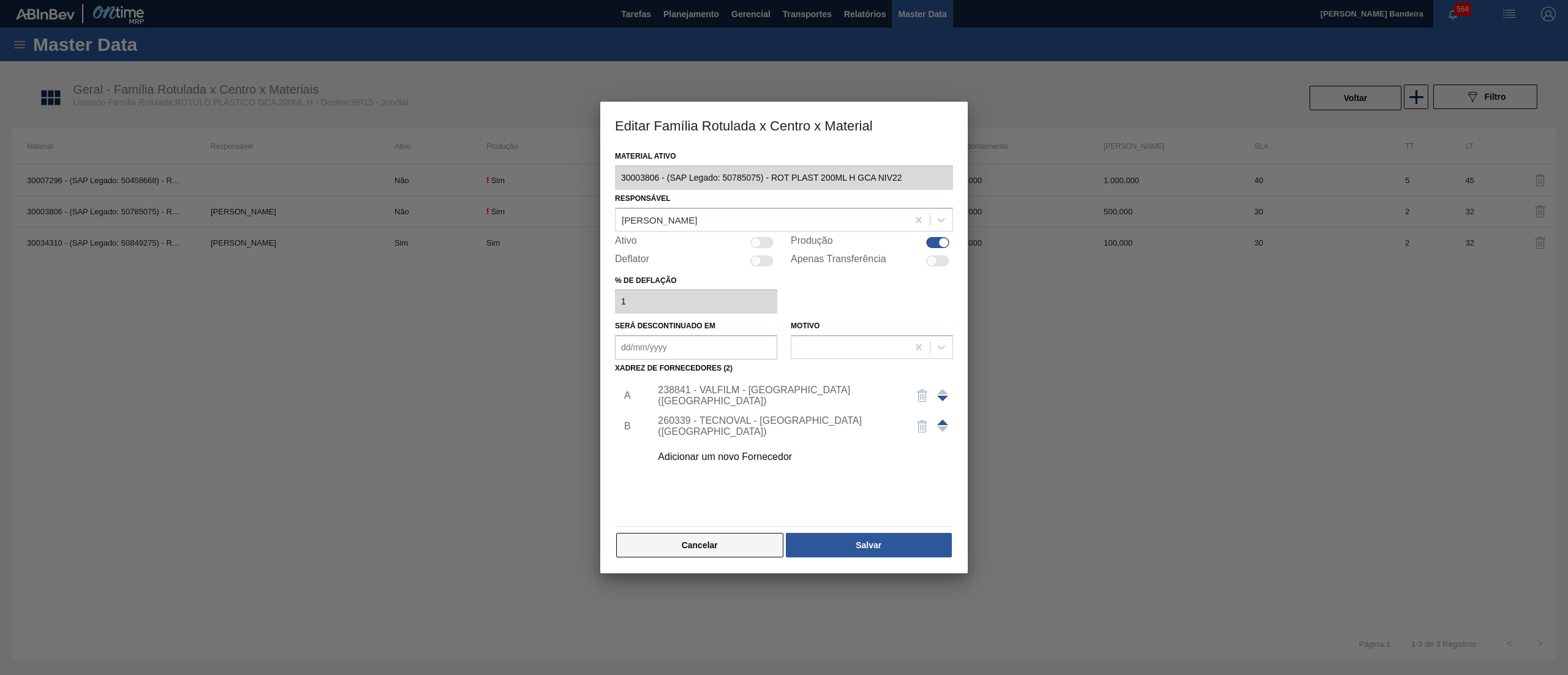
click at [730, 539] on button "Cancelar" at bounding box center [699, 545] width 167 height 24
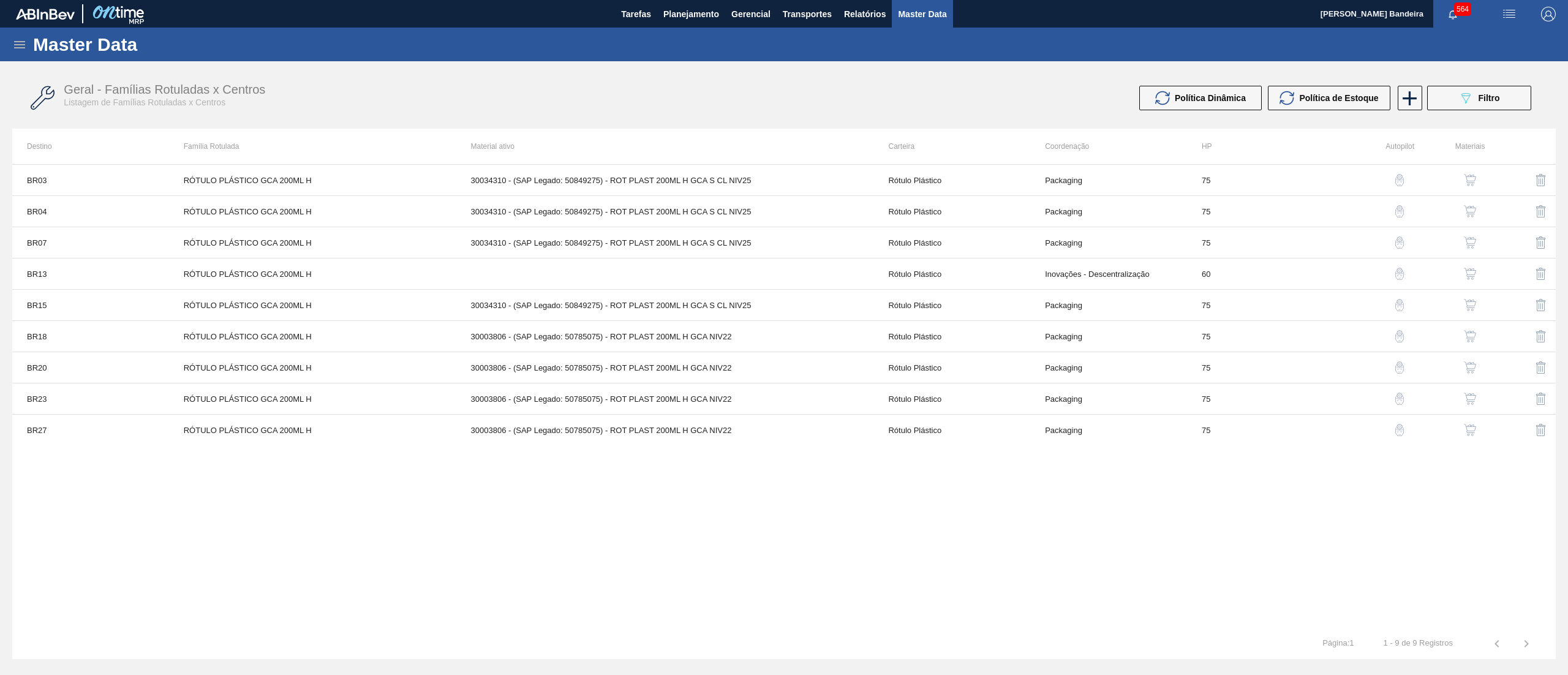
click at [1473, 338] on img "button" at bounding box center [1469, 336] width 12 height 12
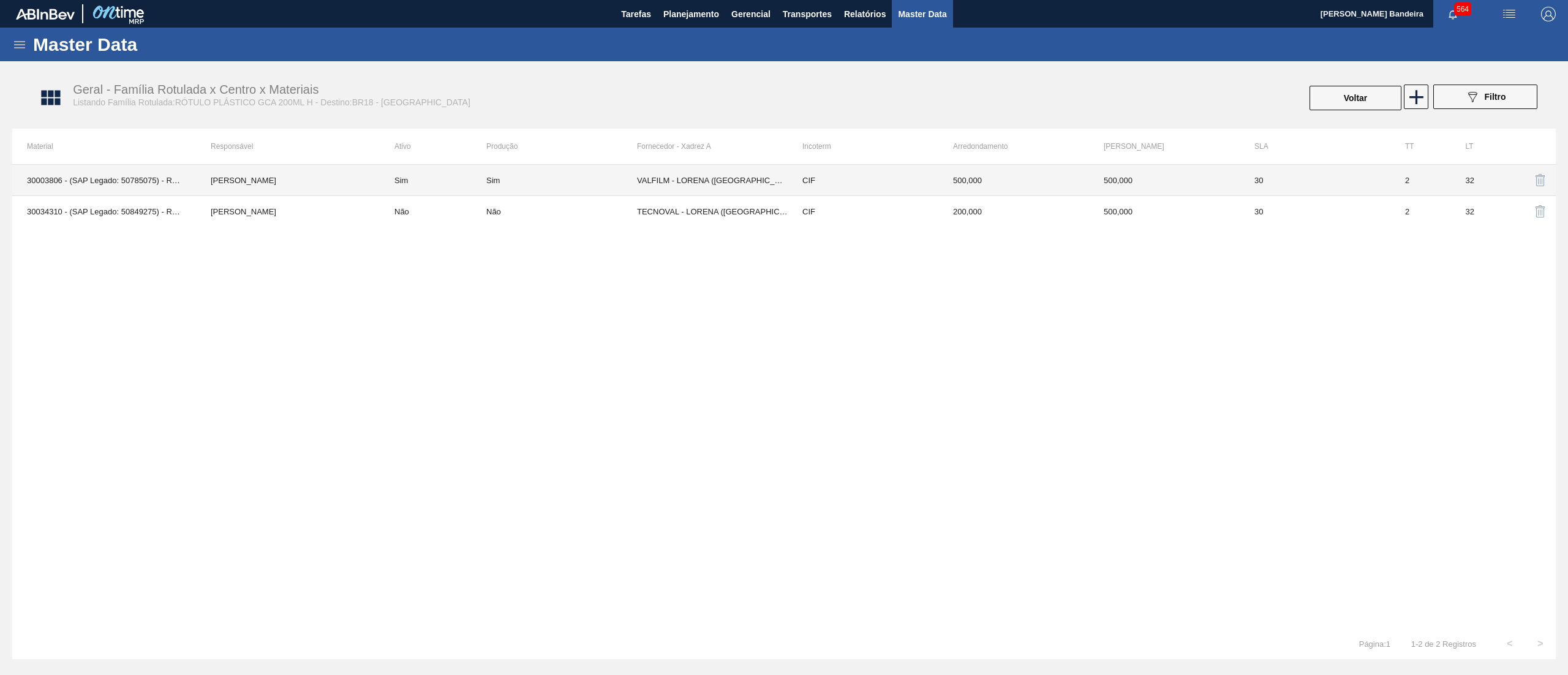
click at [710, 179] on td "VALFILM - LORENA ([GEOGRAPHIC_DATA])" at bounding box center [712, 180] width 150 height 31
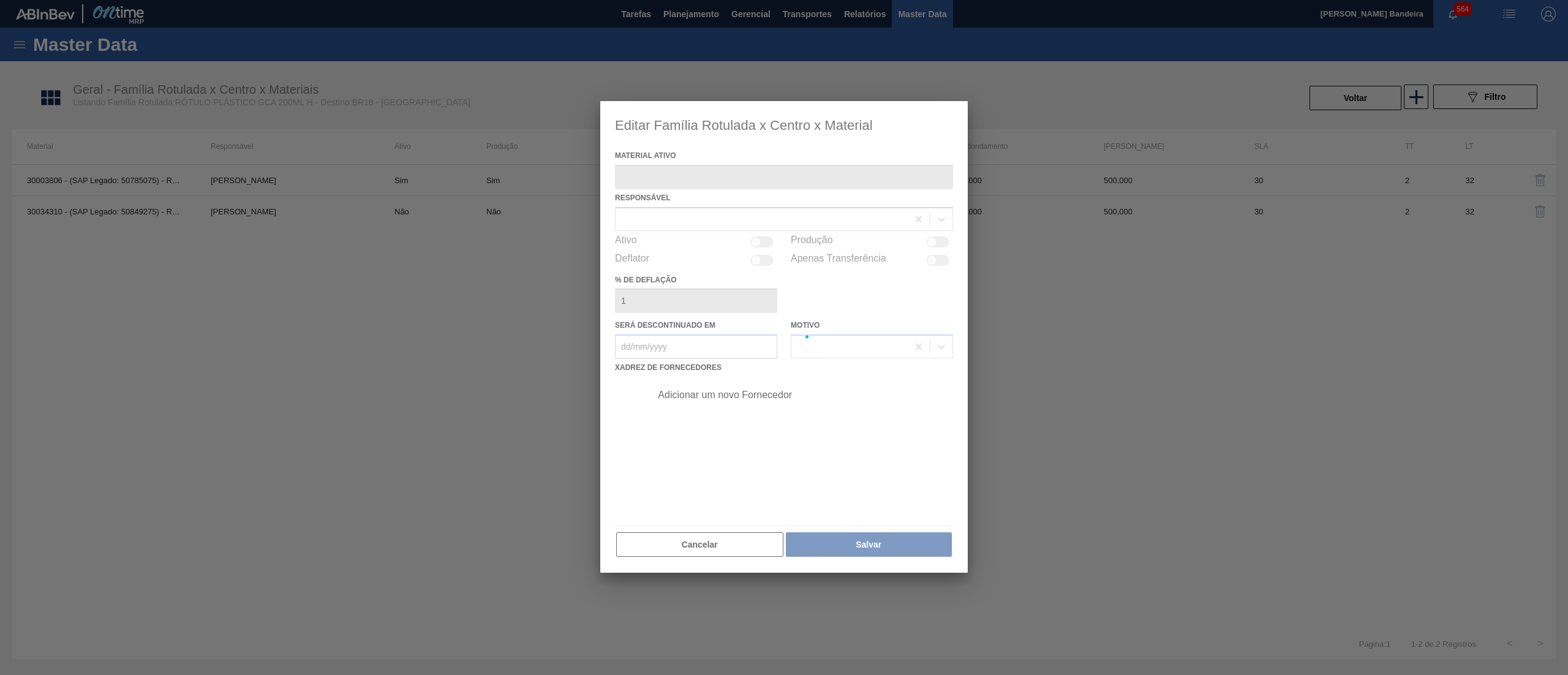
type ativo "30003806 - (SAP Legado: 50785075) - ROT PLAST 200ML H GCA NIV22"
checkbox input "true"
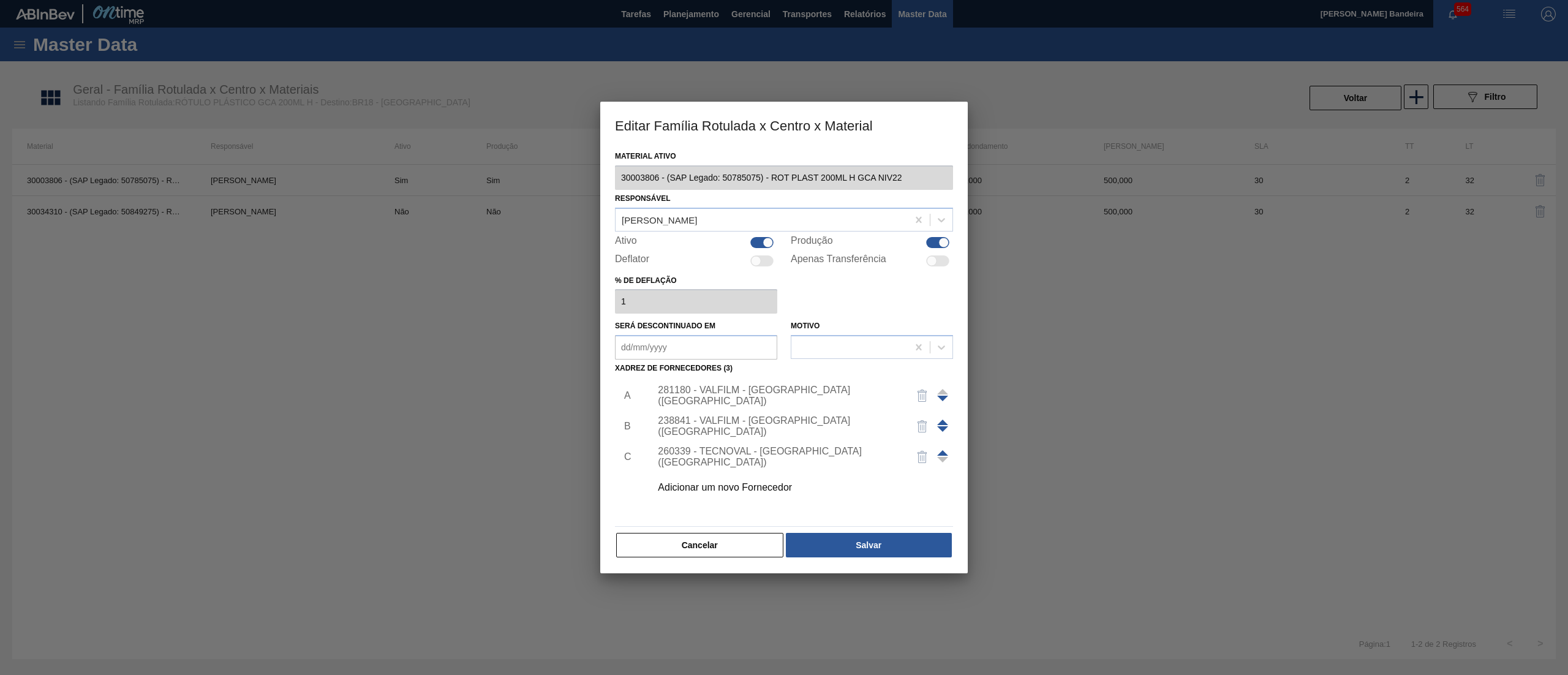
click at [779, 395] on div "281180 - VALFILM - [GEOGRAPHIC_DATA] ([GEOGRAPHIC_DATA])" at bounding box center [777, 396] width 240 height 22
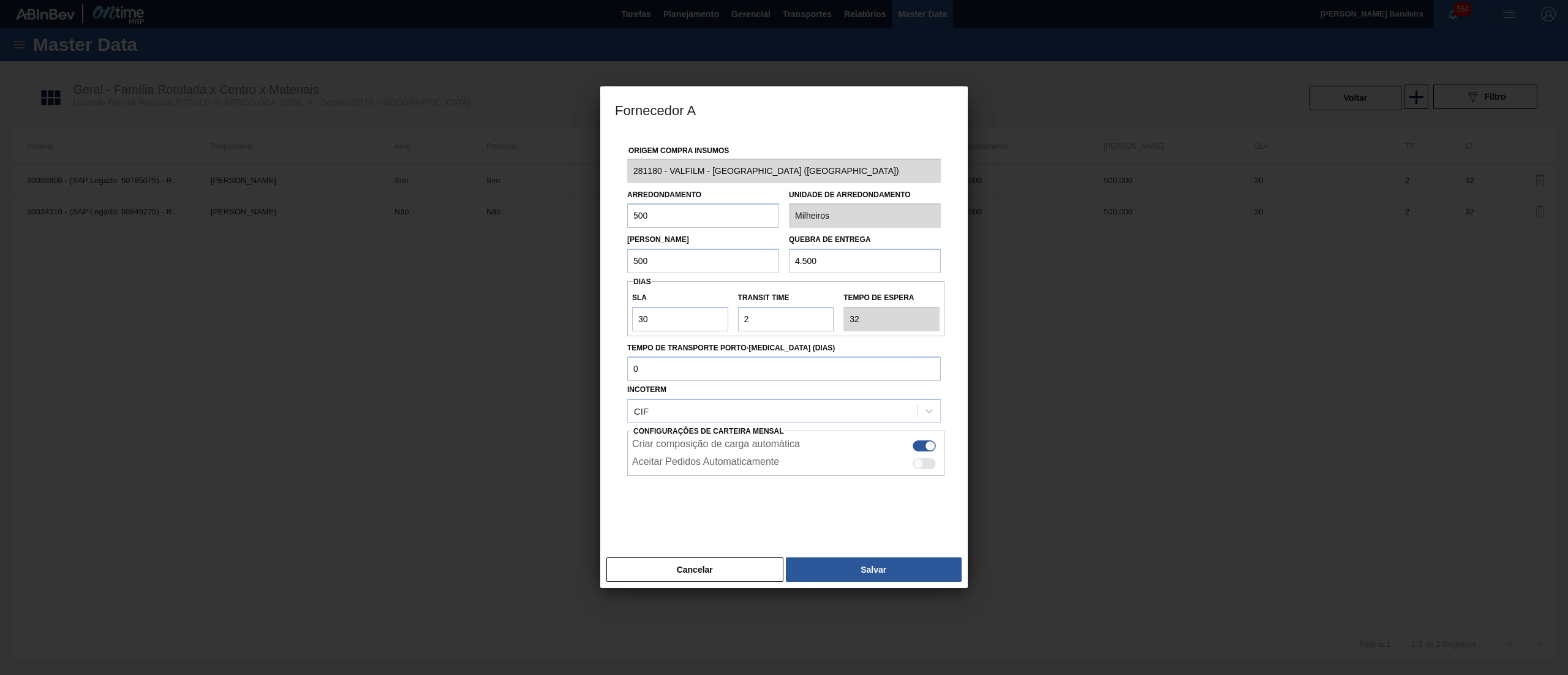
click at [556, 186] on div "Fornecedor A Origem Compra Insumos 281180 - VALFILM - [GEOGRAPHIC_DATA] ([GEOGR…" at bounding box center [784, 338] width 1568 height 675
click at [752, 568] on button "Cancelar" at bounding box center [694, 569] width 177 height 24
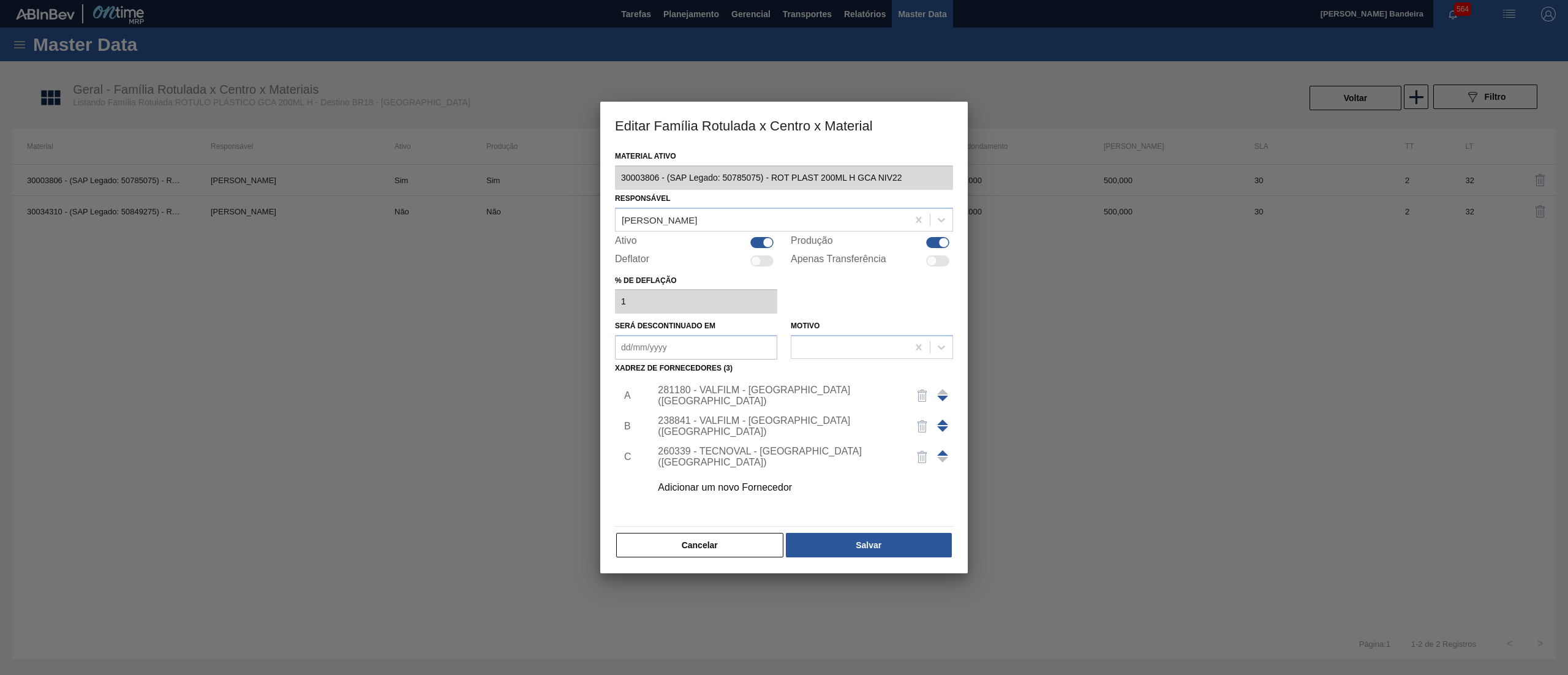
click at [599, 171] on div "Editar Família Rotulada x Centro x Material Material ativo 30003806 - (SAP Lega…" at bounding box center [784, 338] width 1568 height 675
click at [705, 425] on div "238841 - VALFILM - [GEOGRAPHIC_DATA] ([GEOGRAPHIC_DATA])" at bounding box center [777, 426] width 240 height 22
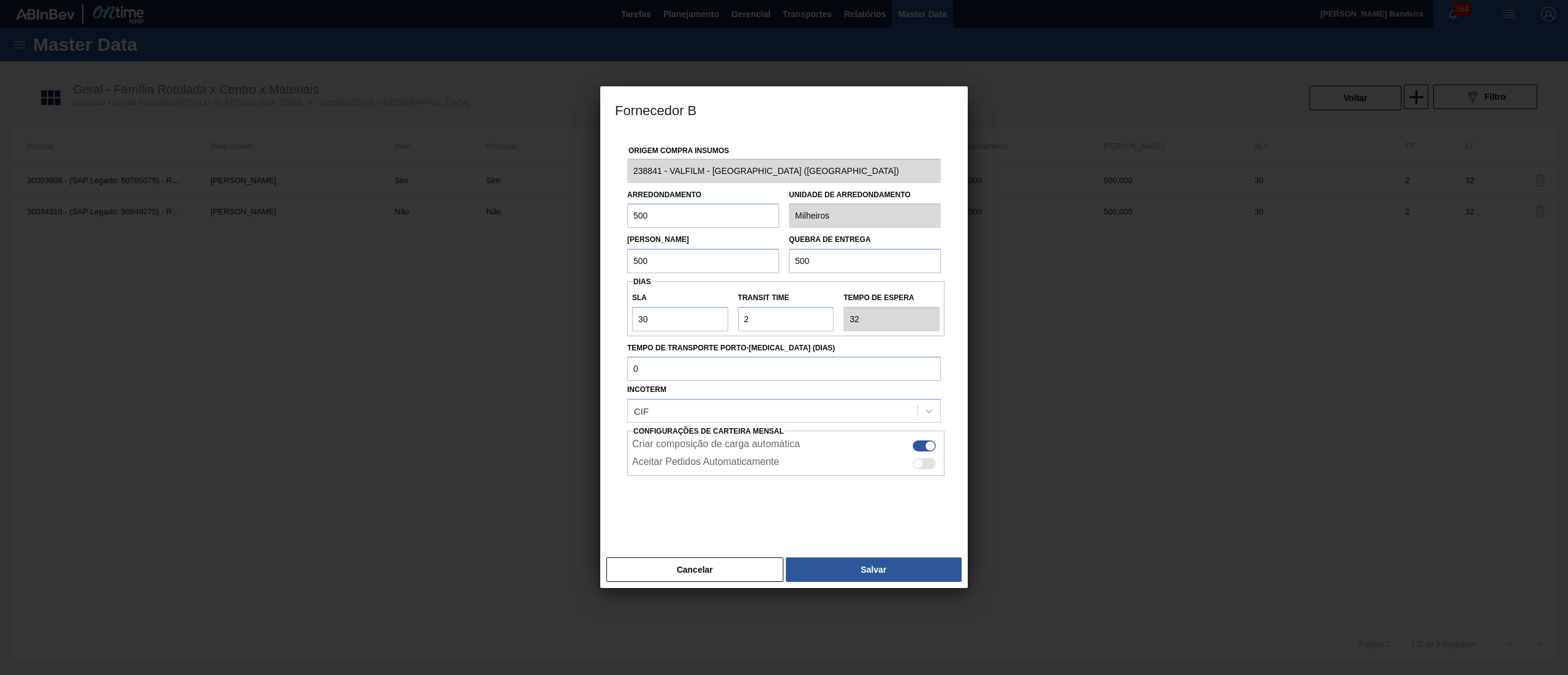
click at [539, 141] on div "Fornecedor B Origem Compra Insumos 238841 - VALFILM - [GEOGRAPHIC_DATA] ([GEOGR…" at bounding box center [784, 338] width 1568 height 675
click at [723, 567] on button "Cancelar" at bounding box center [694, 569] width 177 height 24
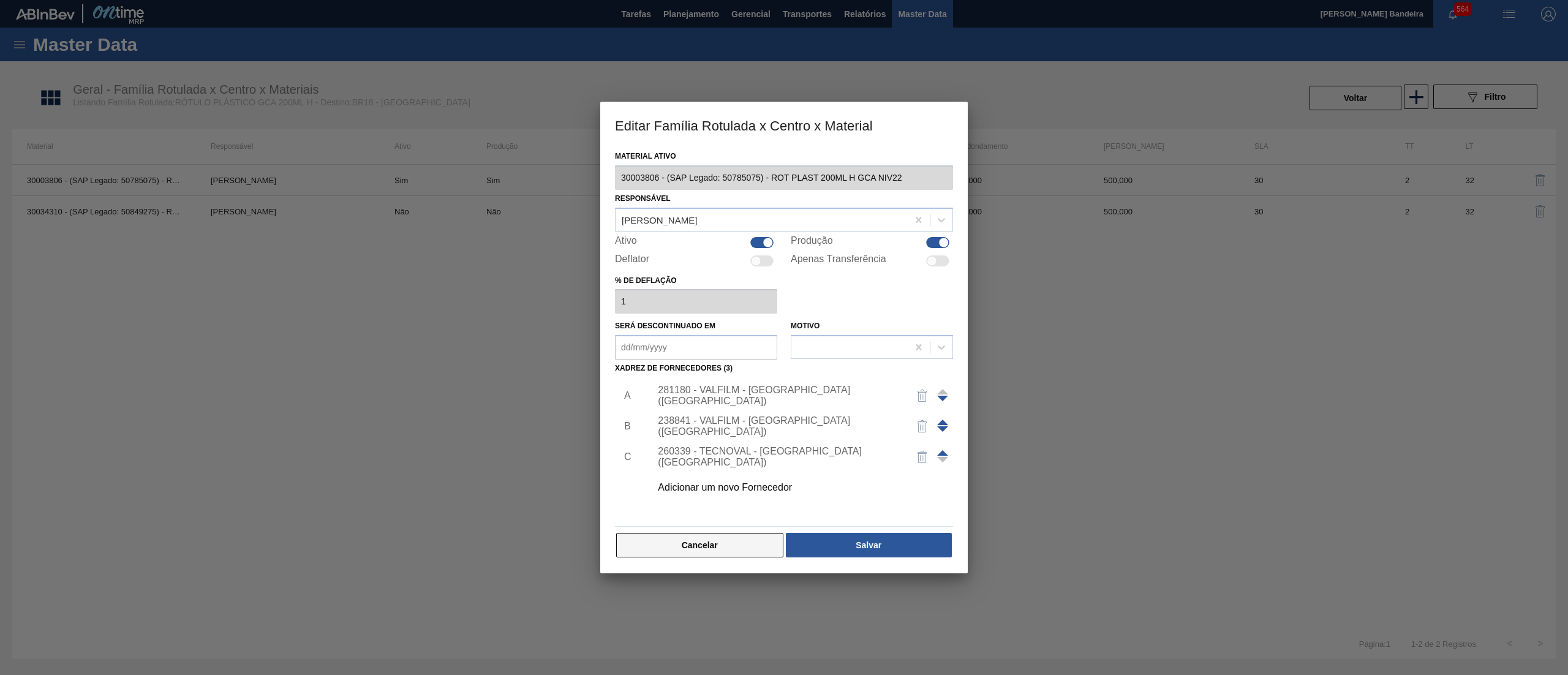
click at [723, 535] on button "Cancelar" at bounding box center [699, 545] width 167 height 24
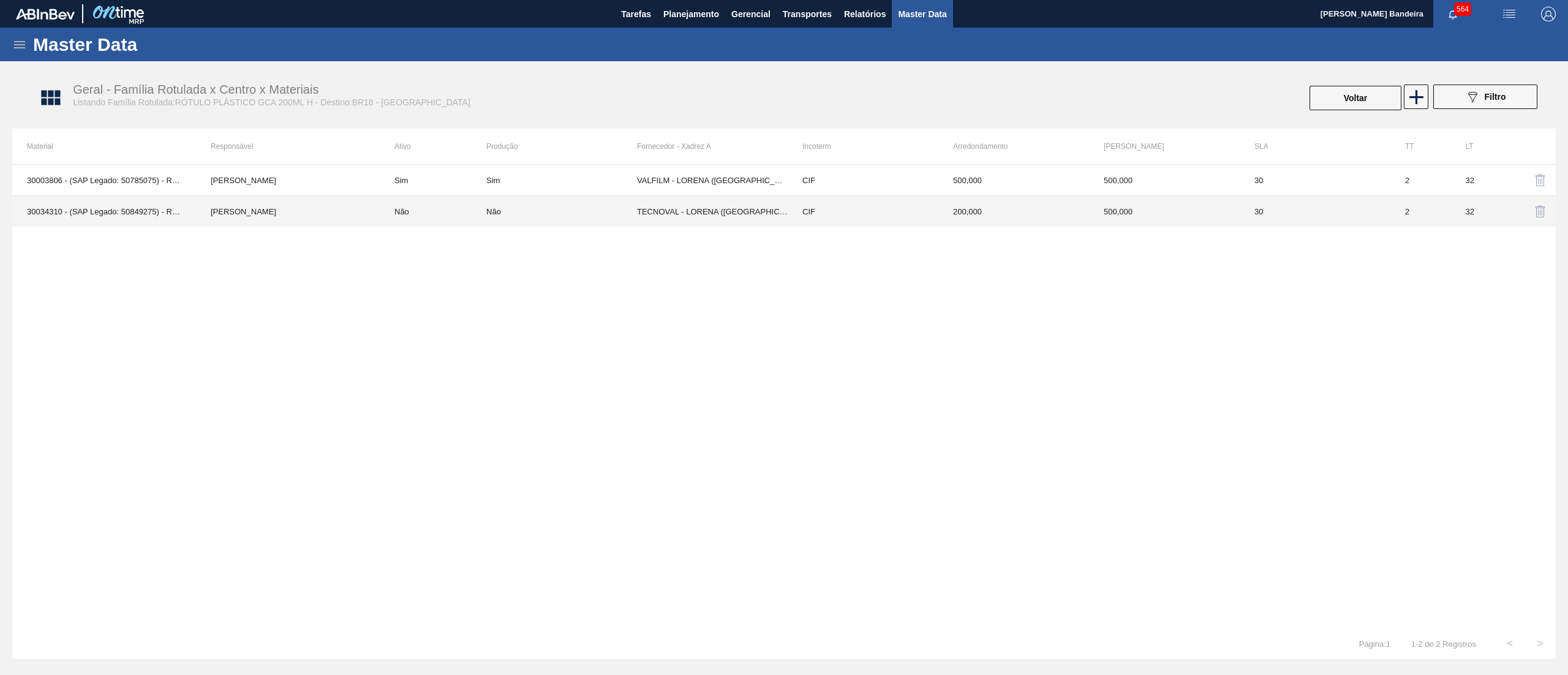
click at [606, 215] on div "Não" at bounding box center [561, 212] width 150 height 9
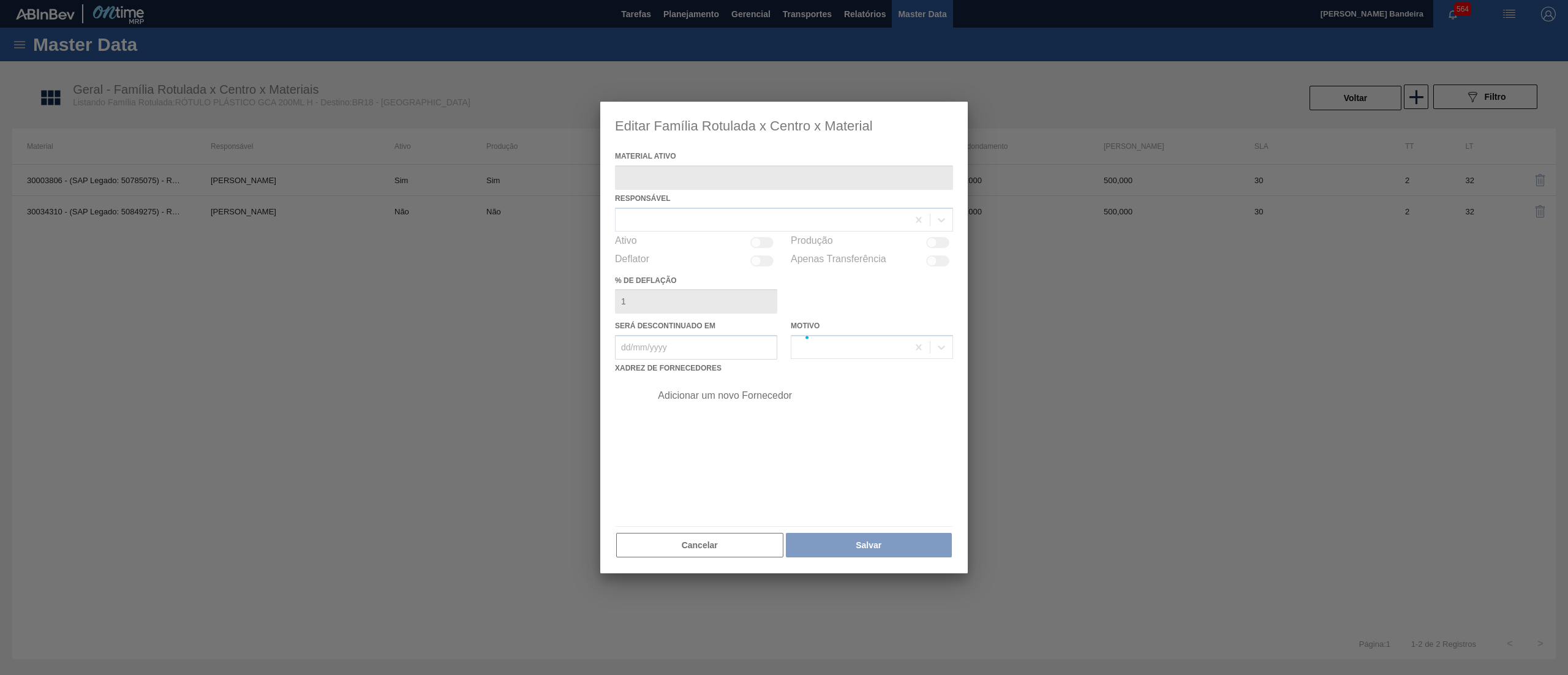
type ativo "30034310 - (SAP Legado: 50849275) - ROT PLAST 200ML H GCA S CL NIV25"
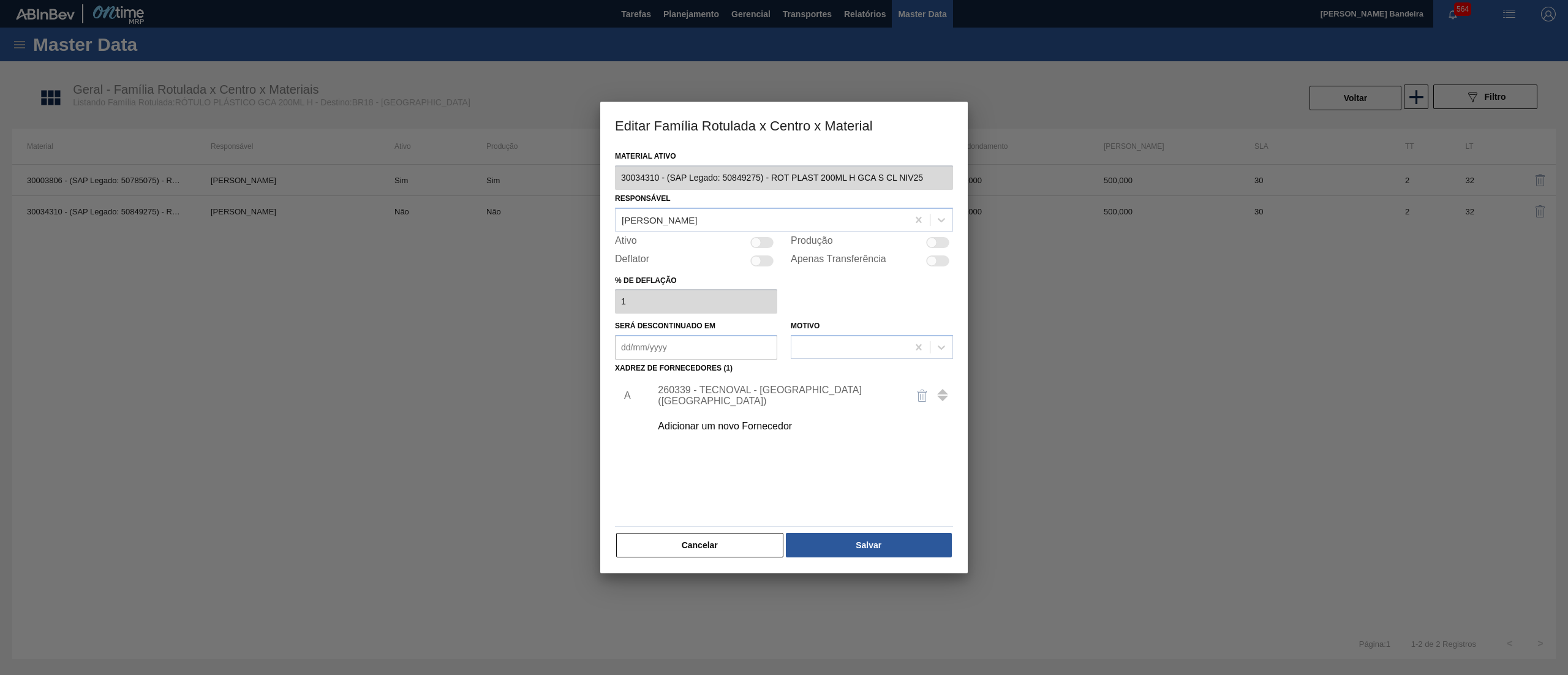
click at [737, 426] on div "Adicionar um novo Fornecedor" at bounding box center [777, 426] width 240 height 11
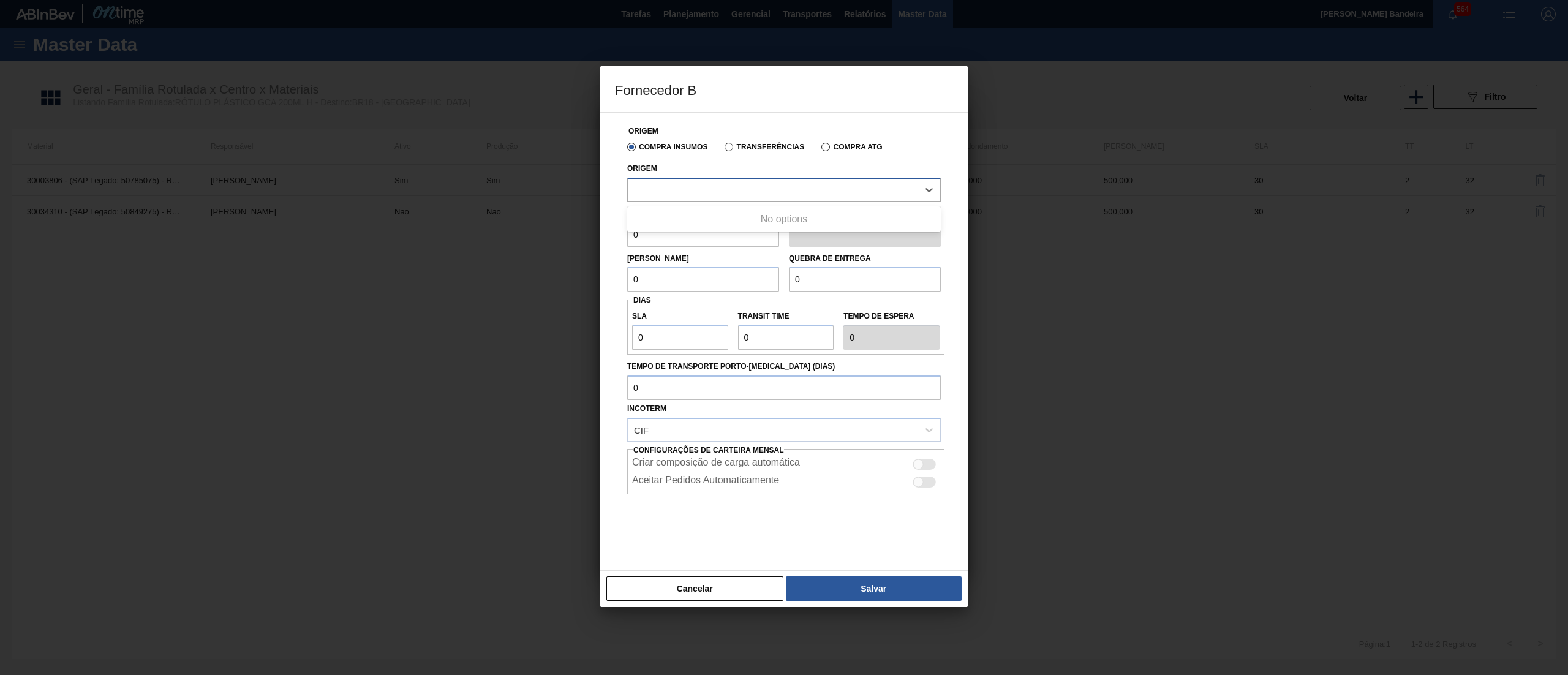
click at [713, 202] on div at bounding box center [784, 190] width 314 height 24
click at [704, 198] on div at bounding box center [773, 189] width 290 height 18
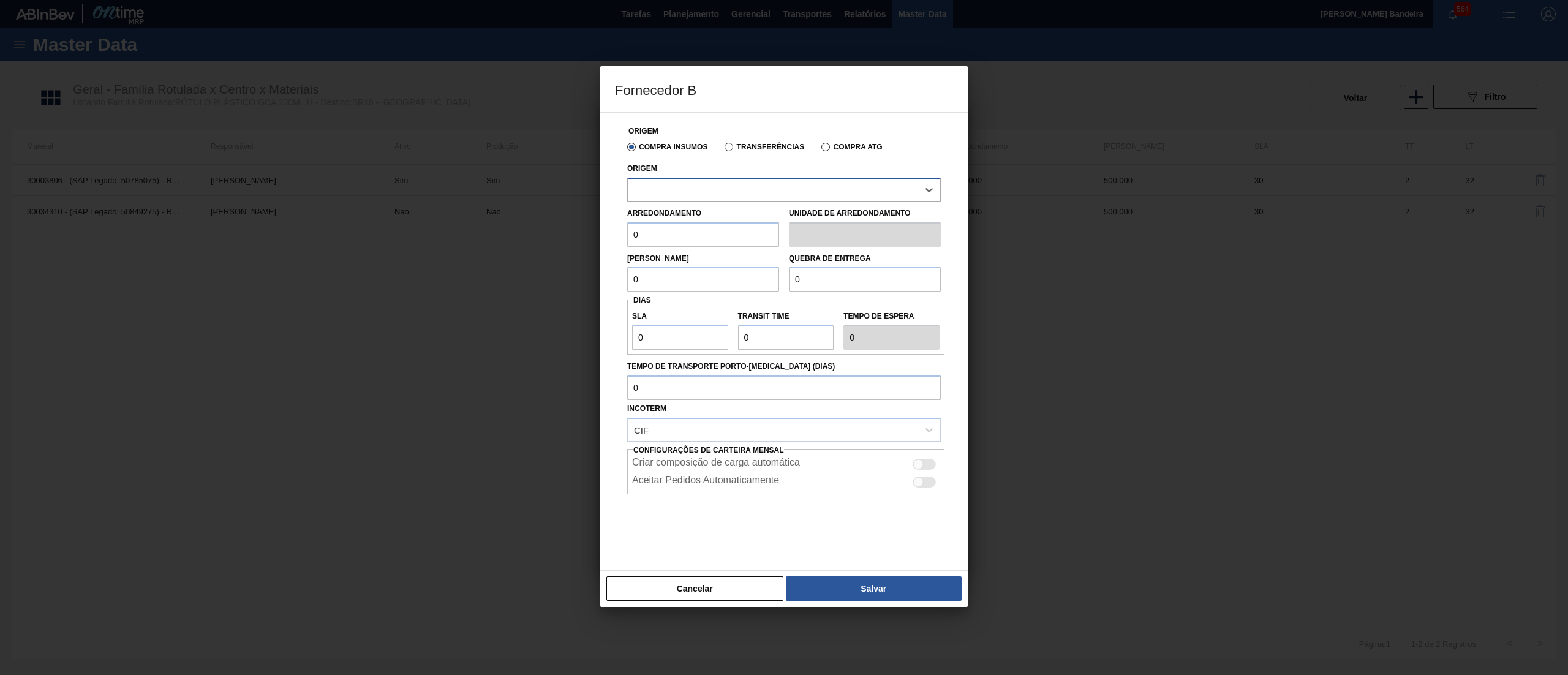
click at [704, 198] on div at bounding box center [773, 189] width 290 height 18
click at [750, 581] on button "Cancelar" at bounding box center [694, 589] width 177 height 24
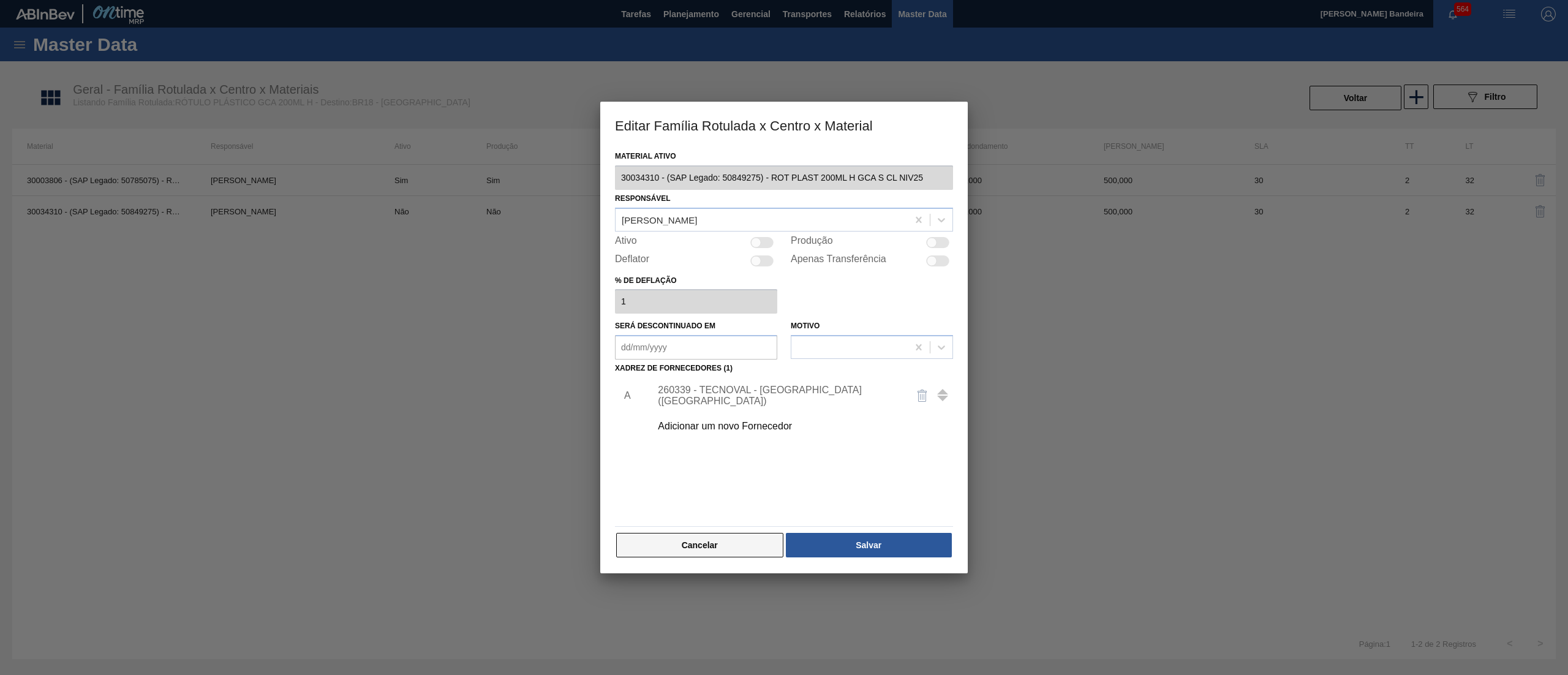
click at [669, 541] on button "Cancelar" at bounding box center [699, 545] width 167 height 24
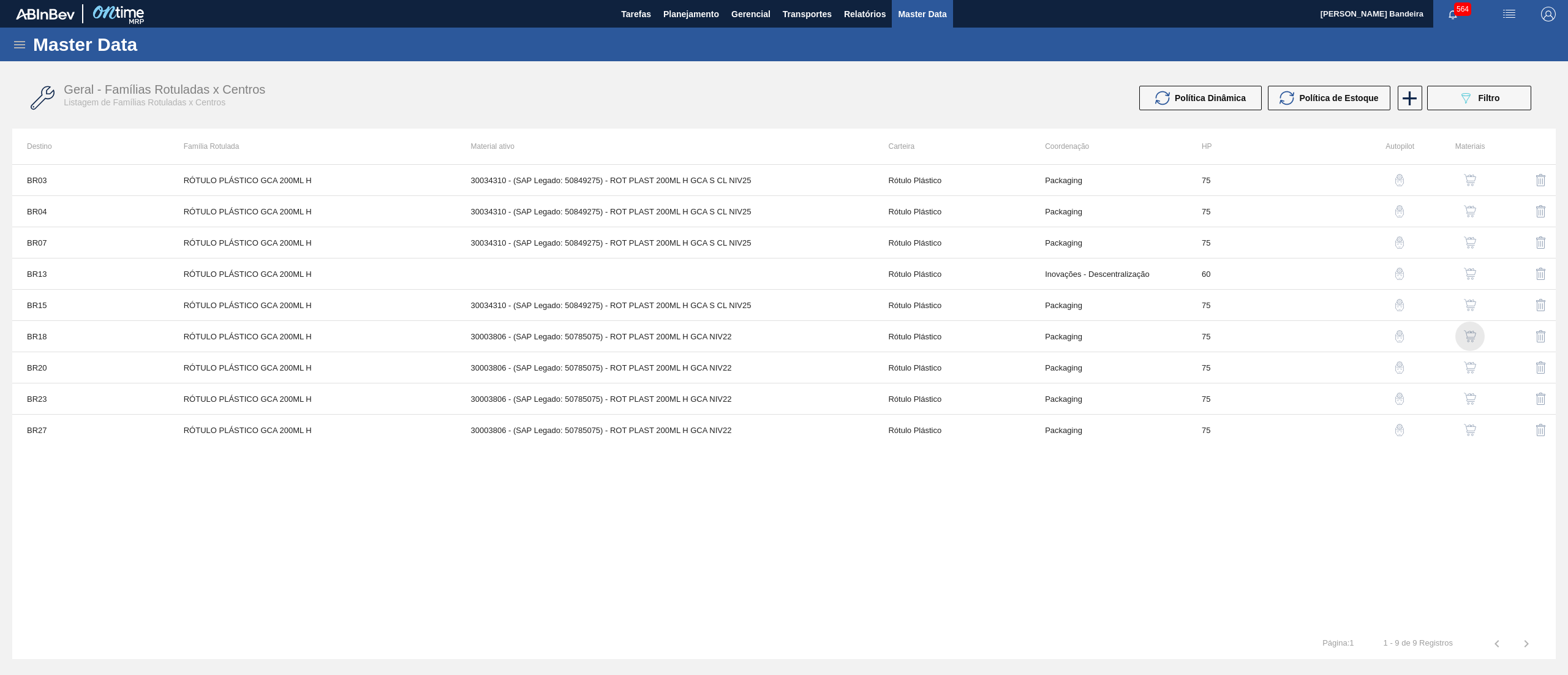
click at [1475, 338] on img "button" at bounding box center [1469, 336] width 12 height 12
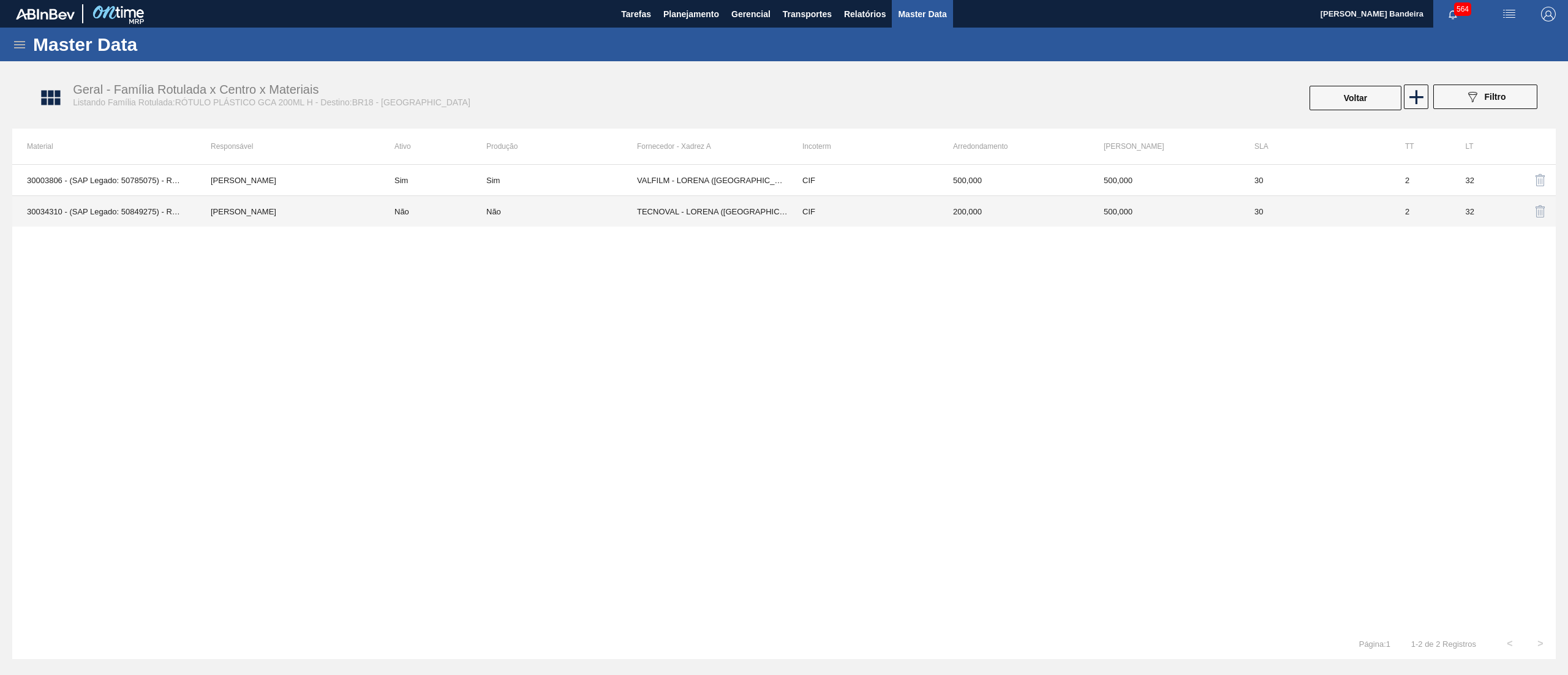
click at [703, 212] on td "TECNOVAL - LORENA ([GEOGRAPHIC_DATA])" at bounding box center [712, 211] width 150 height 31
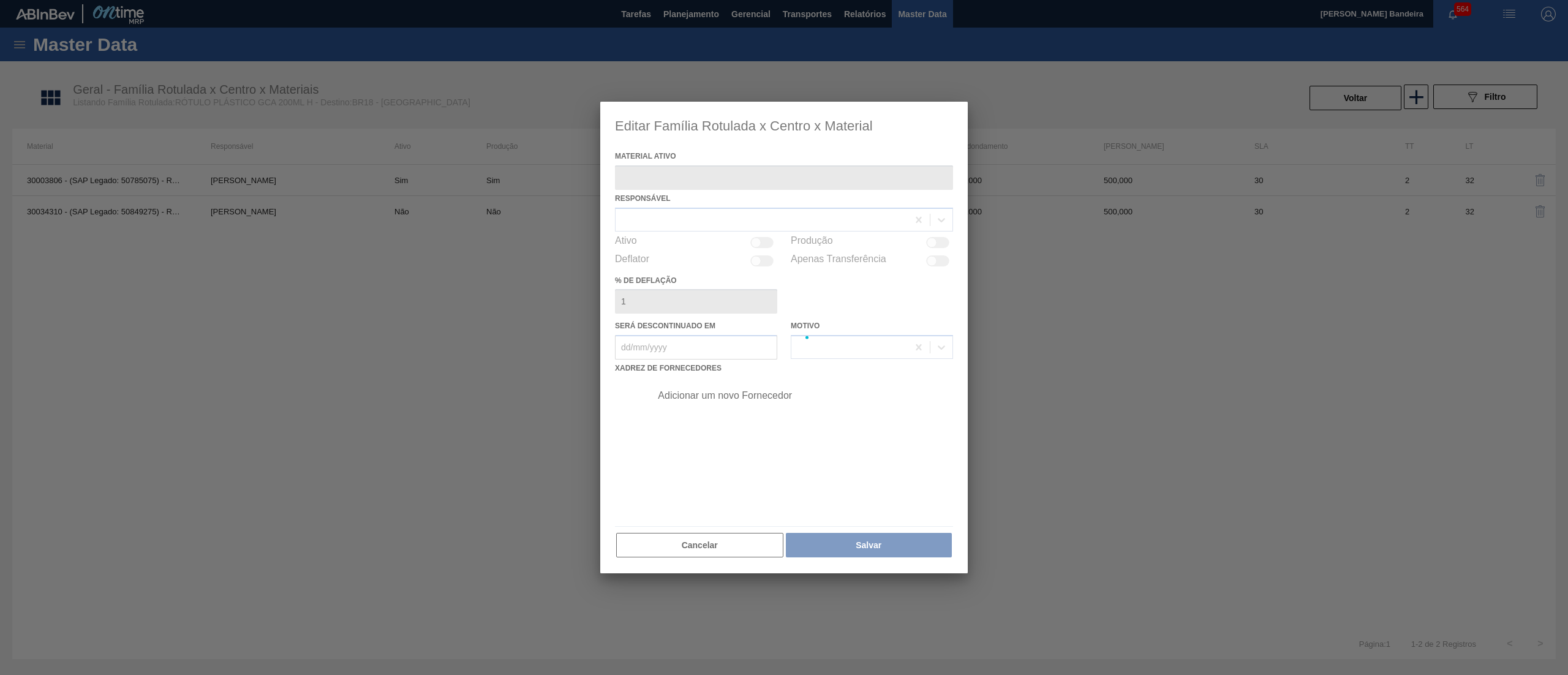
type ativo "30034310 - (SAP Legado: 50849275) - ROT PLAST 200ML H GCA S CL NIV25"
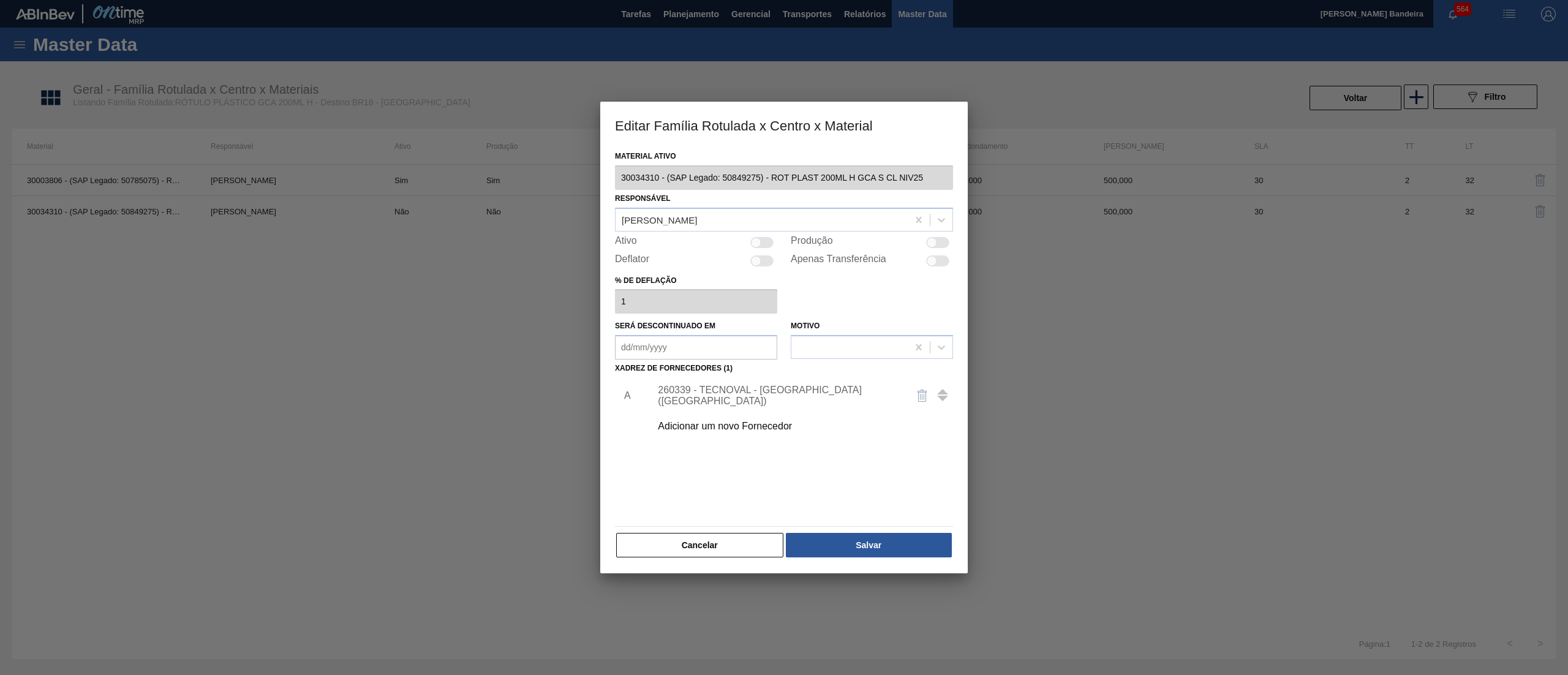
click at [732, 433] on div "Adicionar um novo Fornecedor" at bounding box center [798, 426] width 309 height 31
click at [726, 424] on div "Adicionar um novo Fornecedor" at bounding box center [777, 426] width 240 height 11
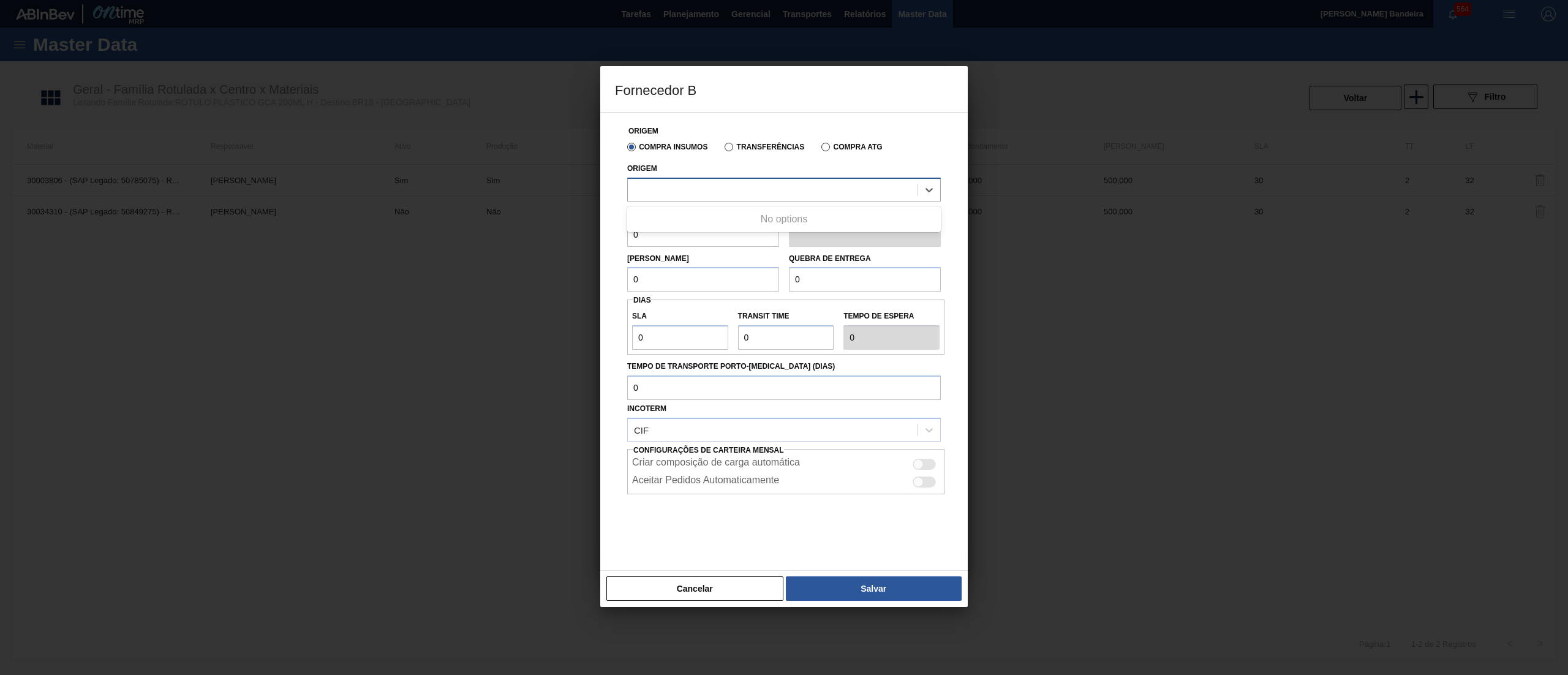
click at [694, 180] on div at bounding box center [784, 190] width 314 height 24
click at [705, 188] on div at bounding box center [773, 189] width 290 height 18
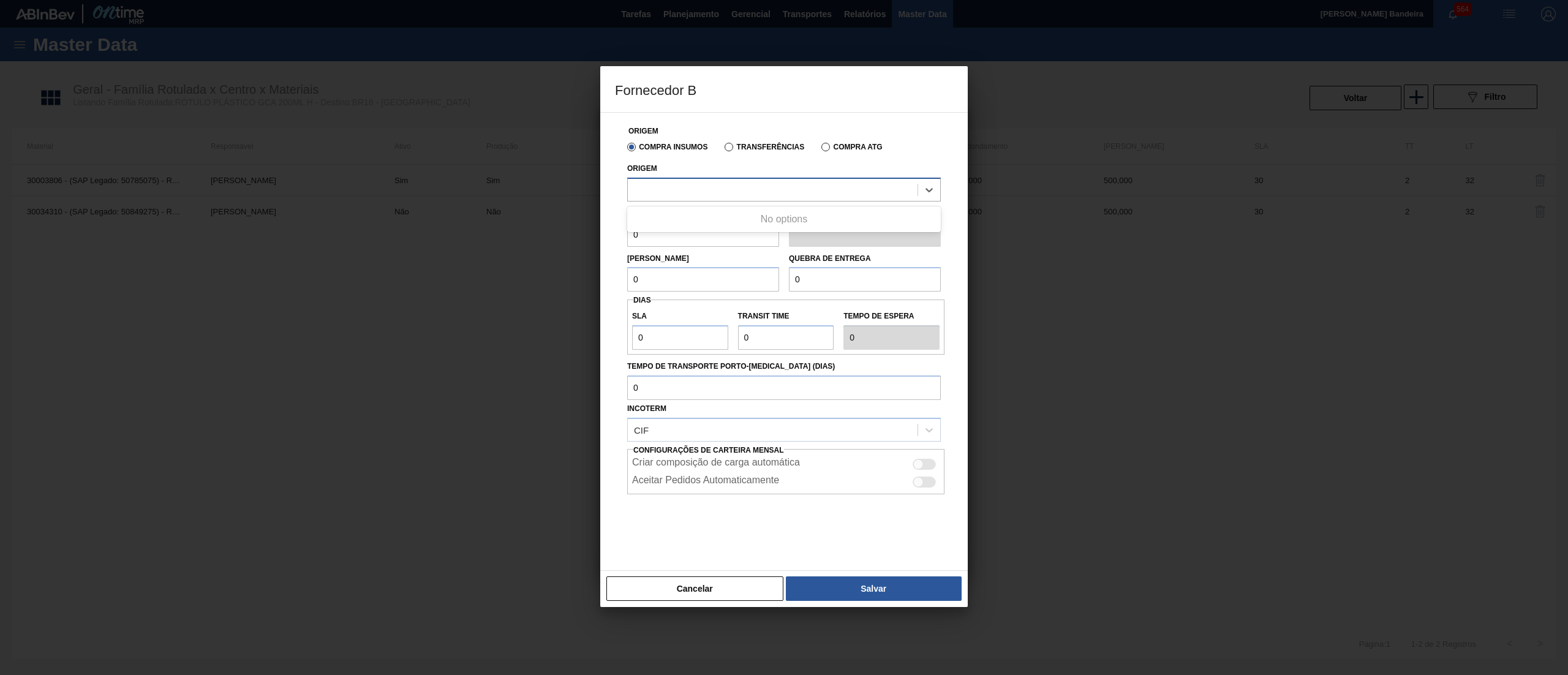
click at [705, 188] on div at bounding box center [773, 189] width 290 height 18
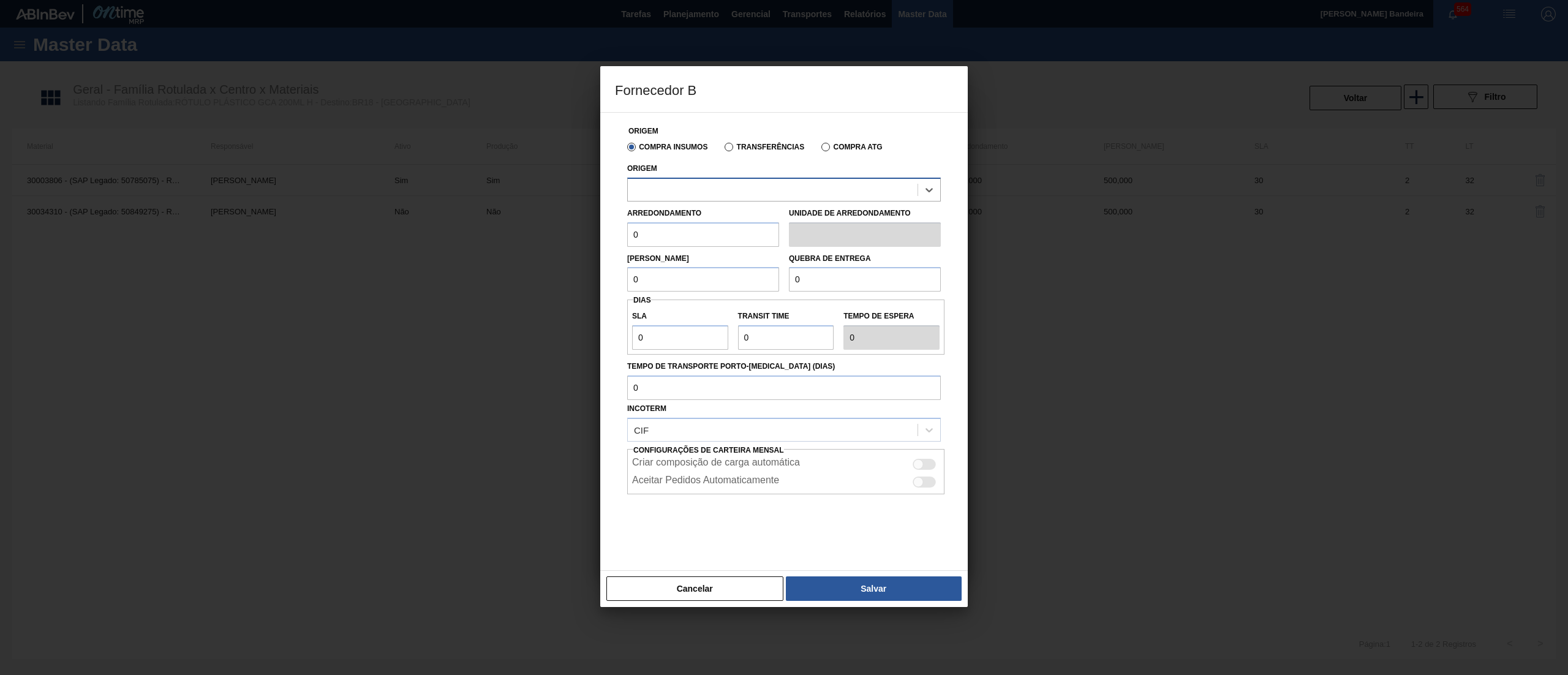
click at [705, 188] on div at bounding box center [773, 189] width 290 height 18
click at [681, 593] on button "Cancelar" at bounding box center [694, 589] width 177 height 24
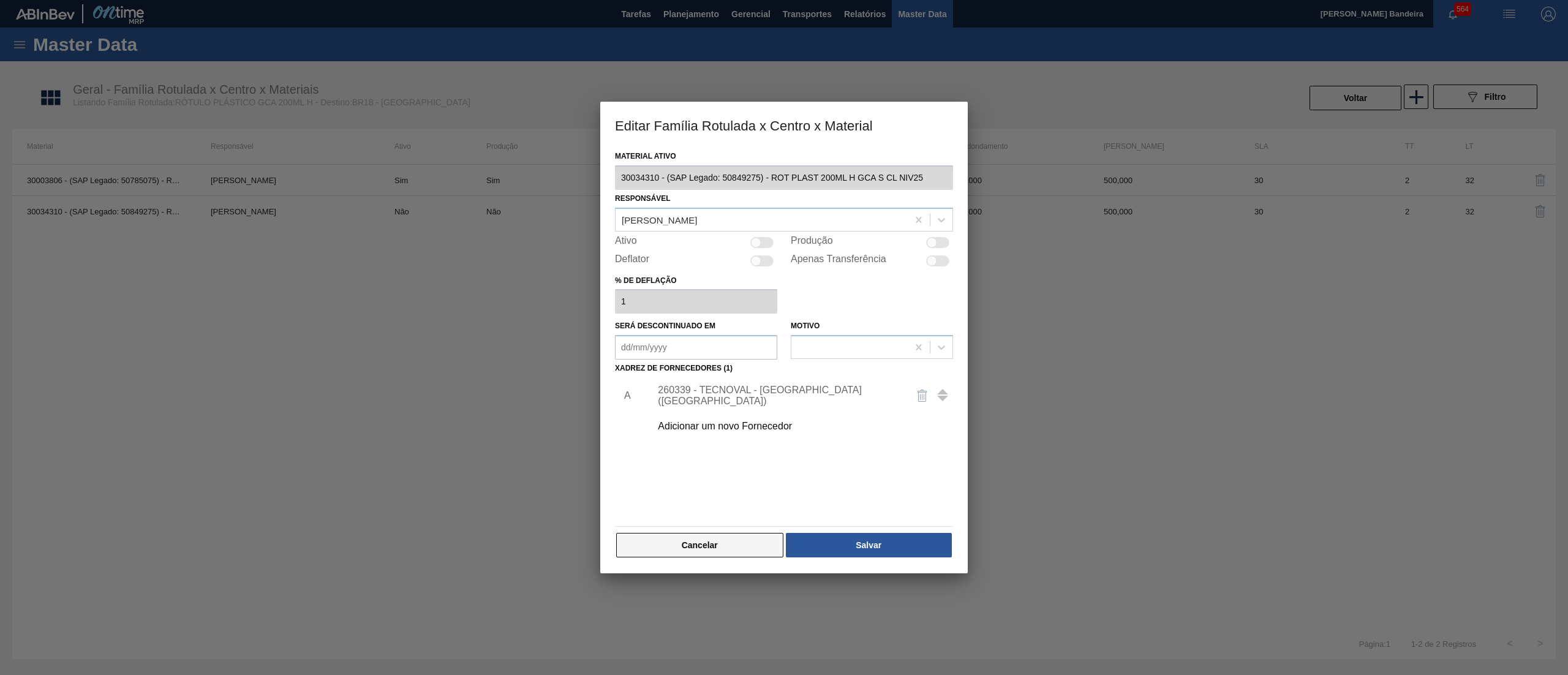
click at [684, 547] on button "Cancelar" at bounding box center [699, 545] width 167 height 24
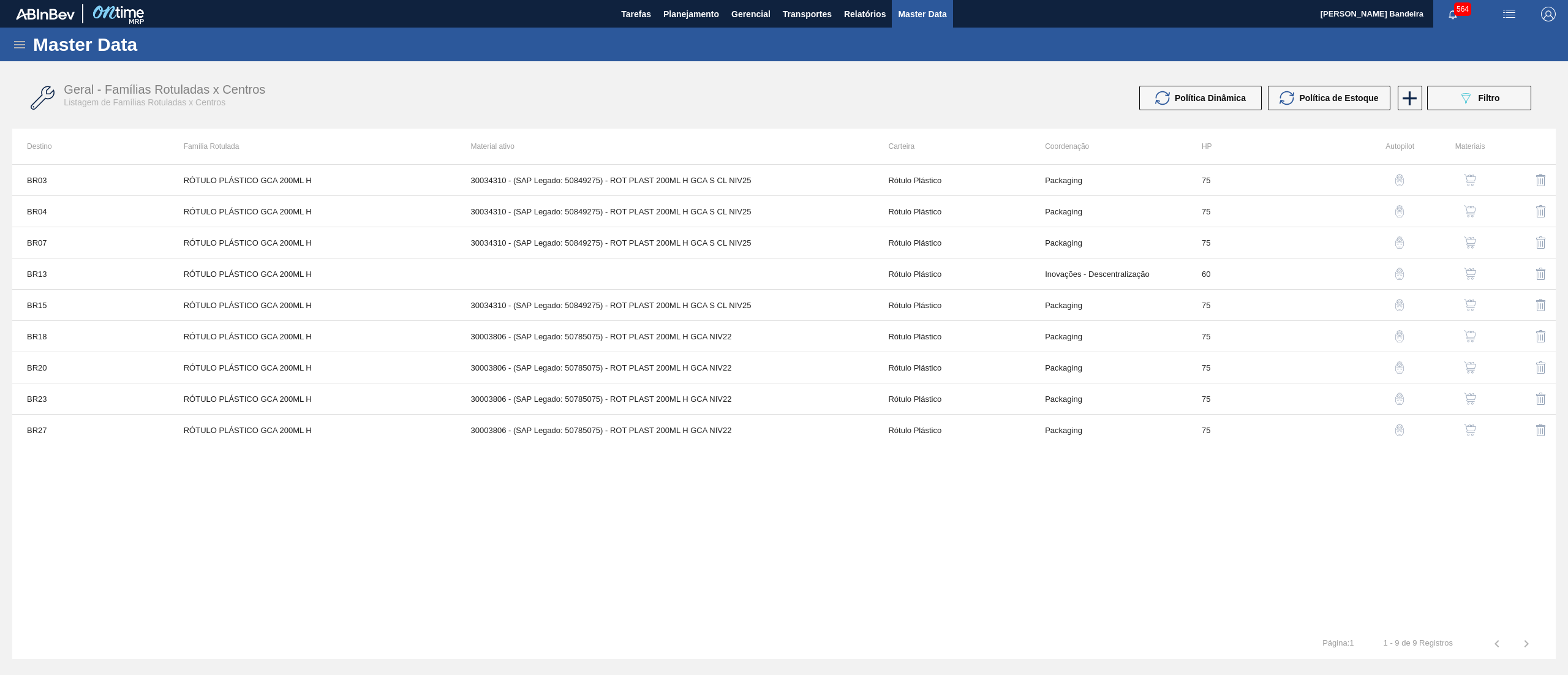
click at [1471, 301] on img "button" at bounding box center [1469, 305] width 12 height 12
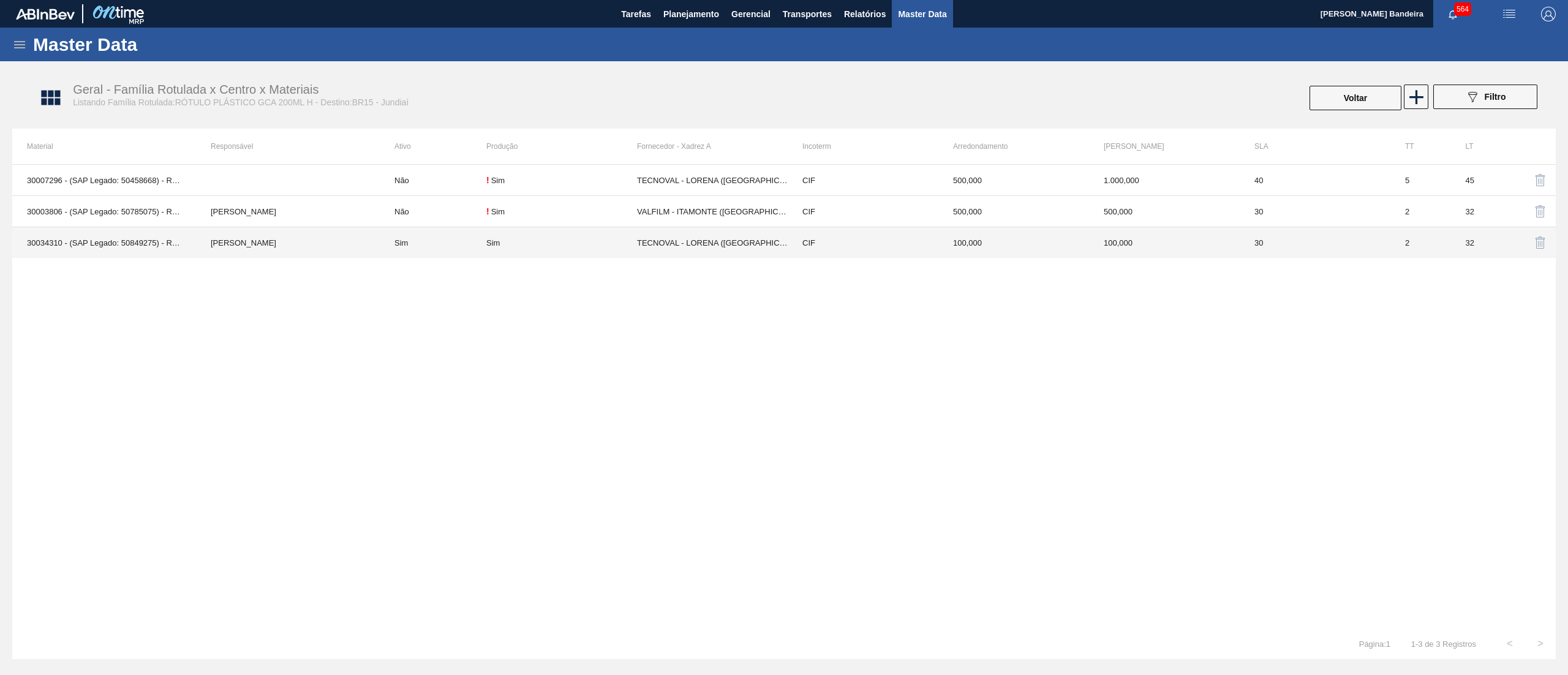
click at [694, 239] on td "TECNOVAL - LORENA ([GEOGRAPHIC_DATA])" at bounding box center [712, 242] width 150 height 31
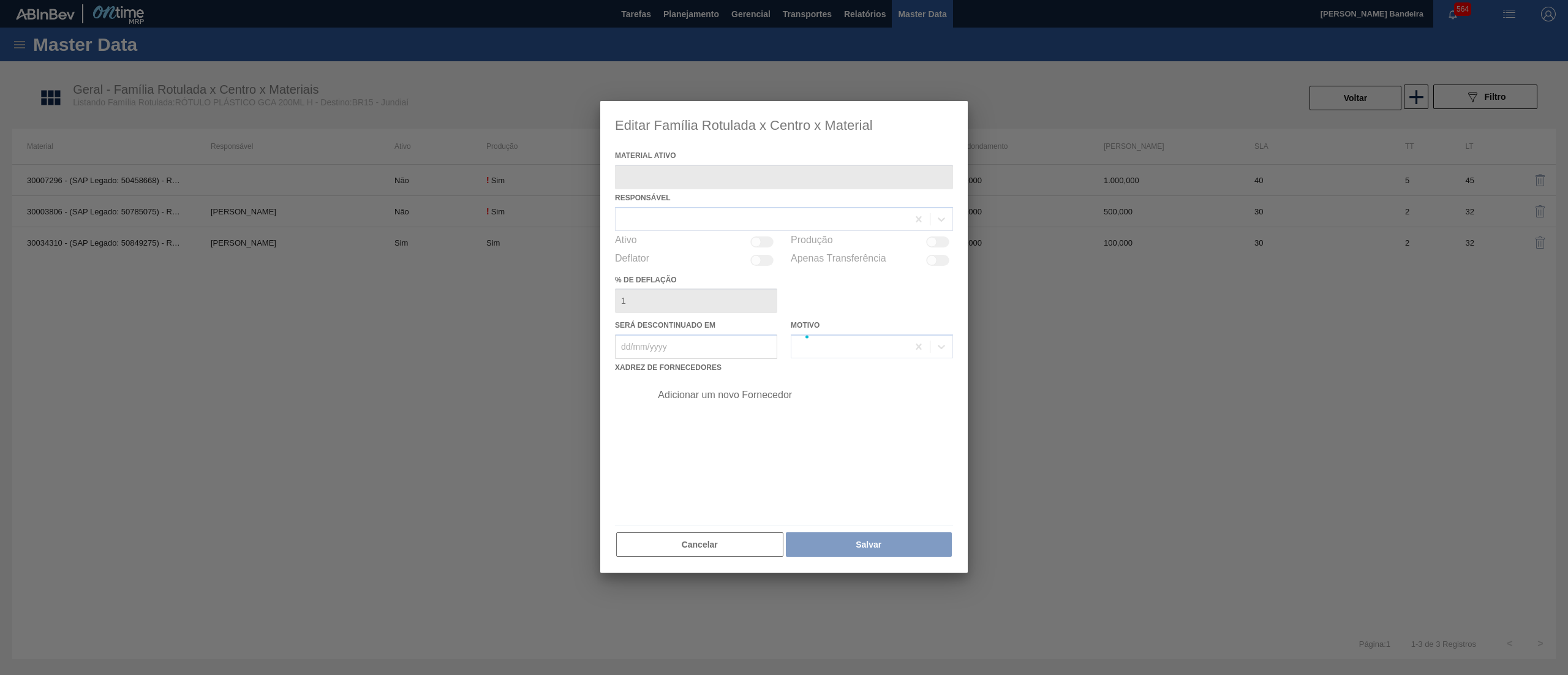
type ativo "30034310 - (SAP Legado: 50849275) - ROT PLAST 200ML H GCA S CL NIV25"
checkbox input "true"
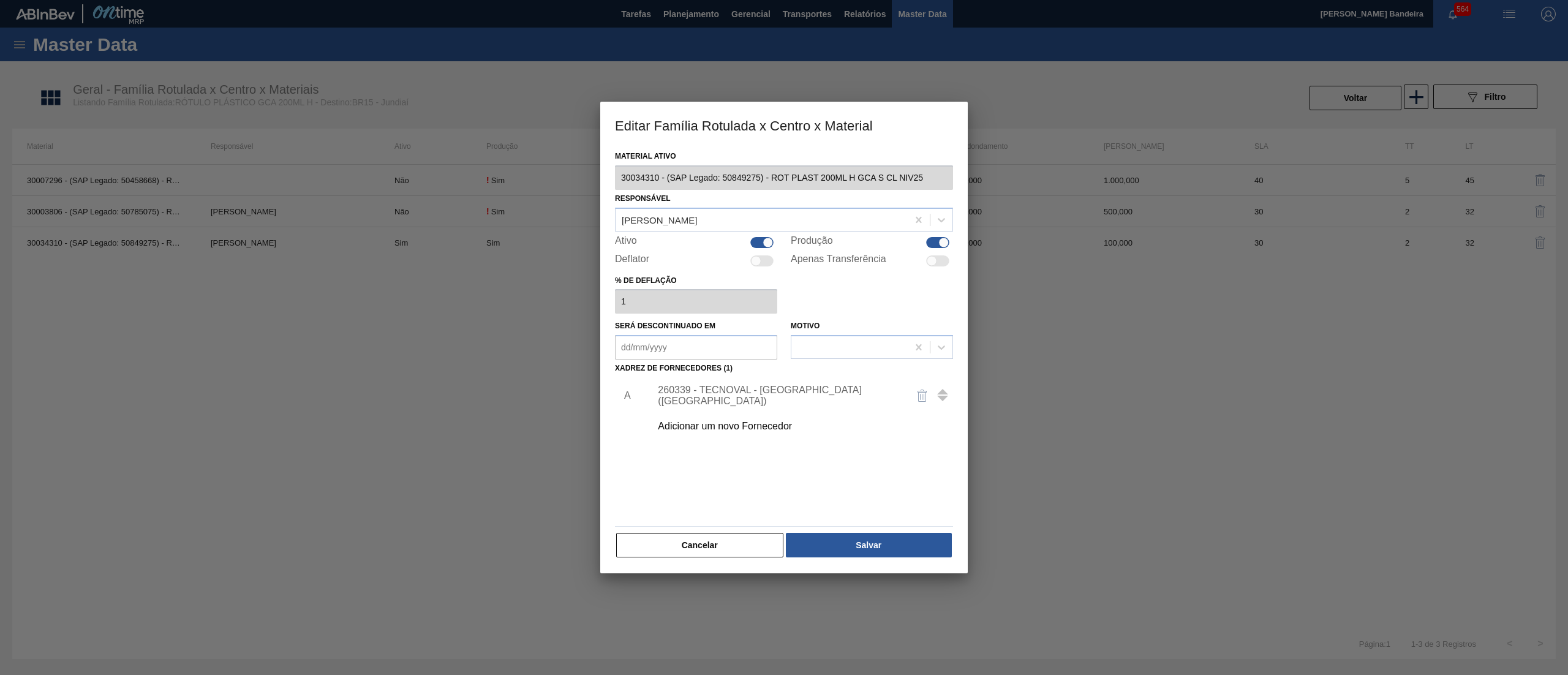
click at [703, 427] on div "Adicionar um novo Fornecedor" at bounding box center [777, 426] width 240 height 11
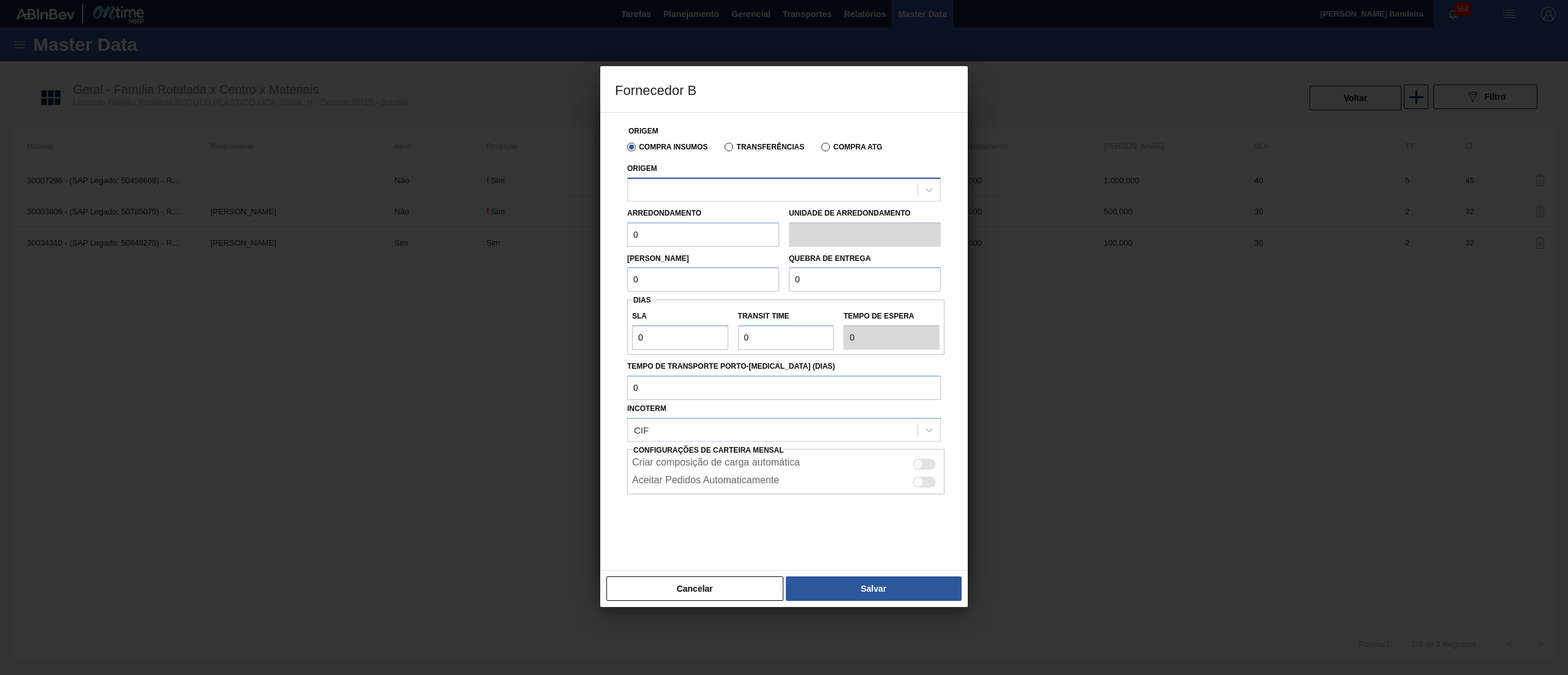
click at [736, 190] on div at bounding box center [773, 189] width 290 height 18
click at [726, 552] on div at bounding box center [784, 525] width 314 height 62
click at [720, 593] on button "Cancelar" at bounding box center [694, 589] width 177 height 24
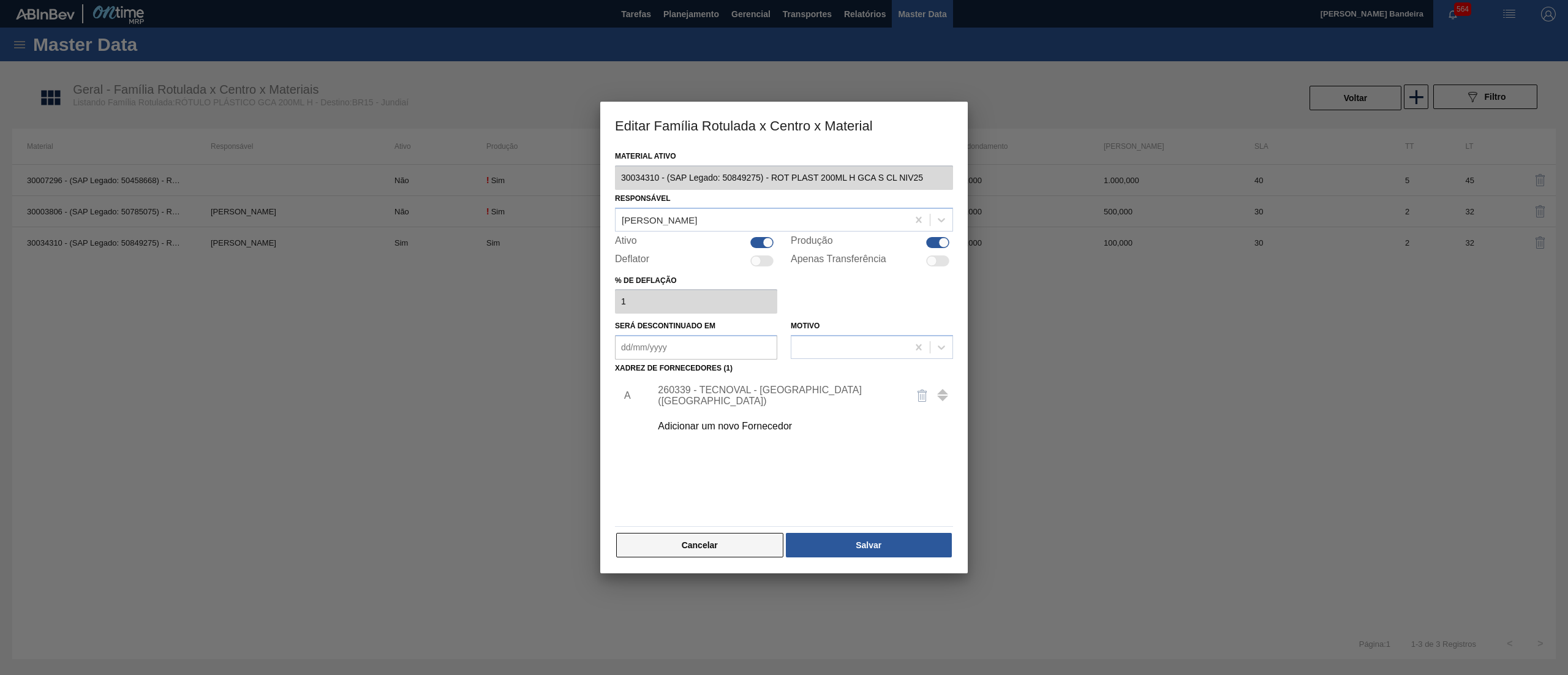
click at [714, 537] on button "Cancelar" at bounding box center [699, 545] width 167 height 24
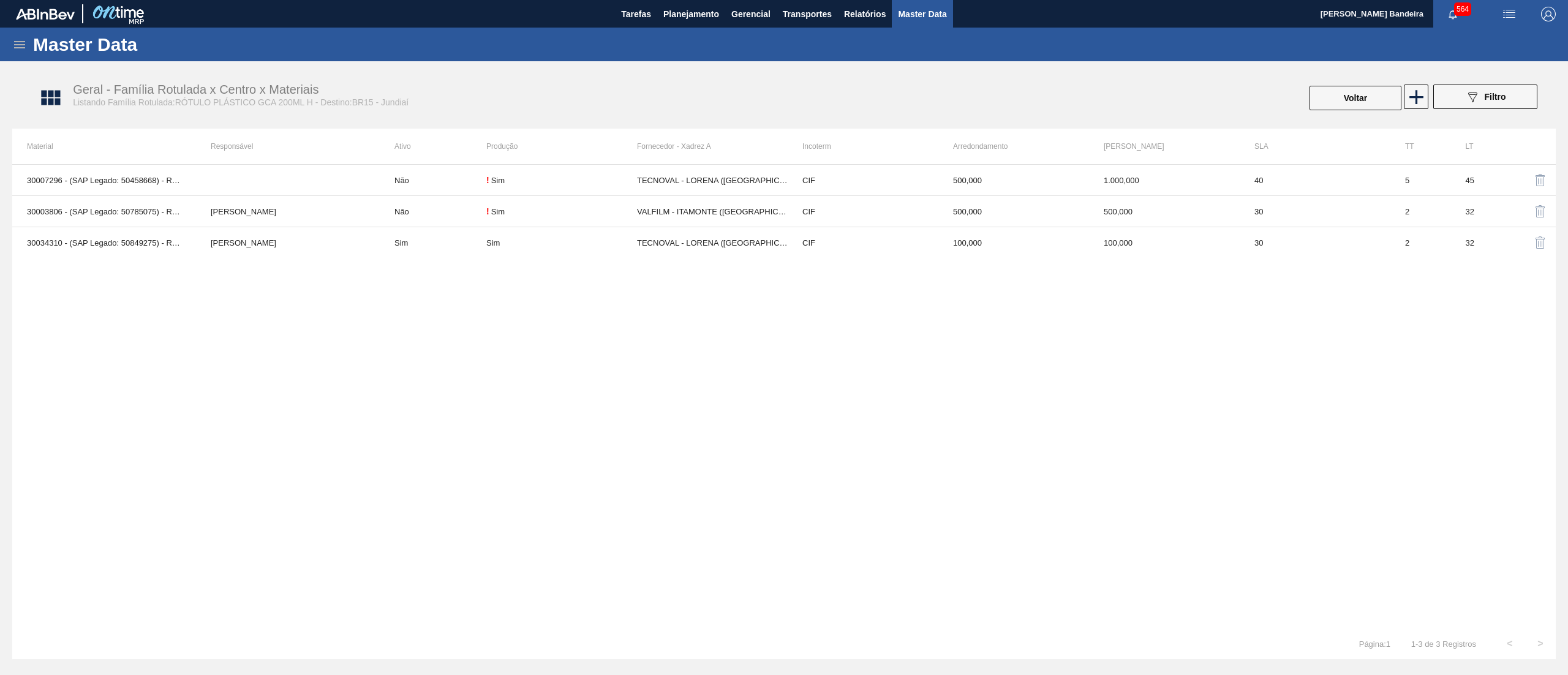
click at [16, 48] on icon at bounding box center [20, 45] width 11 height 7
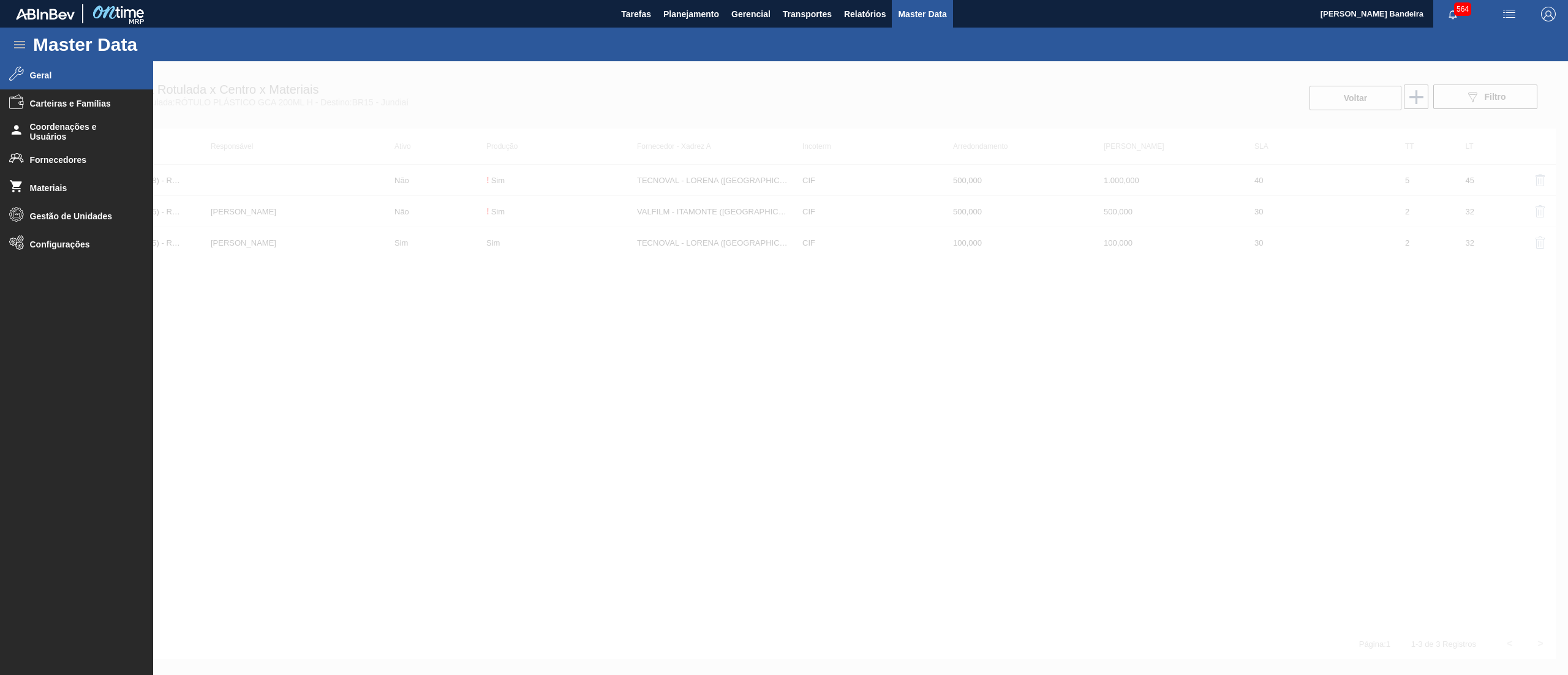
drag, startPoint x: 332, startPoint y: 365, endPoint x: 289, endPoint y: 310, distance: 69.8
click at [311, 352] on div at bounding box center [784, 368] width 1568 height 614
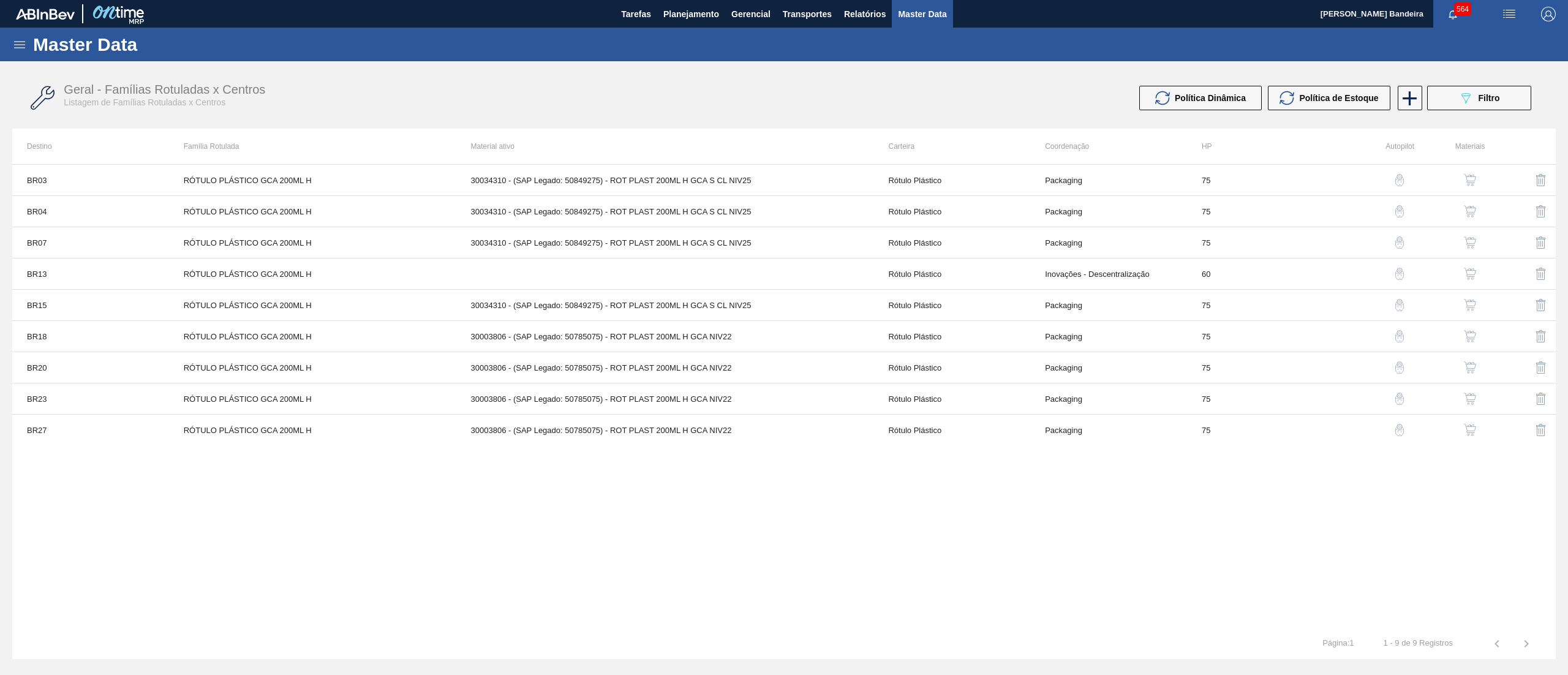
click at [1469, 269] on img "button" at bounding box center [1469, 273] width 12 height 12
click at [1469, 237] on img "button" at bounding box center [1469, 242] width 12 height 12
click at [1471, 208] on img "button" at bounding box center [1469, 211] width 12 height 12
click at [1467, 175] on img "button" at bounding box center [1469, 180] width 12 height 12
click at [1474, 336] on img "button" at bounding box center [1469, 336] width 12 height 12
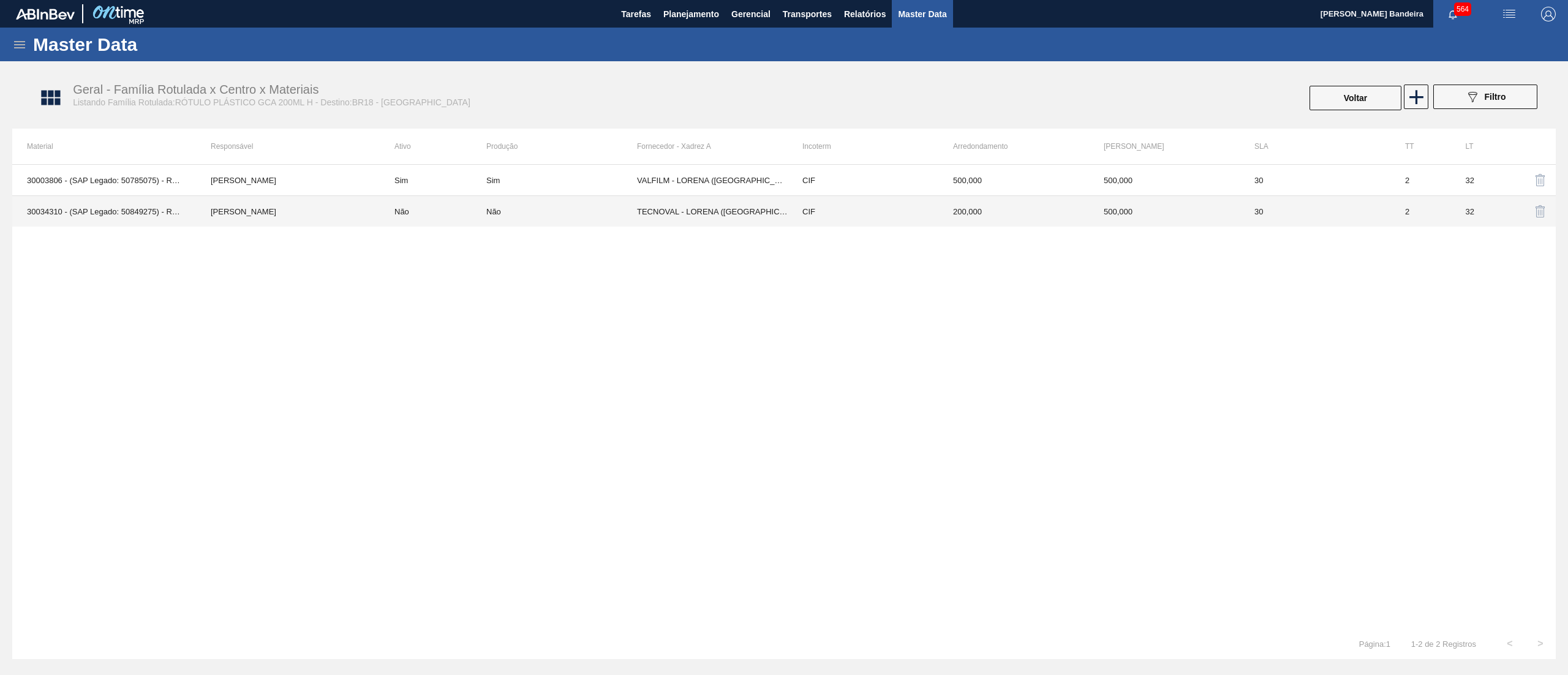
click at [685, 220] on td "TECNOVAL - LORENA ([GEOGRAPHIC_DATA])" at bounding box center [712, 211] width 150 height 31
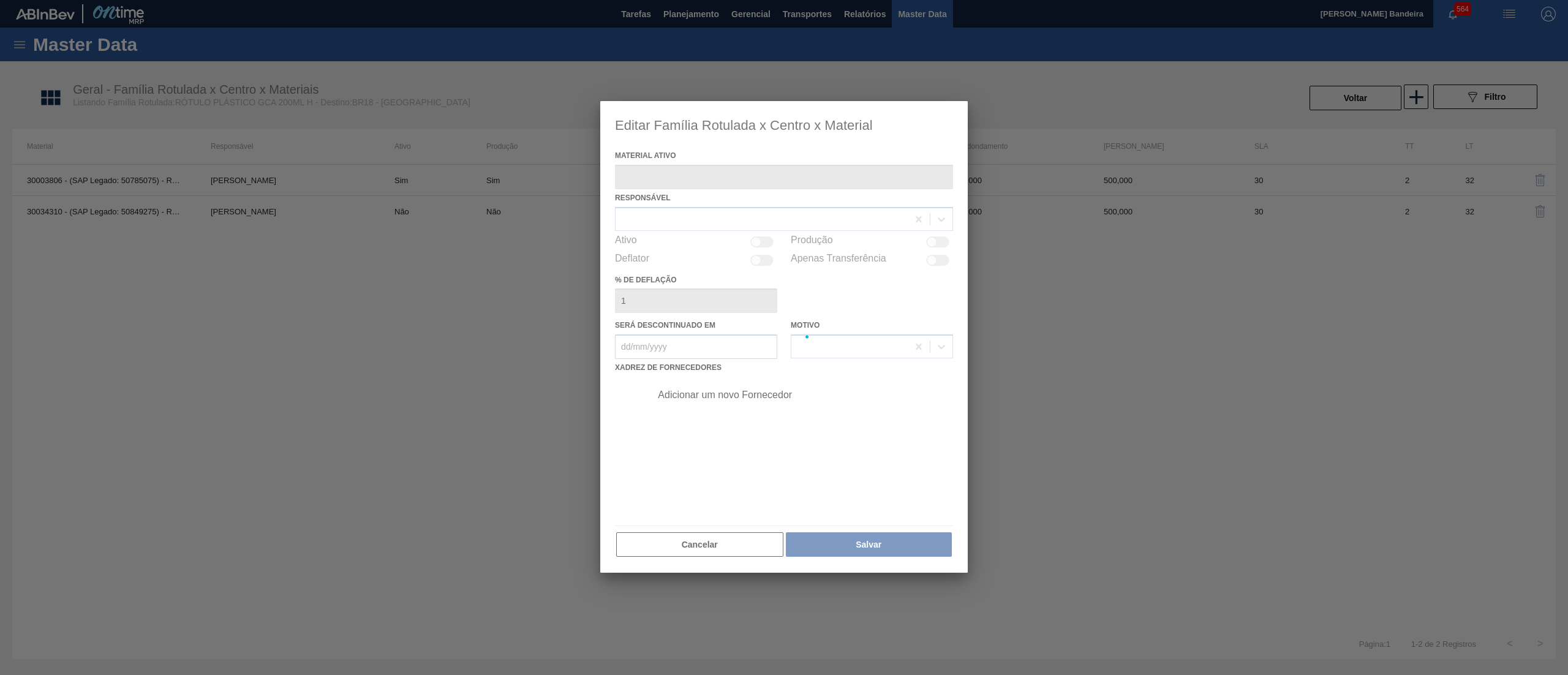
type ativo "30034310 - (SAP Legado: 50849275) - ROT PLAST 200ML H GCA S CL NIV25"
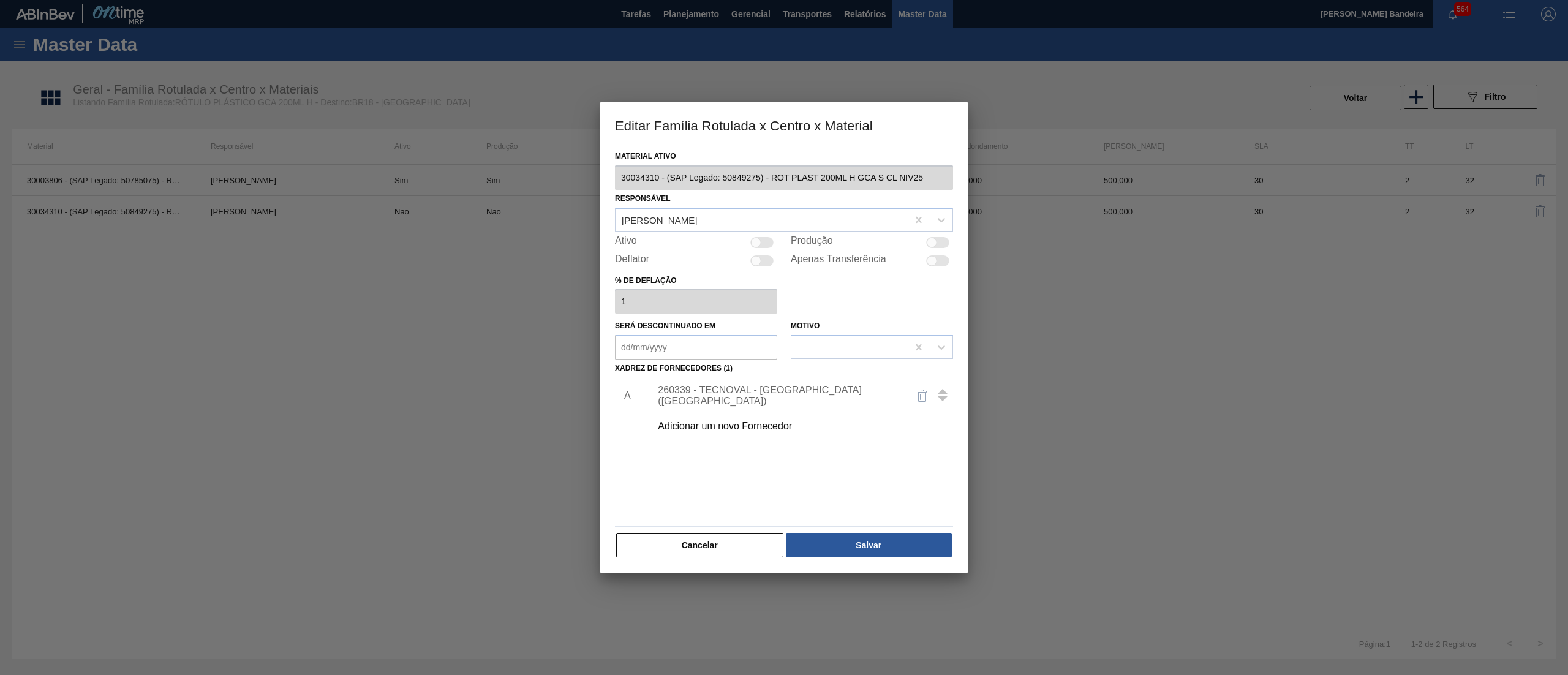
click at [758, 245] on div at bounding box center [756, 242] width 10 height 10
checkbox input "true"
click at [763, 534] on button "Cancelar" at bounding box center [699, 545] width 167 height 24
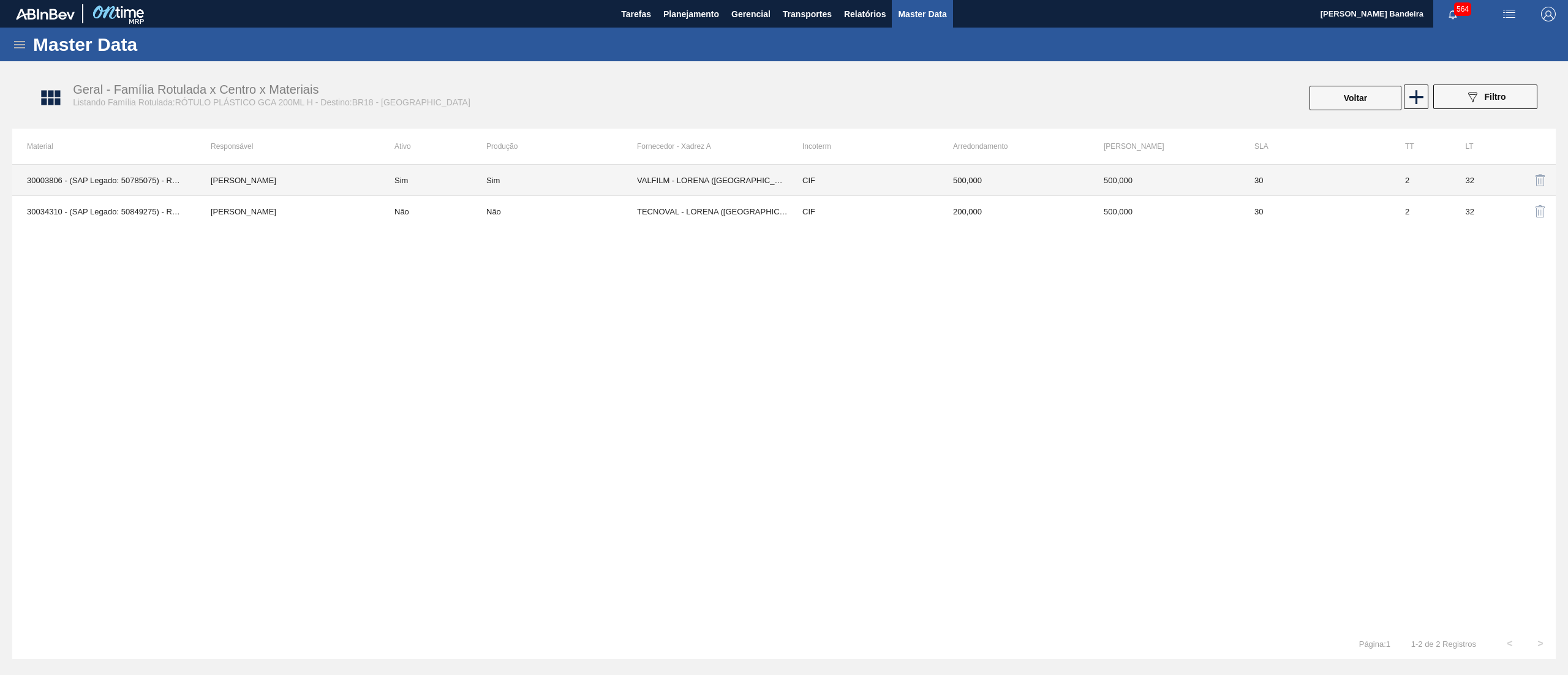
click at [545, 170] on td "Sim" at bounding box center [561, 180] width 150 height 31
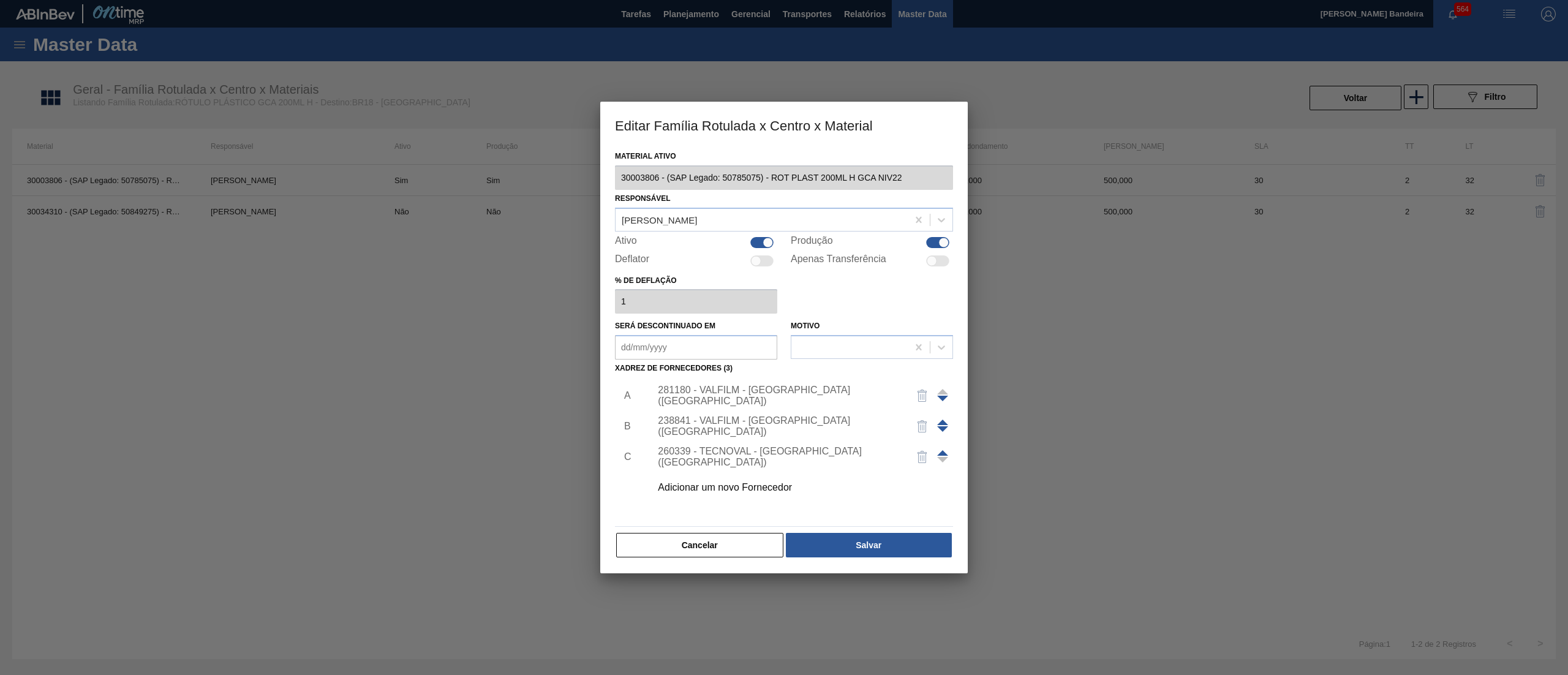
click at [763, 241] on div at bounding box center [767, 242] width 10 height 10
checkbox input "false"
click at [862, 544] on button "Salvar" at bounding box center [869, 545] width 166 height 24
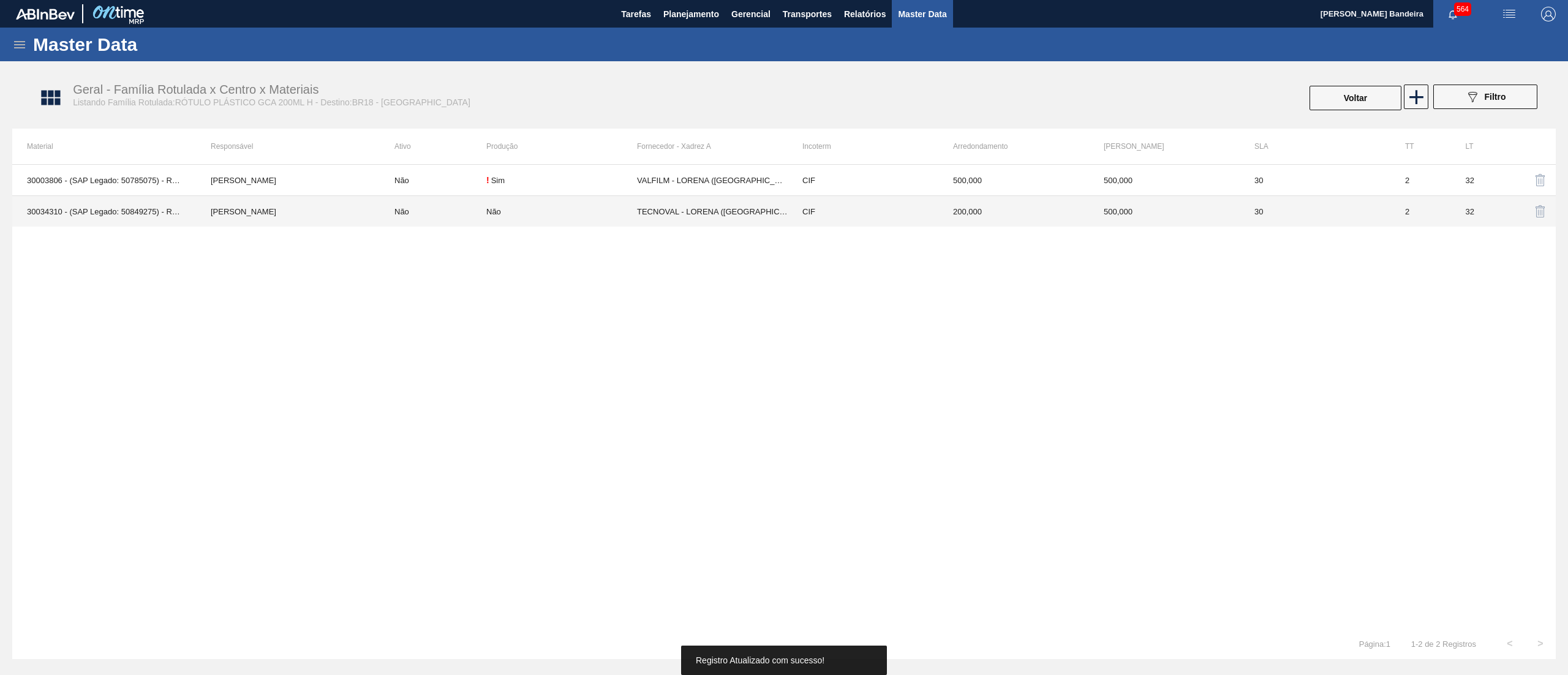
click at [571, 218] on td "Não" at bounding box center [561, 211] width 150 height 31
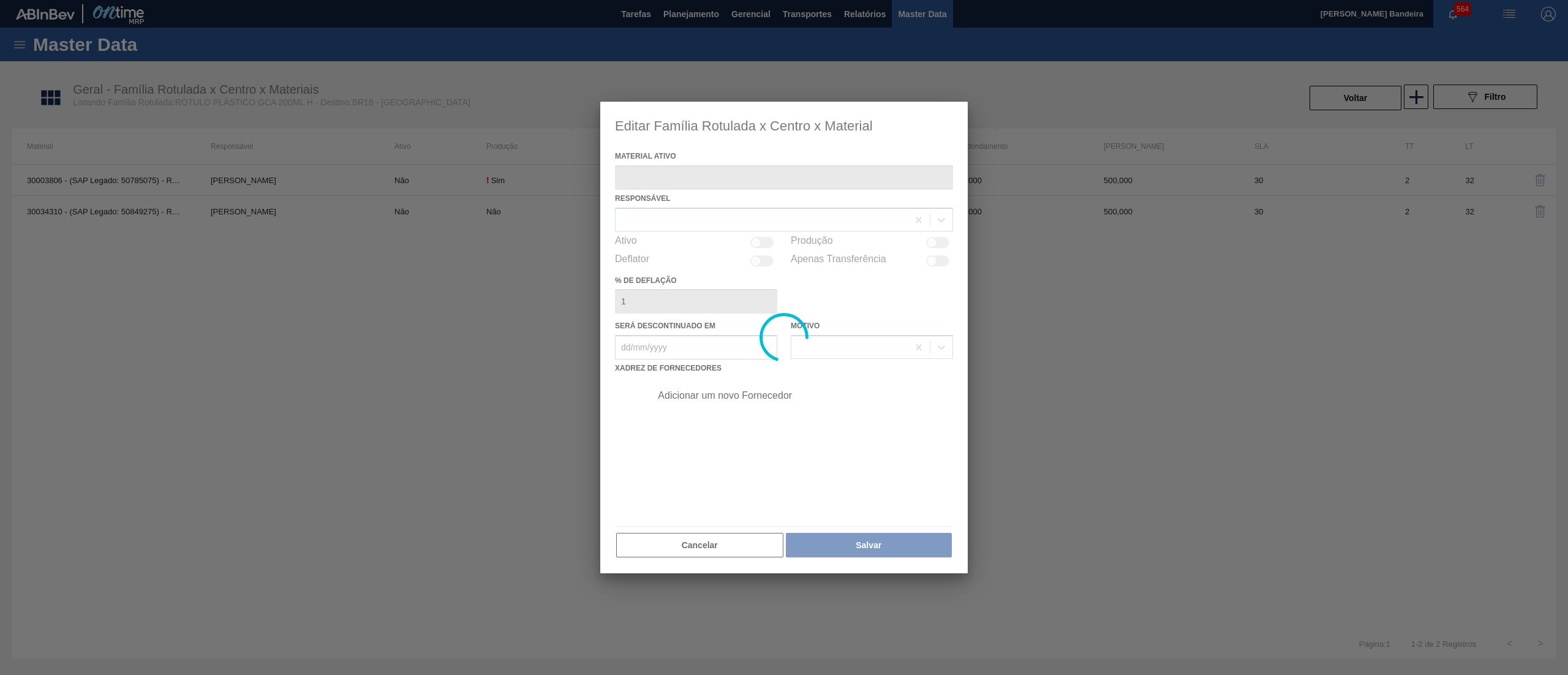
type ativo "30034310 - (SAP Legado: 50849275) - ROT PLAST 200ML H GCA S CL NIV25"
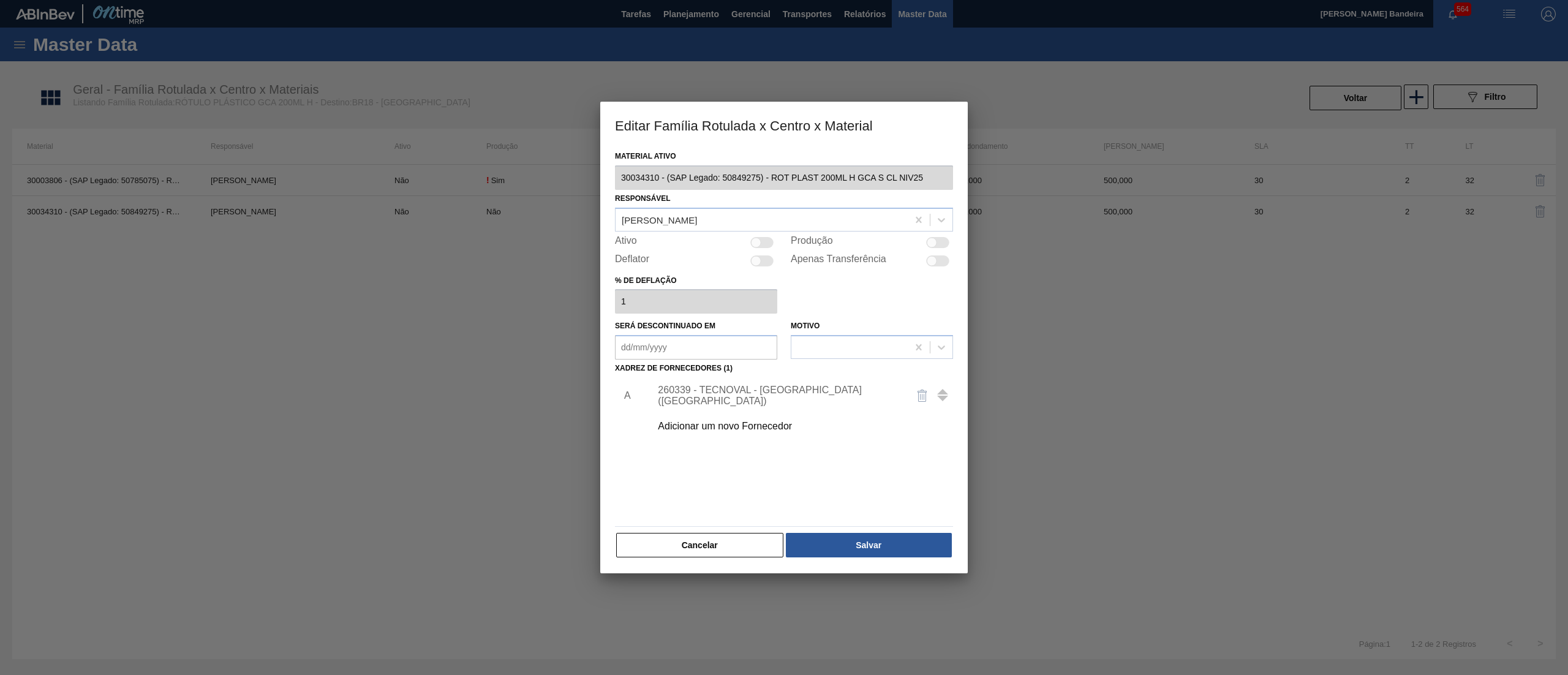
click at [763, 245] on div at bounding box center [762, 243] width 23 height 11
checkbox input "true"
click at [835, 538] on button "Salvar" at bounding box center [869, 545] width 166 height 24
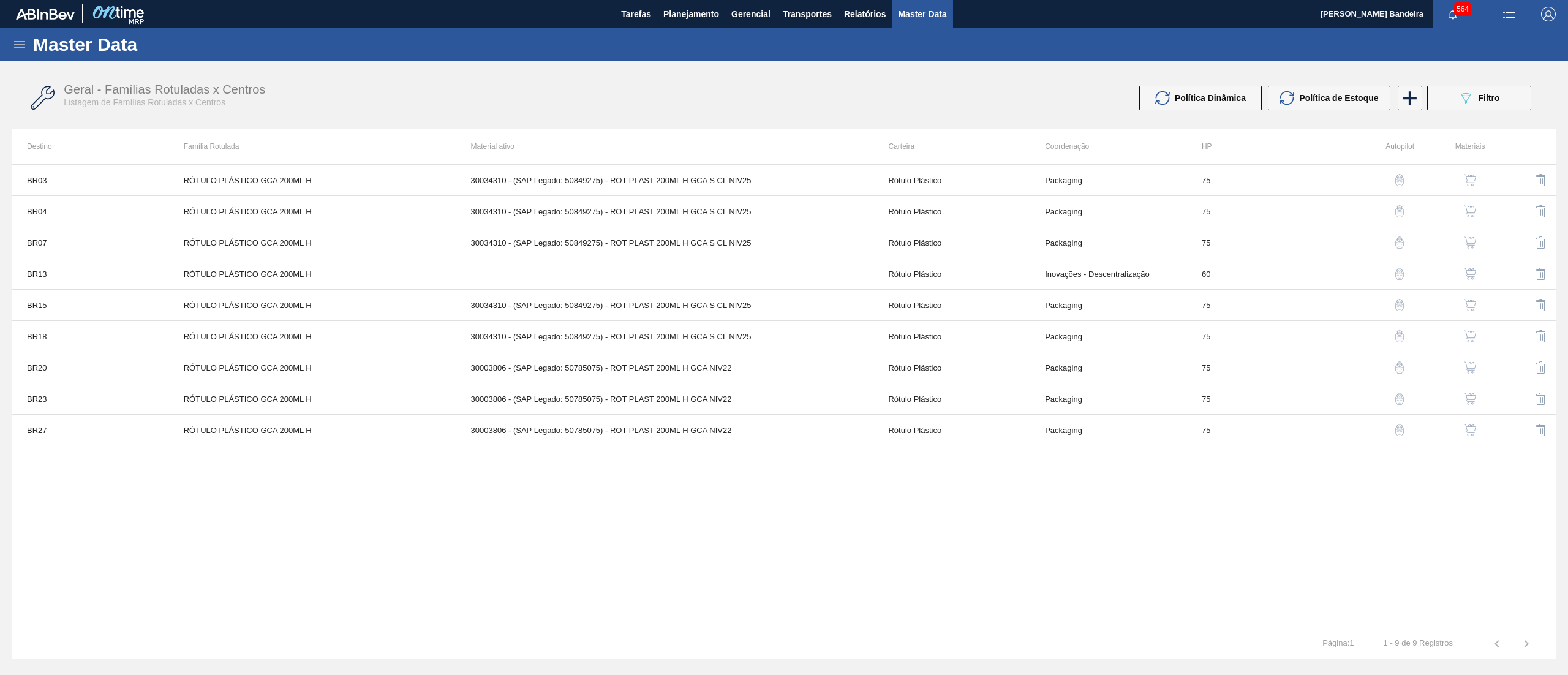
click at [1468, 369] on img "button" at bounding box center [1469, 367] width 12 height 12
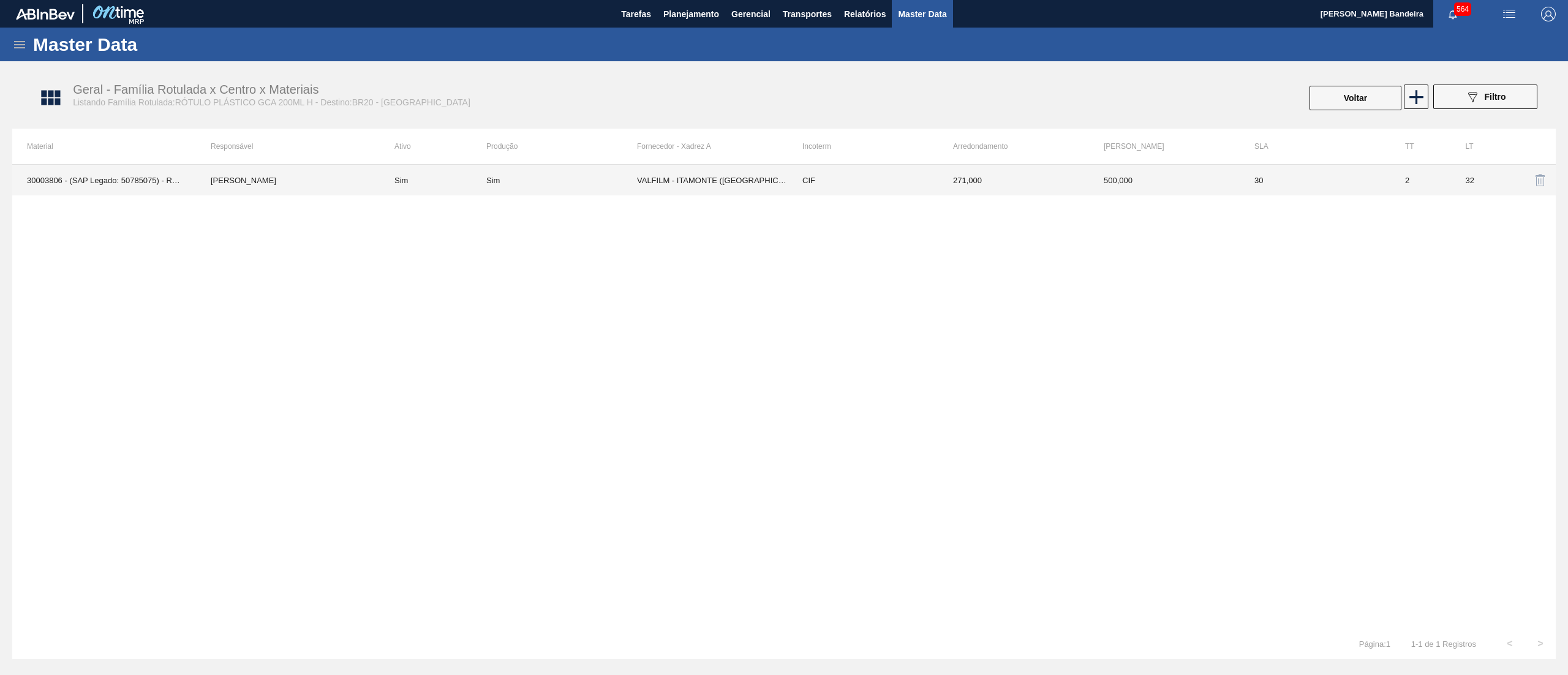
click at [748, 188] on td "VALFILM - ITAMONTE ([GEOGRAPHIC_DATA])" at bounding box center [712, 180] width 150 height 31
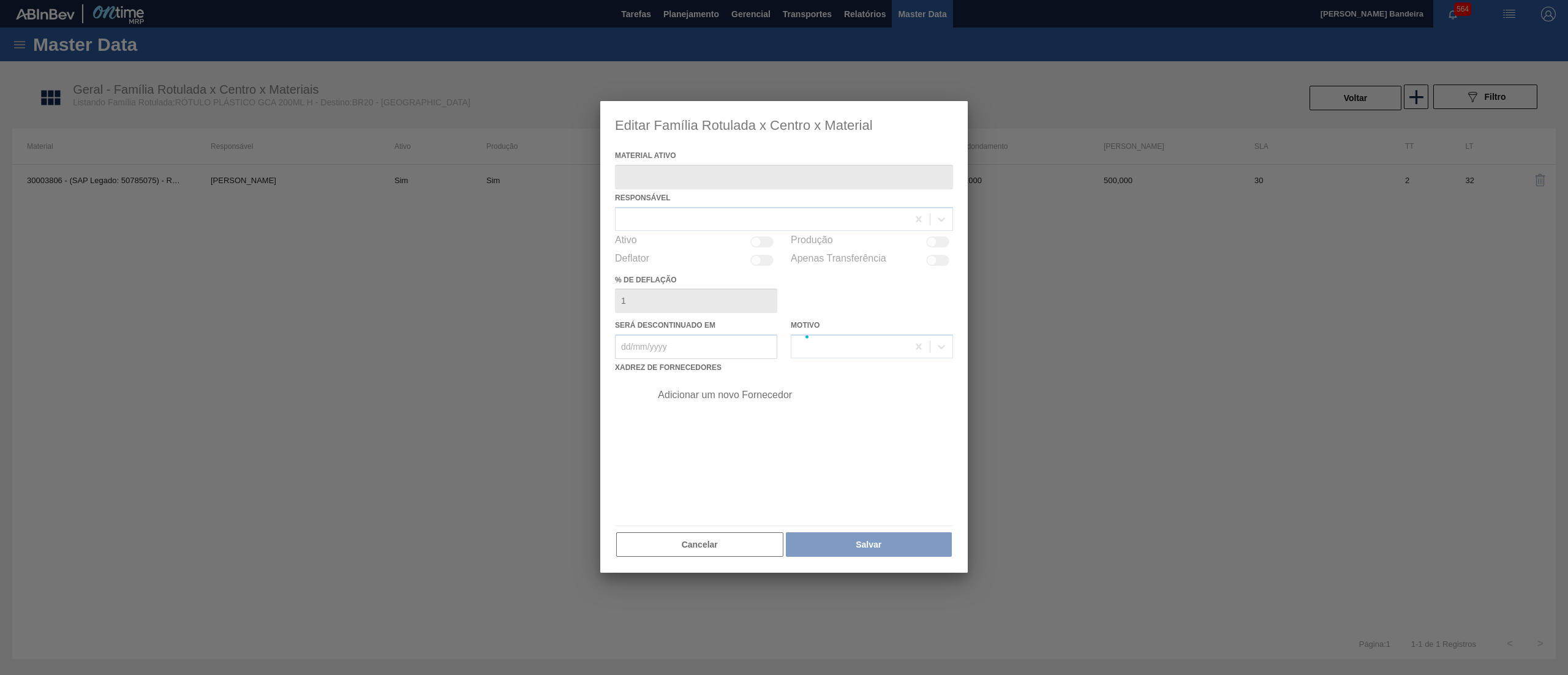
type ativo "30003806 - (SAP Legado: 50785075) - ROT PLAST 200ML H GCA NIV22"
checkbox input "true"
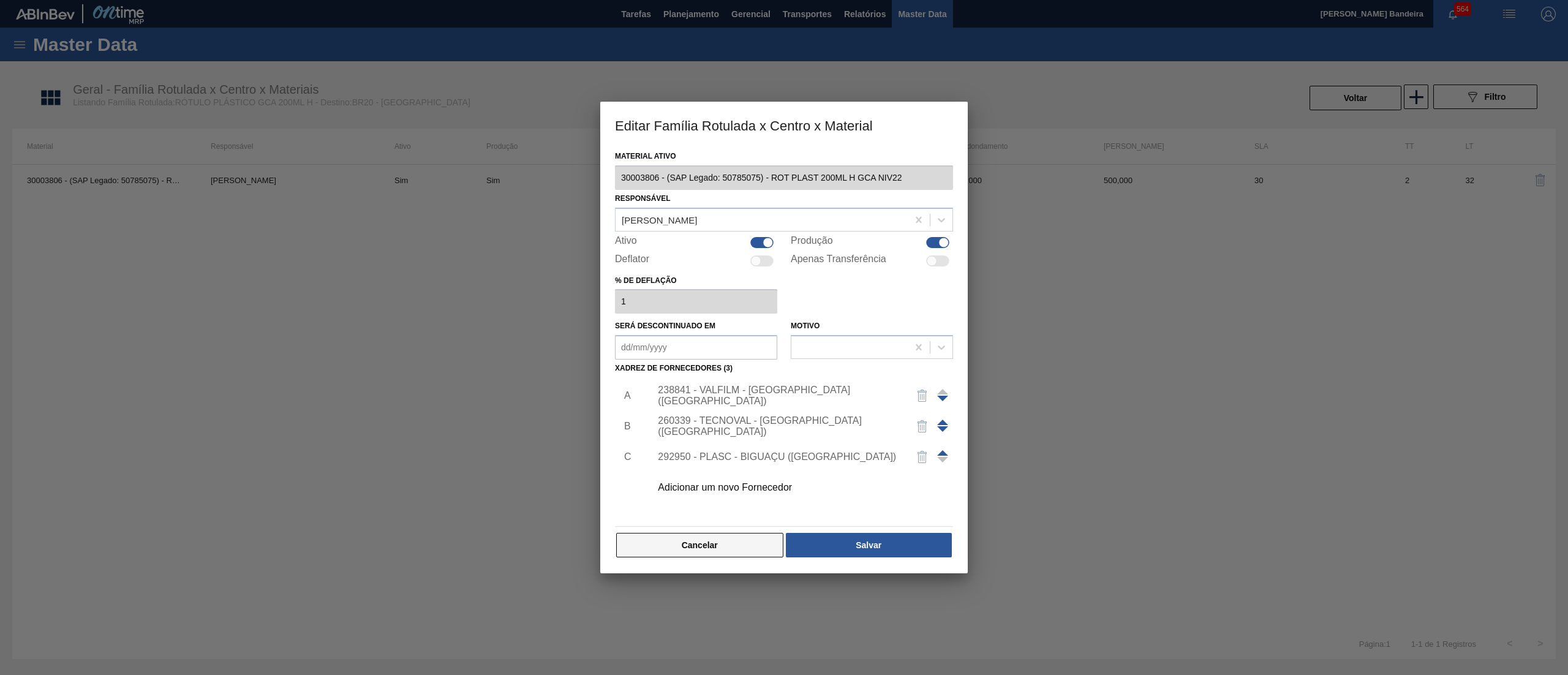
click at [734, 539] on button "Cancelar" at bounding box center [699, 545] width 167 height 24
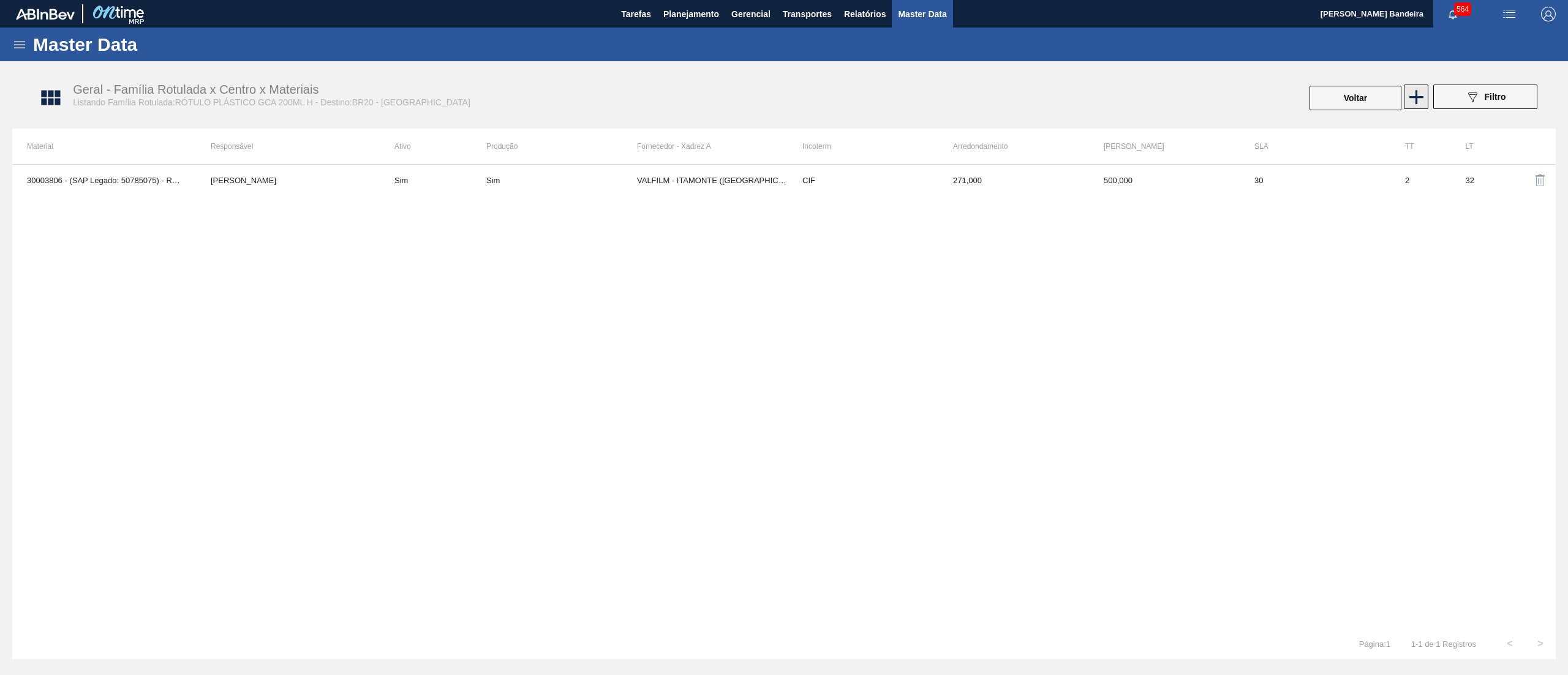
click at [1422, 104] on icon at bounding box center [1417, 97] width 24 height 24
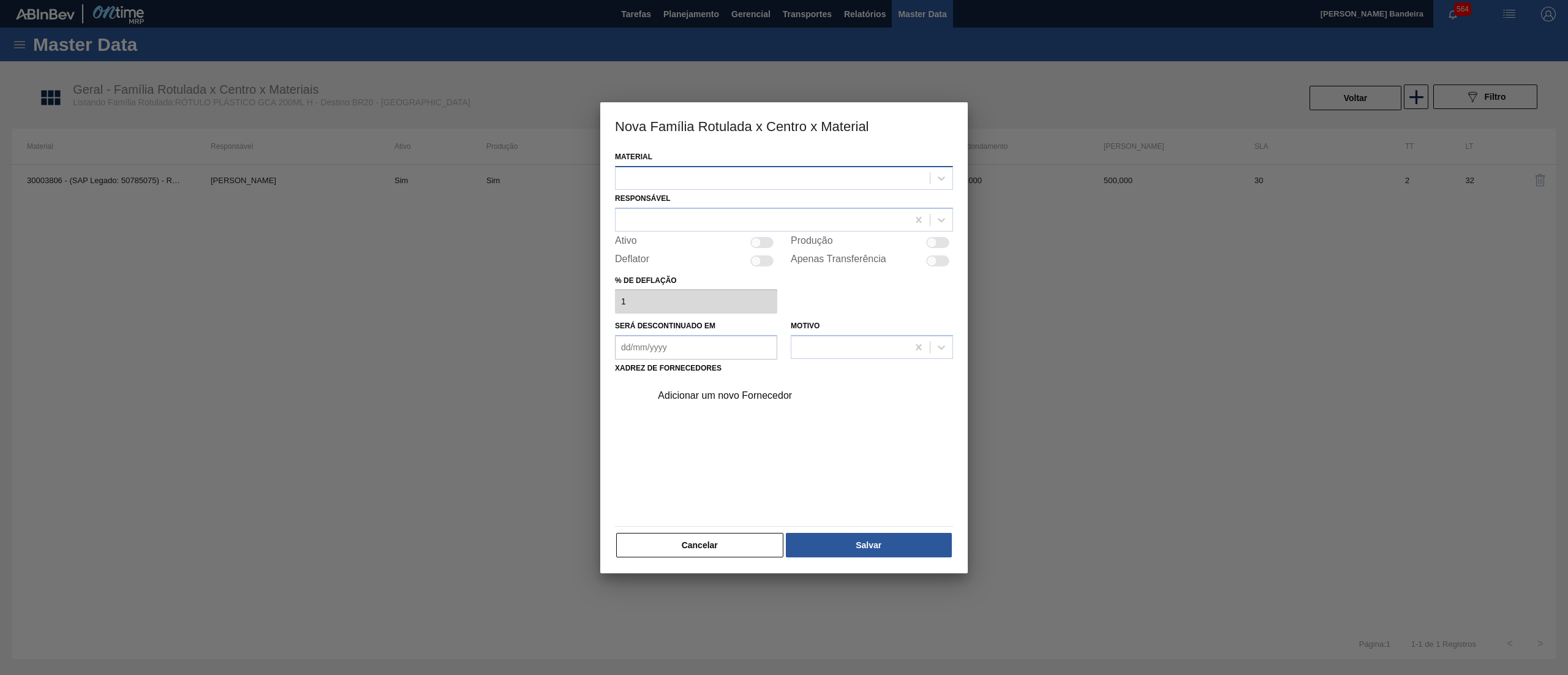
click at [681, 172] on div at bounding box center [773, 178] width 314 height 18
click at [685, 224] on div "30034310 - ROT PLAST 200ML H GCA S CL NIV25" at bounding box center [784, 231] width 338 height 22
click at [667, 216] on div at bounding box center [762, 219] width 292 height 18
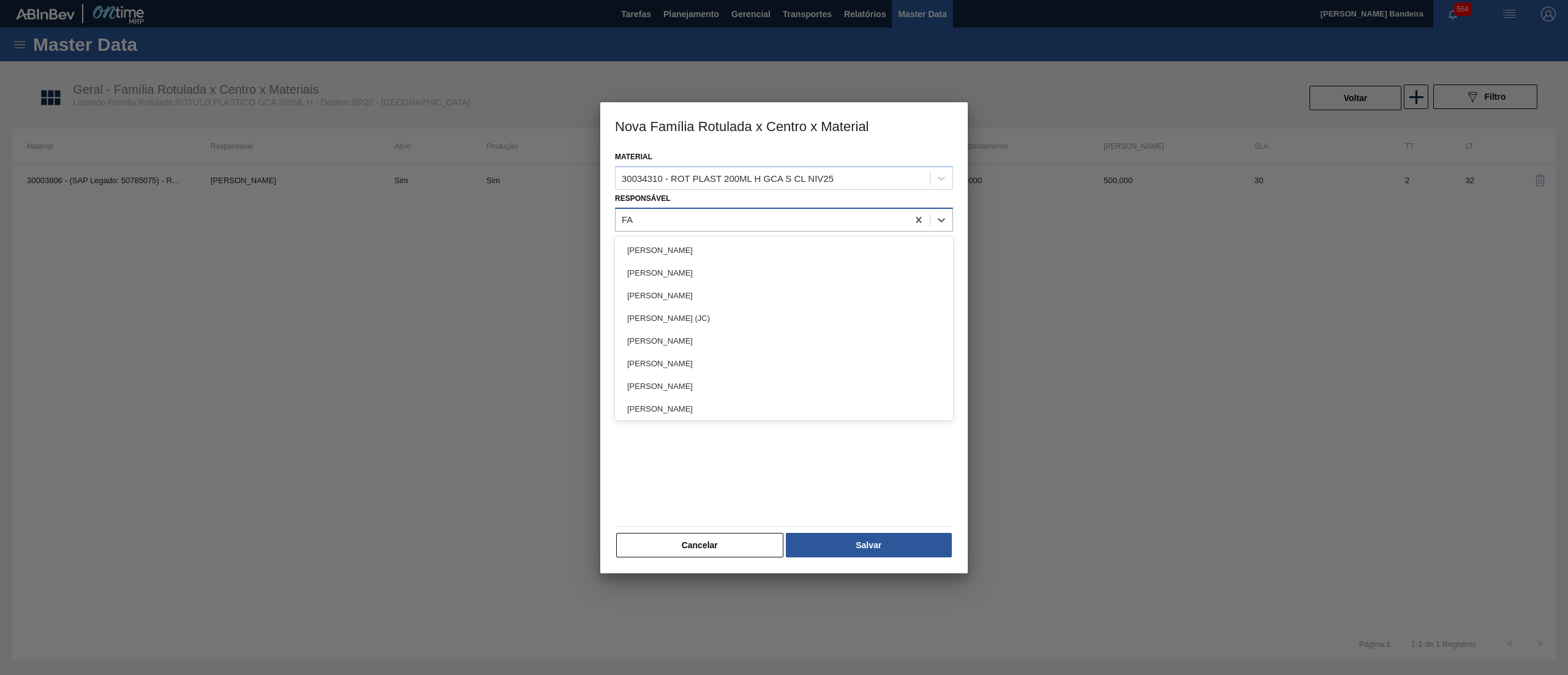
type input "FAR"
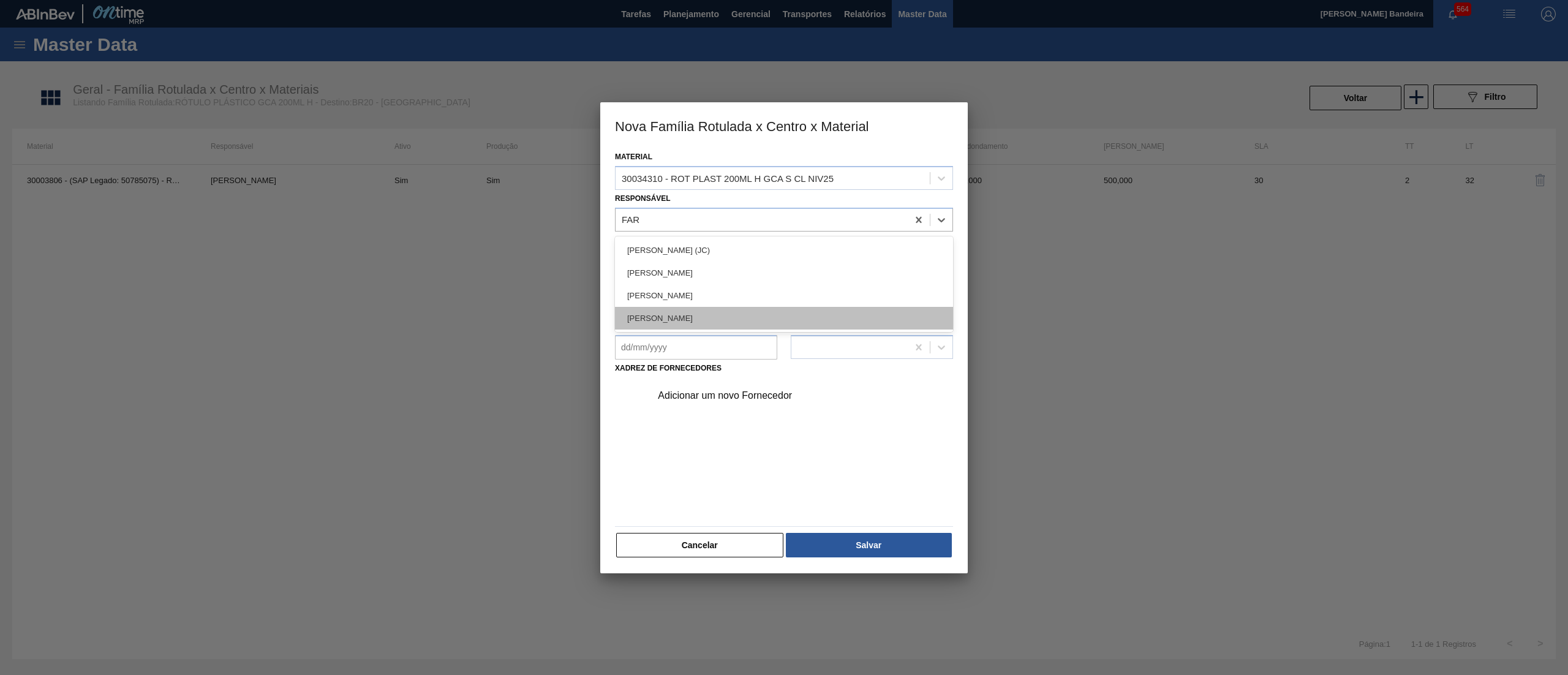
click at [728, 314] on div "[PERSON_NAME]" at bounding box center [784, 318] width 338 height 22
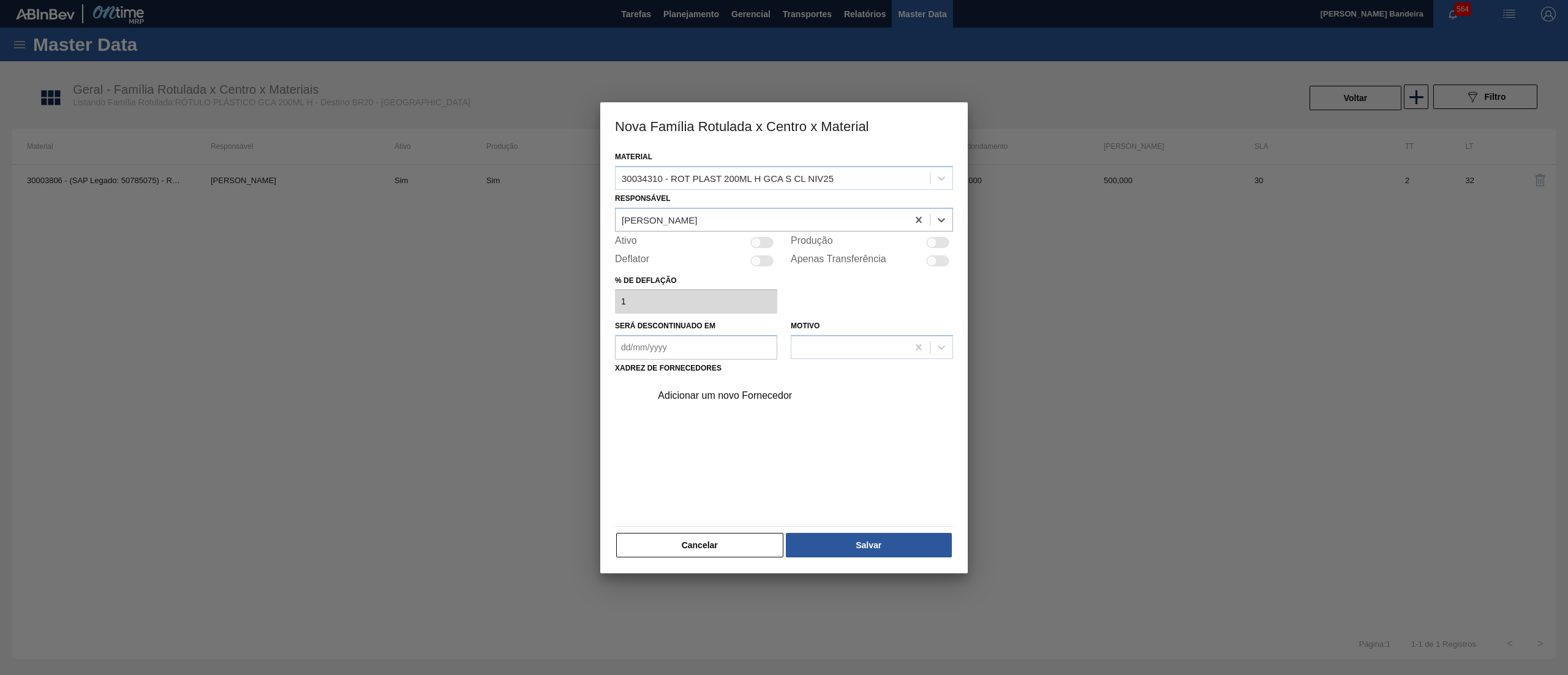
click at [767, 242] on div at bounding box center [762, 243] width 23 height 11
checkbox input "true"
click at [738, 395] on div "Adicionar um novo Fornecedor" at bounding box center [777, 395] width 240 height 11
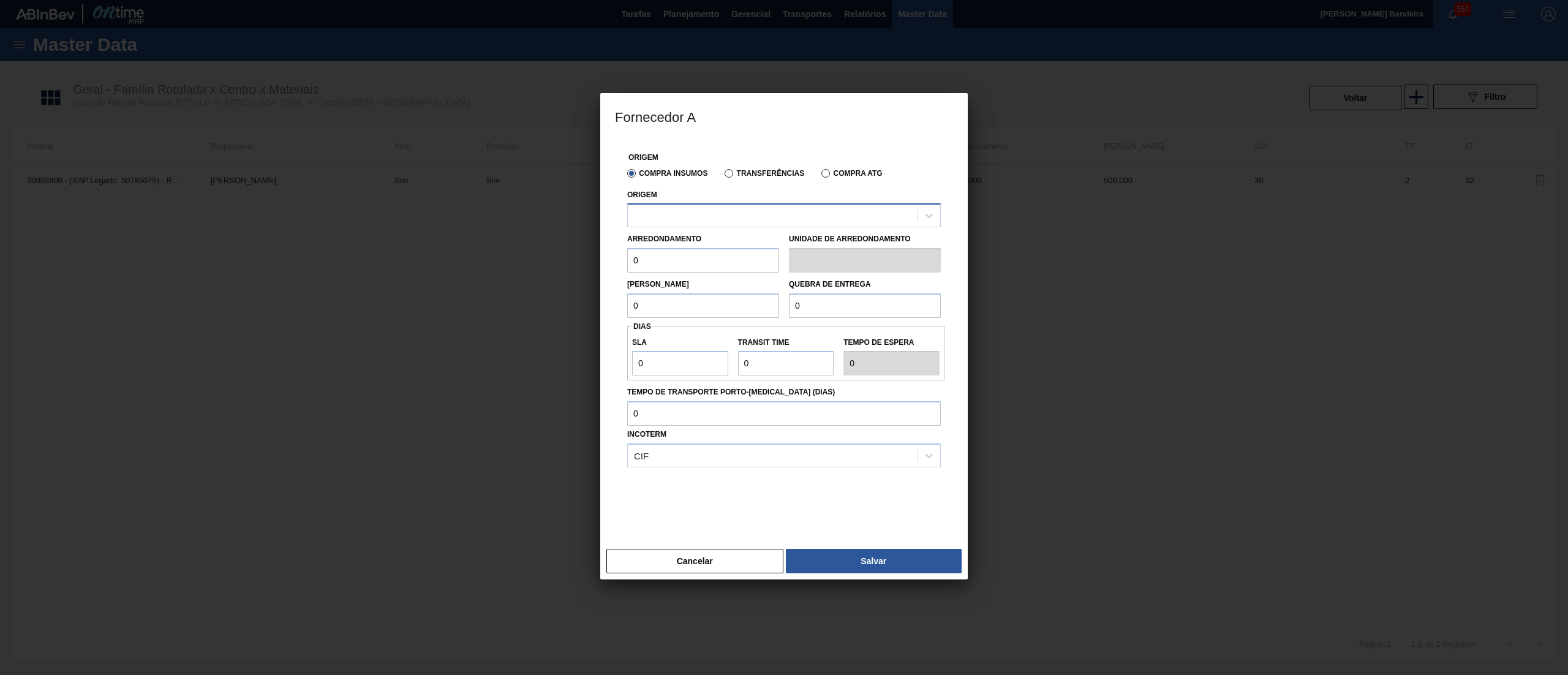
click at [699, 210] on div at bounding box center [773, 216] width 290 height 18
click at [694, 248] on div "238841 - VALFILM - [GEOGRAPHIC_DATA] ([GEOGRAPHIC_DATA])" at bounding box center [784, 246] width 314 height 22
drag, startPoint x: 679, startPoint y: 269, endPoint x: 505, endPoint y: 250, distance: 175.0
click at [505, 250] on div "Fornecedor A Origem Compra Insumos Transferências Compra ATG Origem 238841 - VA…" at bounding box center [784, 338] width 1568 height 675
drag, startPoint x: 622, startPoint y: 255, endPoint x: 552, endPoint y: 236, distance: 72.5
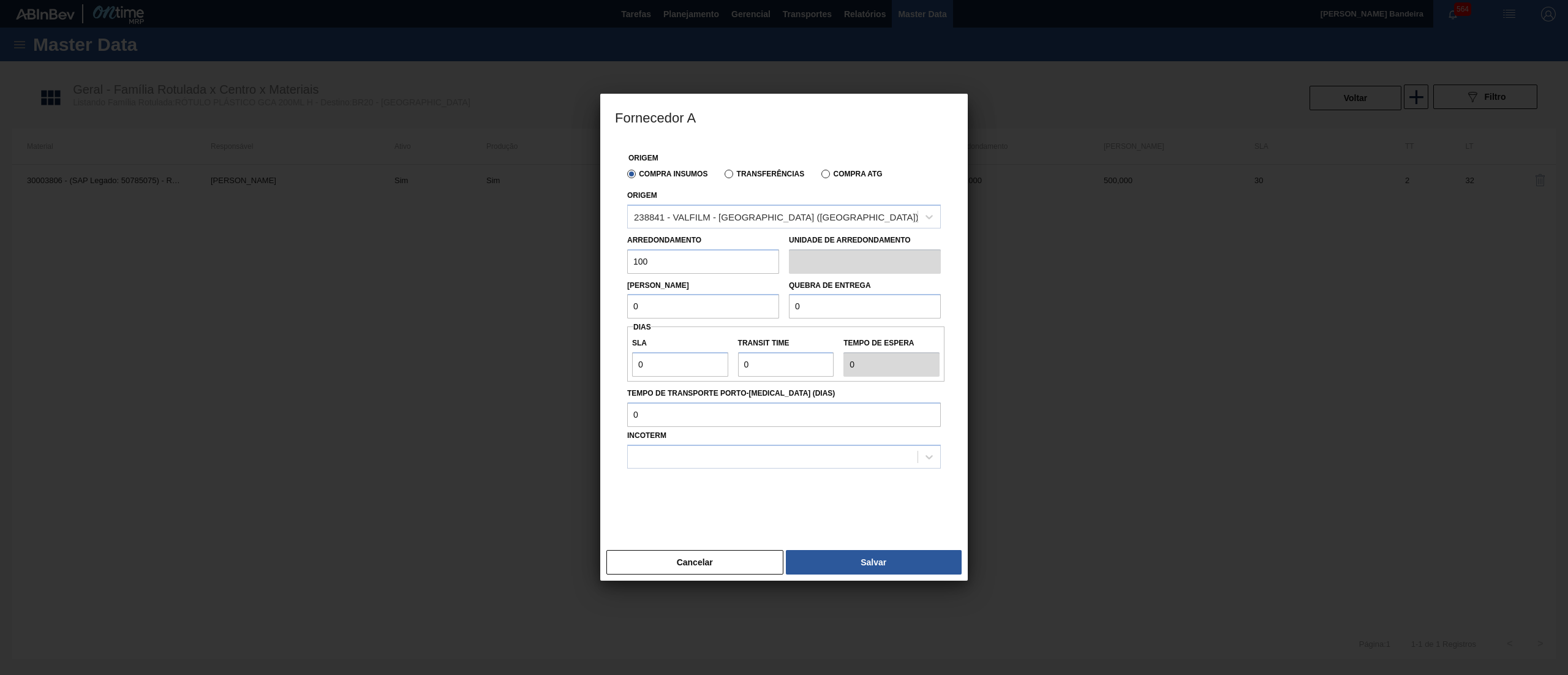
click at [552, 236] on div "Fornecedor A Origem Compra Insumos Transferências Compra ATG Origem 238841 - VA…" at bounding box center [784, 338] width 1568 height 675
type input "100"
drag, startPoint x: 661, startPoint y: 295, endPoint x: 495, endPoint y: 280, distance: 166.7
click at [495, 280] on div "Fornecedor A Origem Compra Insumos Transferências Compra ATG Origem 238841 - VA…" at bounding box center [784, 338] width 1568 height 675
paste input "10"
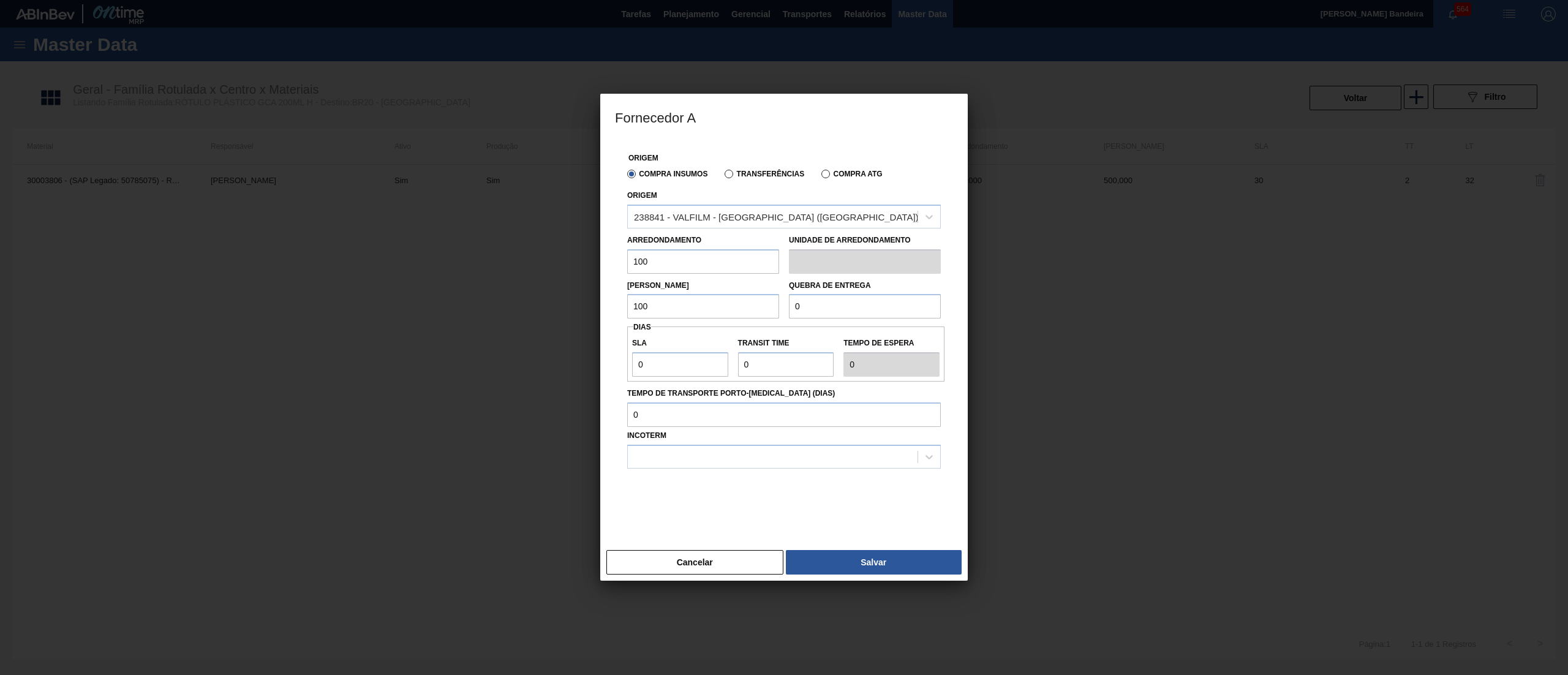
type input "100"
drag, startPoint x: 890, startPoint y: 308, endPoint x: 647, endPoint y: 305, distance: 243.0
click at [647, 305] on div "Lote Mínimo 100 Quebra de entrega 0" at bounding box center [784, 296] width 323 height 46
paste input "10"
type input "100"
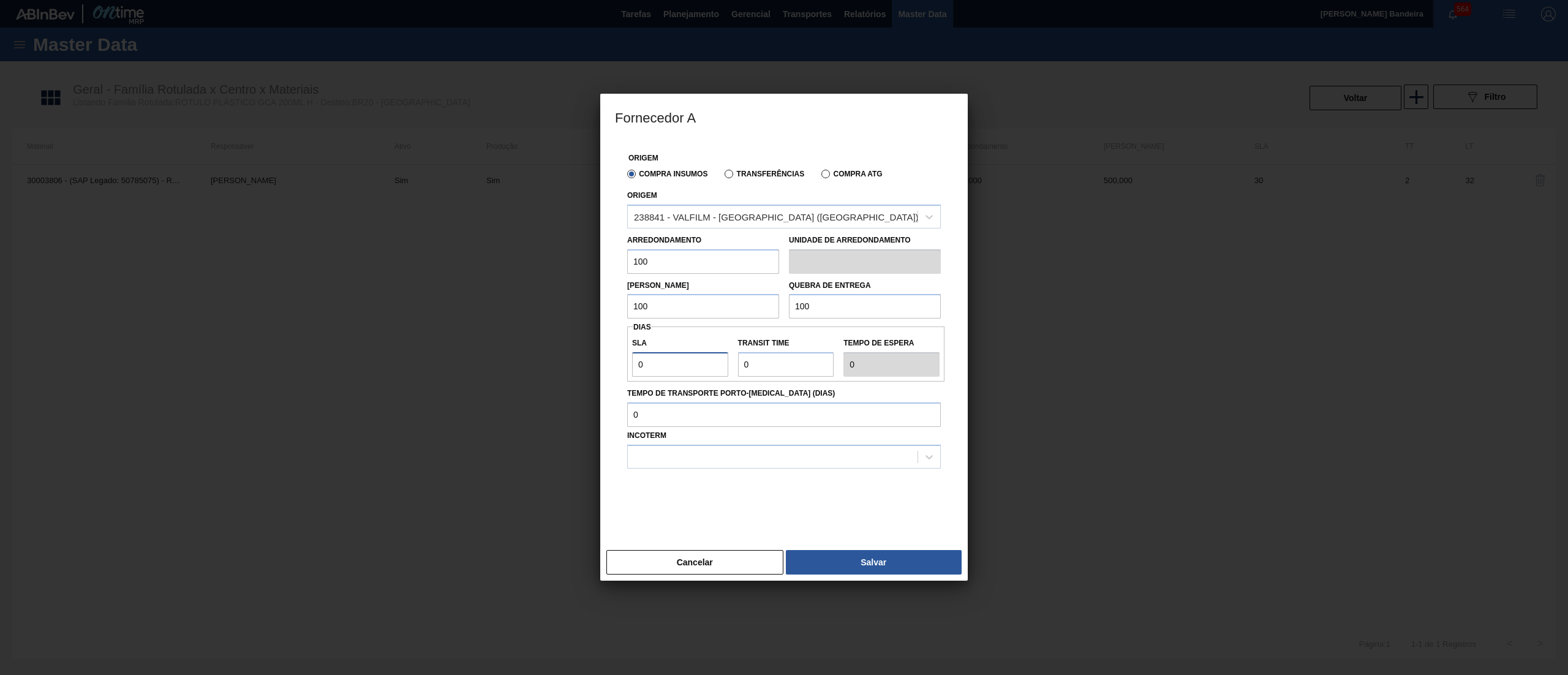
drag, startPoint x: 572, startPoint y: 369, endPoint x: 559, endPoint y: 367, distance: 13.2
click at [560, 367] on div "Fornecedor A Origem Compra Insumos Transferências Compra ATG Origem 238841 - VA…" at bounding box center [784, 338] width 1568 height 675
type input "3"
type input "30"
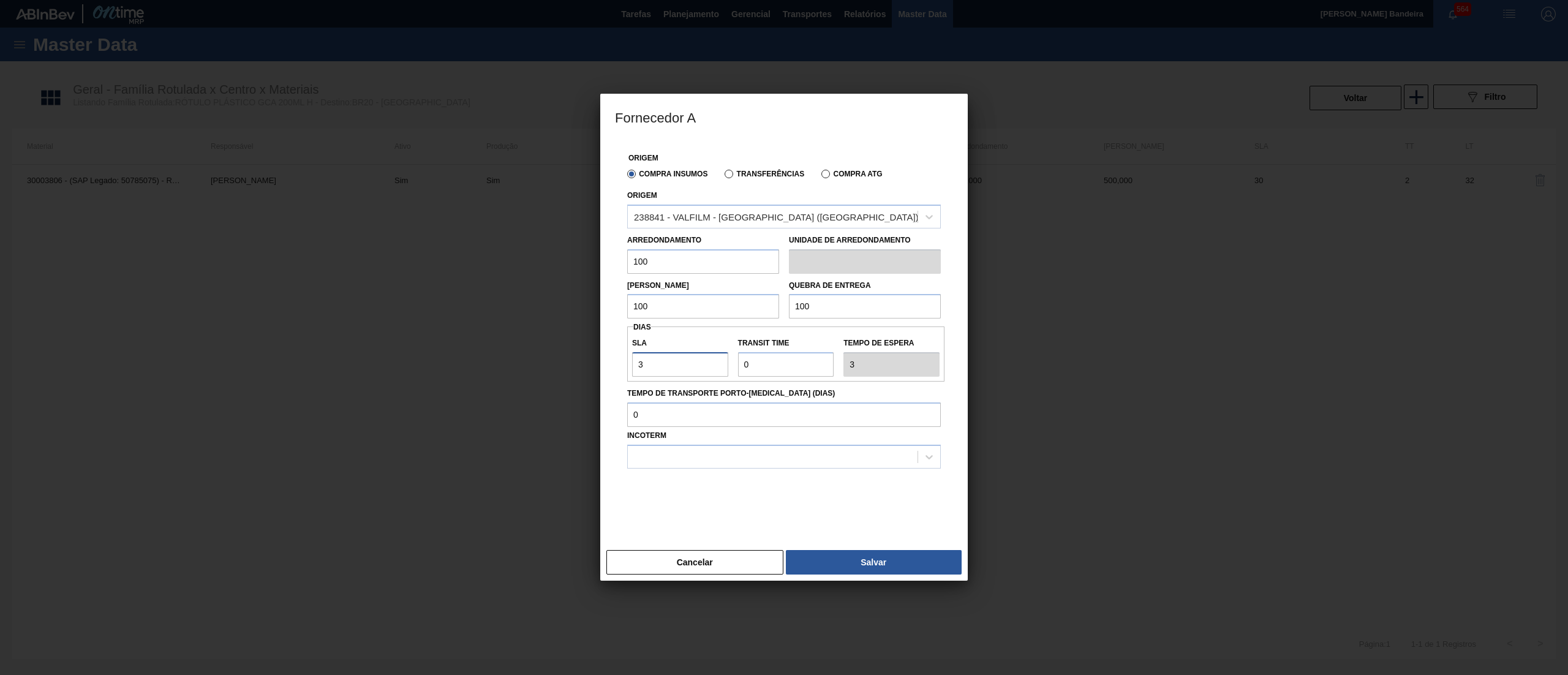
type input "30"
drag, startPoint x: 734, startPoint y: 369, endPoint x: 663, endPoint y: 369, distance: 71.0
click at [663, 369] on div "SLA 30 Transit Time Tempo de espera 30" at bounding box center [786, 354] width 318 height 46
type input "2"
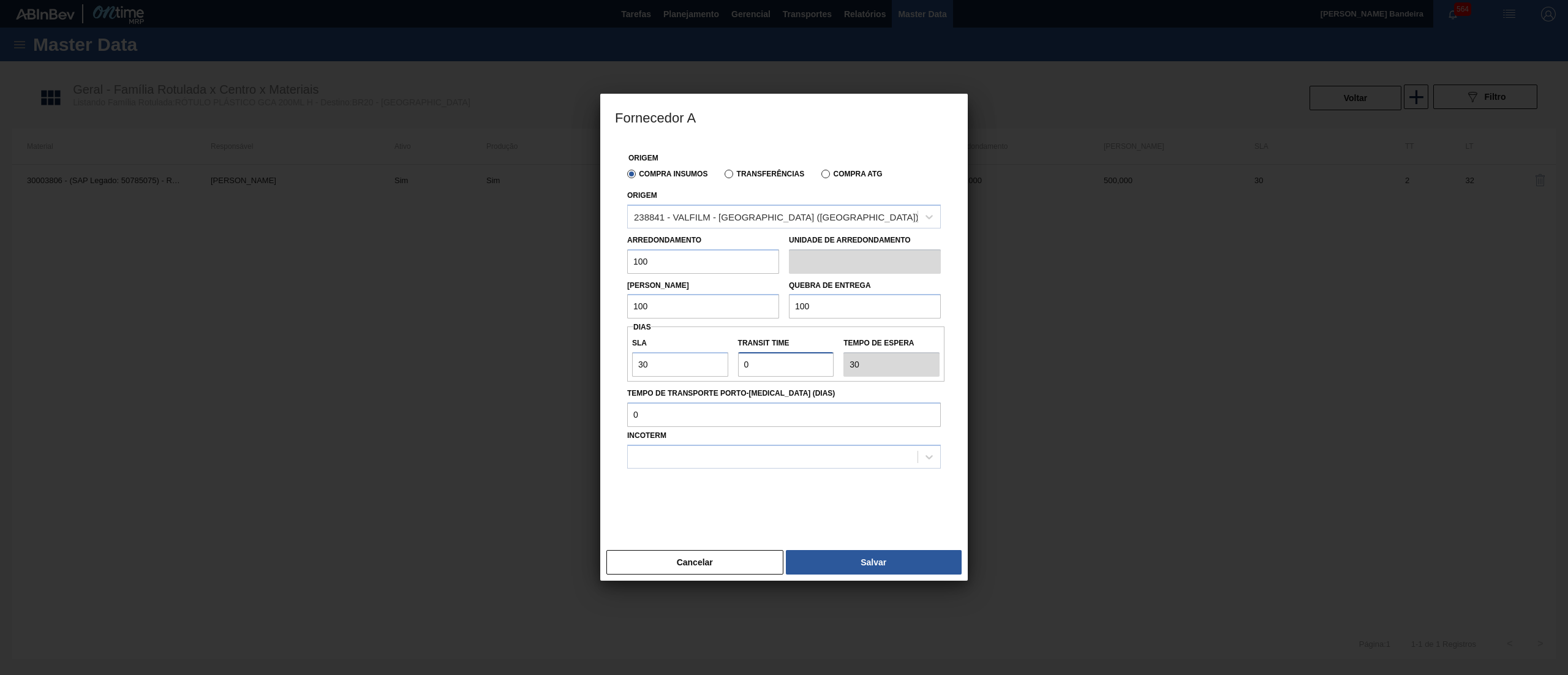
type input "32"
type input "2"
click at [704, 461] on div at bounding box center [773, 456] width 290 height 18
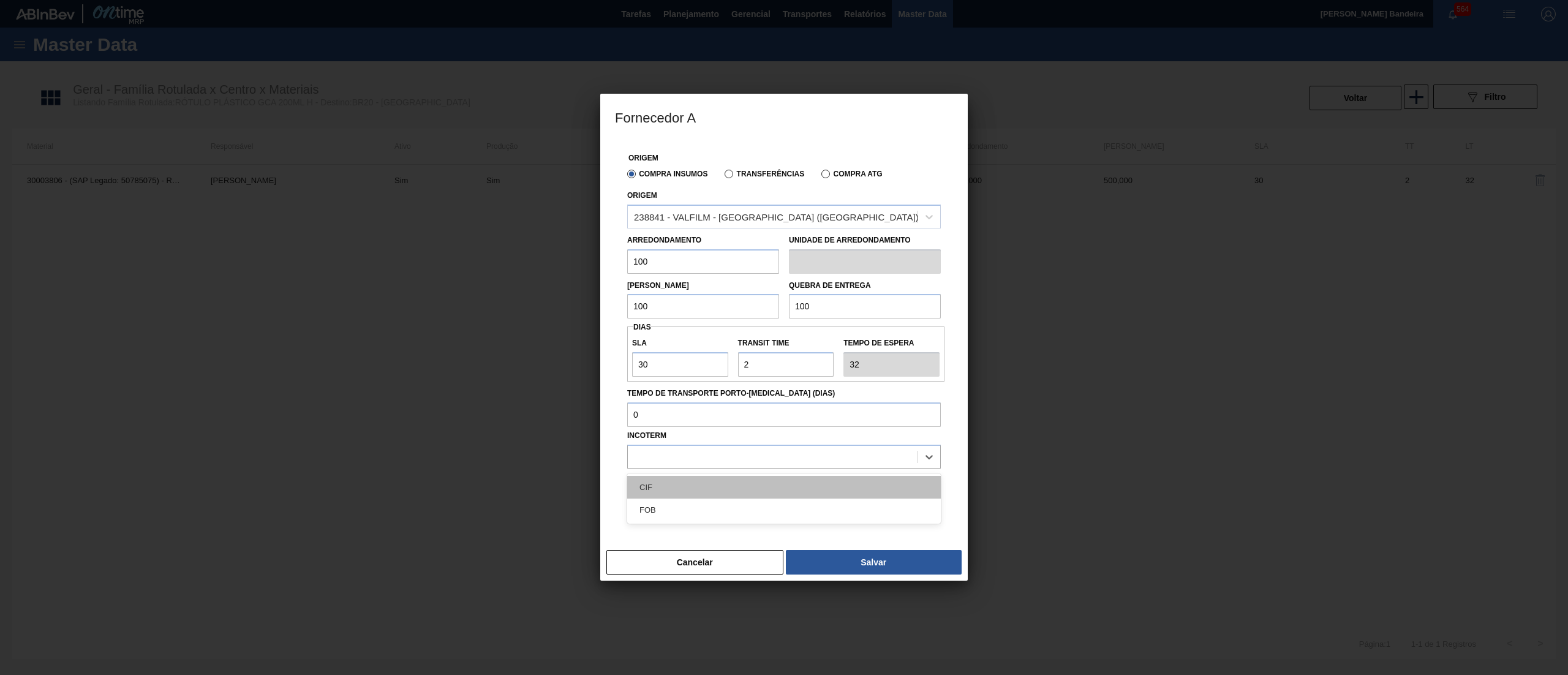
click at [680, 492] on div "CIF" at bounding box center [784, 487] width 314 height 22
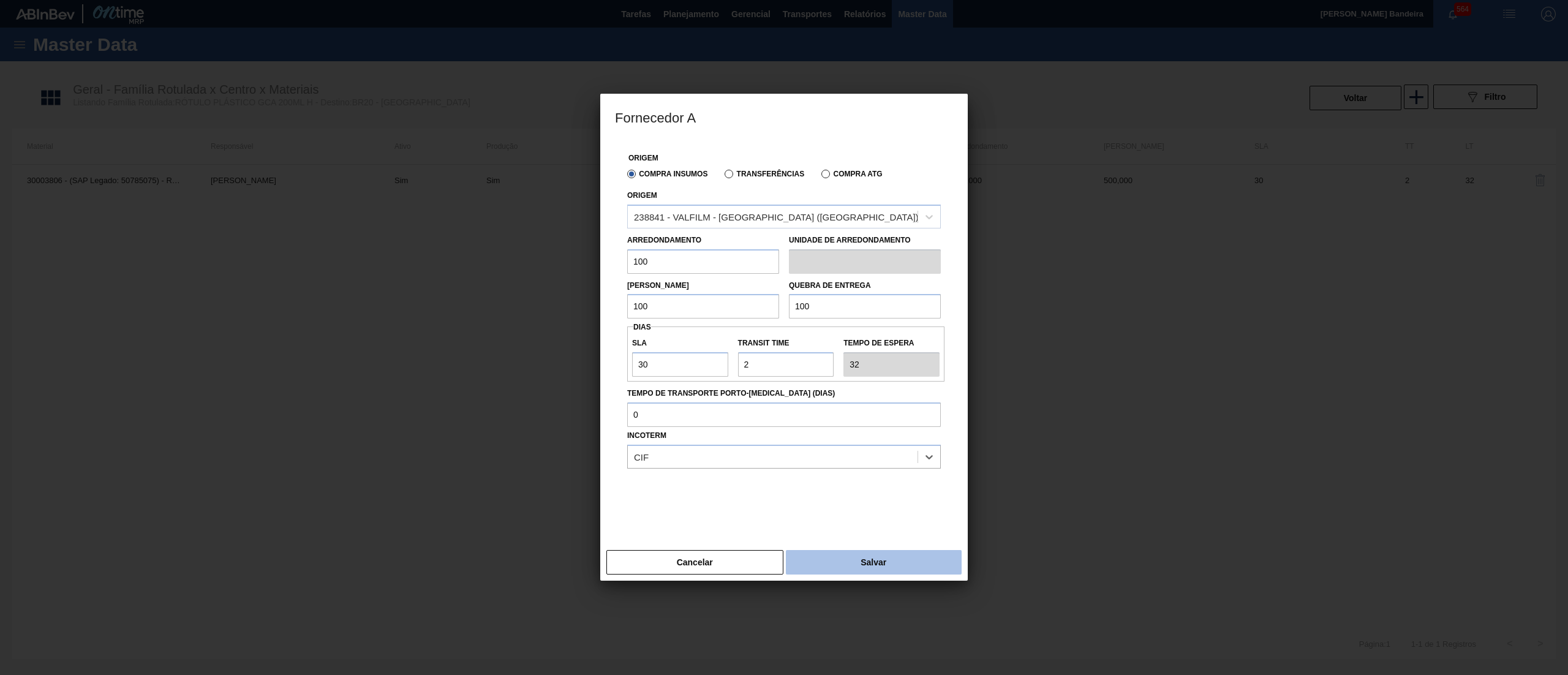
click at [827, 551] on button "Salvar" at bounding box center [874, 563] width 176 height 24
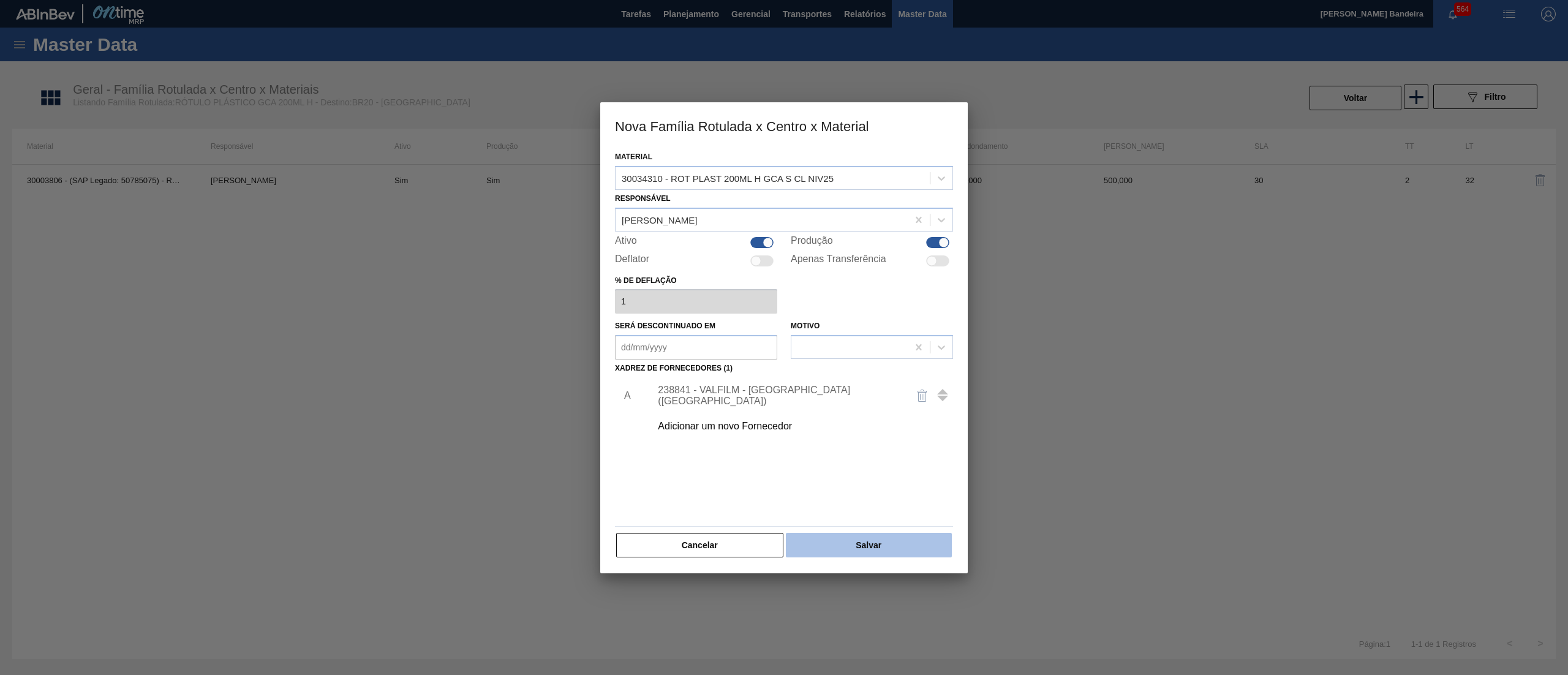
click at [848, 537] on button "Salvar" at bounding box center [869, 545] width 166 height 24
click at [748, 241] on div "Ativo" at bounding box center [696, 243] width 163 height 15
click at [762, 245] on div at bounding box center [762, 243] width 23 height 11
checkbox input "false"
click at [848, 544] on button "Salvar" at bounding box center [869, 545] width 166 height 24
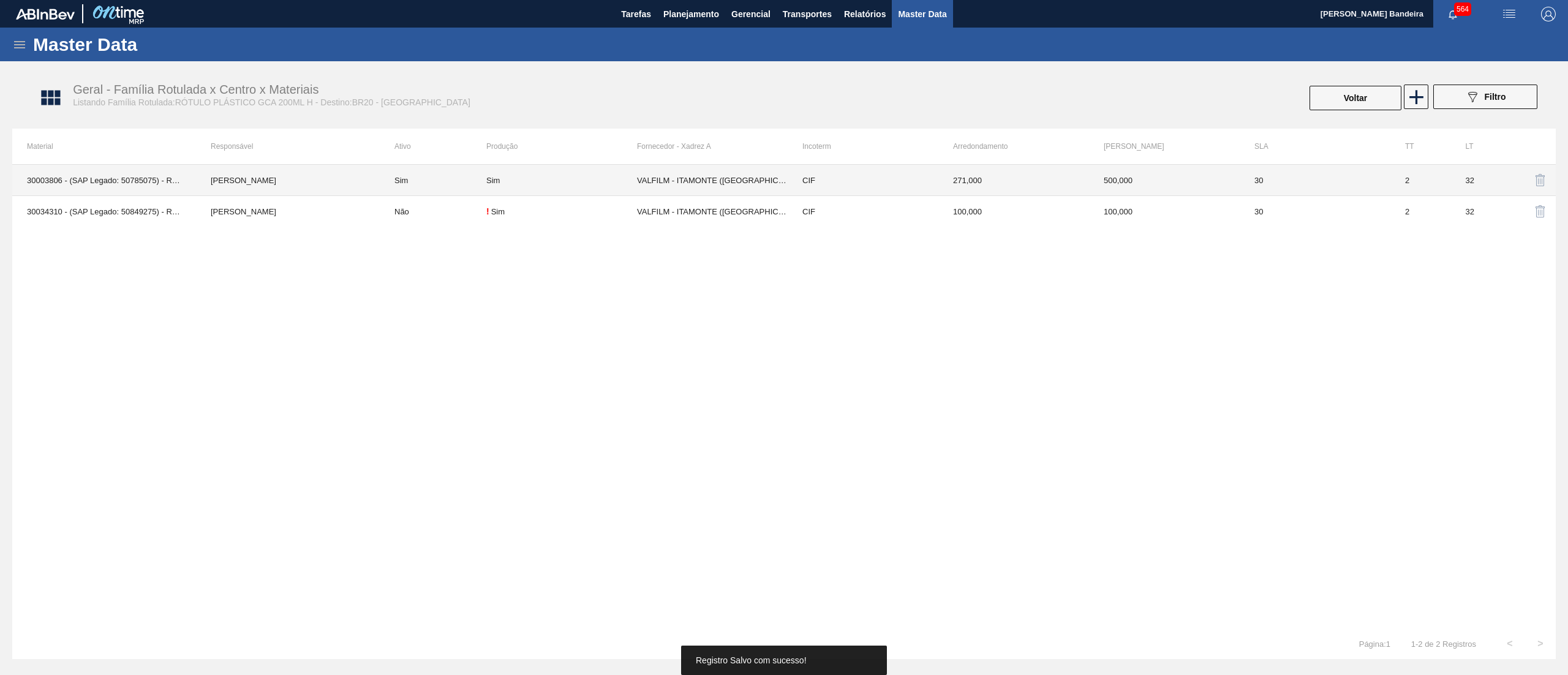
click at [549, 186] on td "Sim" at bounding box center [561, 180] width 150 height 31
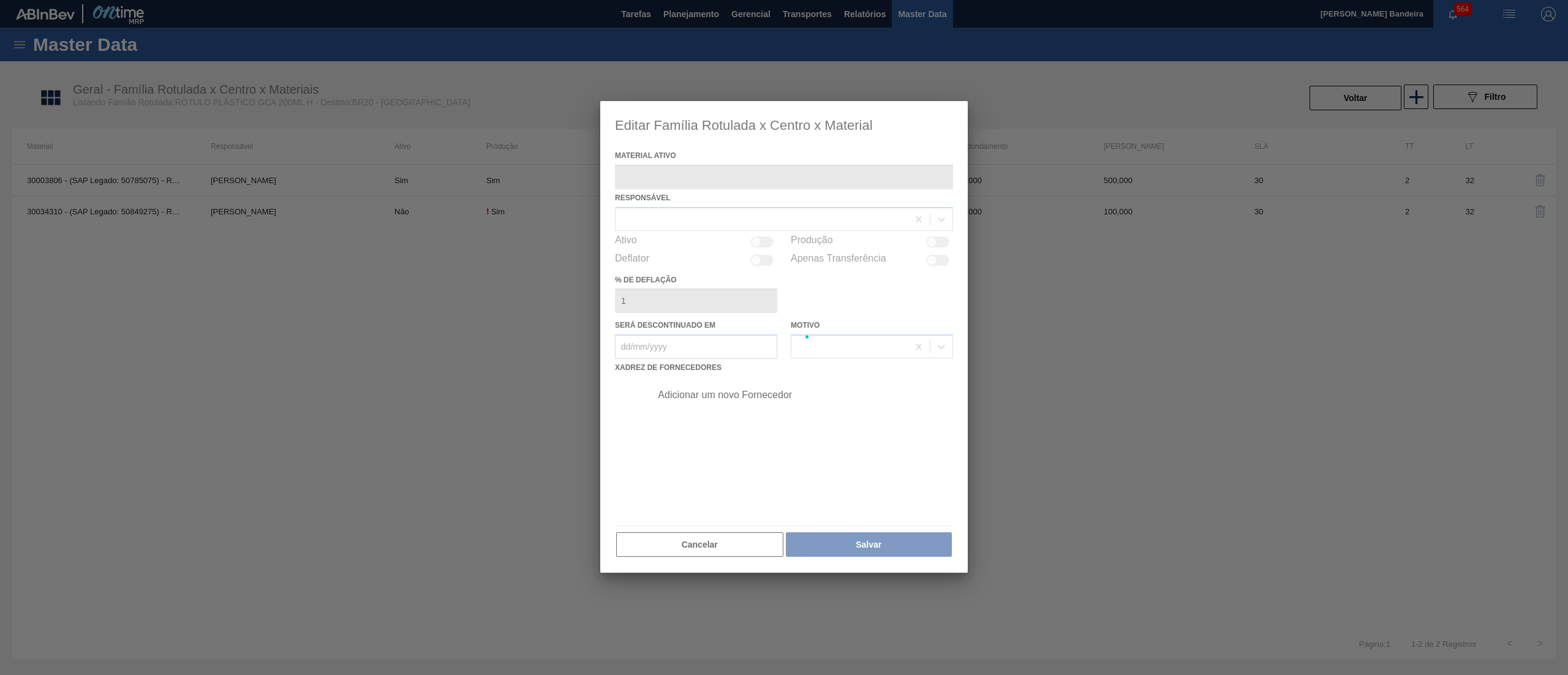
type ativo "30003806 - (SAP Legado: 50785075) - ROT PLAST 200ML H GCA NIV22"
checkbox input "true"
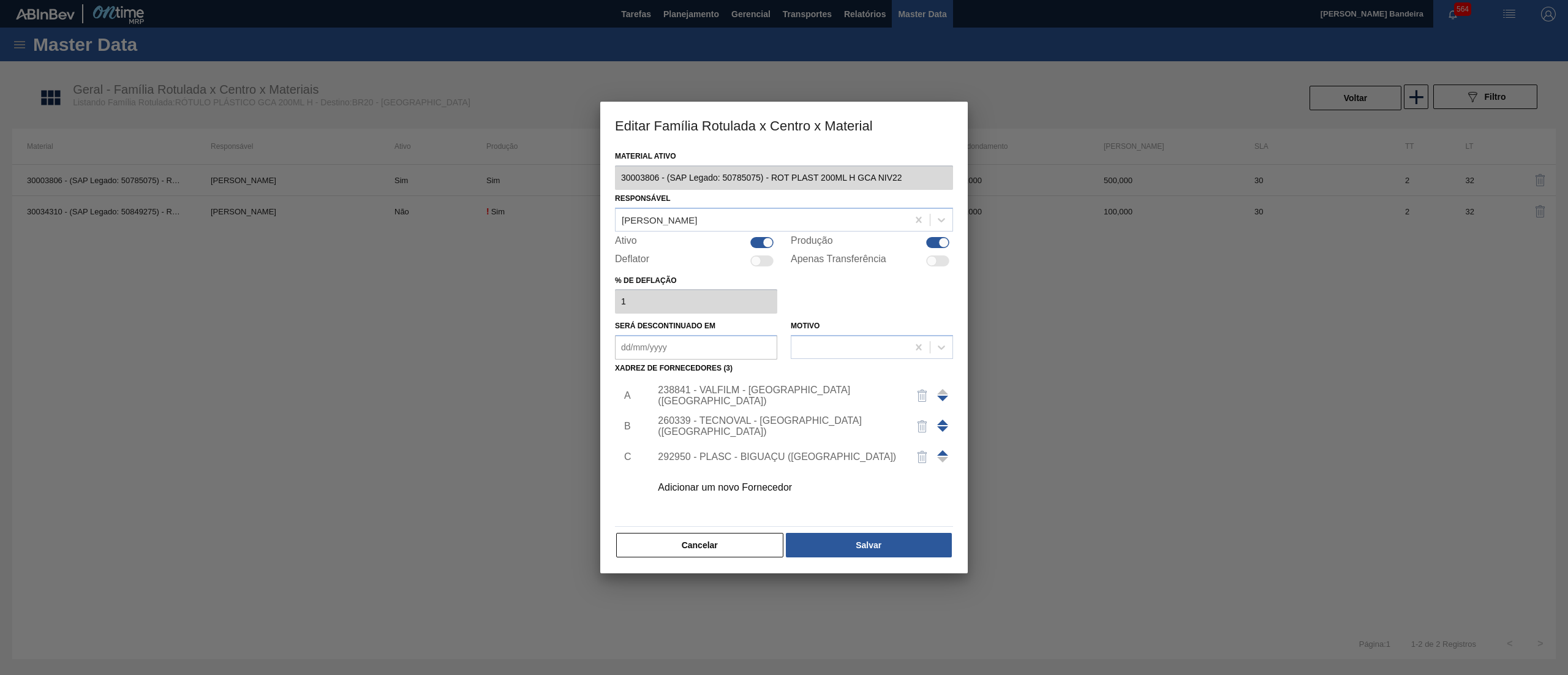
click at [756, 243] on div at bounding box center [762, 243] width 23 height 11
checkbox input "false"
click at [829, 549] on button "Salvar" at bounding box center [869, 545] width 166 height 24
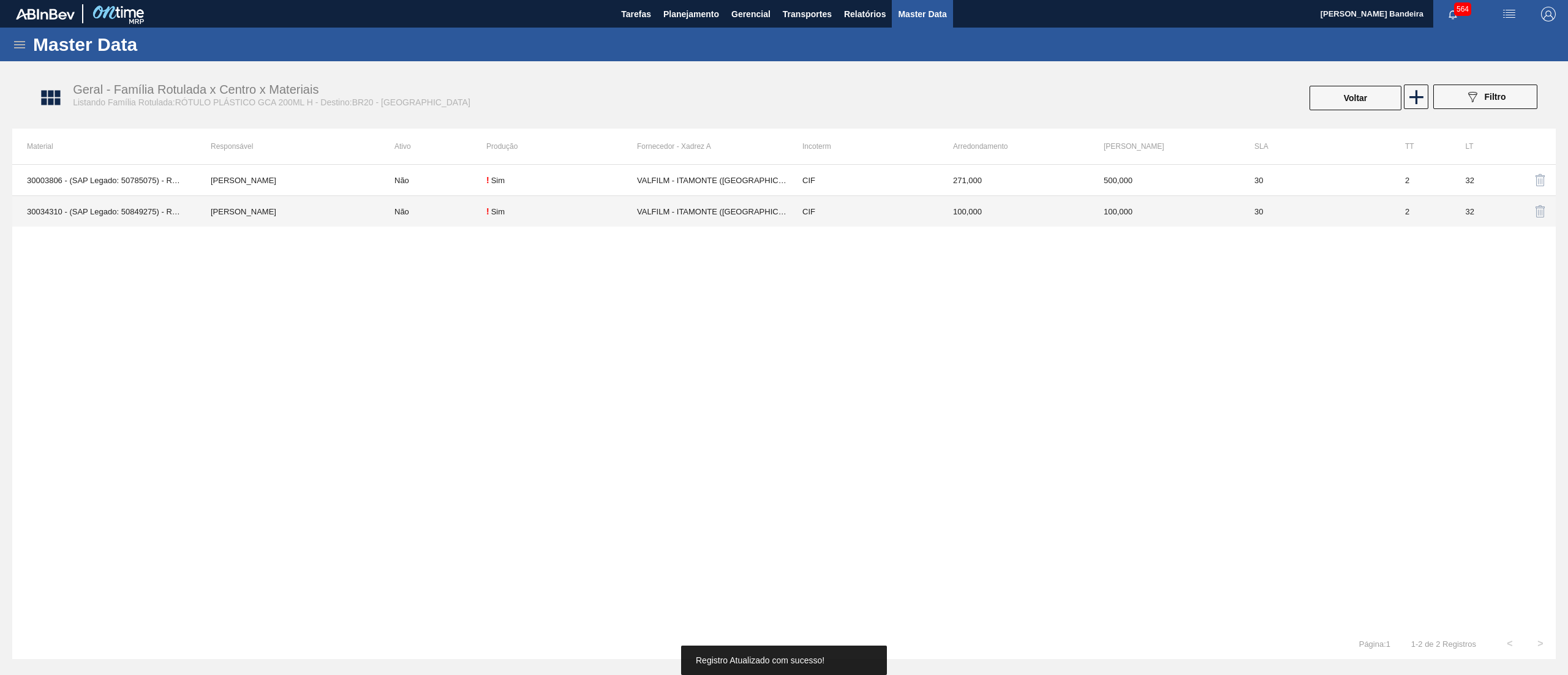
click at [628, 220] on td "! Sim" at bounding box center [561, 211] width 150 height 31
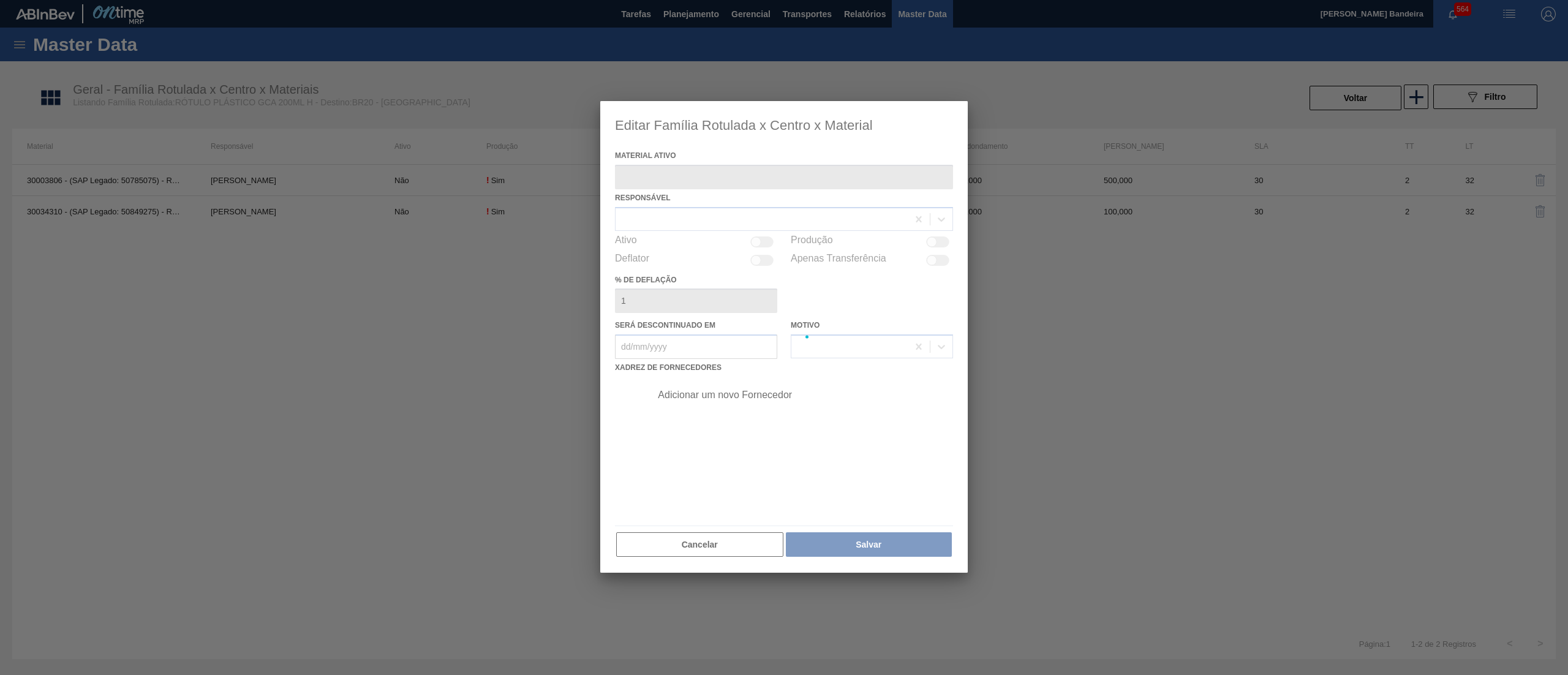
type ativo "30034310 - (SAP Legado: 50849275) - ROT PLAST 200ML H GCA S CL NIV25"
checkbox input "true"
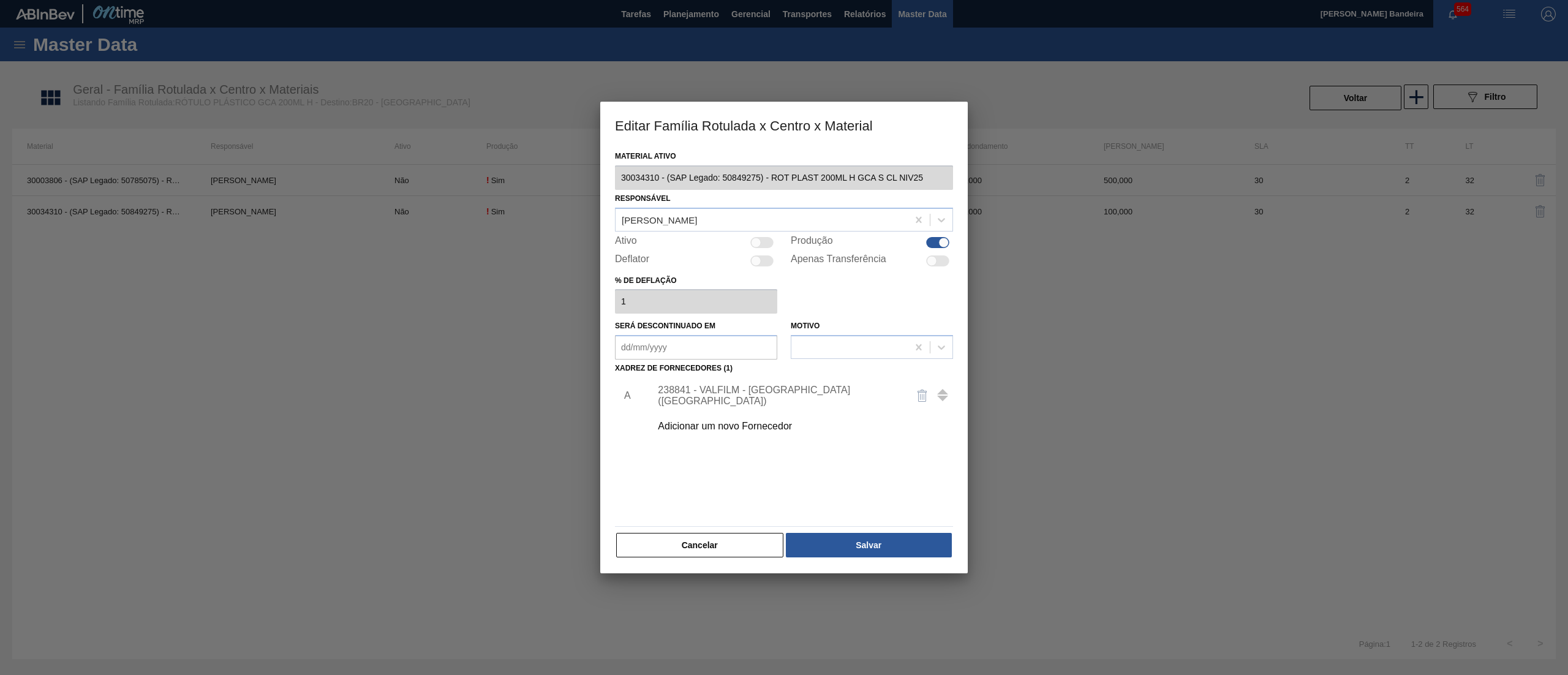
click at [760, 241] on div at bounding box center [756, 242] width 10 height 10
checkbox input "true"
click at [840, 534] on button "Salvar" at bounding box center [869, 545] width 166 height 24
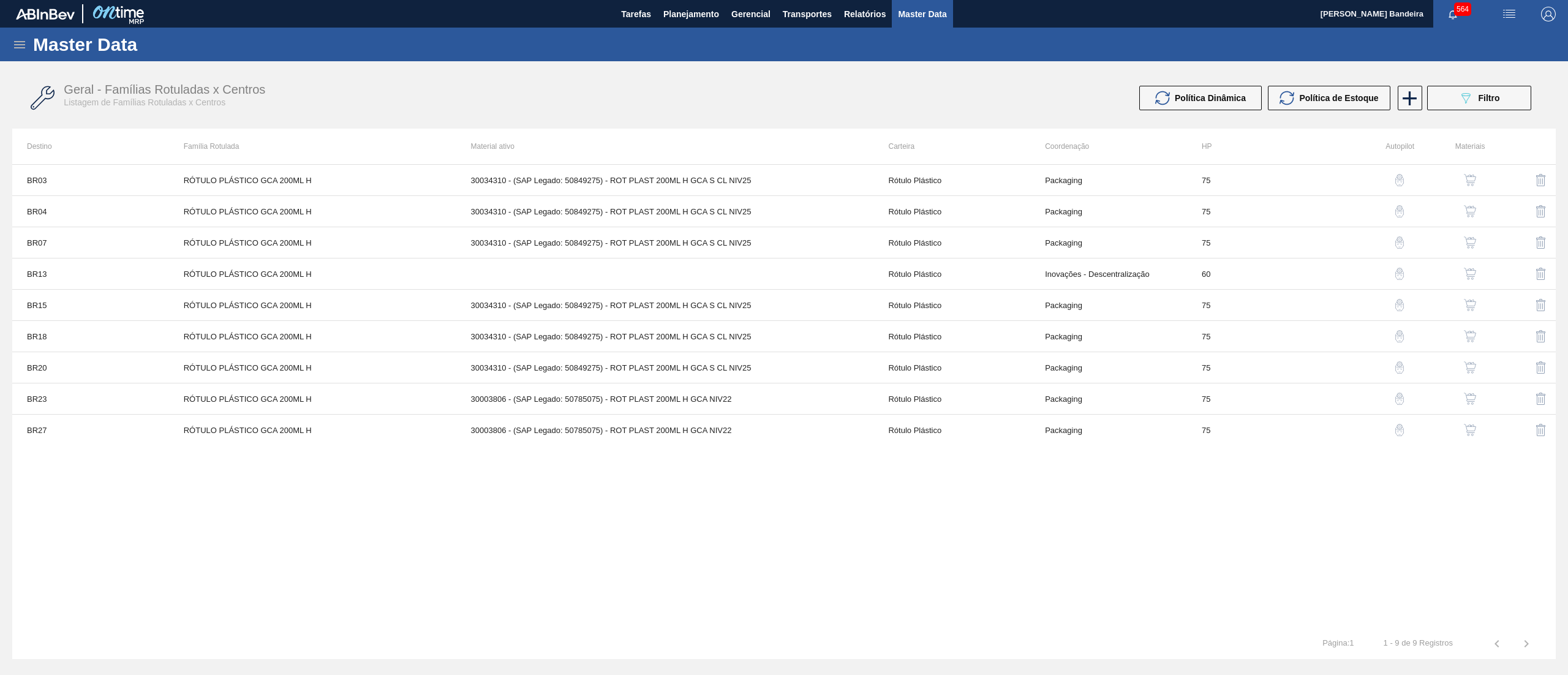
click at [1468, 398] on img "button" at bounding box center [1469, 398] width 12 height 12
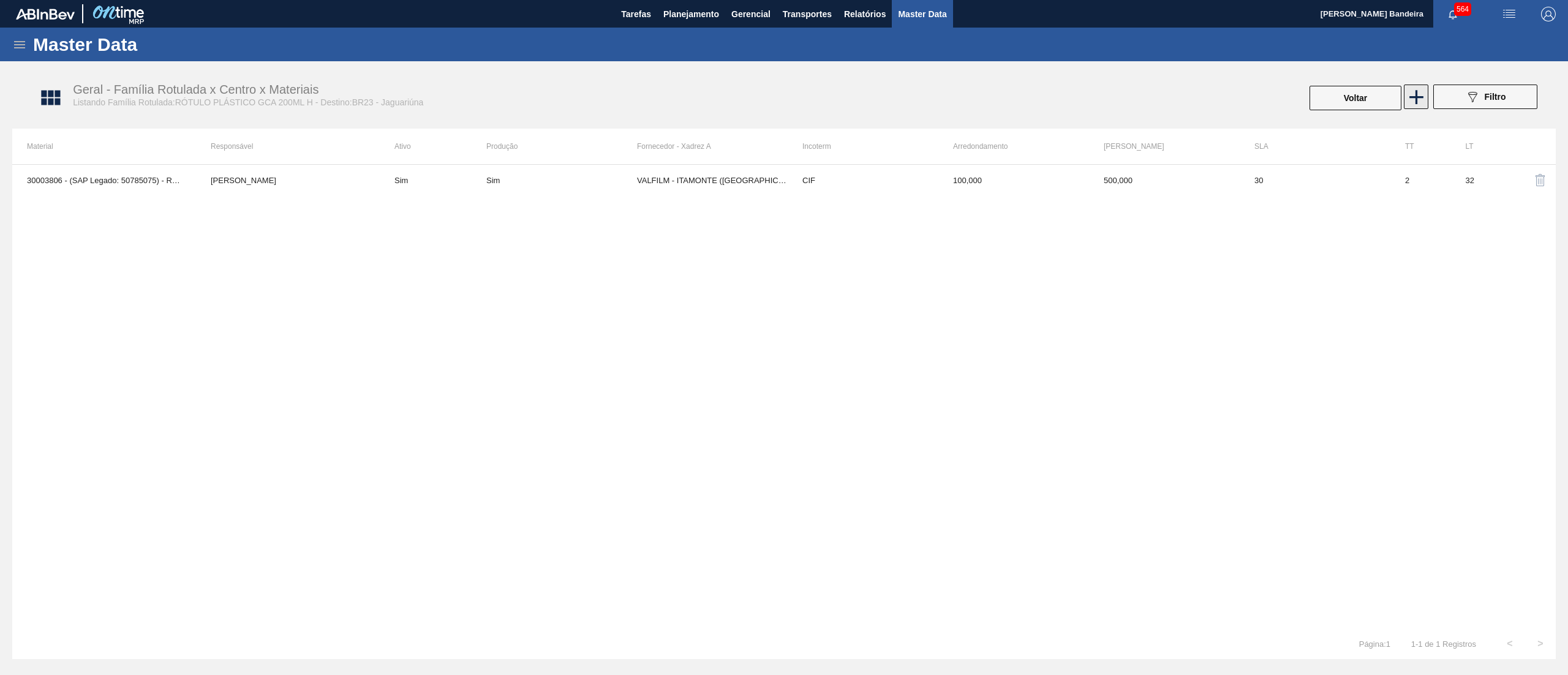
click at [1424, 105] on icon at bounding box center [1417, 97] width 24 height 24
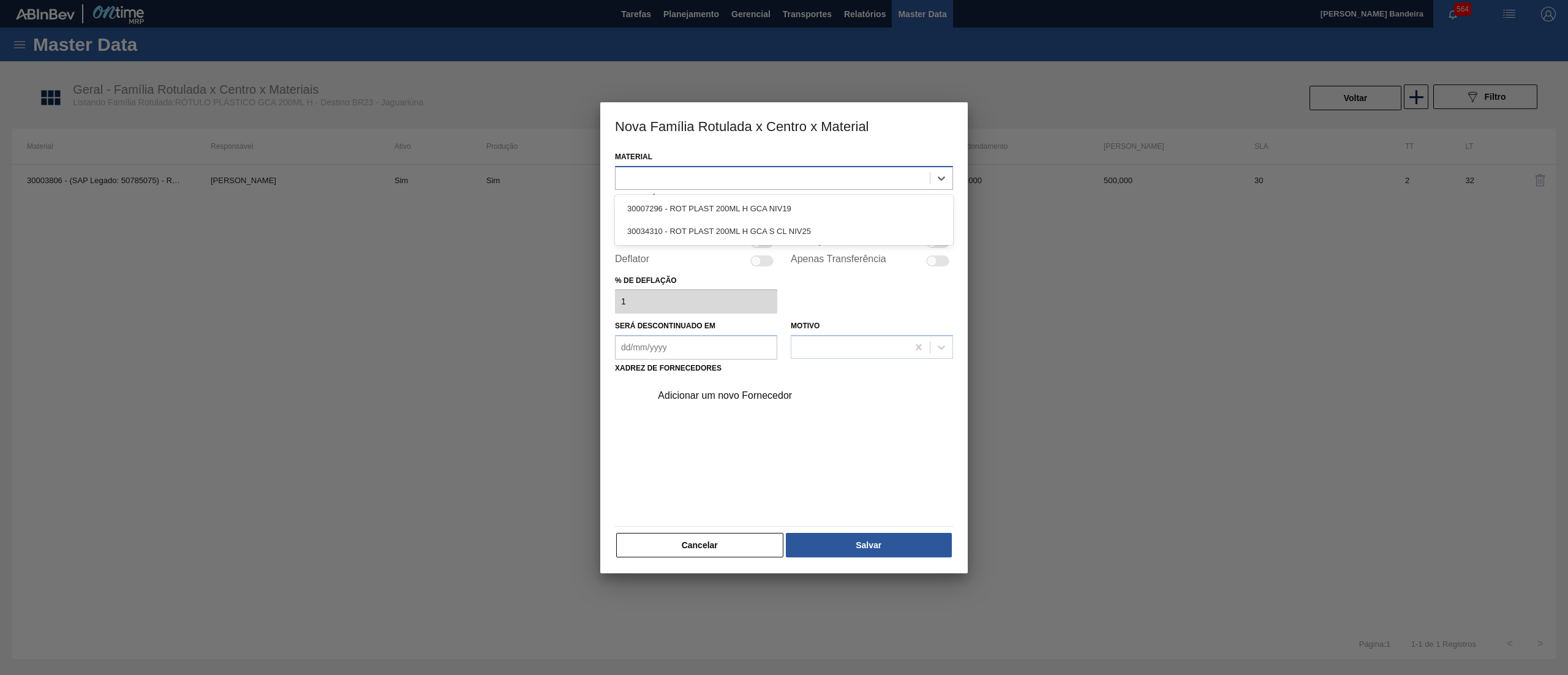
click at [665, 173] on div at bounding box center [773, 178] width 314 height 18
click at [701, 230] on div "30034310 - ROT PLAST 200ML H GCA S CL NIV25" at bounding box center [784, 231] width 338 height 22
click at [687, 225] on div at bounding box center [762, 219] width 292 height 18
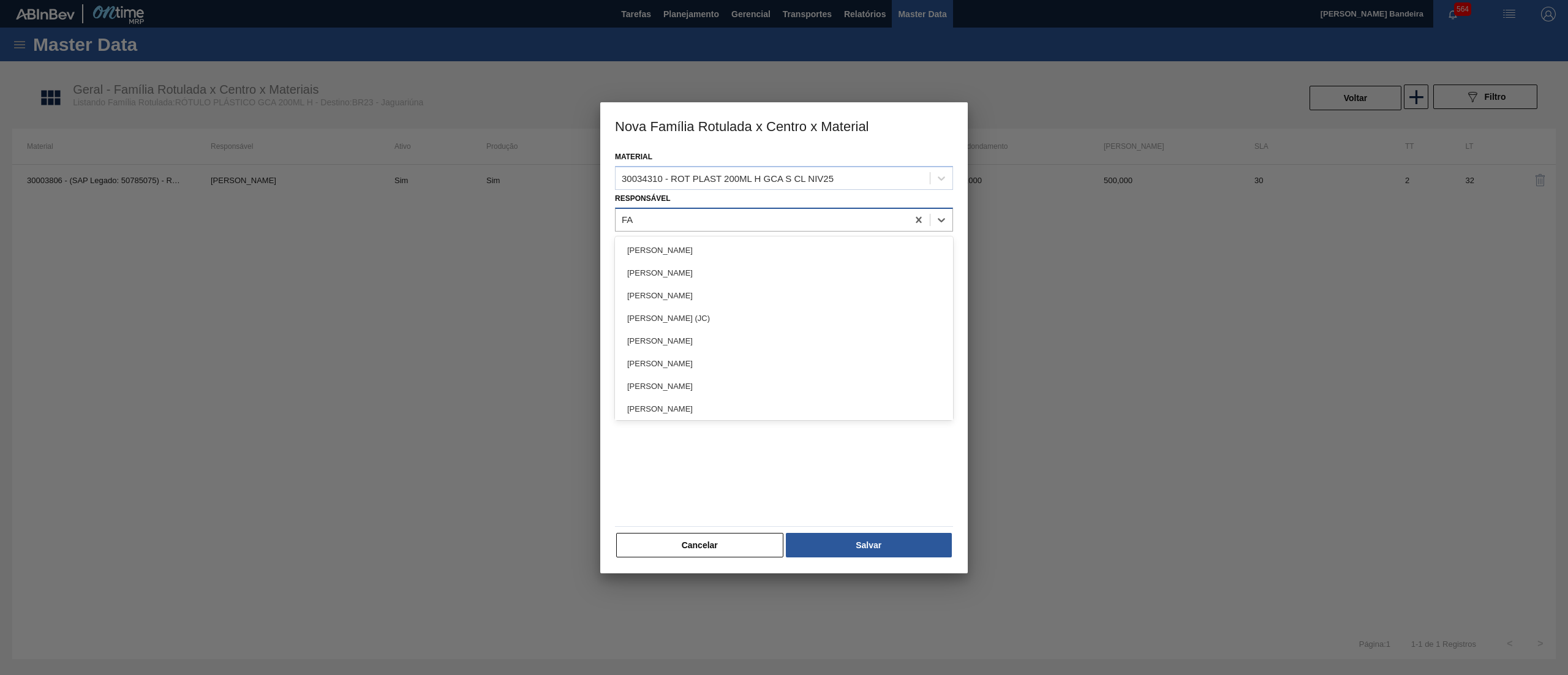
type input "FAR"
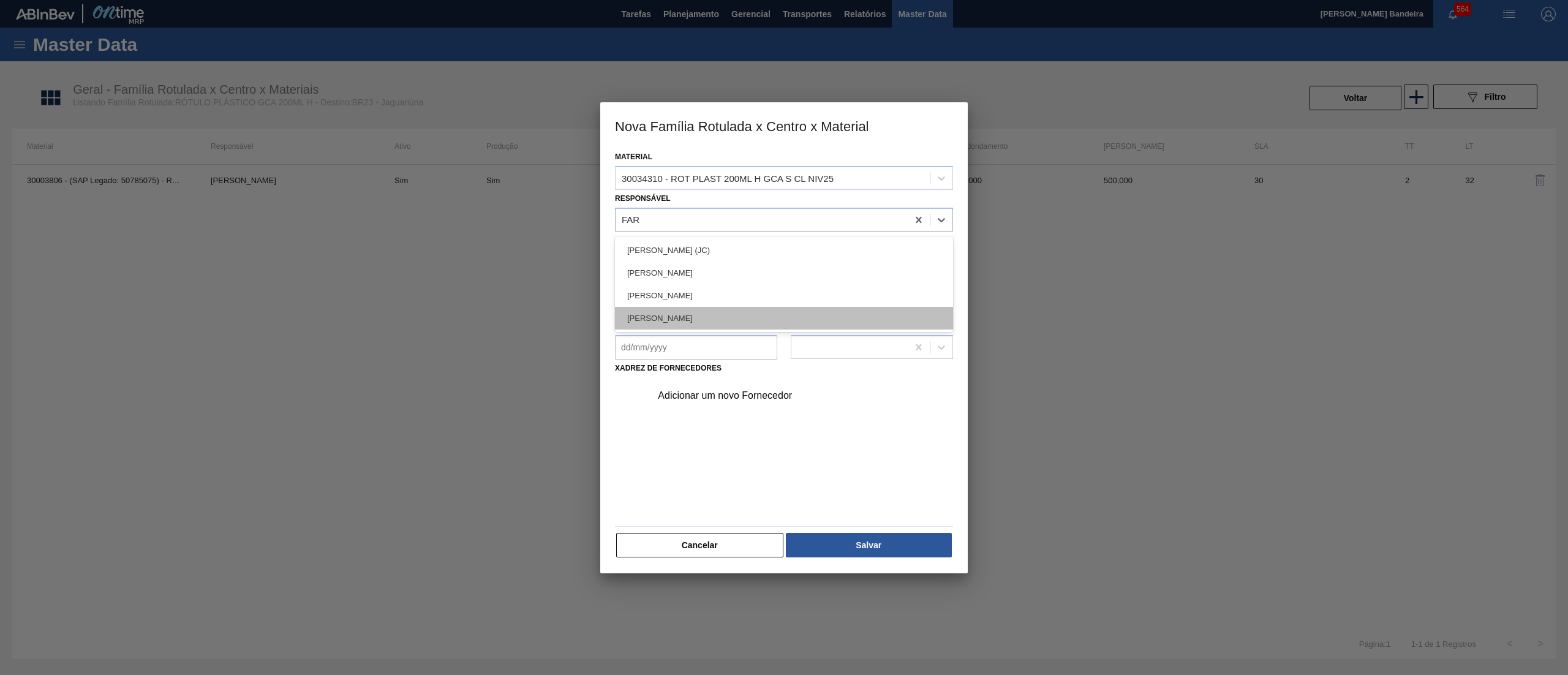
click at [683, 316] on div "[PERSON_NAME]" at bounding box center [784, 318] width 338 height 22
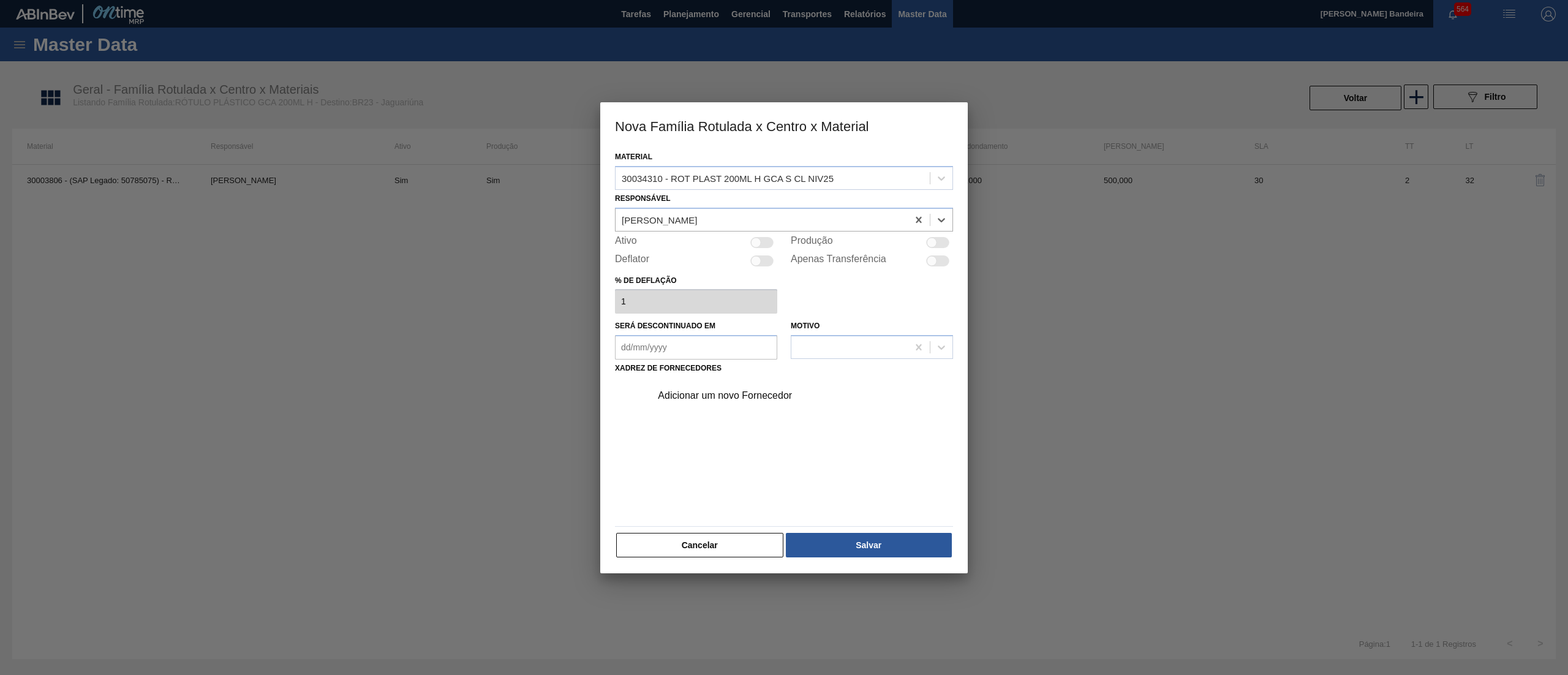
click at [764, 240] on div at bounding box center [762, 243] width 23 height 11
checkbox input "true"
click at [704, 392] on div "Adicionar um novo Fornecedor" at bounding box center [777, 395] width 240 height 11
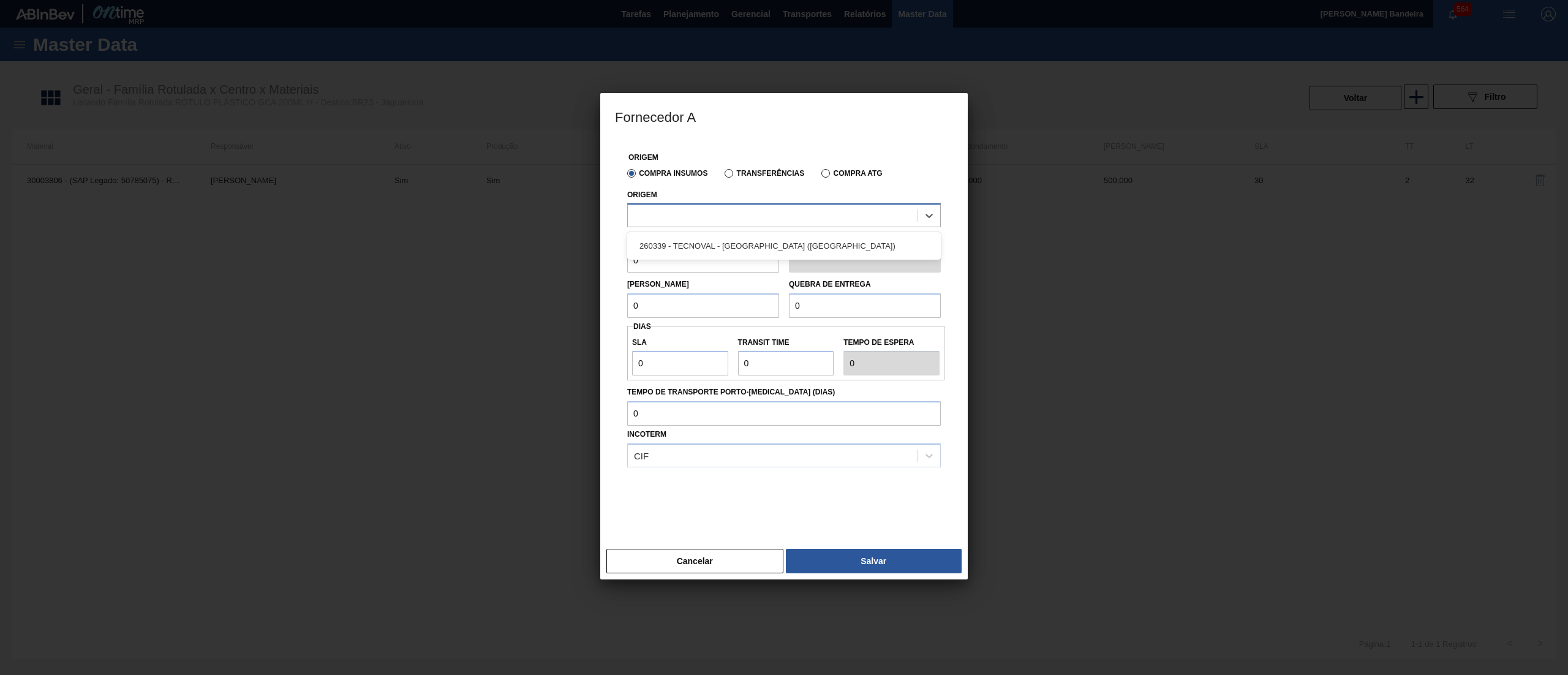
click at [689, 220] on div at bounding box center [773, 216] width 290 height 18
click at [692, 248] on div "260339 - TECNOVAL - [GEOGRAPHIC_DATA] ([GEOGRAPHIC_DATA])" at bounding box center [784, 246] width 314 height 22
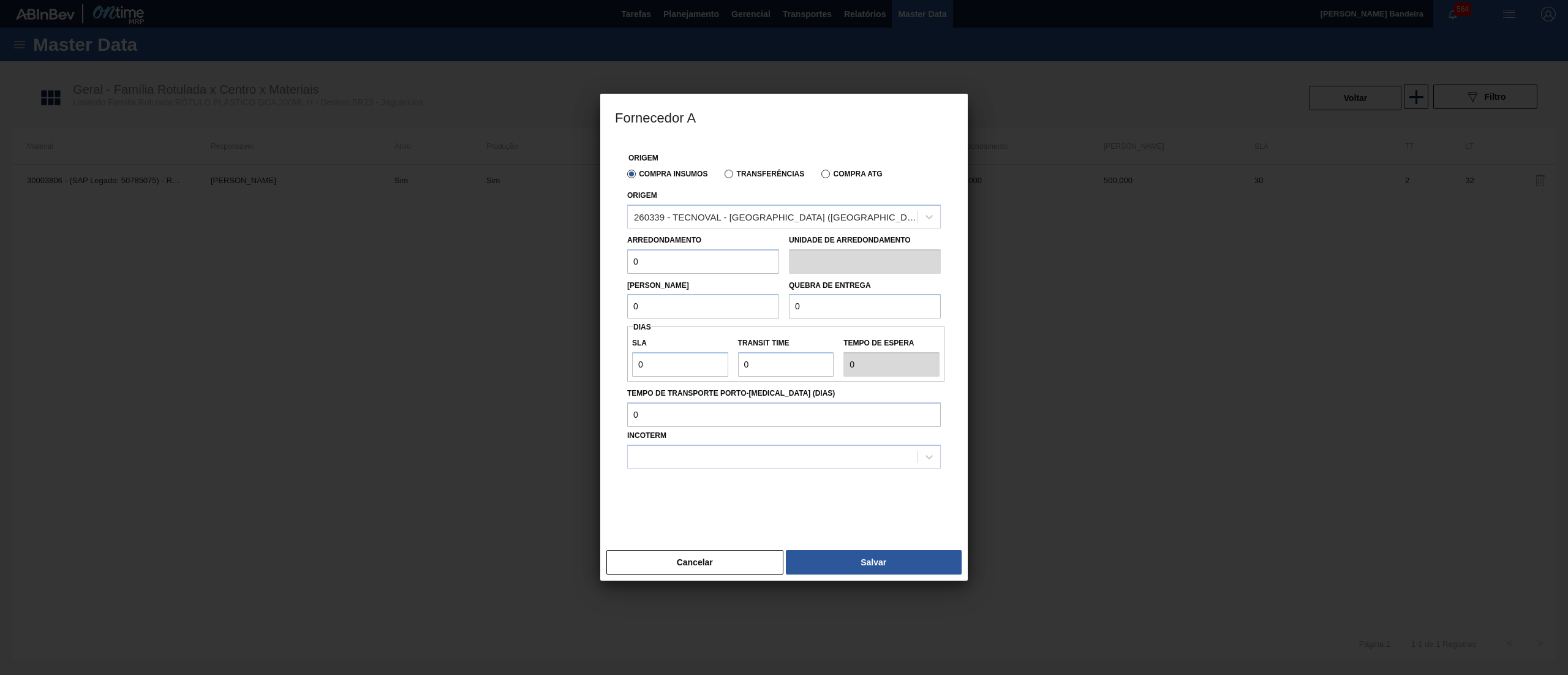
drag, startPoint x: 653, startPoint y: 265, endPoint x: 562, endPoint y: 261, distance: 91.1
click at [562, 261] on div "Fornecedor A Origem Compra Insumos Transferências Compra ATG Origem 260339 - TE…" at bounding box center [784, 338] width 1568 height 675
drag, startPoint x: 679, startPoint y: 271, endPoint x: 541, endPoint y: 261, distance: 138.4
click at [541, 261] on div "Fornecedor A Origem Compra Insumos Transferências Compra ATG Origem 260339 - TE…" at bounding box center [784, 338] width 1568 height 675
type input "100"
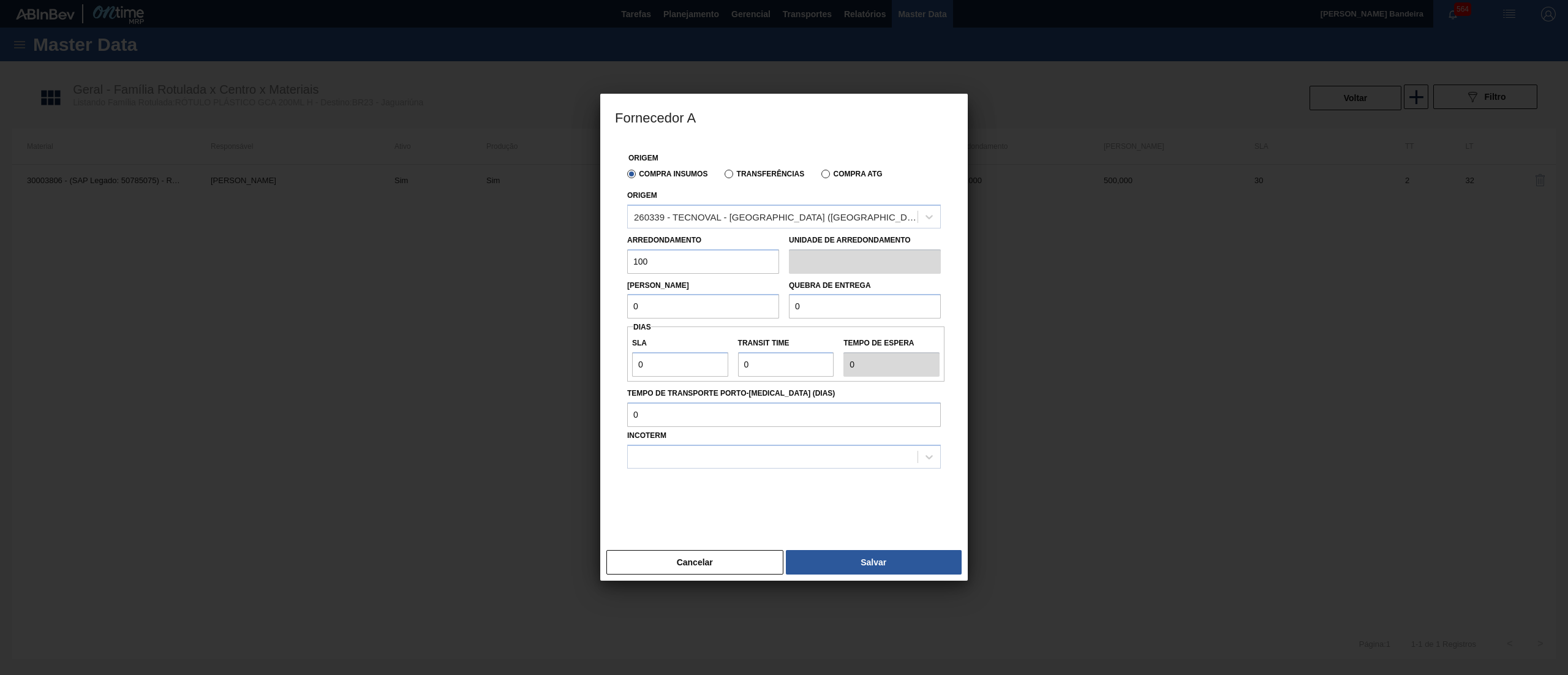
drag, startPoint x: 657, startPoint y: 303, endPoint x: 548, endPoint y: 296, distance: 109.2
click at [548, 296] on div "Fornecedor A Origem Compra Insumos Transferências Compra ATG Origem 260339 - TE…" at bounding box center [784, 338] width 1568 height 675
paste input "10"
type input "100"
drag, startPoint x: 880, startPoint y: 316, endPoint x: 606, endPoint y: 318, distance: 274.0
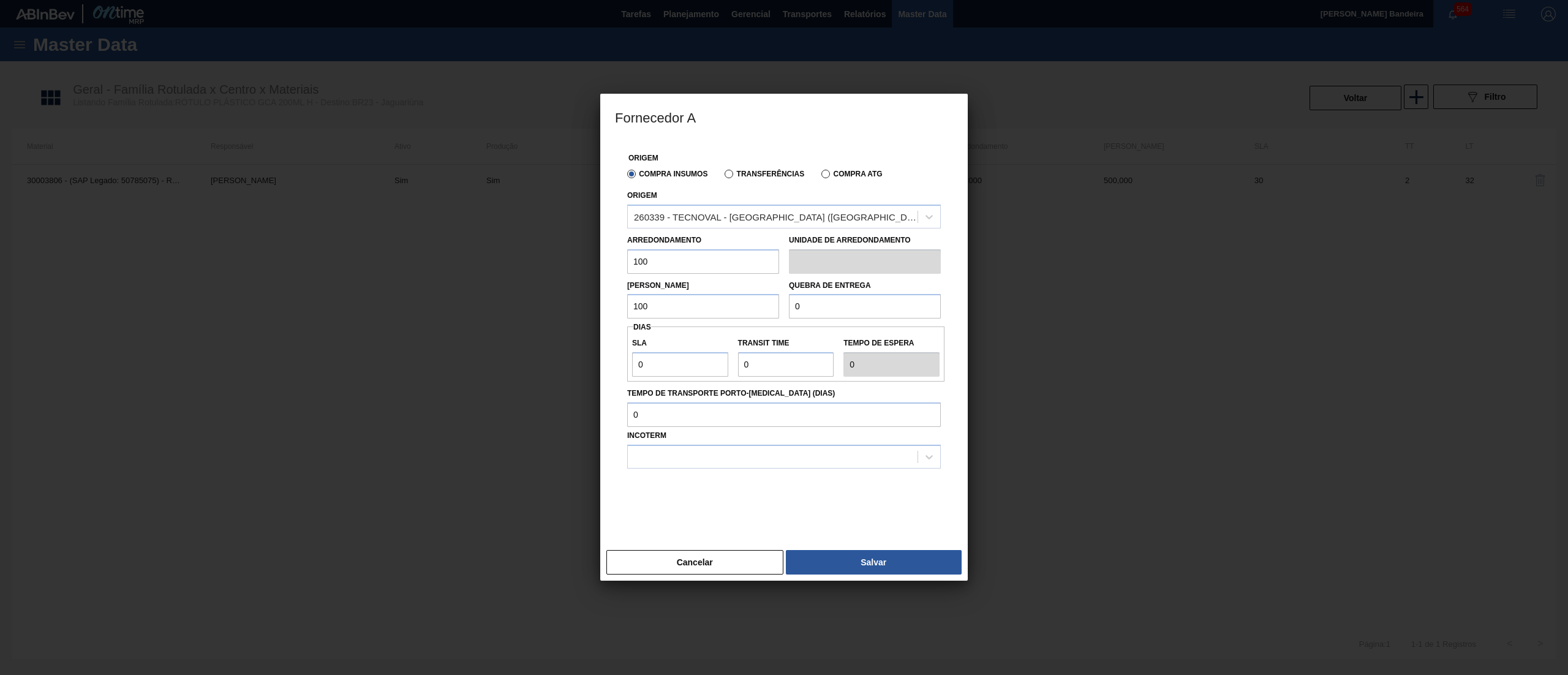
click at [606, 318] on div "Origem Compra Insumos Transferências Compra ATG Origem 260339 - TECNOVAL - [GEO…" at bounding box center [783, 341] width 367 height 405
paste input "10"
type input "100"
drag, startPoint x: 520, startPoint y: 354, endPoint x: 506, endPoint y: 354, distance: 14.0
click at [506, 354] on div "Fornecedor A Origem Compra Insumos Transferências Compra ATG Origem 260339 - TE…" at bounding box center [784, 338] width 1568 height 675
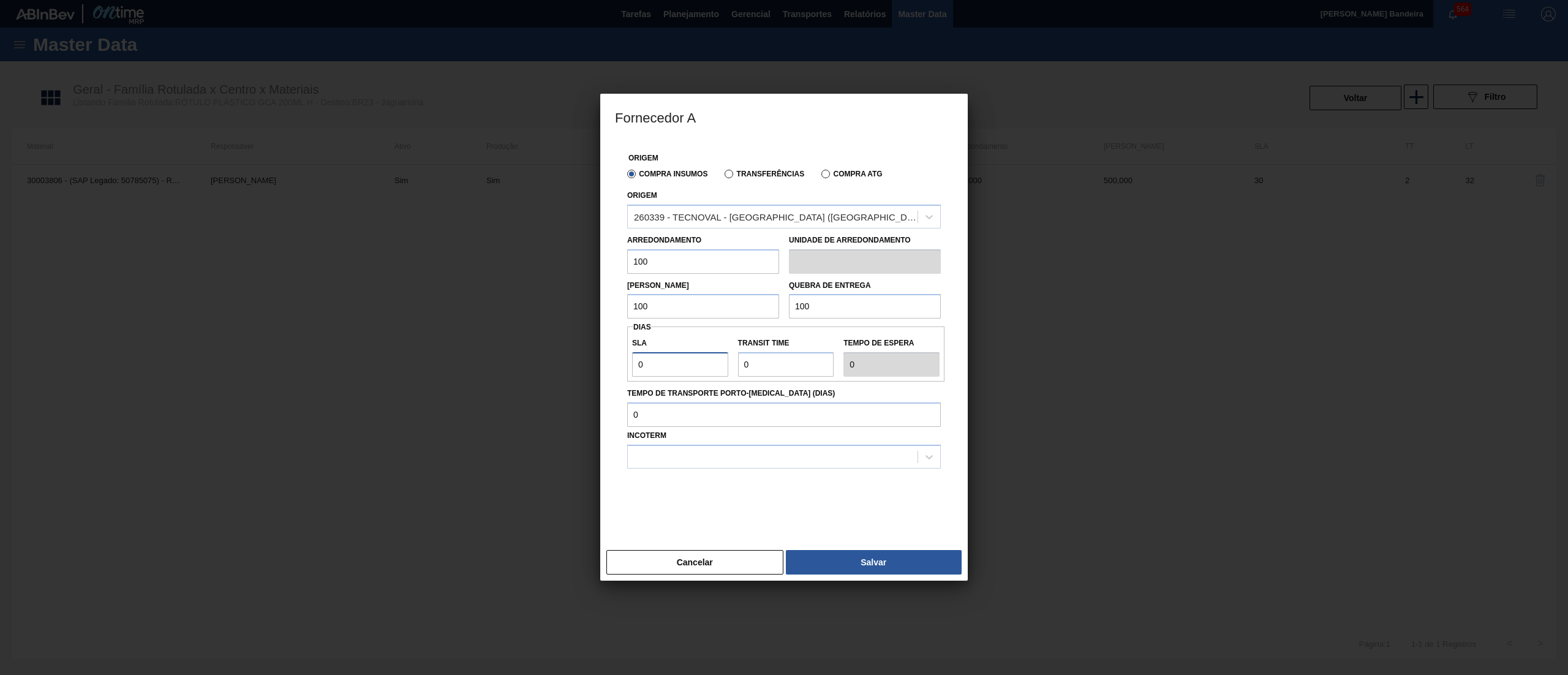
type input "3"
type input "30"
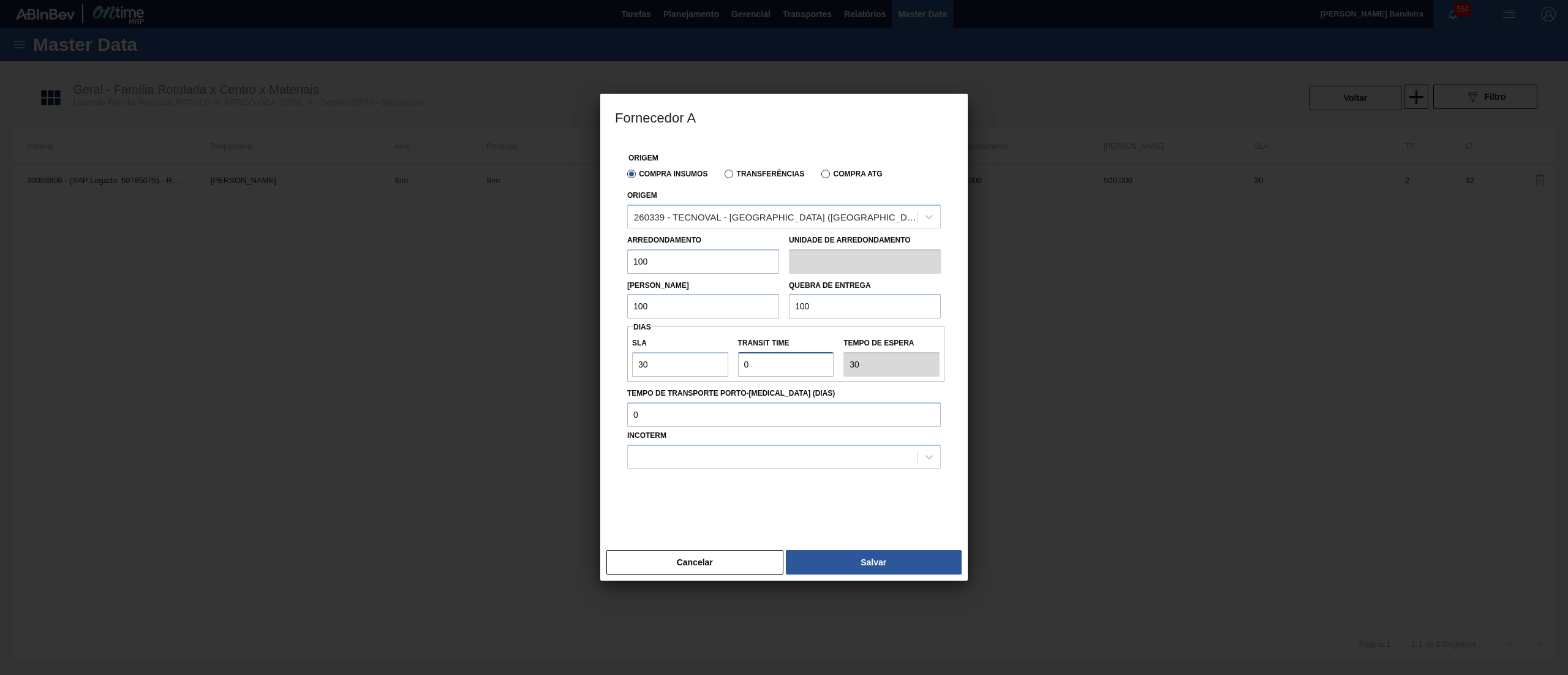
drag, startPoint x: 765, startPoint y: 362, endPoint x: 662, endPoint y: 351, distance: 103.6
click at [662, 351] on div "SLA 30 Transit Time Tempo de espera 30" at bounding box center [786, 354] width 318 height 46
type input "3"
type input "33"
type input "NaN"
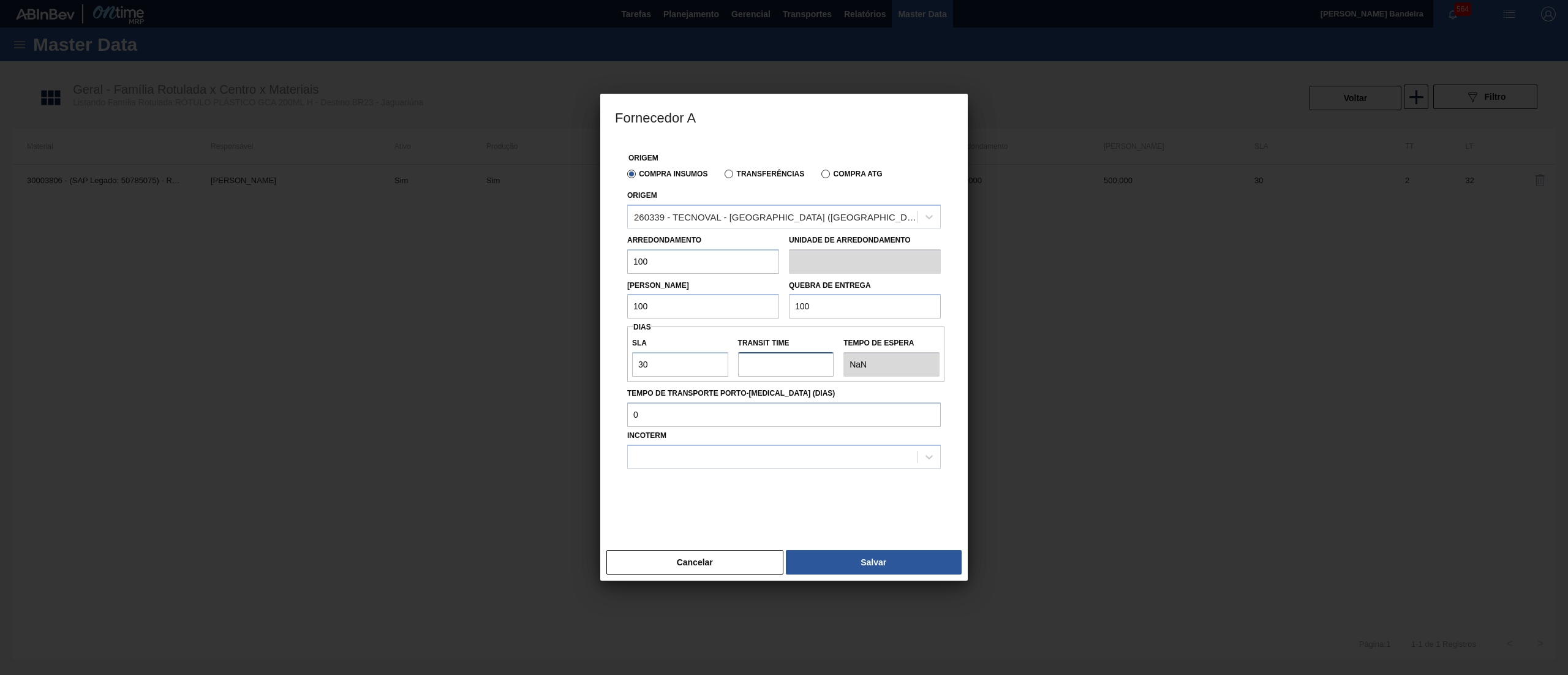
type input "2"
type input "32"
type input "2"
click at [687, 457] on div at bounding box center [773, 456] width 290 height 18
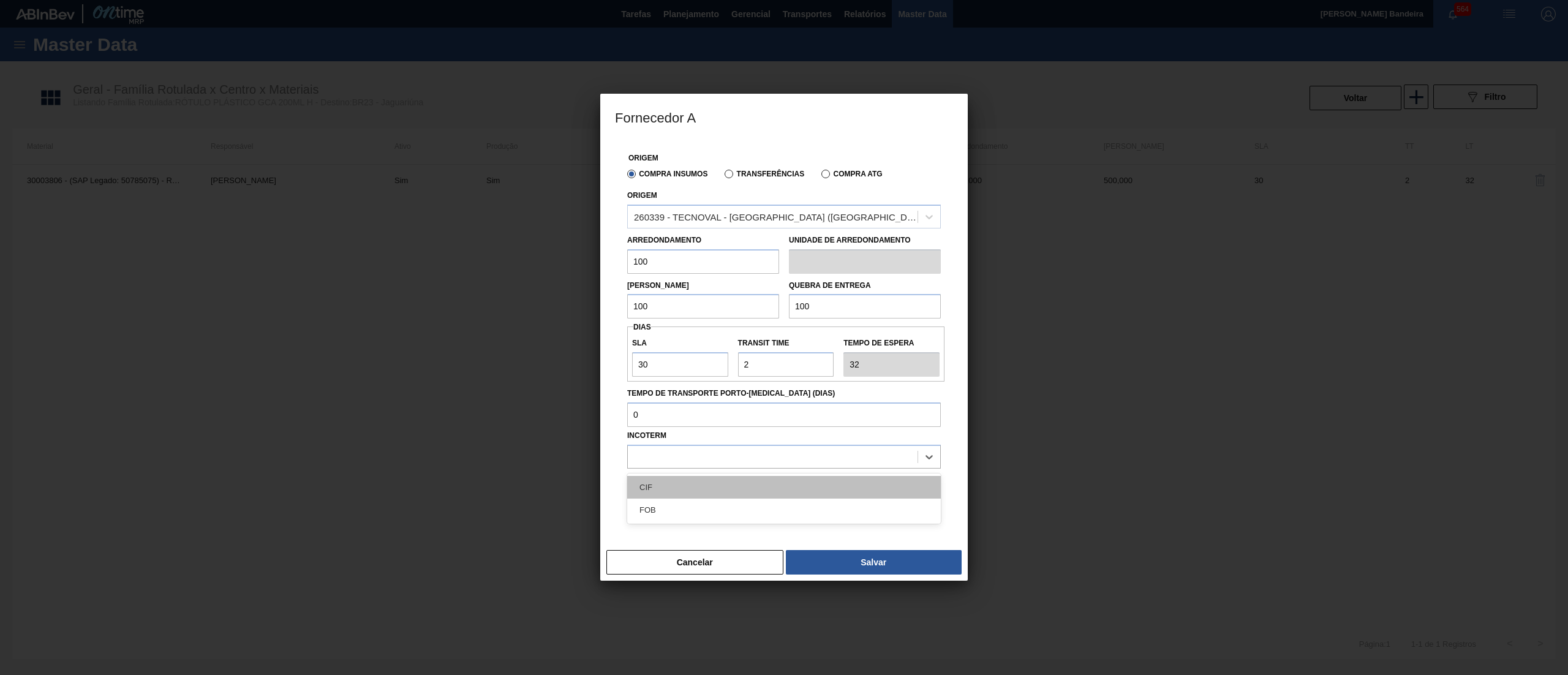
click at [689, 478] on div "CIF" at bounding box center [784, 487] width 314 height 22
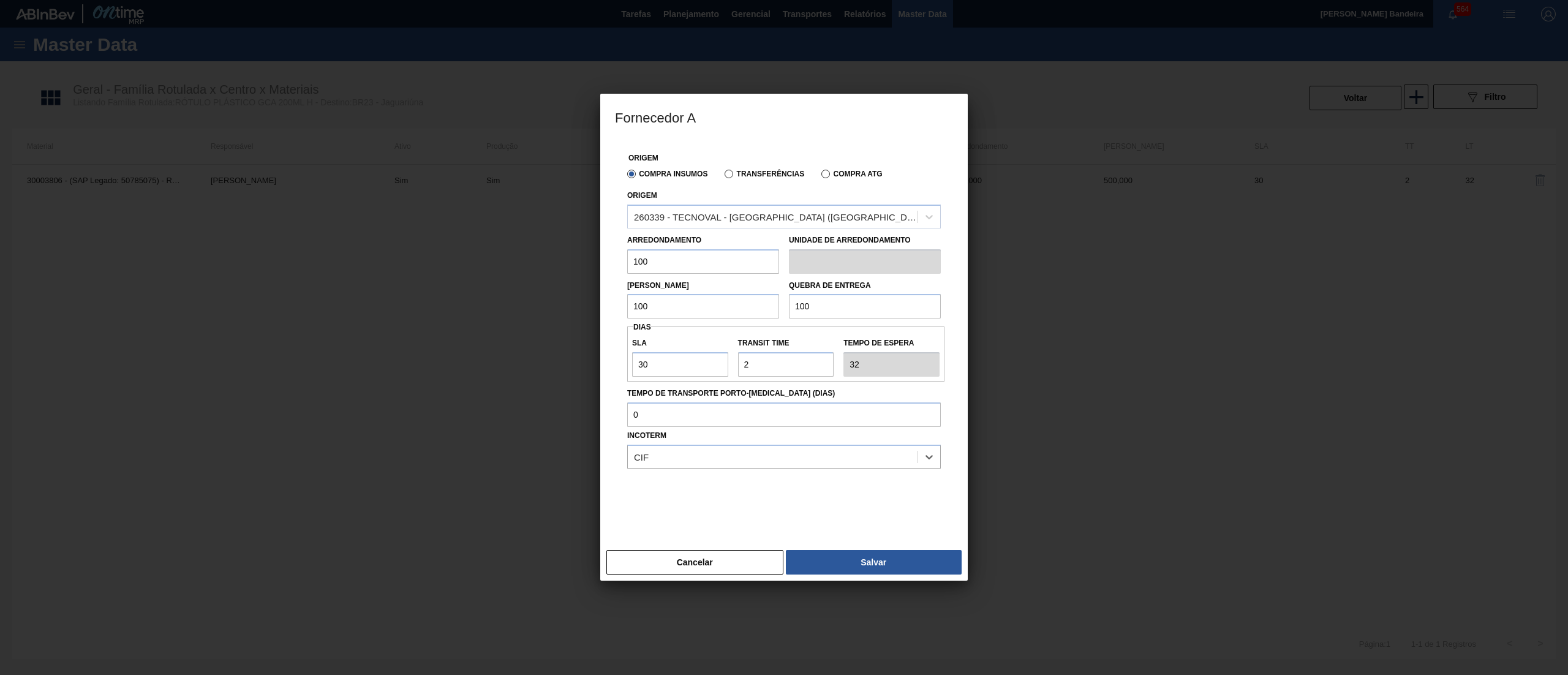
click at [871, 576] on div "Cancelar Salvar" at bounding box center [783, 562] width 367 height 36
click at [858, 568] on button "Salvar" at bounding box center [874, 563] width 176 height 24
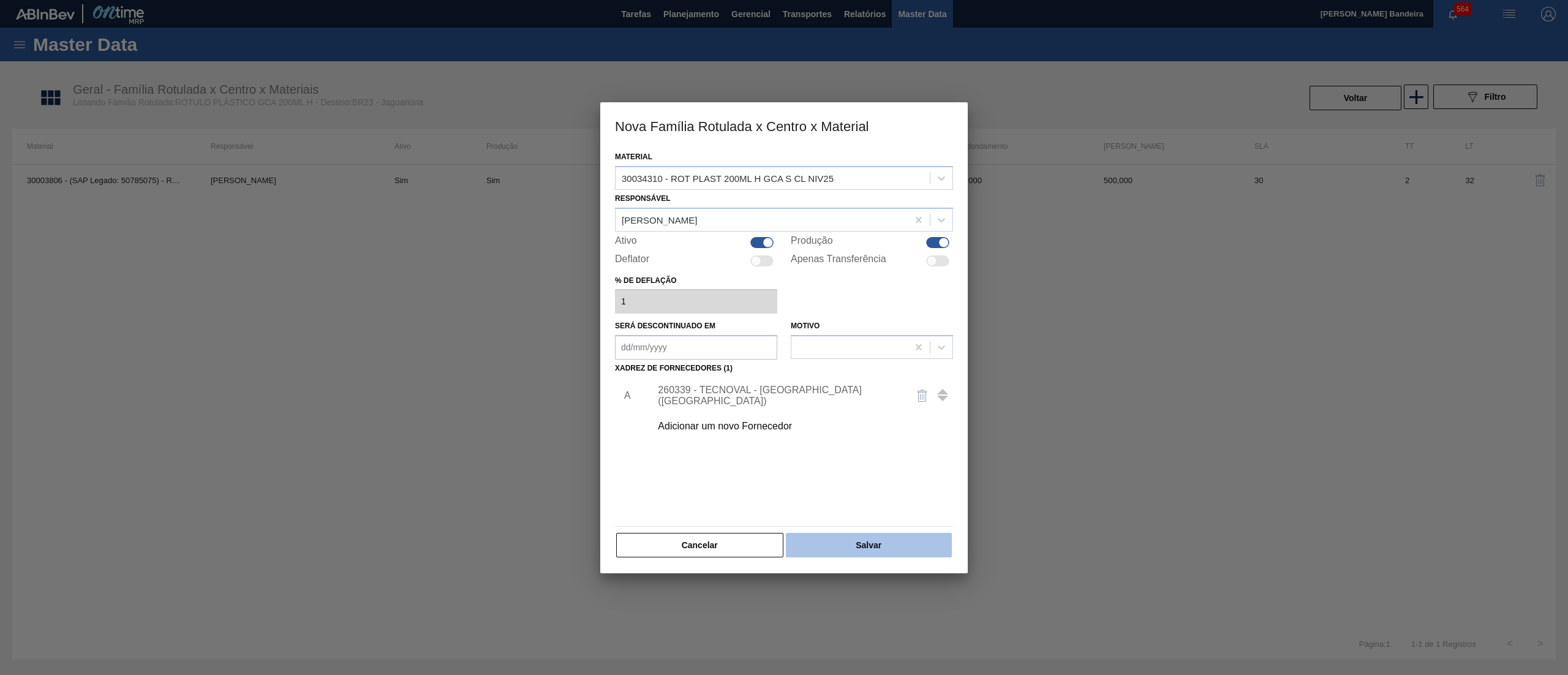
click at [862, 541] on button "Salvar" at bounding box center [869, 545] width 166 height 24
click at [760, 244] on div at bounding box center [762, 243] width 23 height 11
checkbox input "false"
click at [870, 536] on button "Salvar" at bounding box center [869, 545] width 166 height 24
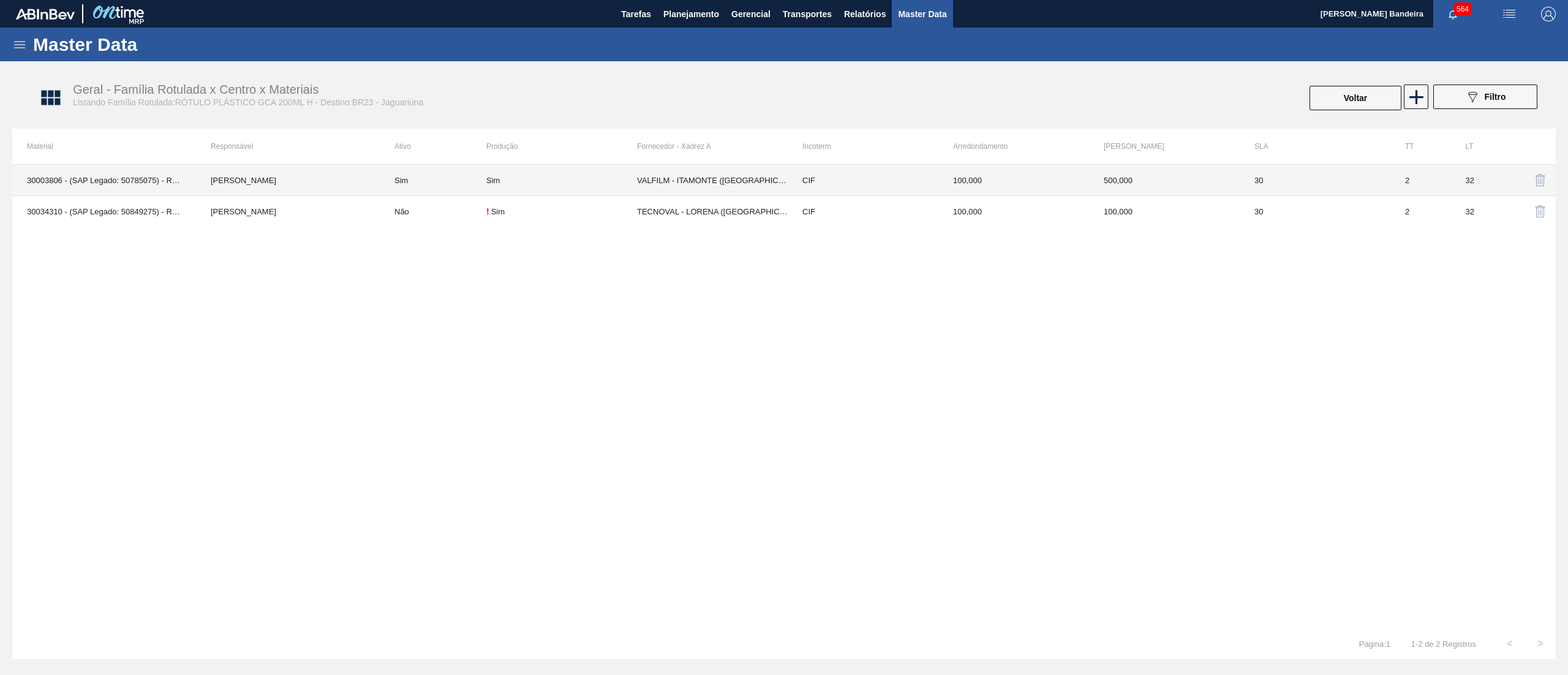
click at [440, 186] on td "Sim" at bounding box center [433, 180] width 107 height 31
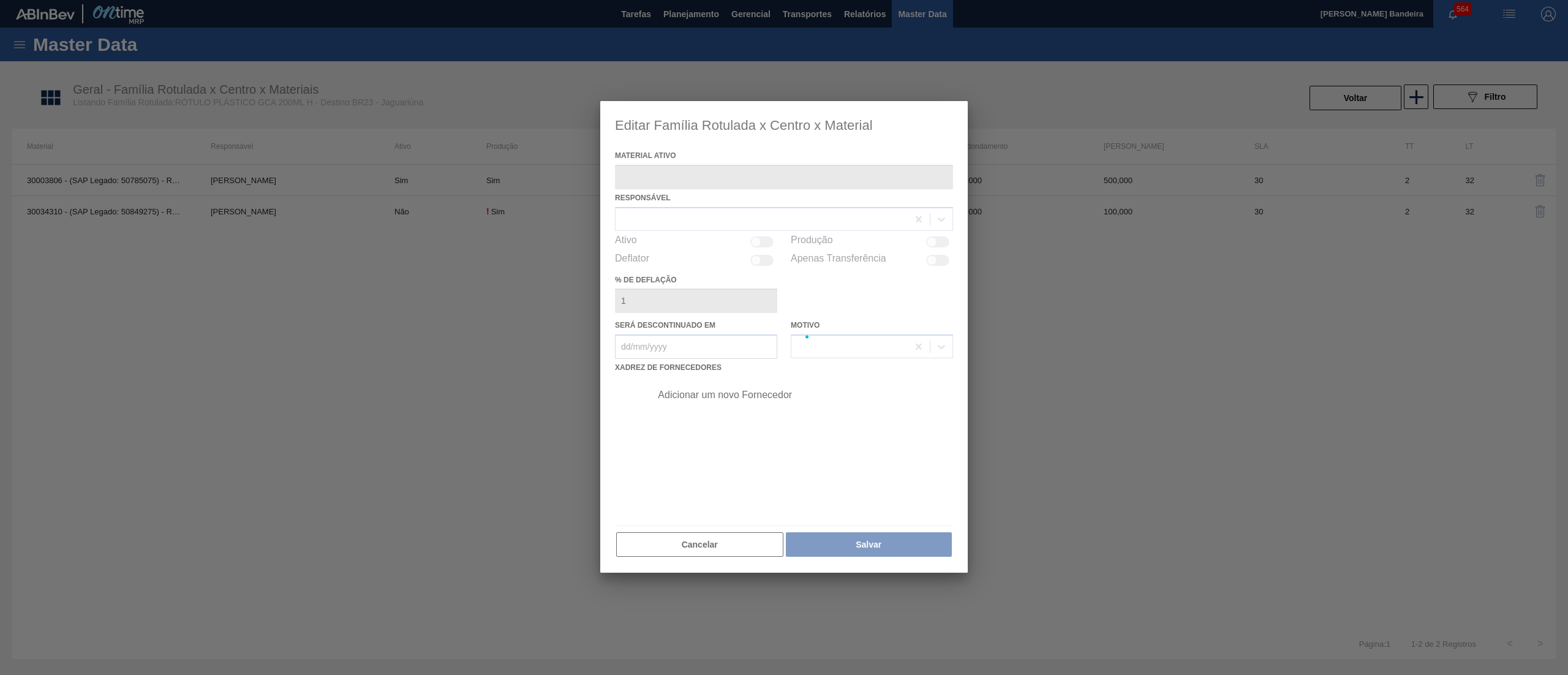
type ativo "30003806 - (SAP Legado: 50785075) - ROT PLAST 200ML H GCA NIV22"
checkbox input "true"
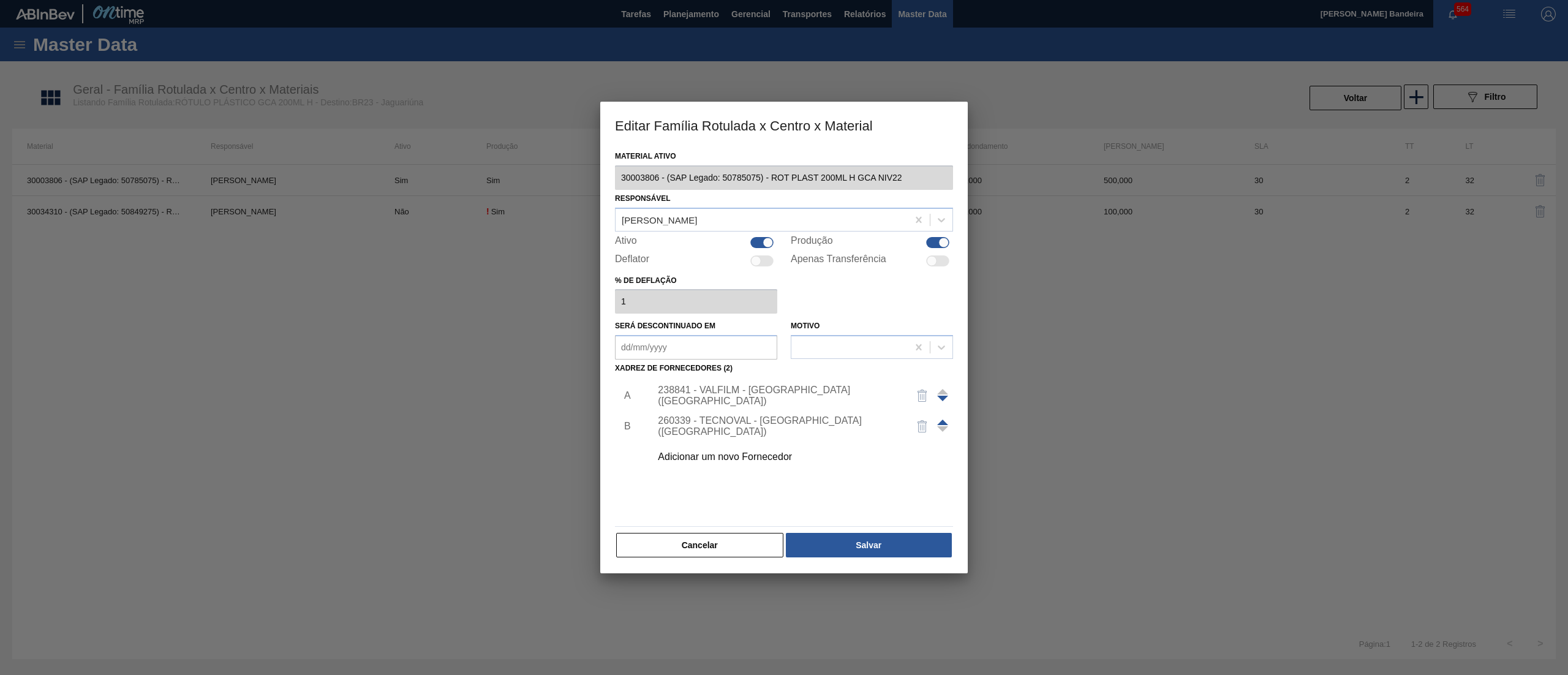
click at [752, 241] on div at bounding box center [762, 243] width 23 height 11
checkbox input "false"
click at [862, 551] on button "Salvar" at bounding box center [869, 545] width 166 height 24
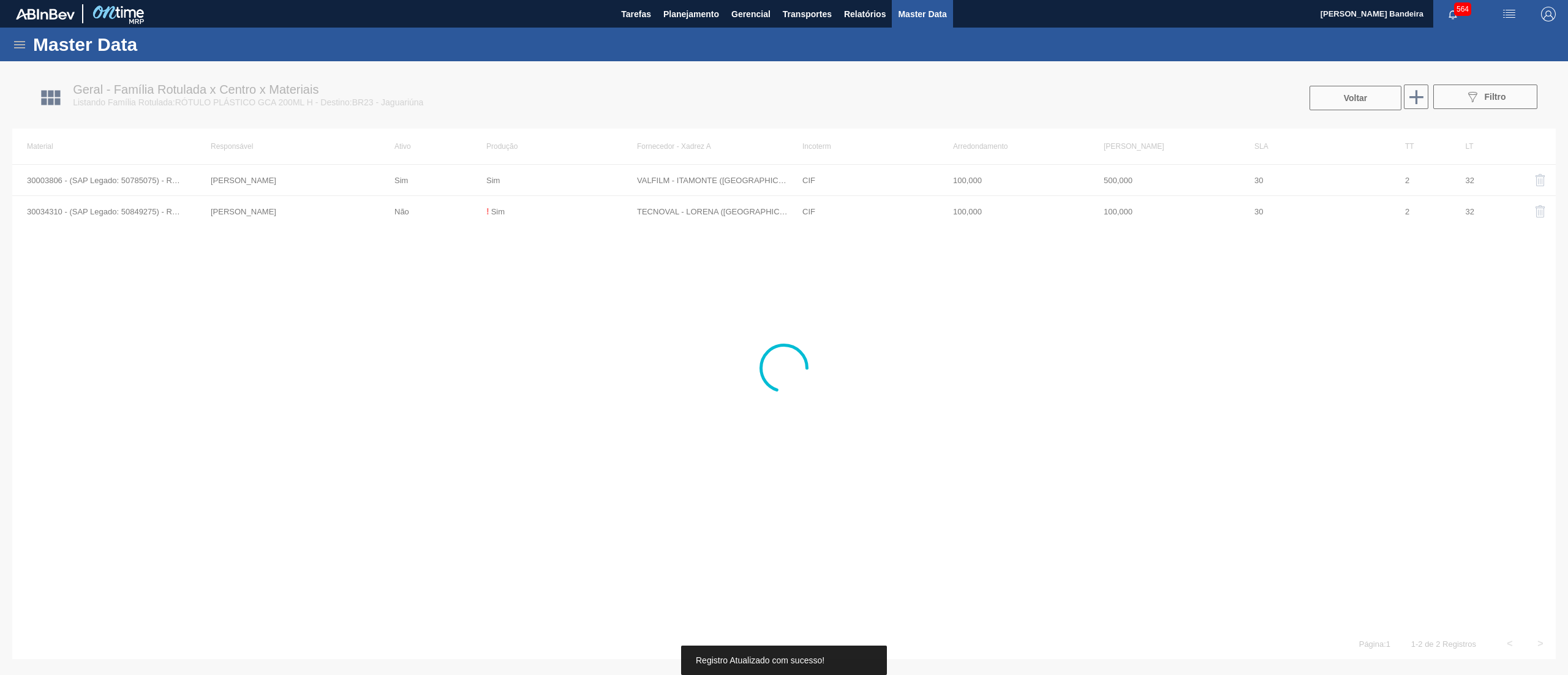
click at [536, 208] on div at bounding box center [784, 368] width 1568 height 614
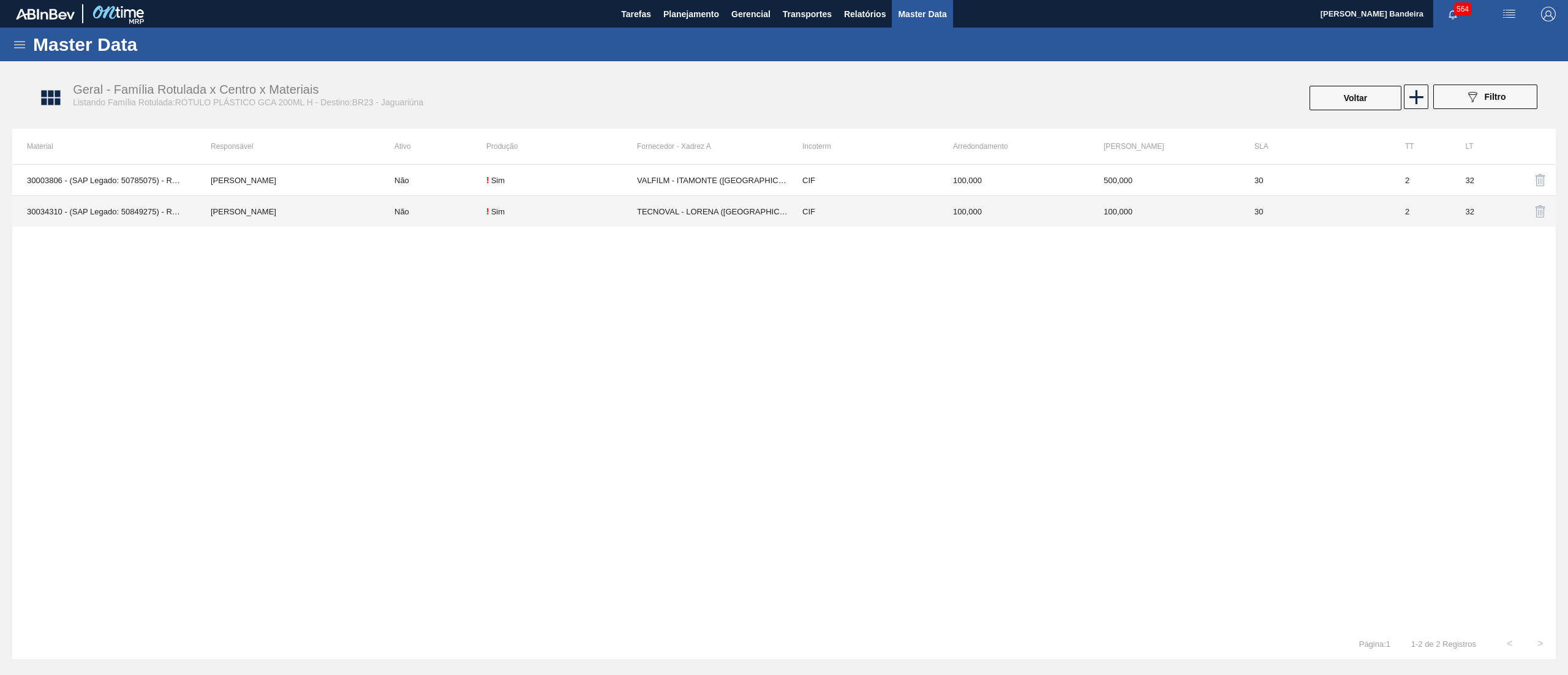
click at [553, 214] on div "! Sim" at bounding box center [561, 211] width 150 height 9
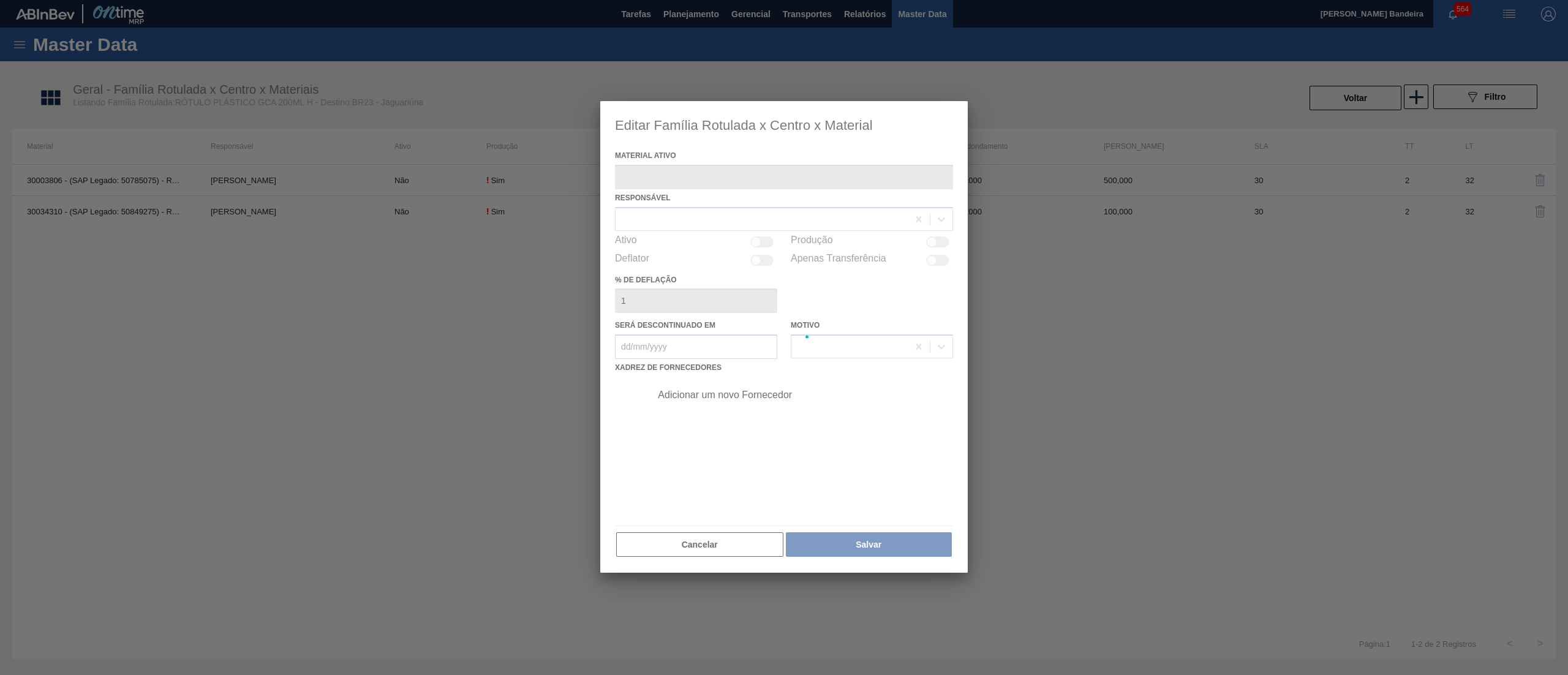
type ativo "30034310 - (SAP Legado: 50849275) - ROT PLAST 200ML H GCA S CL NIV25"
checkbox input "true"
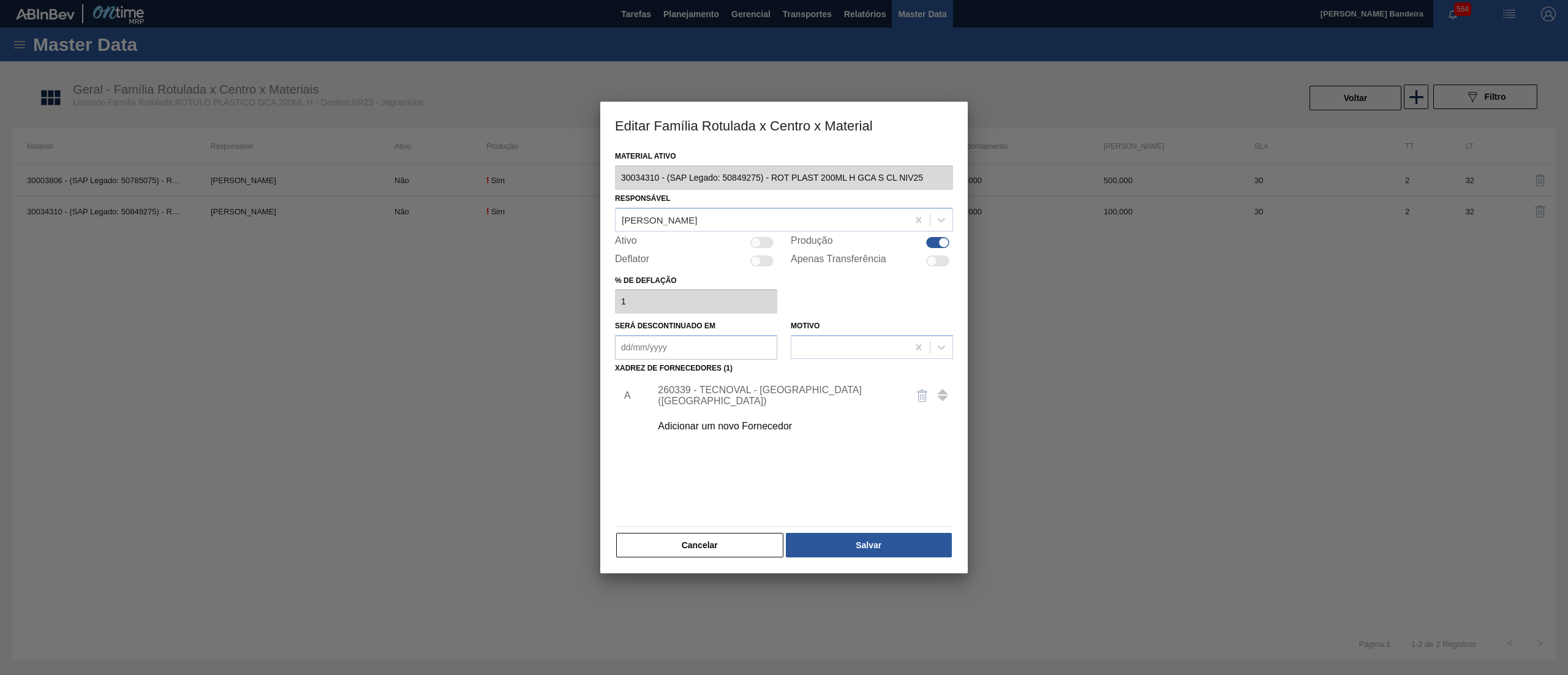
drag, startPoint x: 767, startPoint y: 244, endPoint x: 758, endPoint y: 239, distance: 10.3
click at [761, 241] on div at bounding box center [762, 243] width 23 height 11
checkbox input "true"
click at [820, 539] on button "Salvar" at bounding box center [869, 545] width 166 height 24
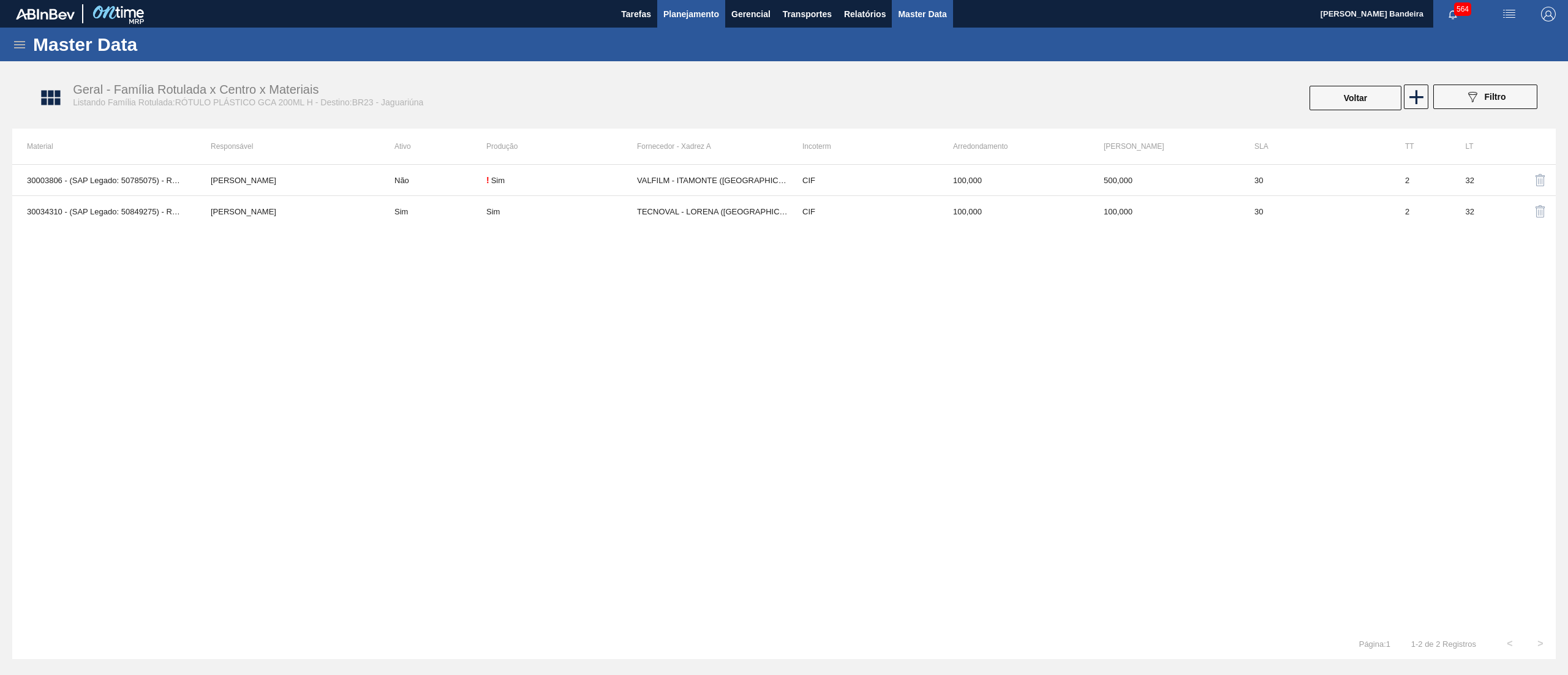
click at [686, 17] on span "Planejamento" at bounding box center [691, 14] width 56 height 15
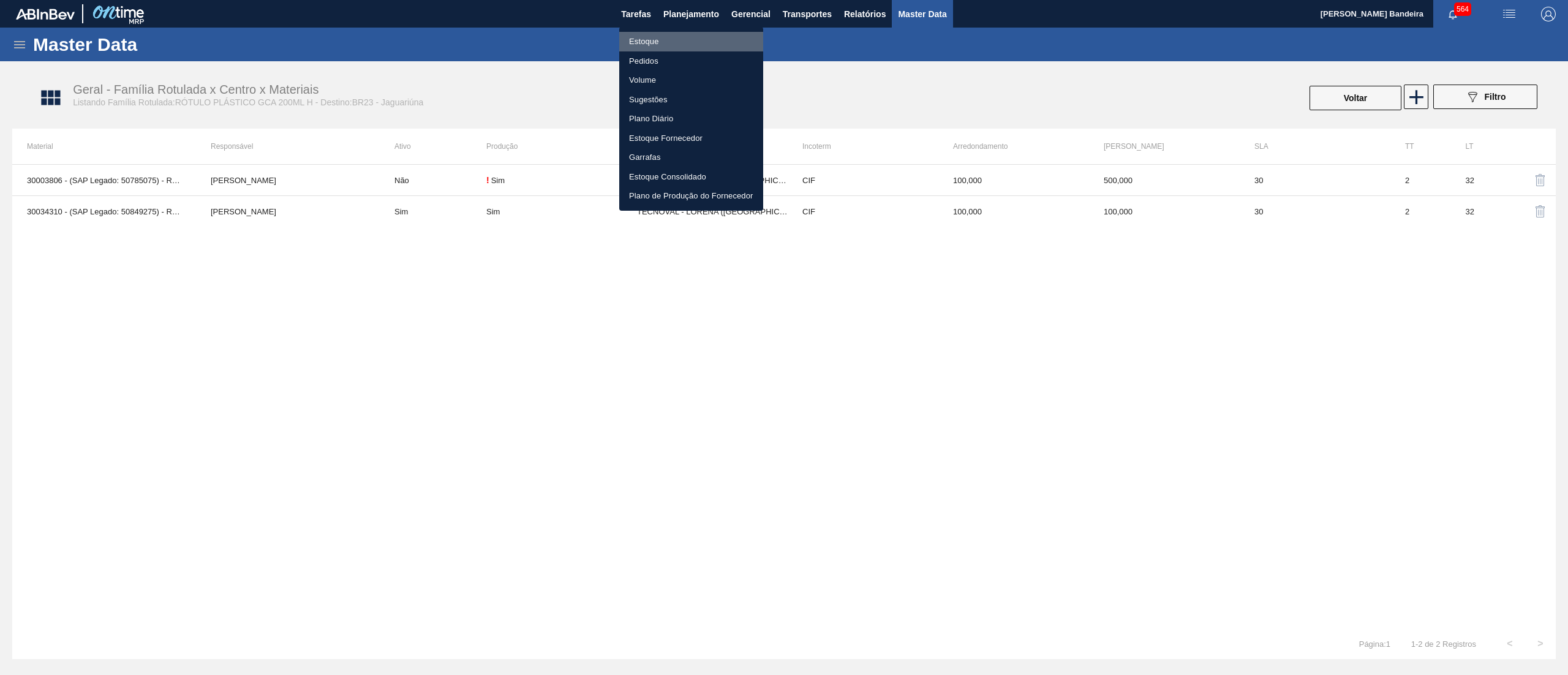
click at [652, 49] on li "Estoque" at bounding box center [691, 41] width 144 height 20
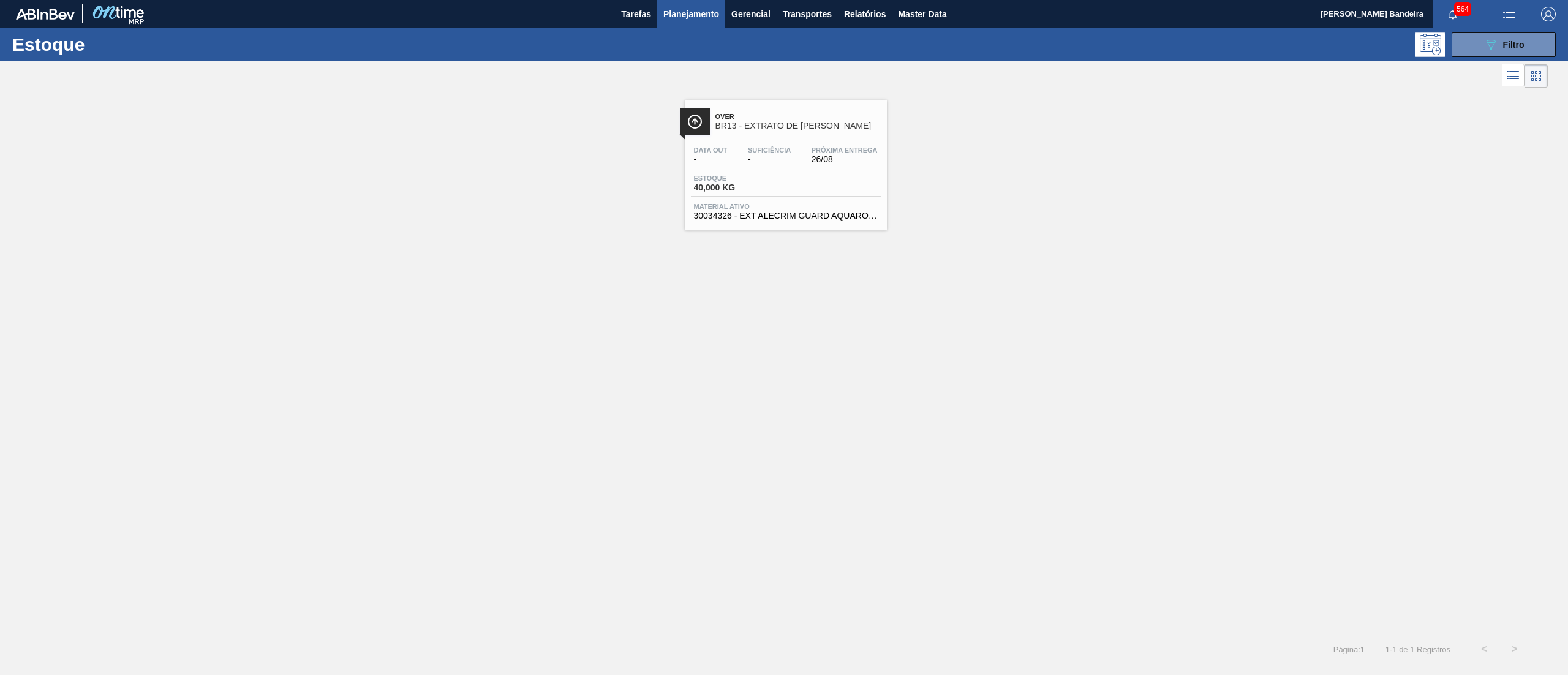
drag, startPoint x: 1487, startPoint y: 48, endPoint x: 1465, endPoint y: 109, distance: 64.8
click at [1487, 46] on icon "089F7B8B-B2A5-4AFE-B5C0-19BA573D28AC" at bounding box center [1490, 45] width 15 height 15
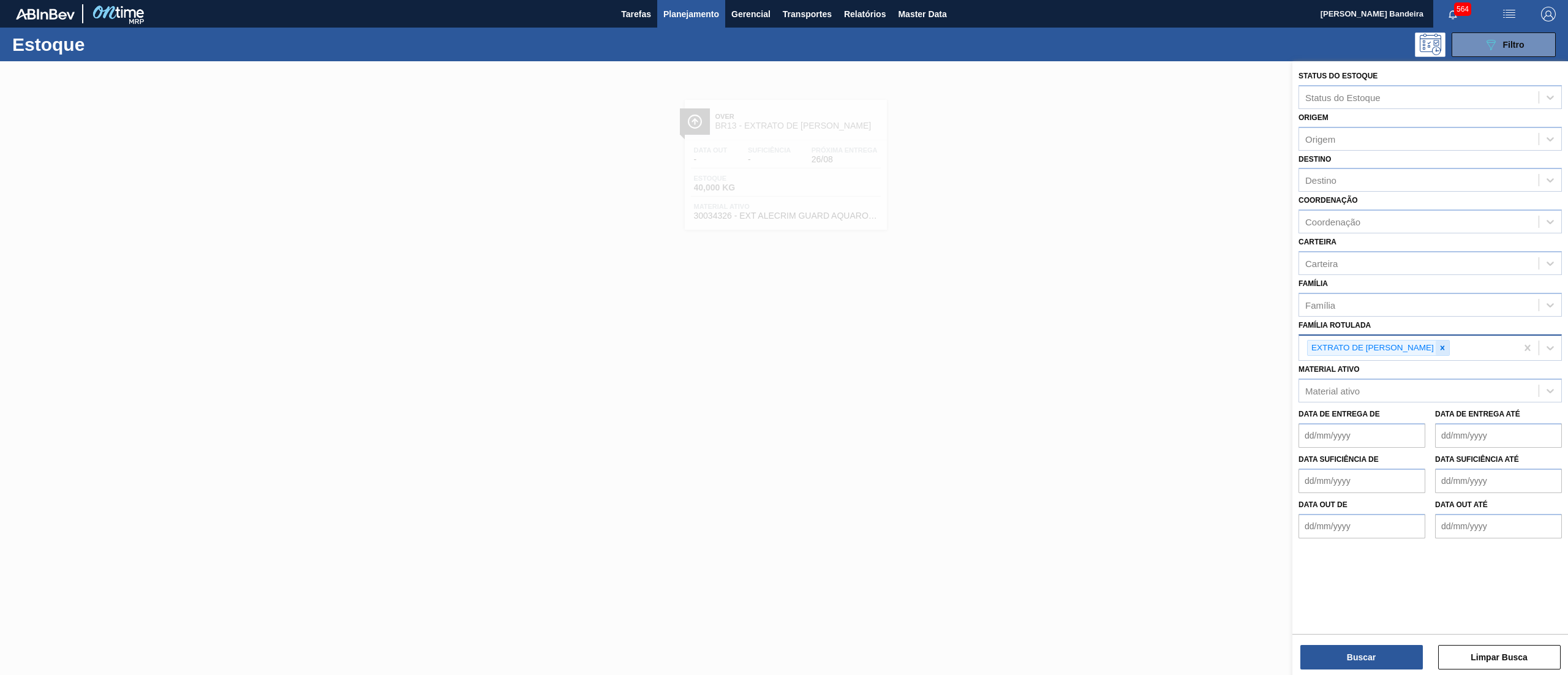
click at [1435, 343] on div at bounding box center [1442, 348] width 13 height 15
paste Rotulada "CINTA SLEEVE GCA 2PACK1L"
type Rotulada "CINTA SLEEVE GCA 2PACK1L"
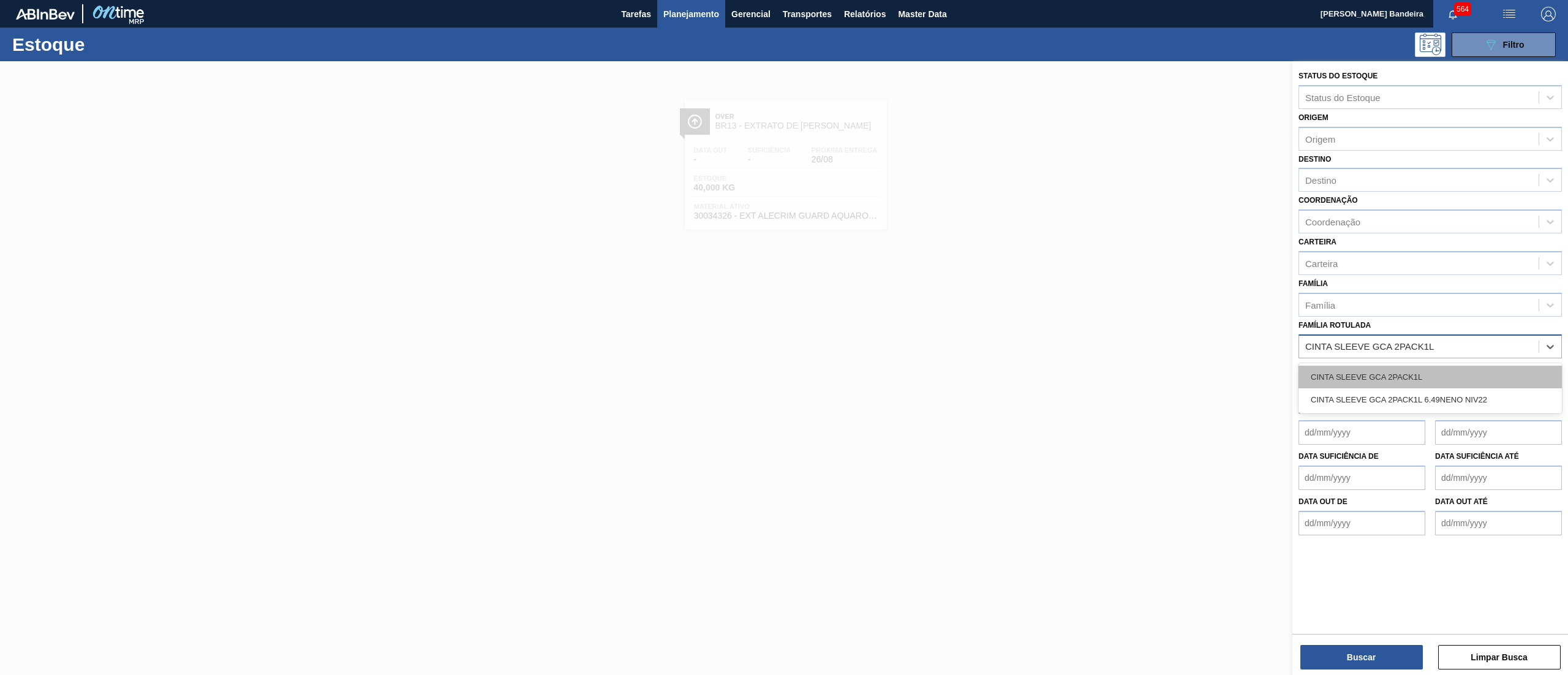
click at [1418, 366] on div "CINTA SLEEVE GCA 2PACK1L" at bounding box center [1430, 377] width 264 height 22
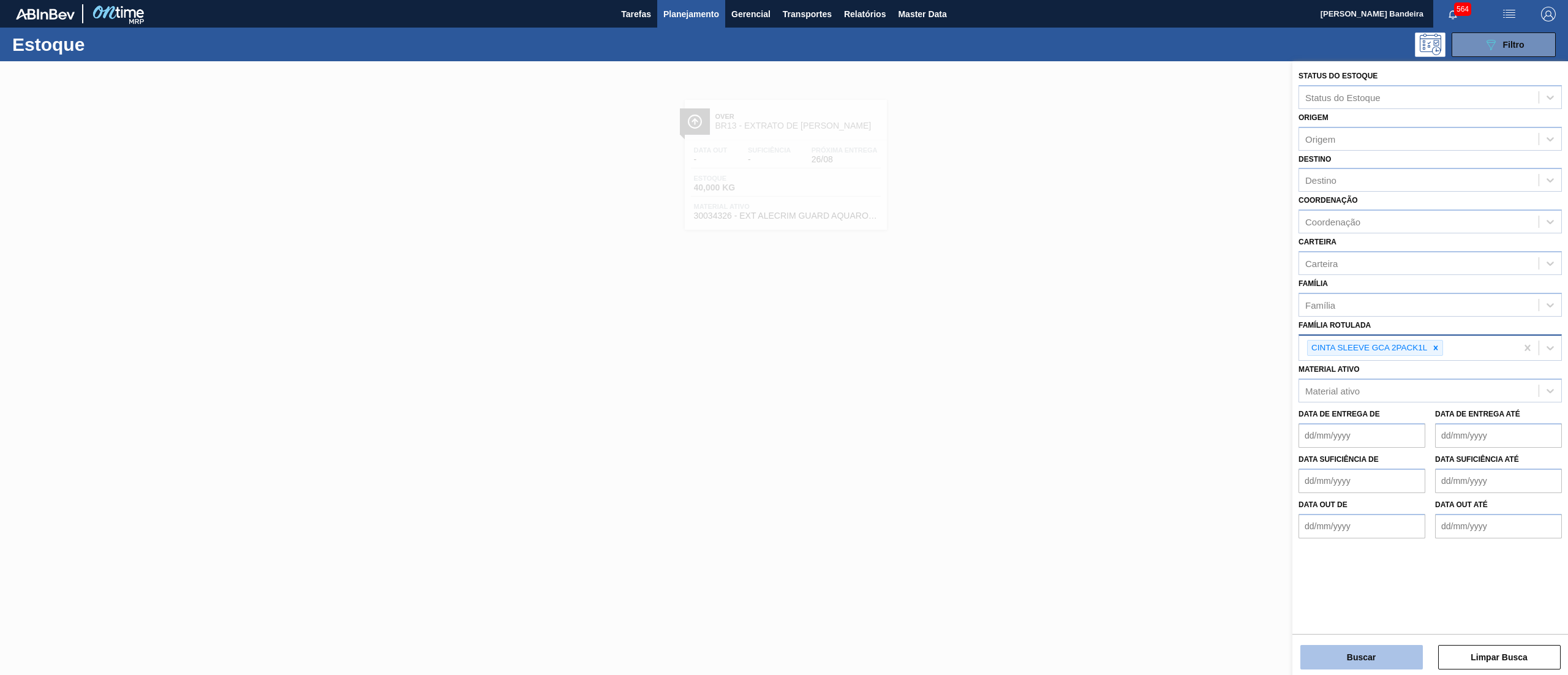
click at [1382, 659] on button "Buscar" at bounding box center [1361, 657] width 122 height 24
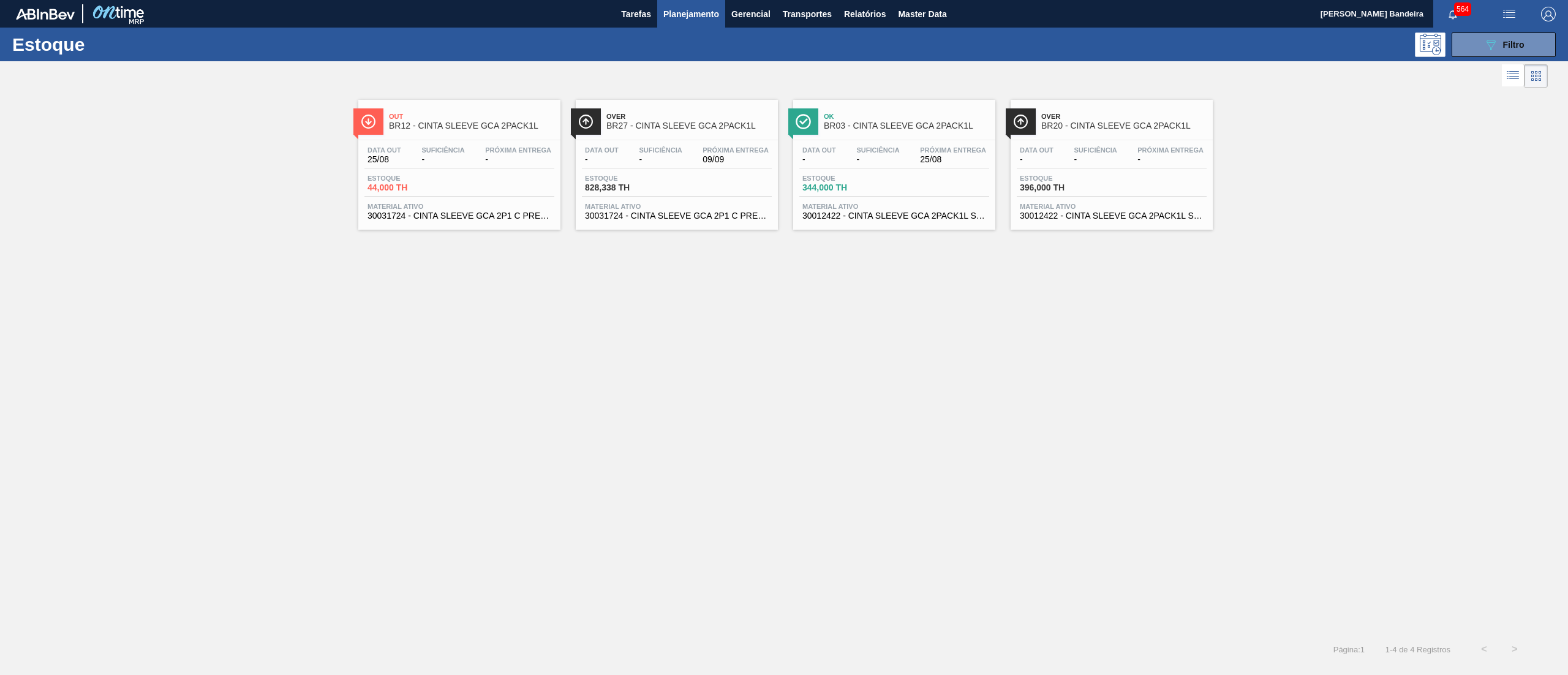
click at [743, 217] on span "30031724 - CINTA SLEEVE GCA 2P1 C PRECO 7 99 NIV24" at bounding box center [677, 216] width 184 height 9
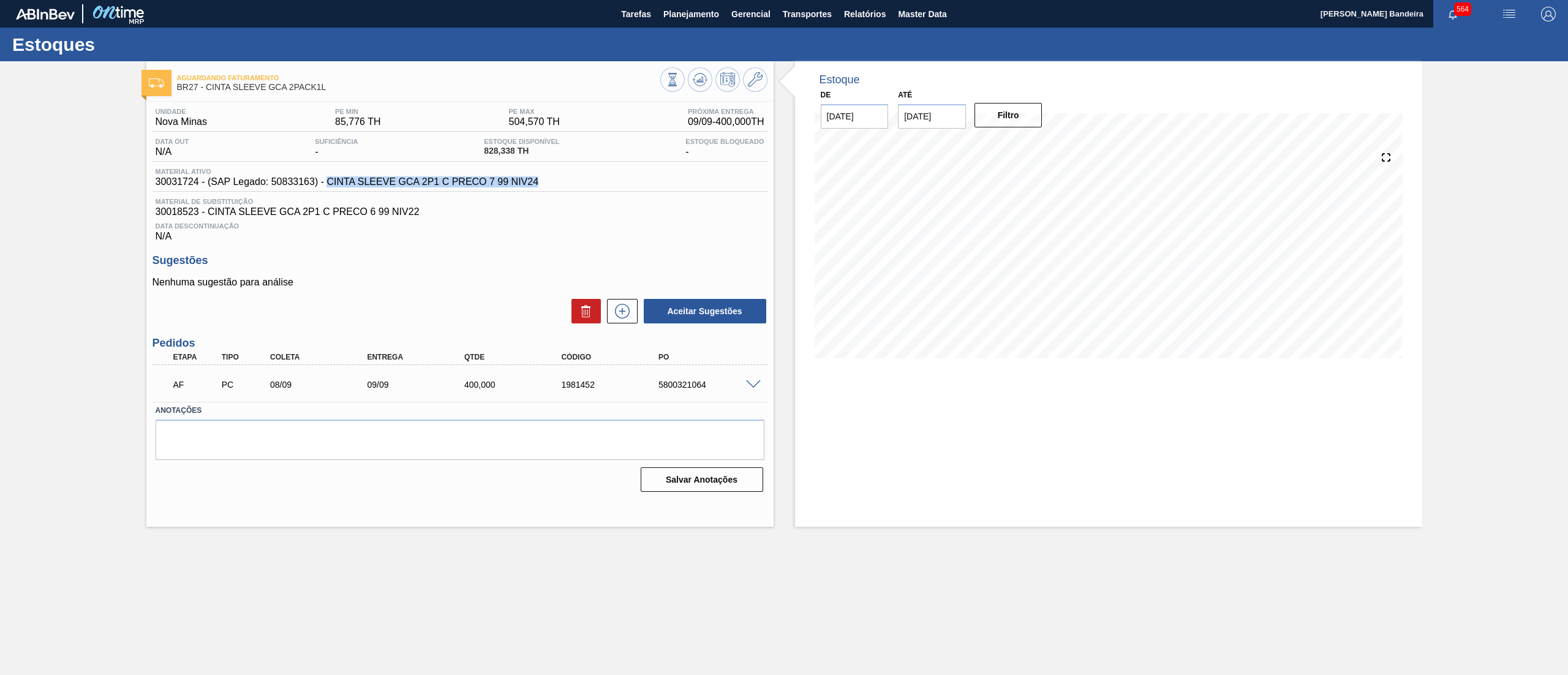
drag, startPoint x: 329, startPoint y: 188, endPoint x: 550, endPoint y: 186, distance: 221.0
click at [550, 186] on div "Material ativo 30031724 - (SAP Legado: 50833163) - CINTA SLEEVE GCA 2P1 C PRECO…" at bounding box center [460, 180] width 615 height 24
copy span "CINTA SLEEVE GCA 2P1 C PRECO 7 99 NIV24"
click at [689, 20] on span "Planejamento" at bounding box center [691, 14] width 56 height 15
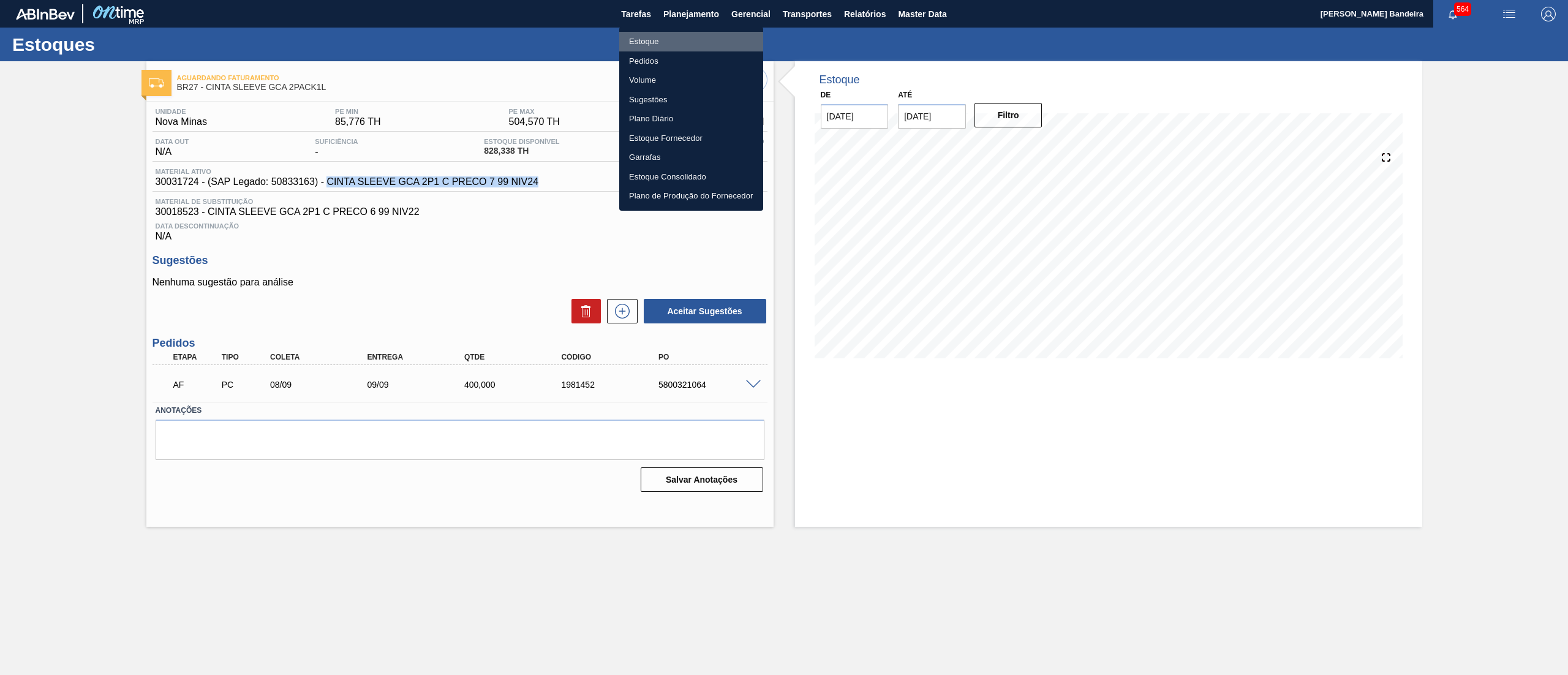
click at [708, 43] on li "Estoque" at bounding box center [691, 41] width 144 height 20
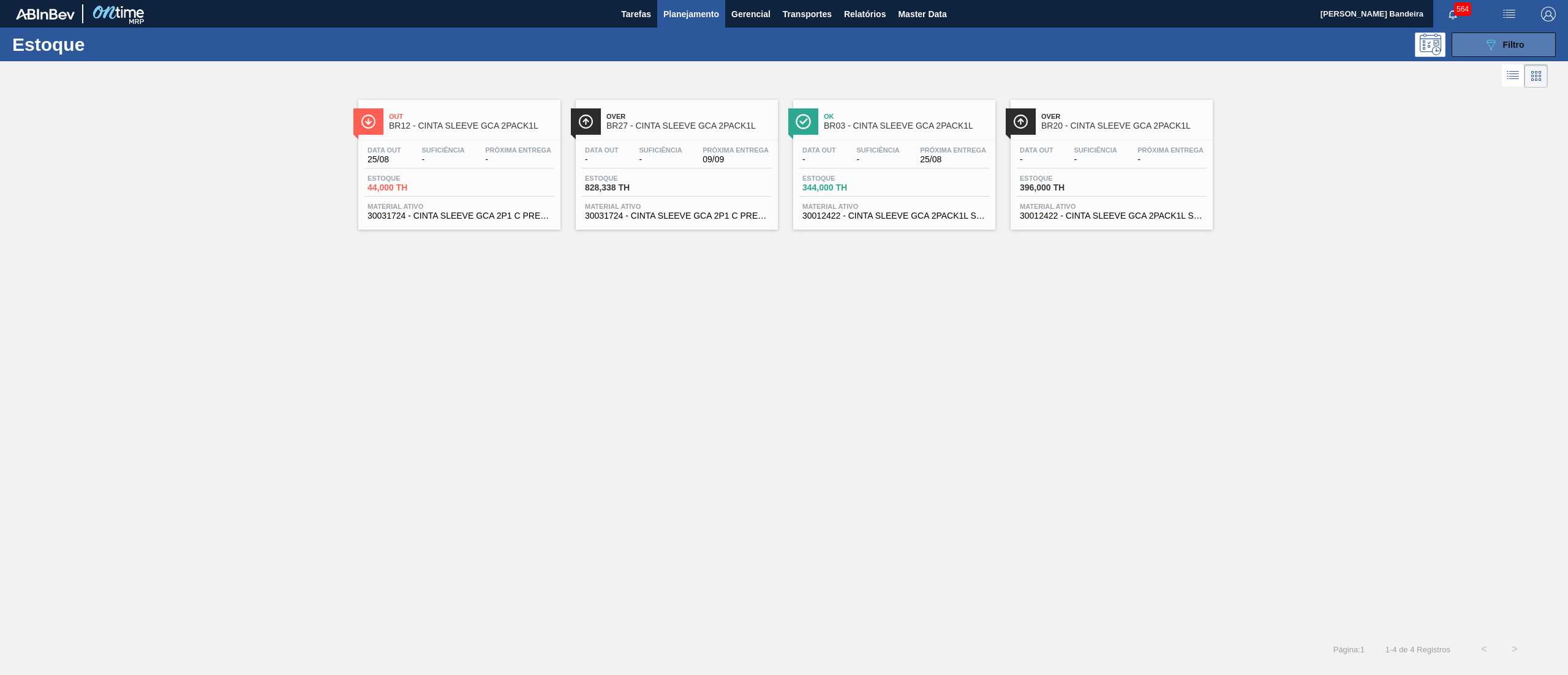
click at [1477, 47] on button "089F7B8B-B2A5-4AFE-B5C0-19BA573D28AC Filtro" at bounding box center [1503, 45] width 104 height 24
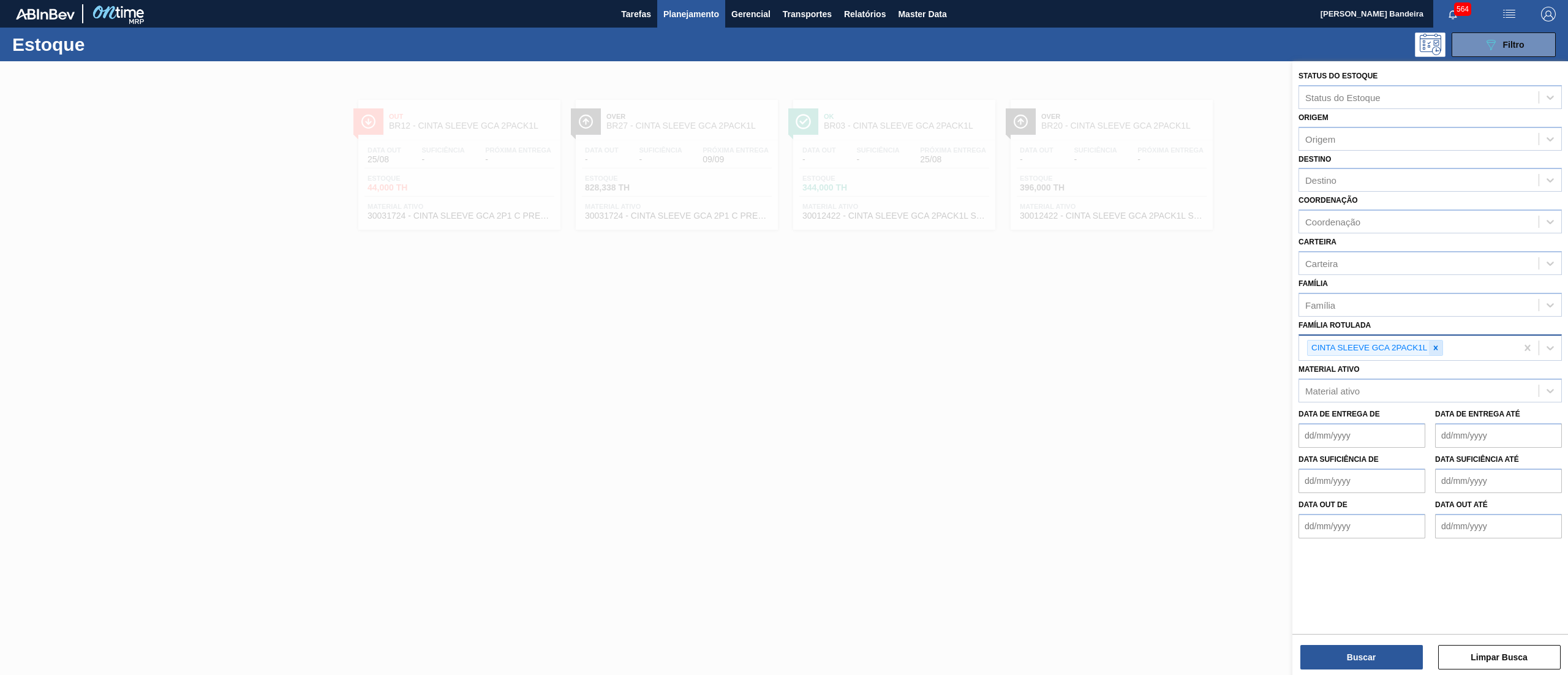
click at [1436, 340] on div at bounding box center [1435, 348] width 13 height 15
paste Rotulada "RÓTULO PLÁSTICO SODA LIMÃO MP 2L H"
type Rotulada "RÓTULO PLÁSTICO SODA LIMÃO MP 2L H"
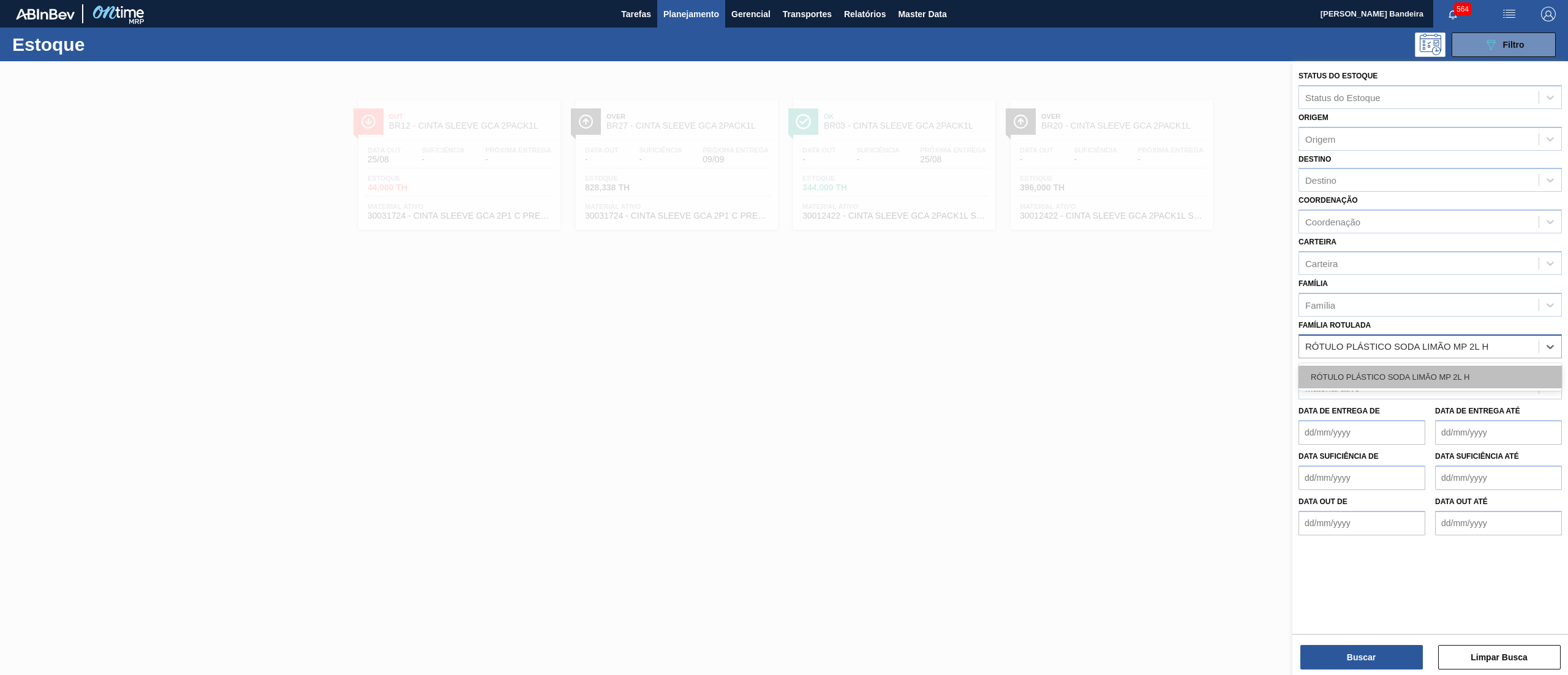
click at [1426, 371] on div "RÓTULO PLÁSTICO SODA LIMÃO MP 2L H" at bounding box center [1430, 377] width 264 height 22
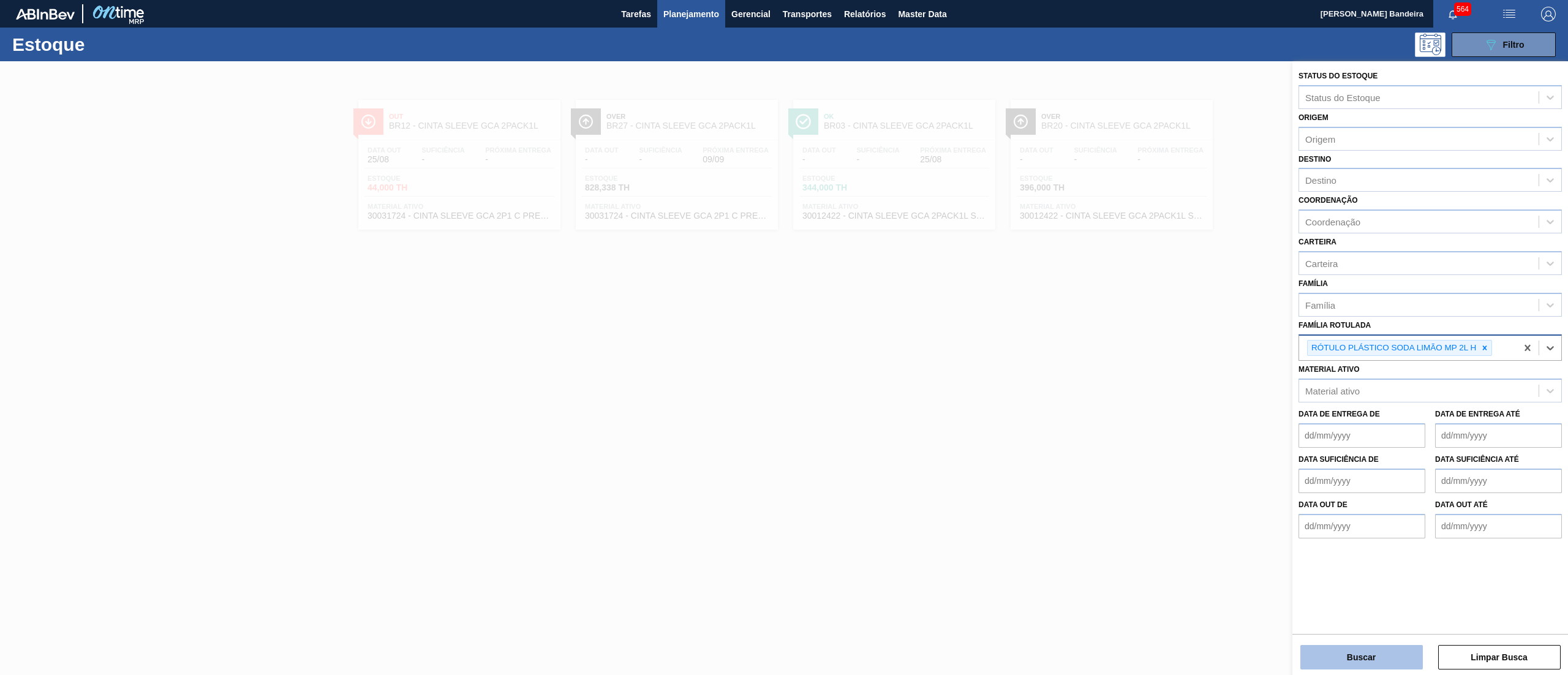
click at [1348, 659] on button "Buscar" at bounding box center [1361, 657] width 122 height 24
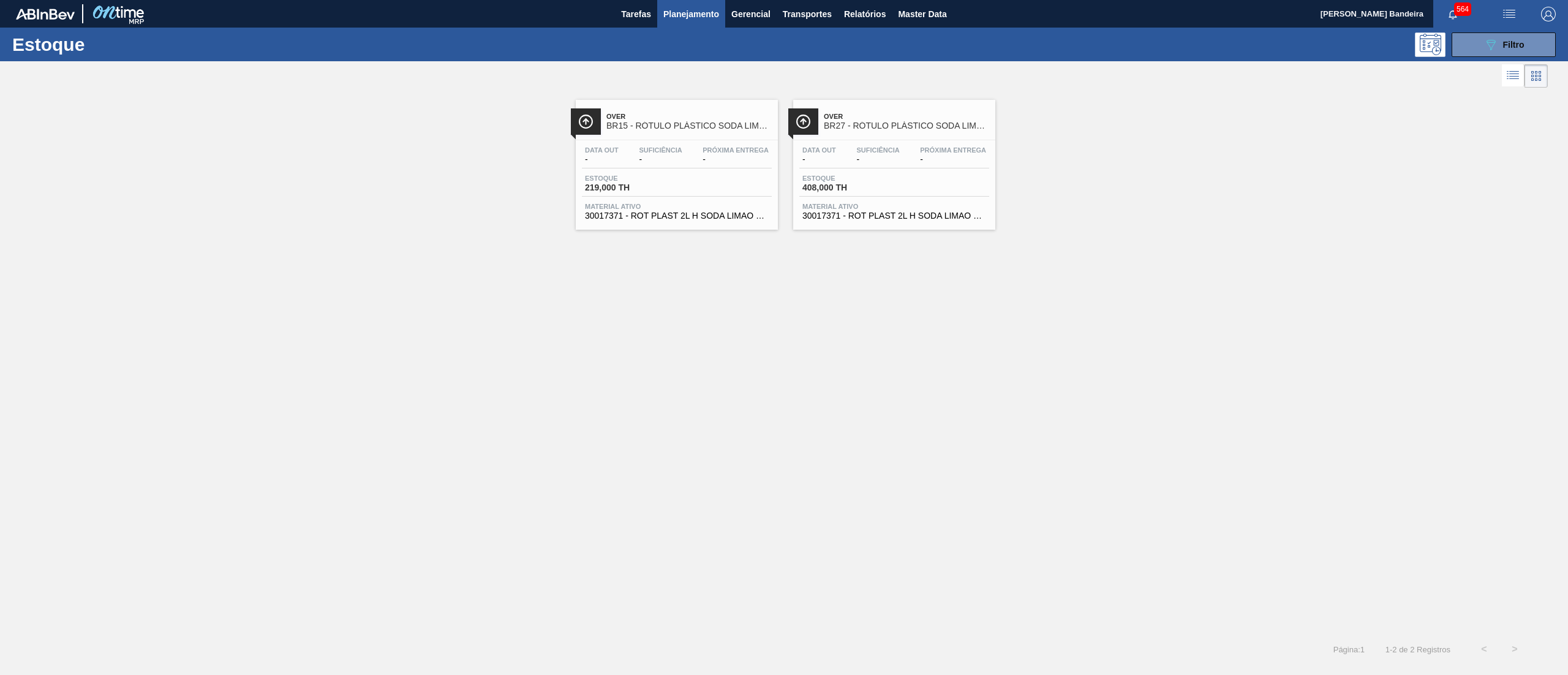
click at [912, 213] on span "30017371 - ROT PLAST 2L H SODA LIMAO MP 429" at bounding box center [894, 216] width 184 height 9
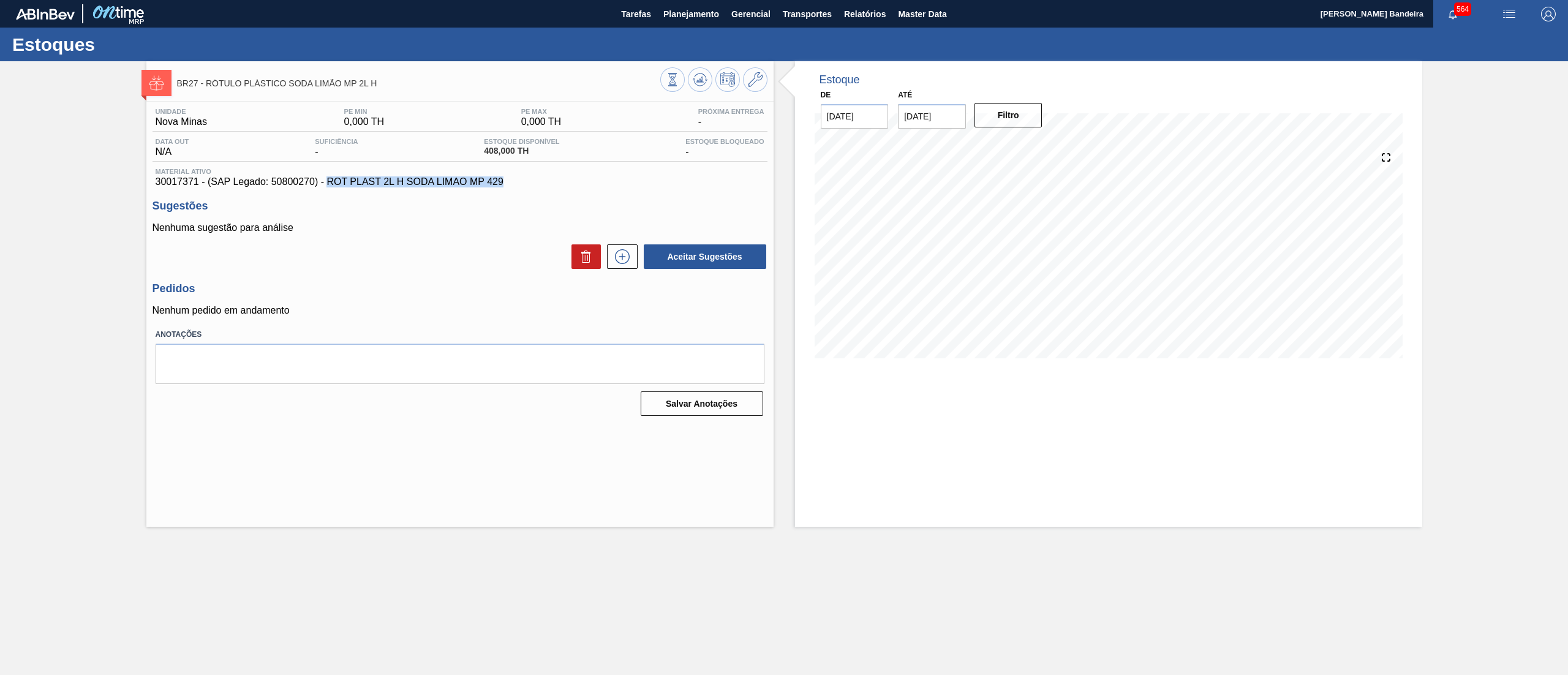
drag, startPoint x: 326, startPoint y: 180, endPoint x: 539, endPoint y: 186, distance: 213.1
click at [539, 186] on span "30017371 - (SAP Legado: 50800270) - ROT PLAST 2L H SODA LIMAO MP 429" at bounding box center [459, 182] width 608 height 11
copy span "ROT PLAST 2L H SODA LIMAO MP 429"
